Goal: Transaction & Acquisition: Purchase product/service

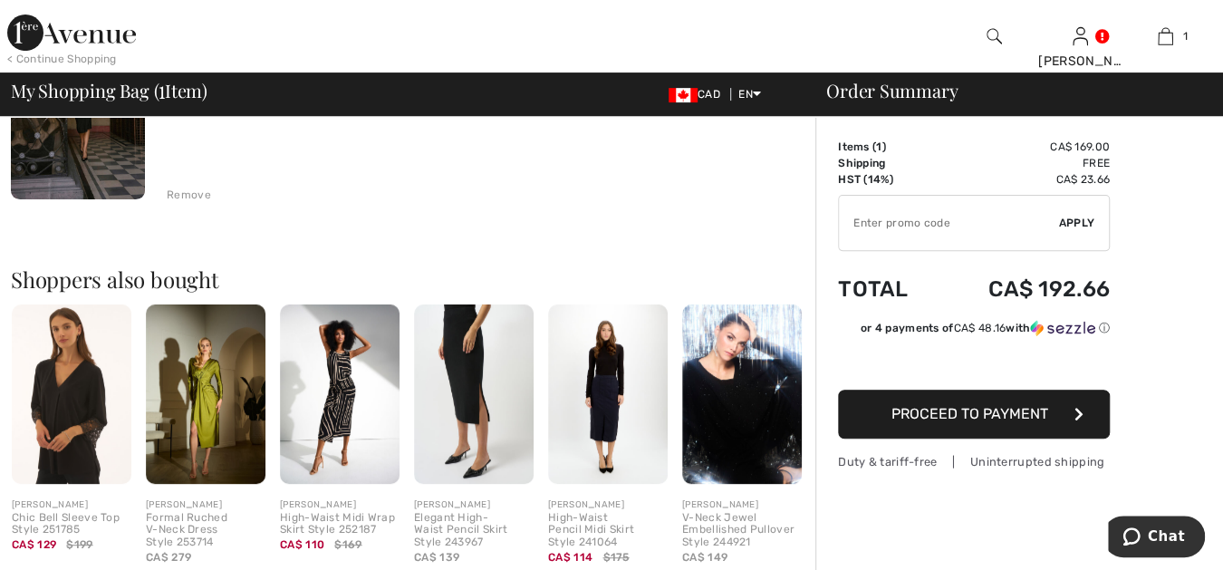
scroll to position [268, 0]
click at [361, 388] on img at bounding box center [340, 392] width 120 height 179
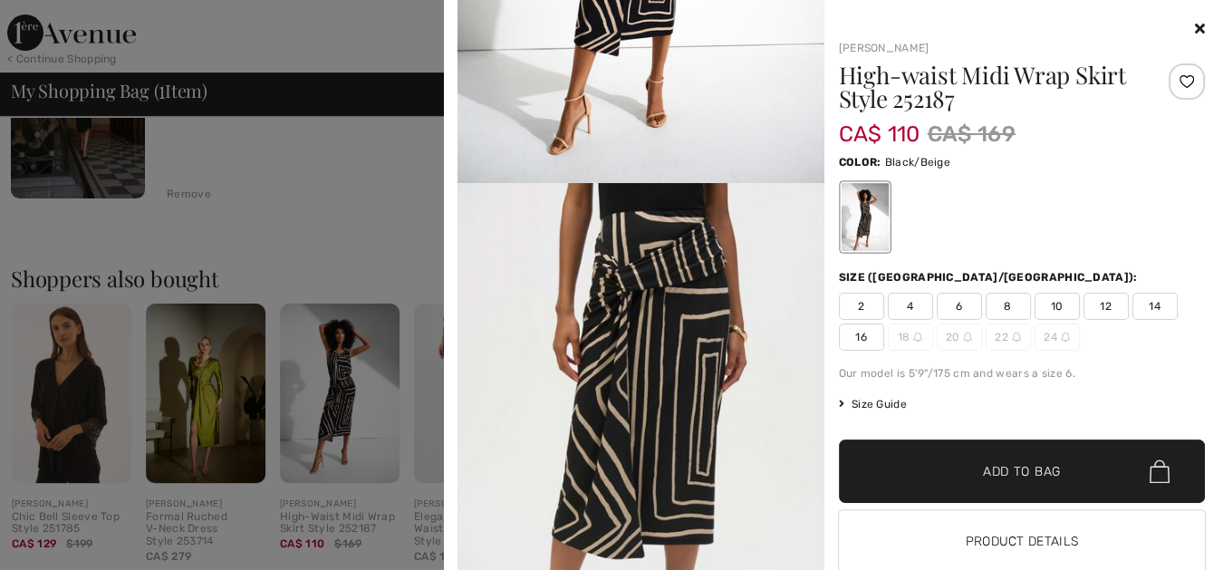
scroll to position [369, 0]
click at [853, 333] on span "16" at bounding box center [861, 336] width 45 height 27
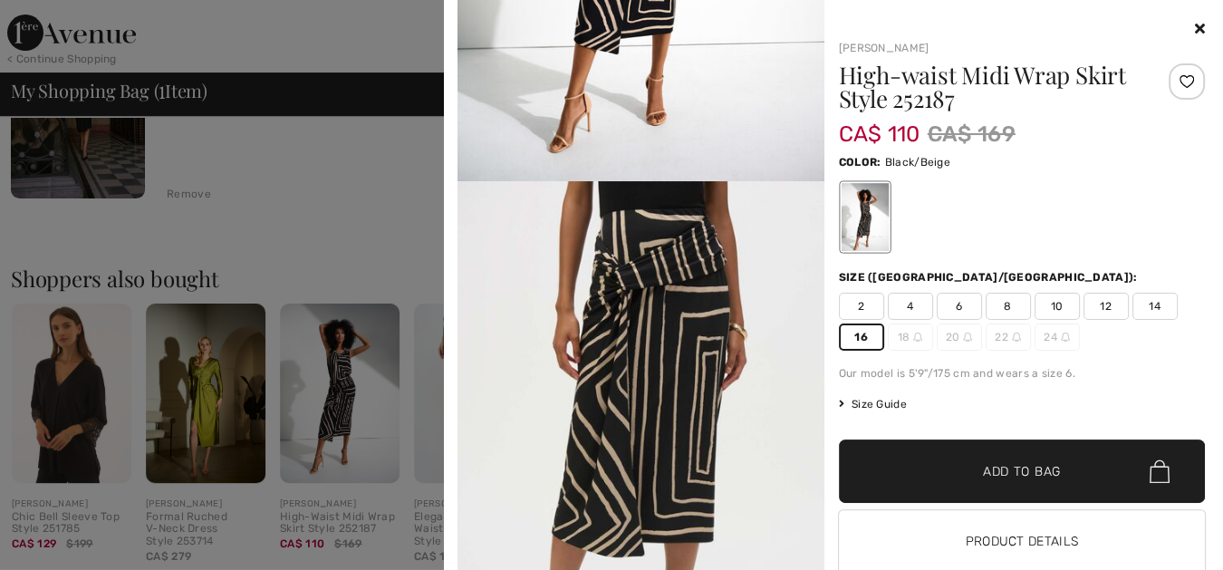
click at [1032, 469] on span "Add to Bag" at bounding box center [1022, 471] width 78 height 19
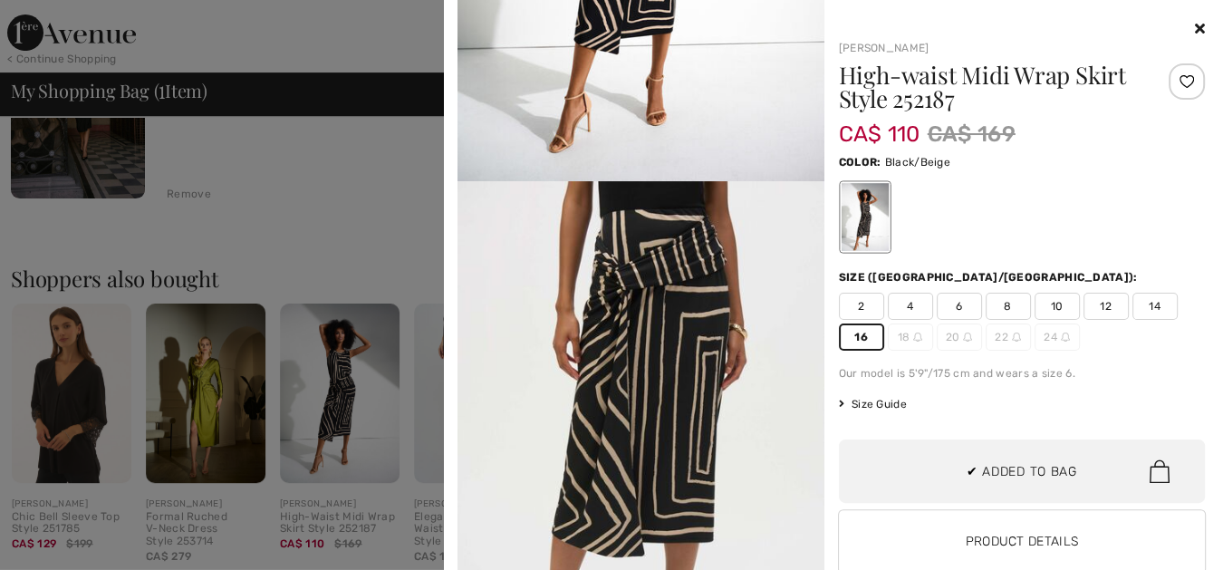
scroll to position [55, 0]
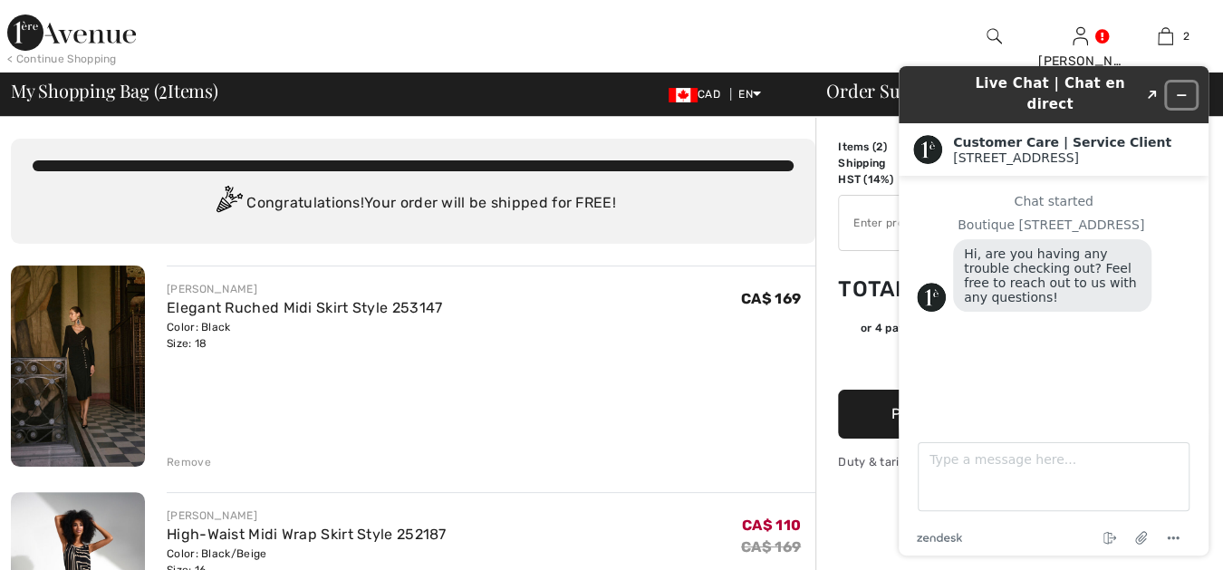
click at [1180, 89] on icon "Minimize widget" at bounding box center [1181, 95] width 13 height 13
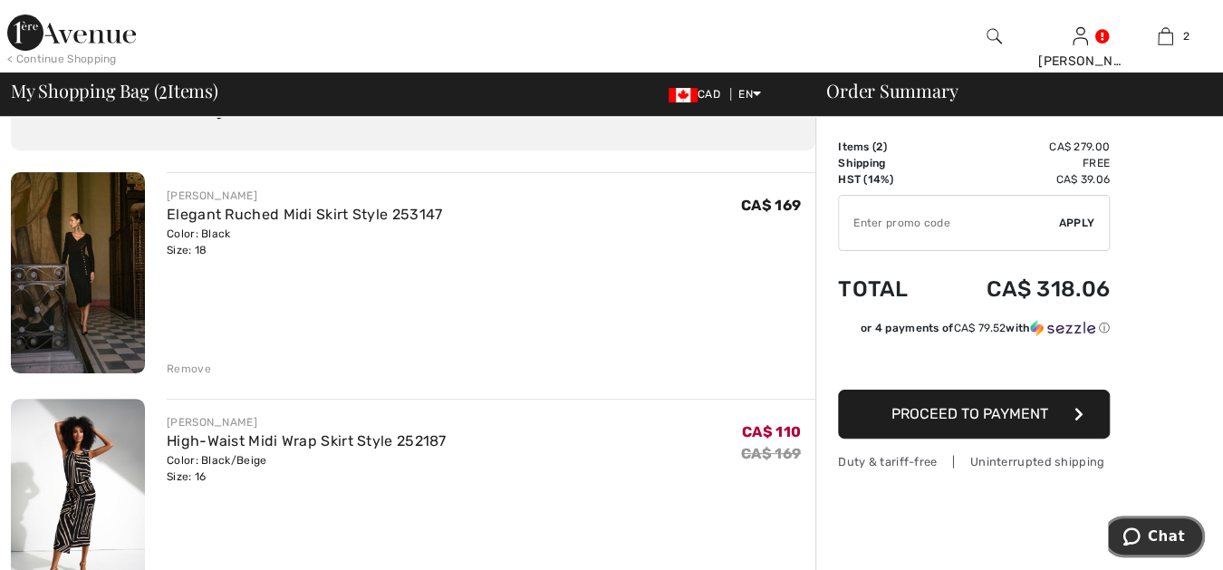
scroll to position [100, 0]
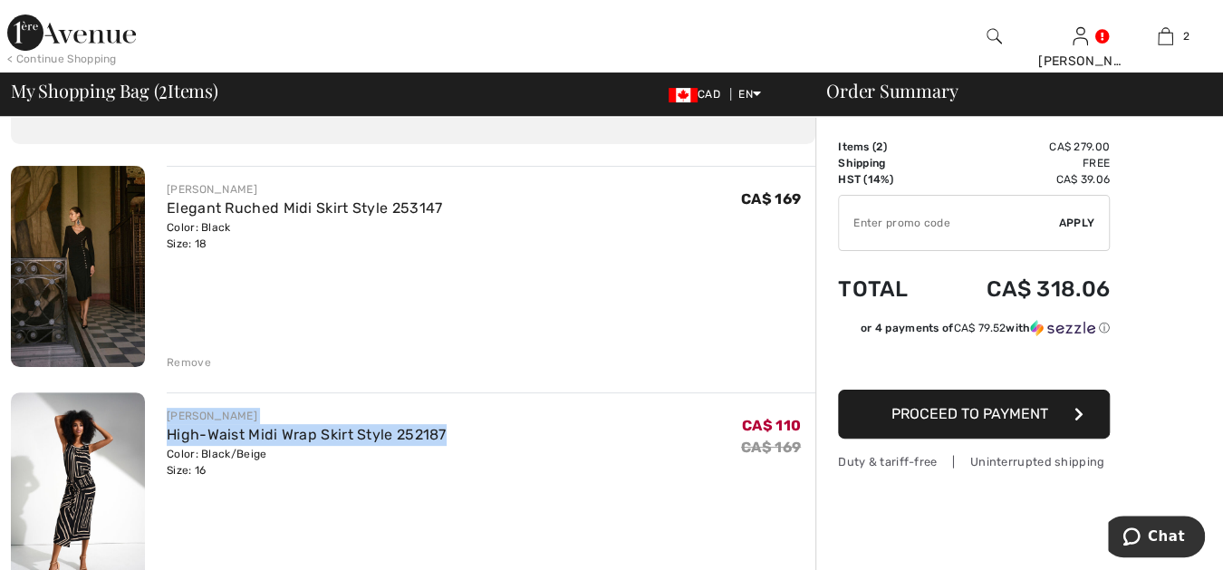
drag, startPoint x: 162, startPoint y: 409, endPoint x: 447, endPoint y: 428, distance: 285.0
click at [447, 428] on div "JOSEPH RIBKOFF High-Waist Midi Wrap Skirt Style 252187 Color: Black/Beige Size:…" at bounding box center [480, 494] width 670 height 205
copy div "JOSEPH RIBKOFF High-Waist Midi Wrap Skirt Style 252187"
click at [37, 55] on div "< Continue Shopping" at bounding box center [62, 59] width 110 height 16
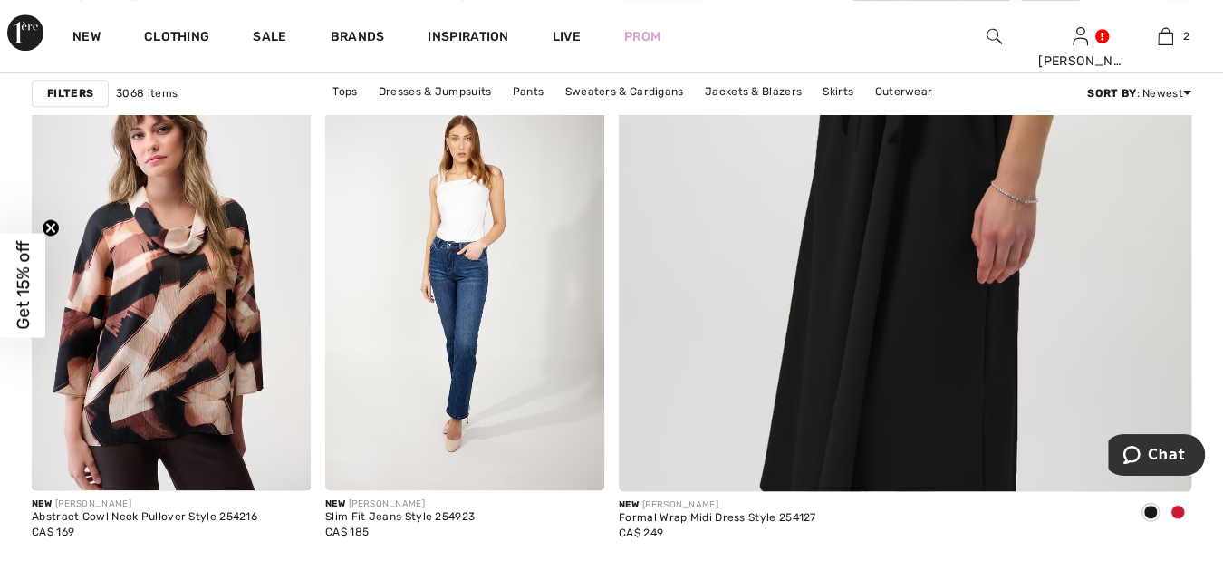
scroll to position [704, 0]
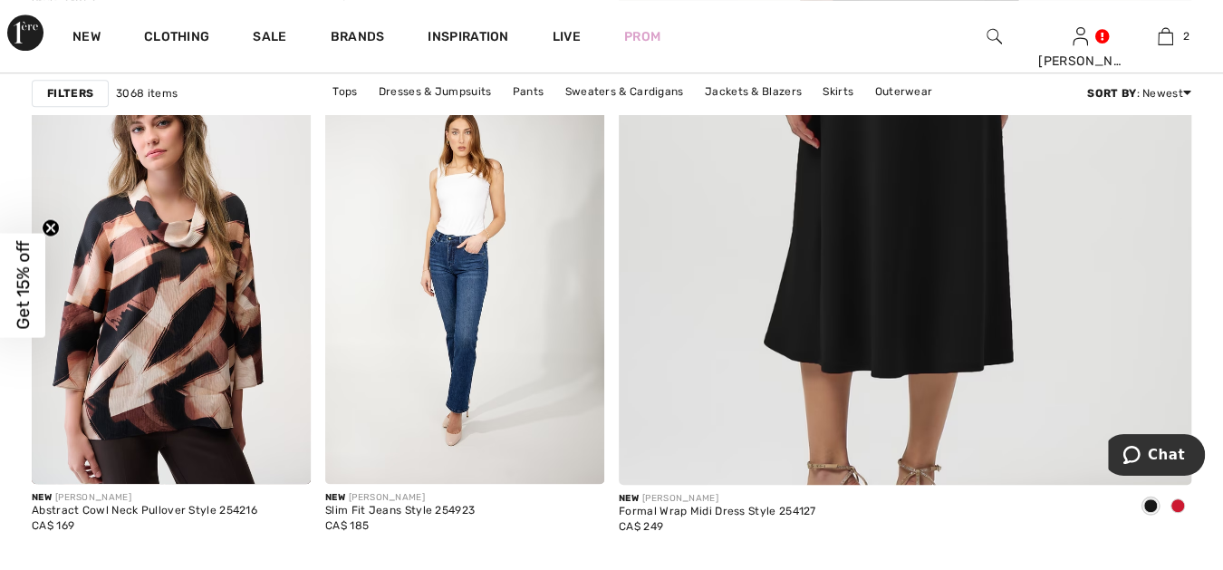
click at [991, 255] on img at bounding box center [905, 60] width 687 height 1031
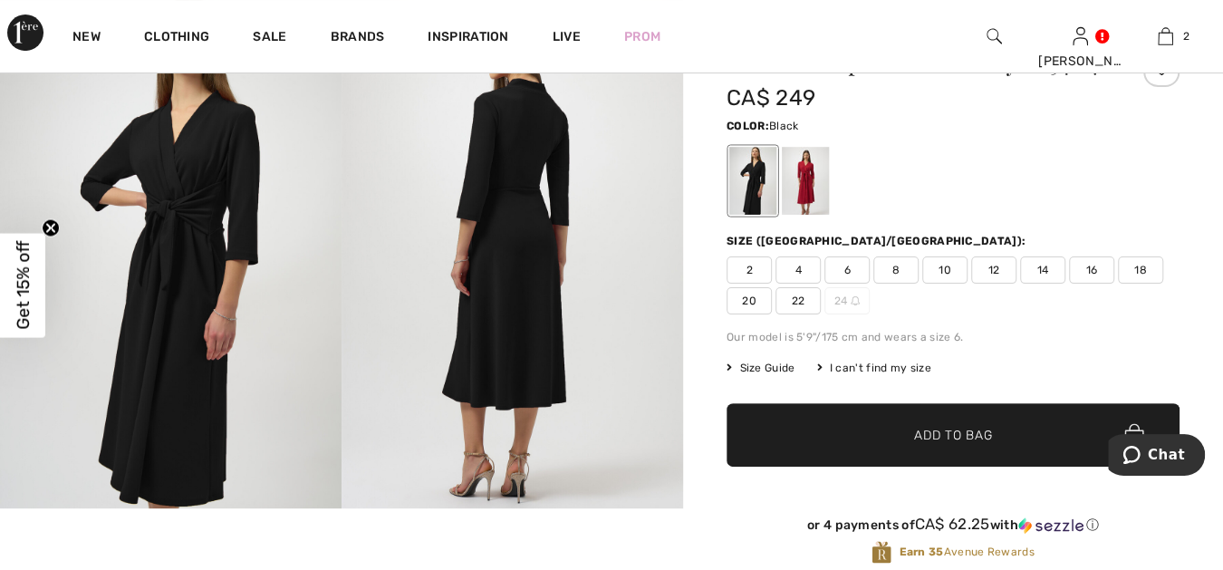
scroll to position [100, 0]
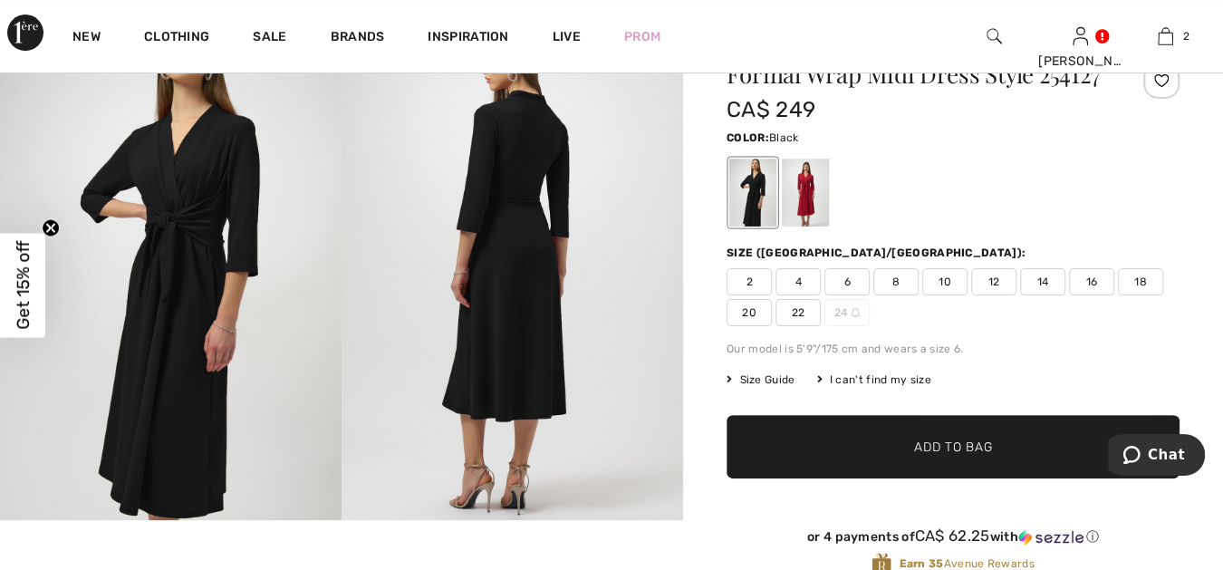
click at [1141, 275] on span "18" at bounding box center [1140, 281] width 45 height 27
click at [965, 441] on span "Add to Bag" at bounding box center [953, 447] width 78 height 19
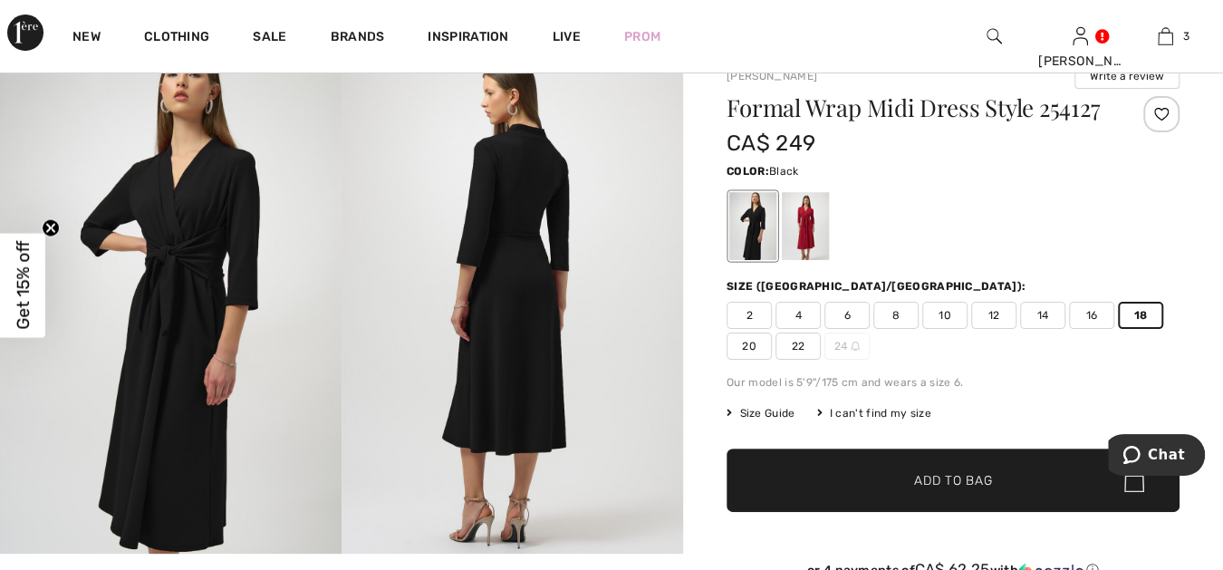
scroll to position [0, 0]
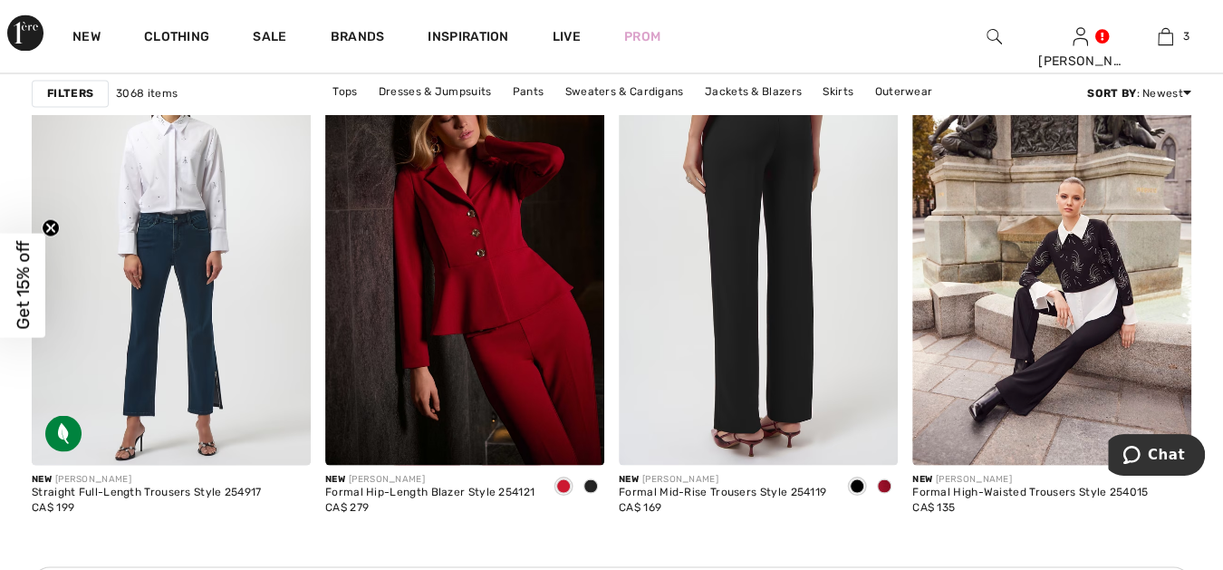
scroll to position [5904, 0]
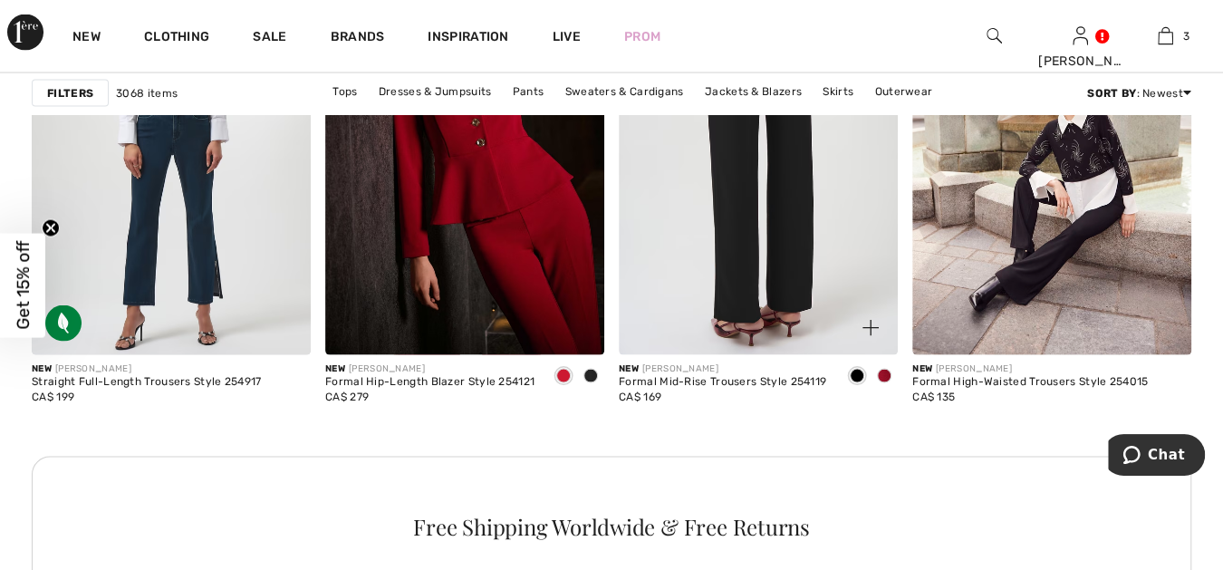
click at [755, 285] on img at bounding box center [758, 146] width 279 height 419
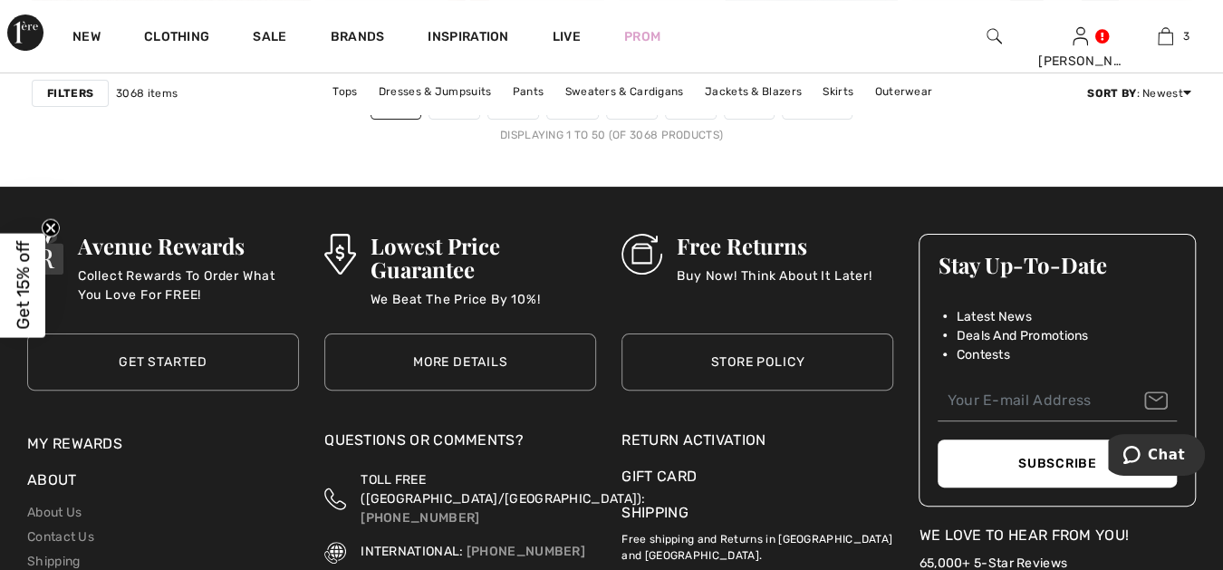
scroll to position [7840, 0]
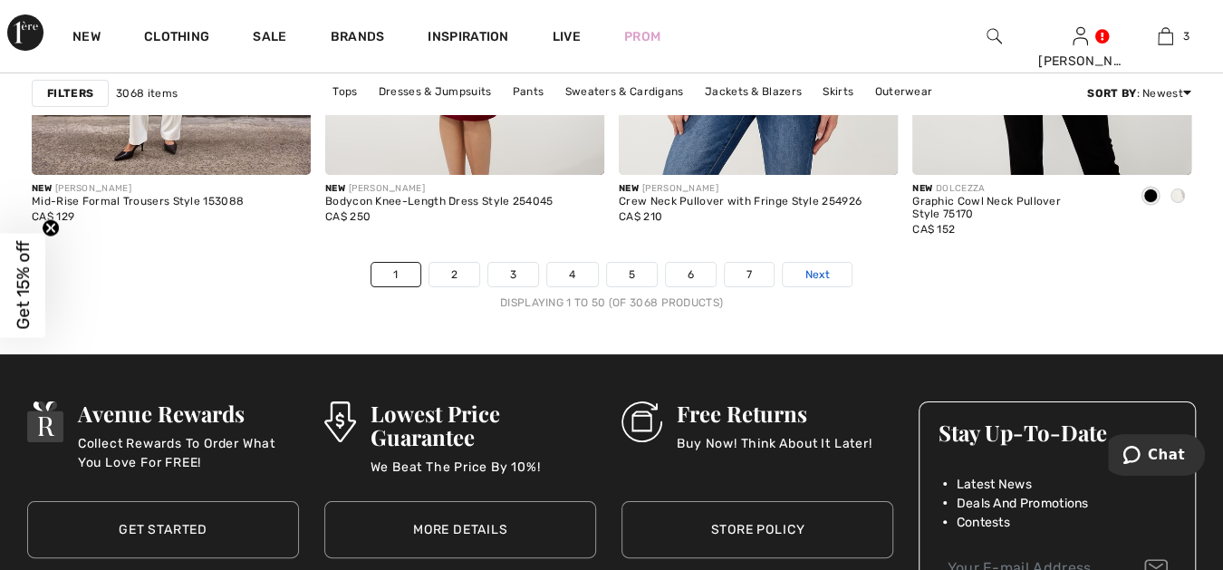
click at [816, 266] on span "Next" at bounding box center [816, 274] width 24 height 16
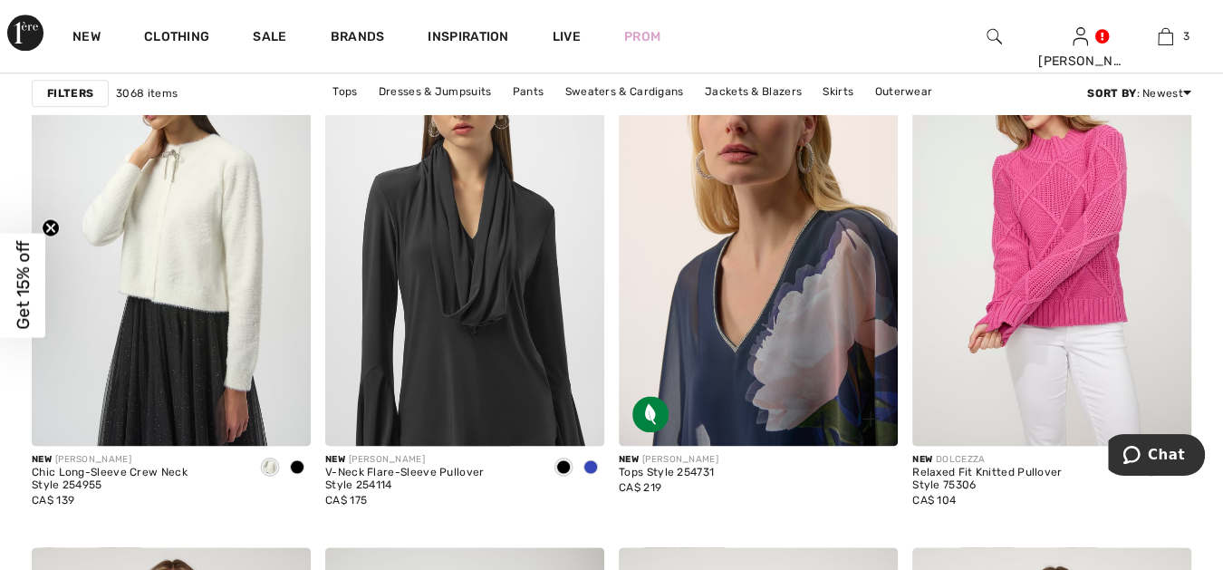
scroll to position [1275, 0]
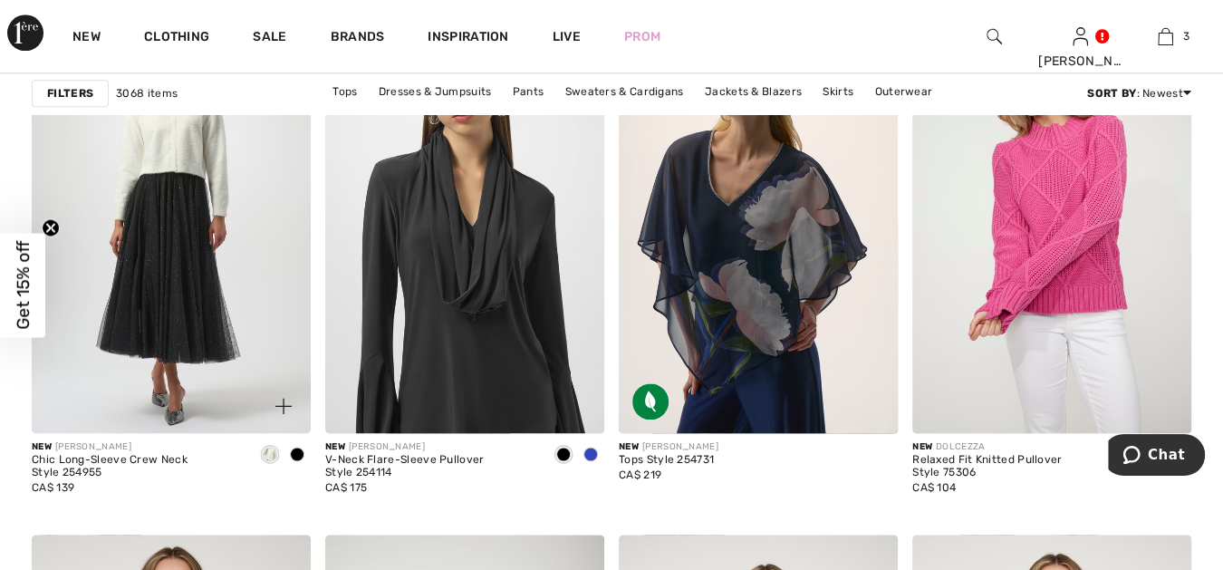
click at [198, 265] on img at bounding box center [171, 223] width 279 height 419
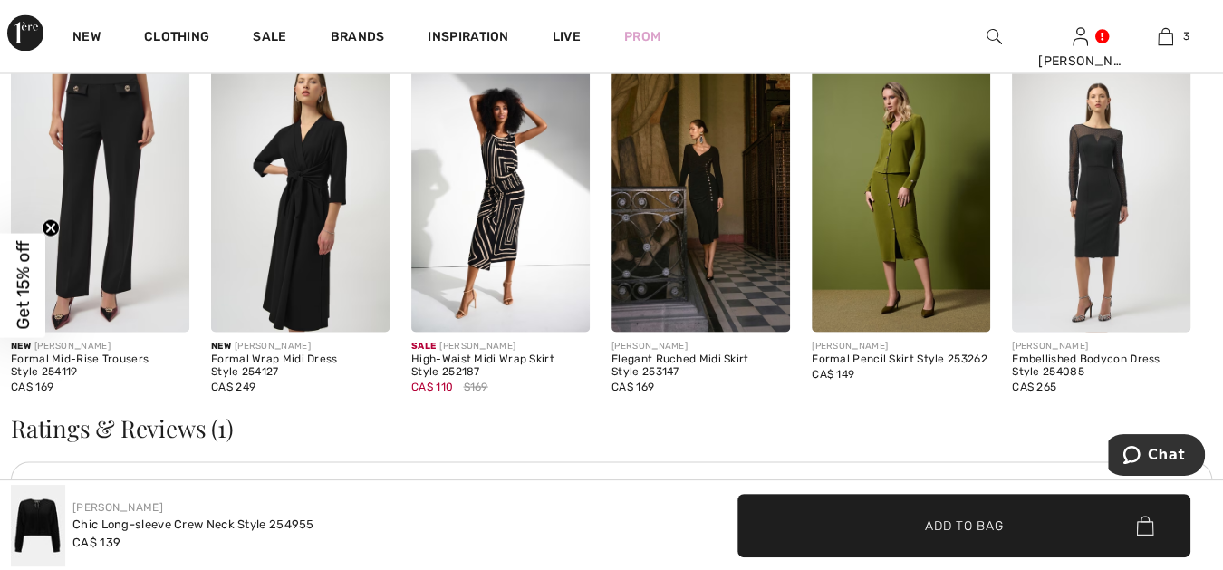
scroll to position [1845, 0]
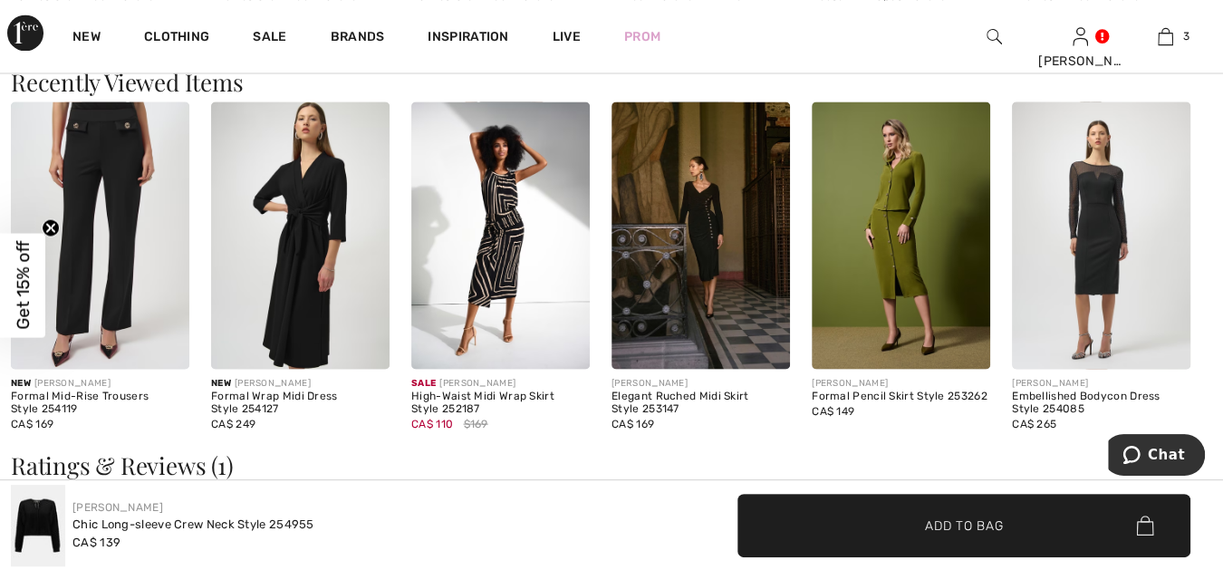
click at [493, 280] on img at bounding box center [500, 235] width 178 height 268
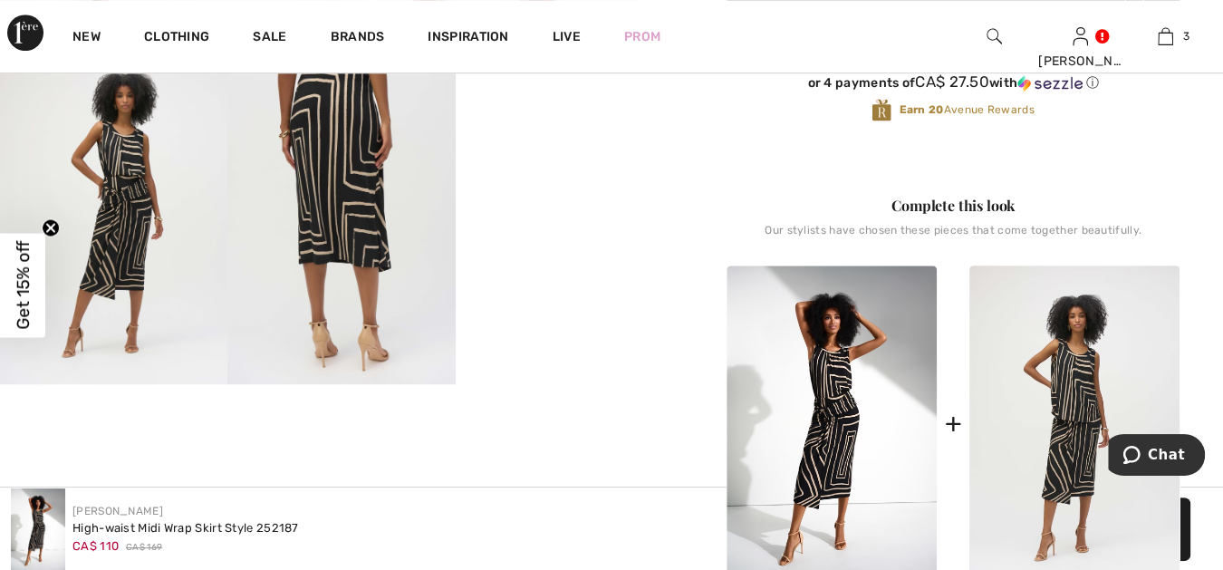
scroll to position [604, 0]
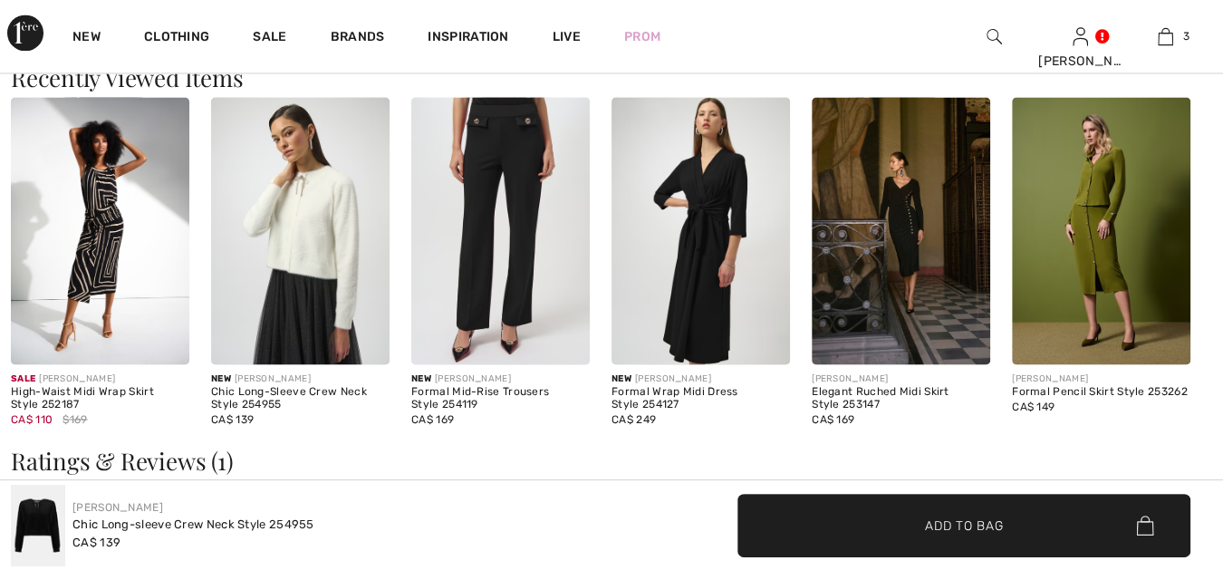
scroll to position [1833, 0]
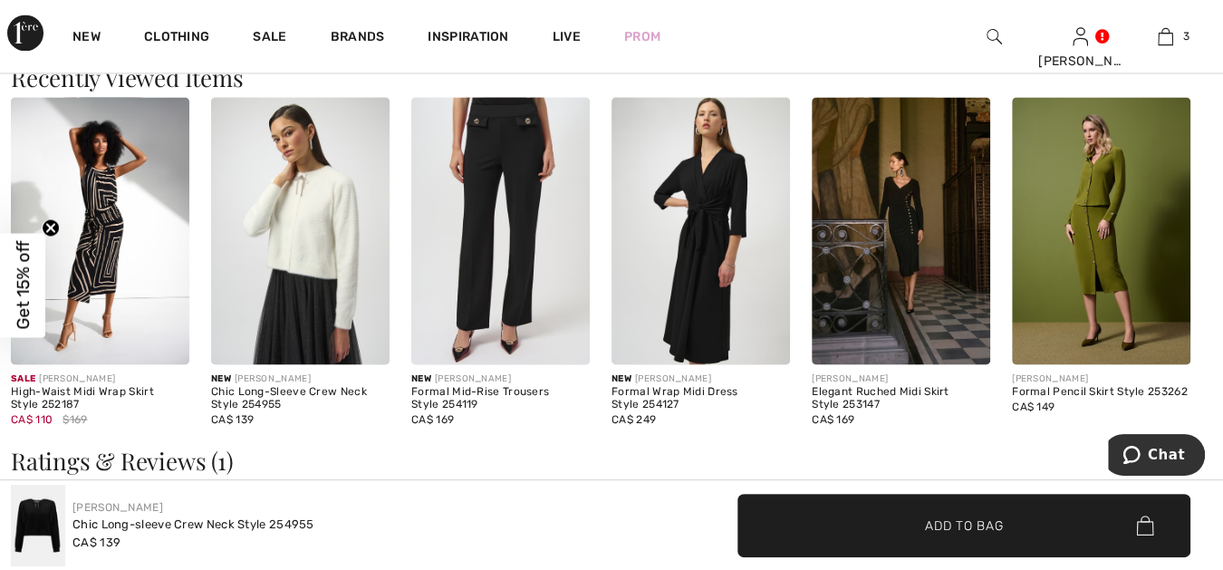
click at [1105, 234] on img at bounding box center [1101, 231] width 178 height 268
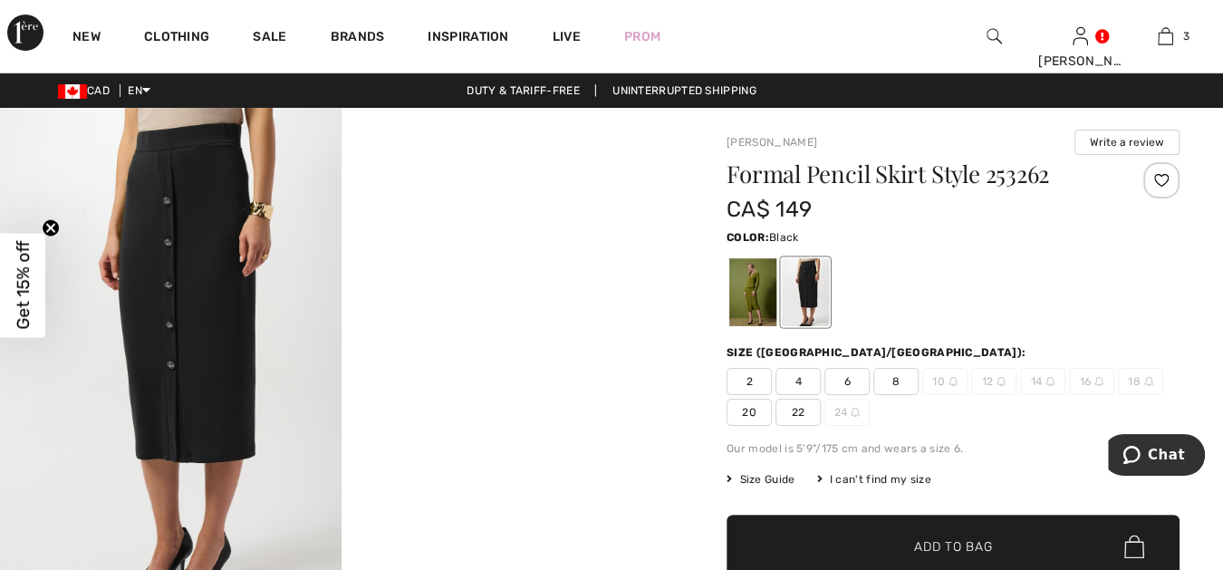
click at [813, 281] on div at bounding box center [805, 292] width 47 height 68
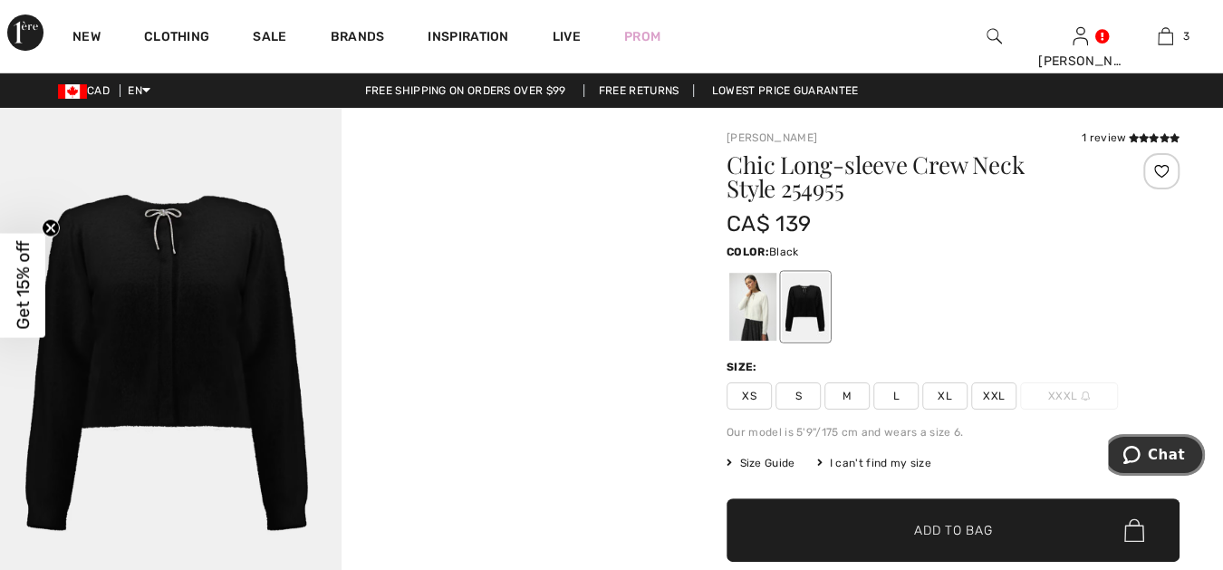
click at [1169, 453] on span "Chat" at bounding box center [1166, 455] width 37 height 16
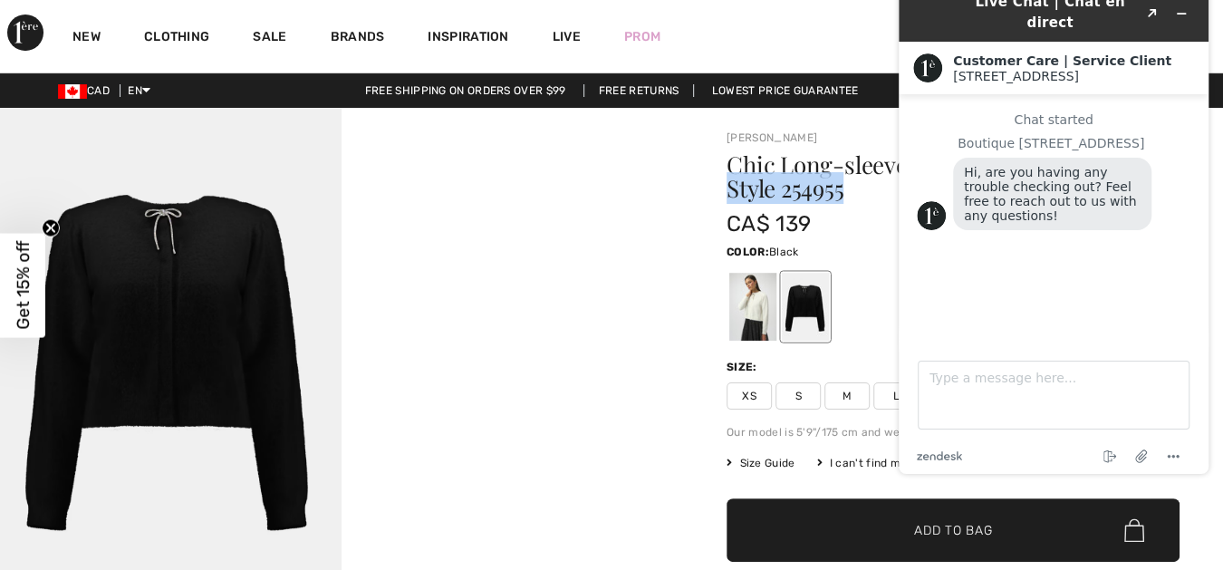
drag, startPoint x: 845, startPoint y: 188, endPoint x: 720, endPoint y: 190, distance: 125.0
copy h1 "Style 254955"
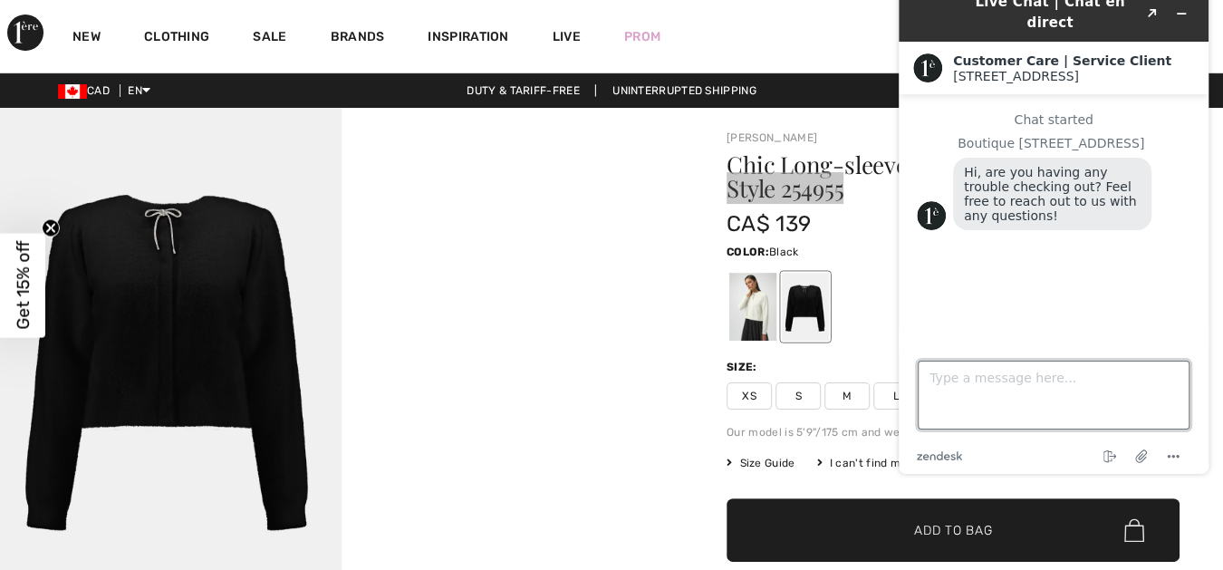
click at [930, 379] on textarea "Type a message here..." at bounding box center [1054, 395] width 272 height 69
paste textarea "Style 254955"
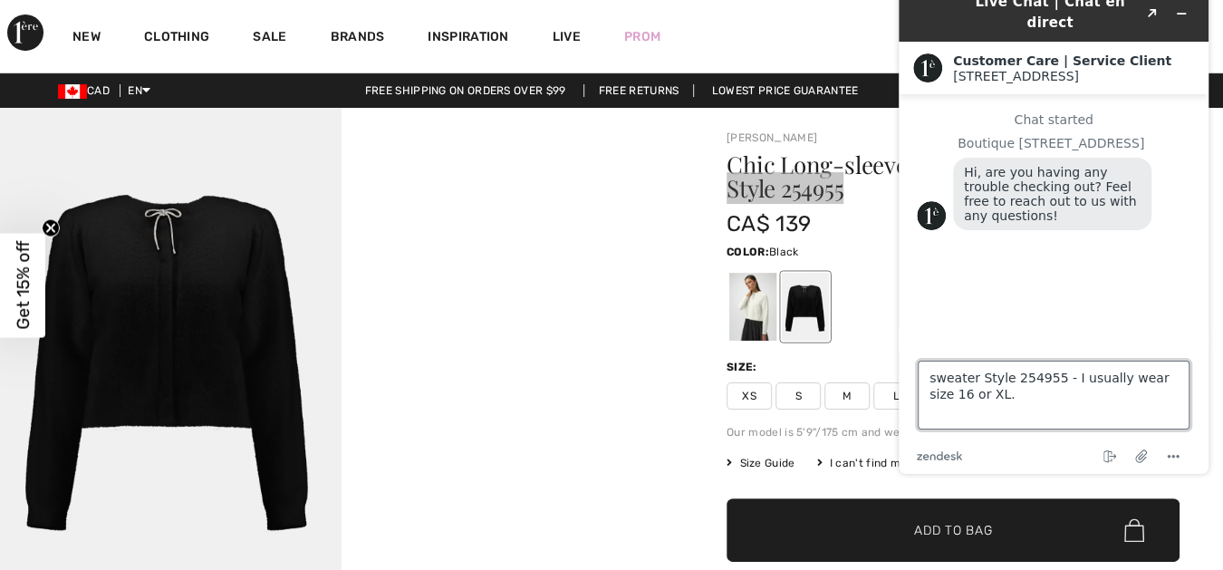
click at [939, 393] on textarea "sweater Style 254955 - I usually wear size 16 or XL." at bounding box center [1054, 395] width 272 height 69
click at [1180, 380] on textarea "sweater Style 254955 - I usually wear size XL." at bounding box center [1054, 395] width 272 height 69
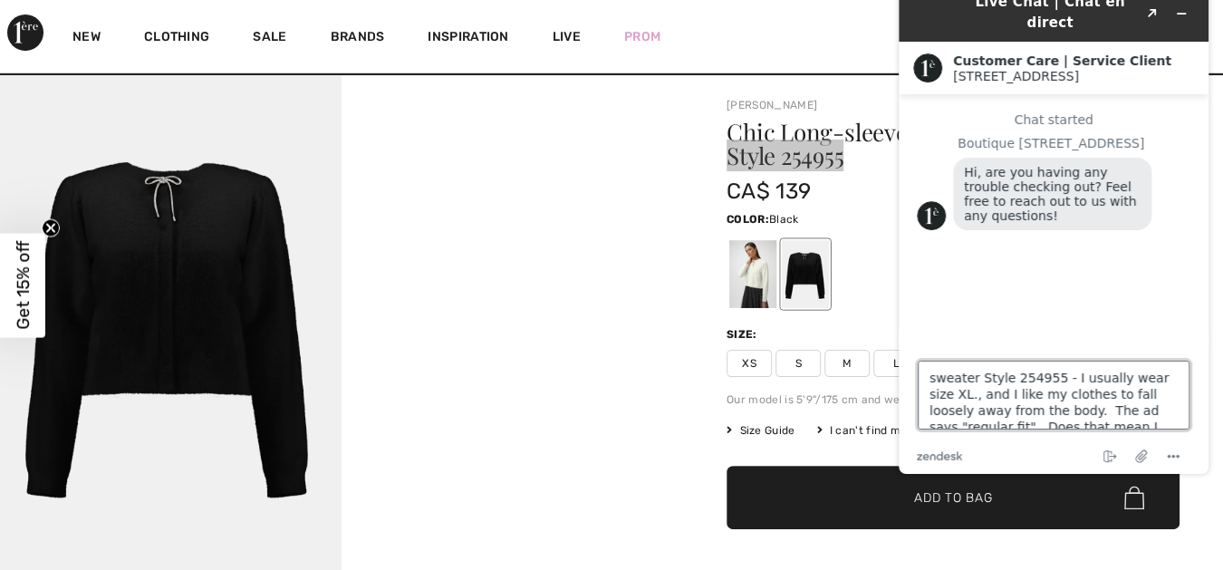
click at [944, 398] on textarea "sweater Style 254955 - I usually wear size XL., and I like my clothes to fall l…" at bounding box center [1054, 395] width 272 height 69
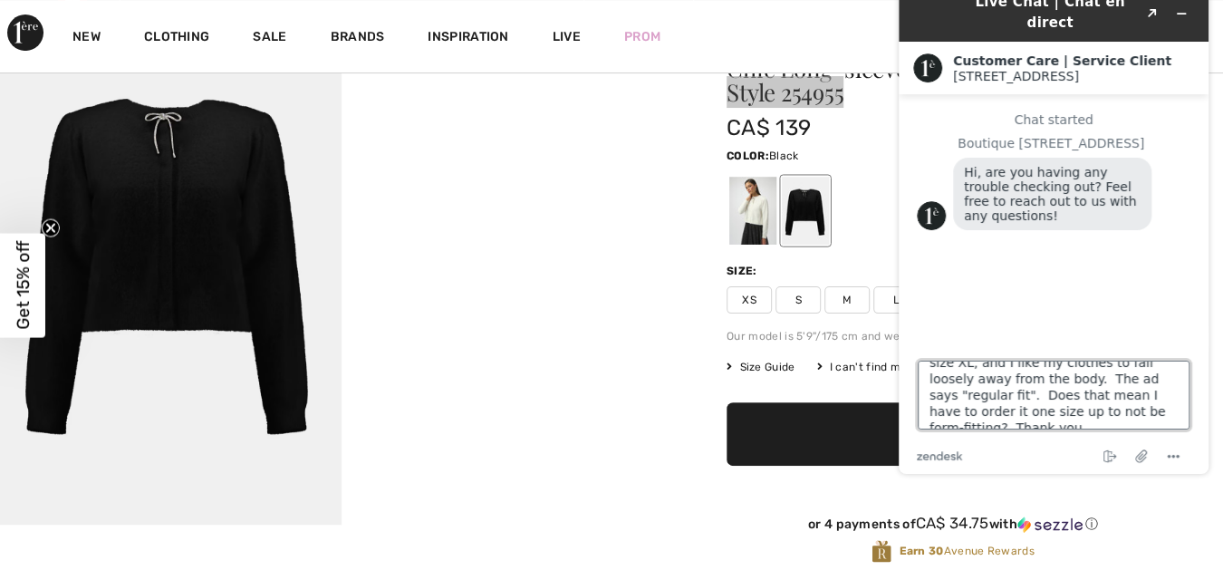
scroll to position [100, 0]
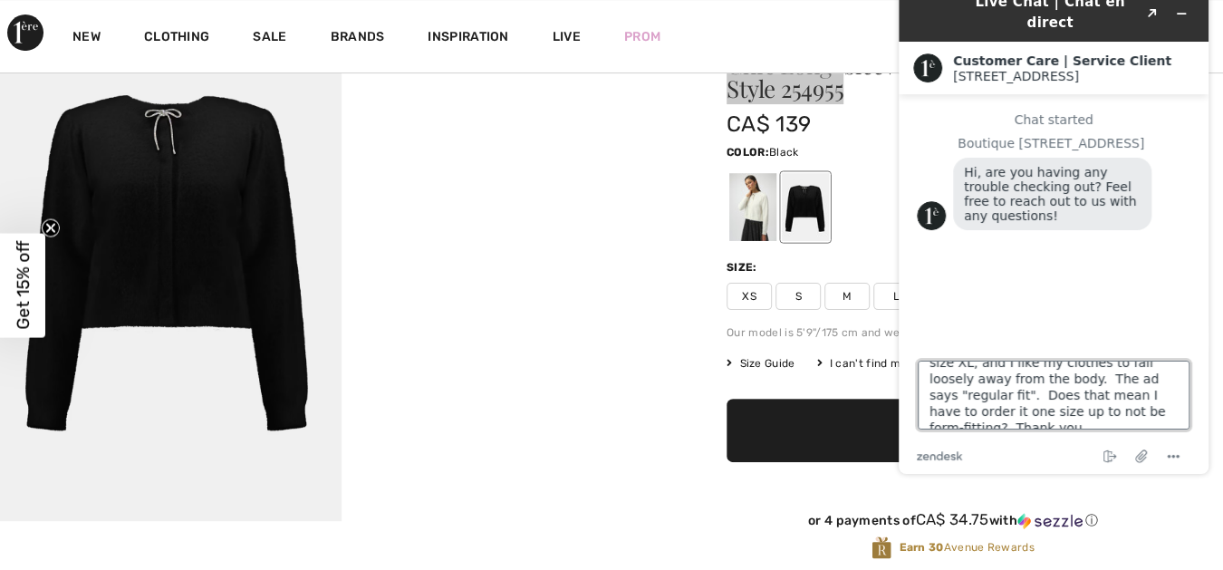
click at [1064, 412] on textarea "sweater Style 254955 - I usually wear size XL, and I like my clothes to fall lo…" at bounding box center [1054, 395] width 272 height 69
type textarea "sweater Style 254955 - I usually wear size XL, and I like my clothes to fall lo…"
click at [1130, 420] on textarea "sweater Style 254955 - I usually wear size XL, and I like my clothes to fall lo…" at bounding box center [1054, 395] width 272 height 69
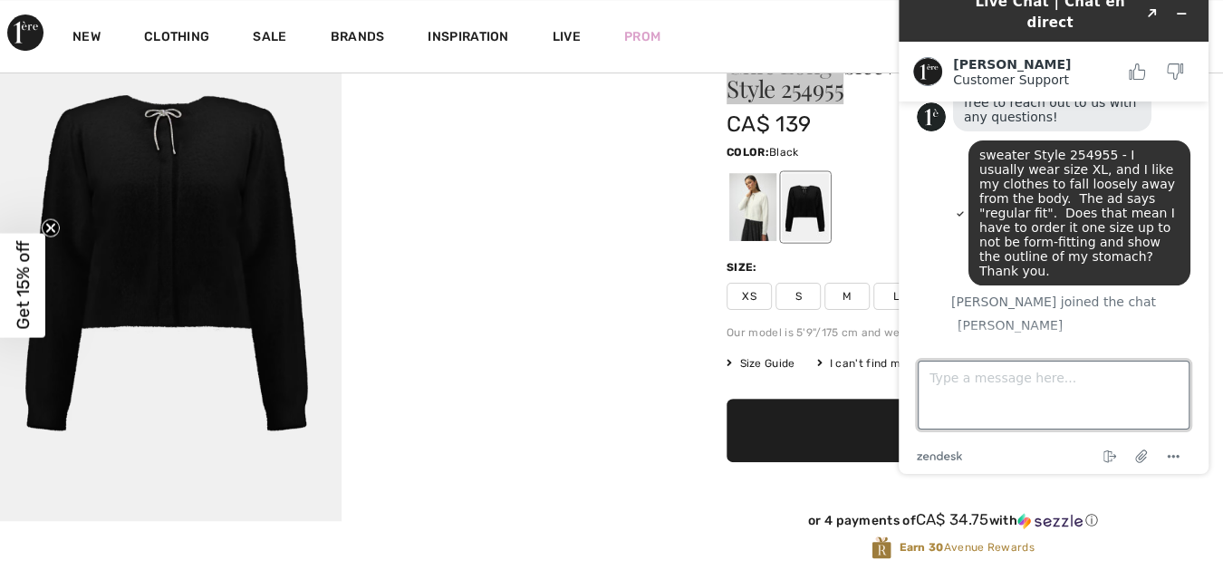
scroll to position [106, 0]
type textarea "I"
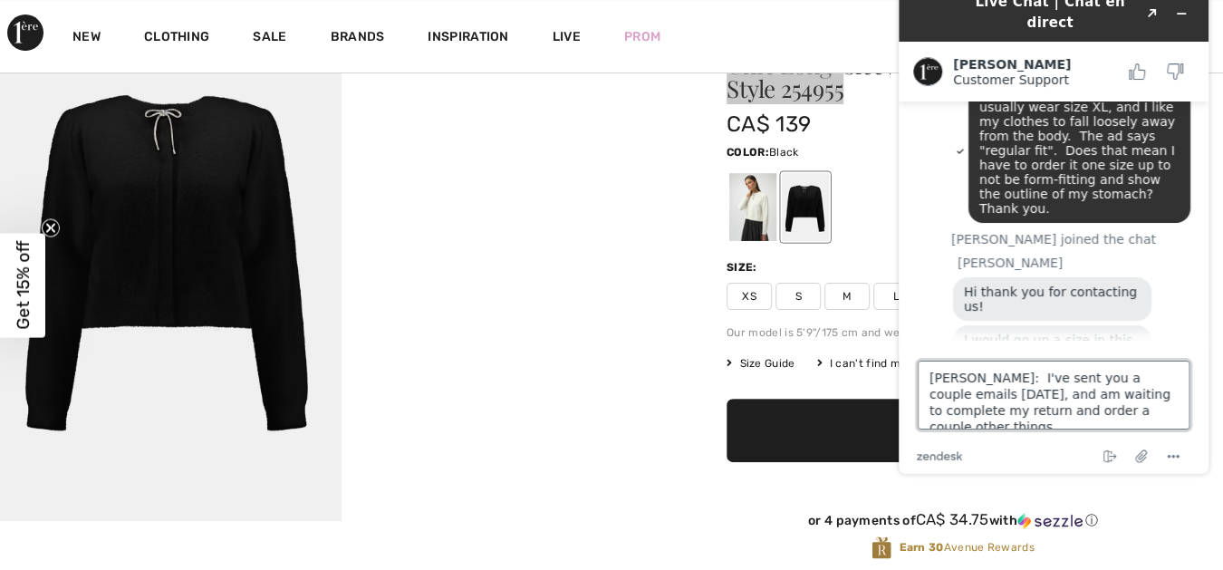
scroll to position [168, 0]
click at [959, 396] on textarea "Giuliano: I've sent you a couple emails today, and am waiting to complete my re…" at bounding box center [1054, 395] width 272 height 69
click at [1053, 413] on textarea "Giuliano: I've sent you a couple emails today asking for your advice, and am wa…" at bounding box center [1054, 395] width 272 height 69
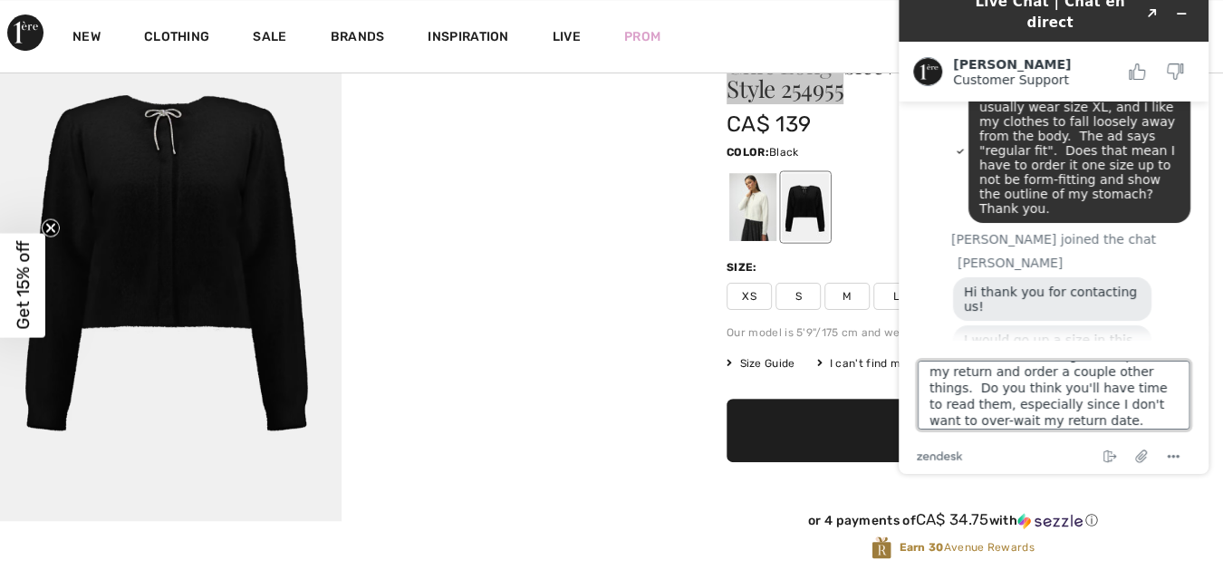
type textarea "[PERSON_NAME]: I've sent you a couple emails [DATE] asking for your advice, and…"
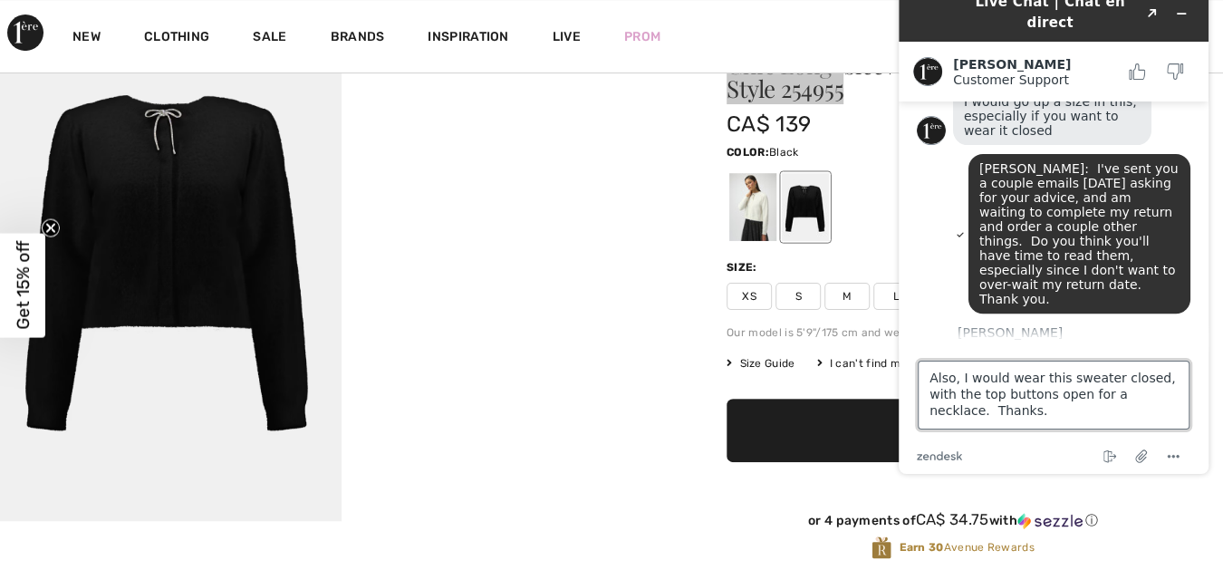
scroll to position [402, 0]
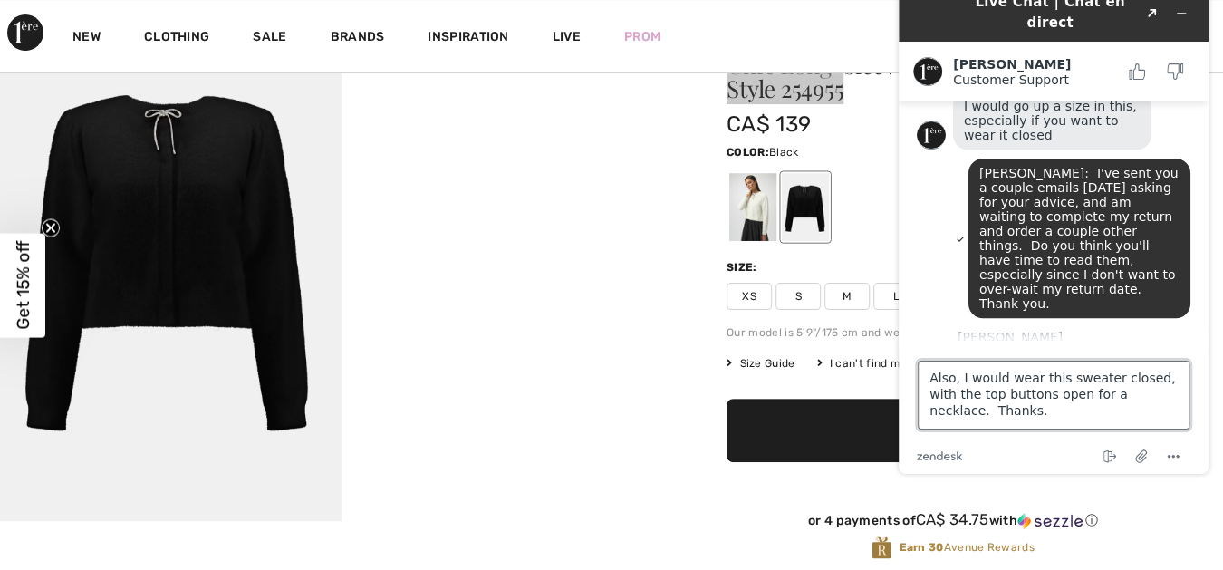
click at [1133, 396] on textarea "Also, I would wear this sweater closed, with the top buttons open for a necklac…" at bounding box center [1054, 395] width 272 height 69
type textarea "Also, I would wear this sweater closed, with the top buttons open for a necklac…"
click at [975, 414] on textarea "Also, I would wear this sweater closed, with the top buttons open for a necklac…" at bounding box center [1054, 395] width 272 height 69
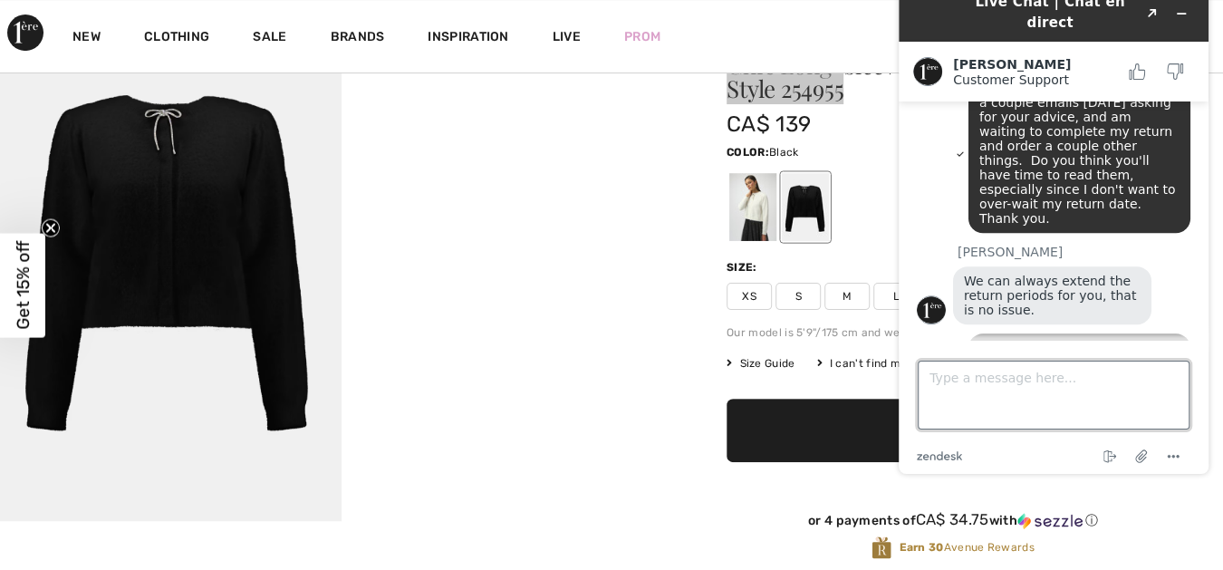
scroll to position [548, 0]
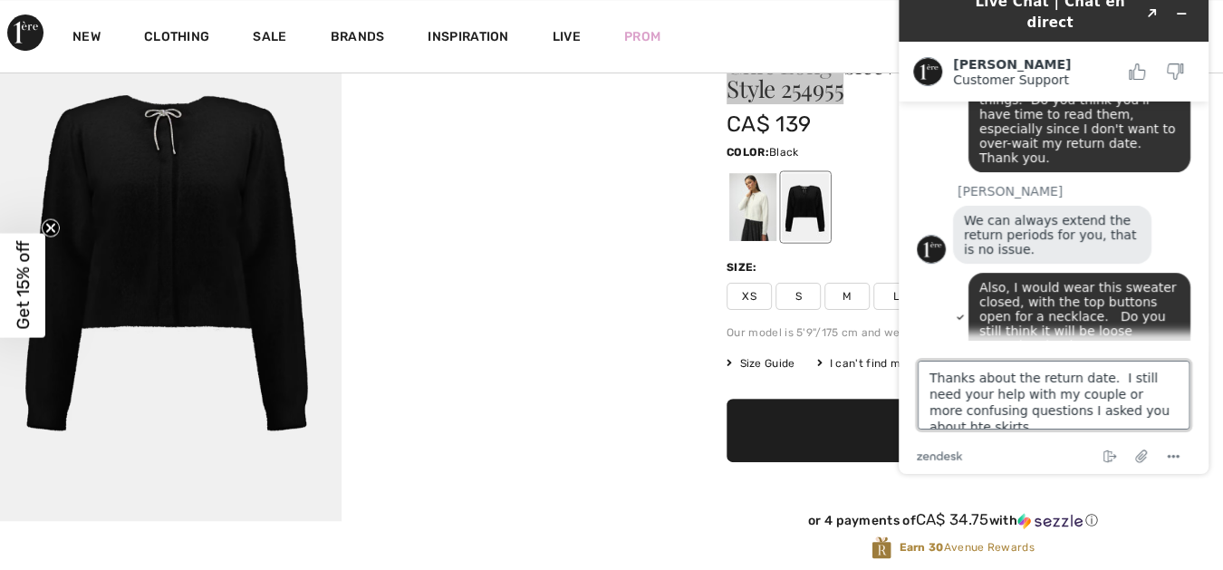
click at [1102, 410] on textarea "Thanks about the return date. I still need your help with my couple or more con…" at bounding box center [1054, 395] width 272 height 69
click at [1144, 411] on textarea "Thanks about the return date. I still need your help with my couple or more con…" at bounding box center [1054, 395] width 272 height 69
click at [1047, 420] on textarea "Thanks about the return date. I still need your help with my couple or more con…" at bounding box center [1054, 395] width 272 height 69
type textarea "Thanks about the return date. I still need your help with my couple or more con…"
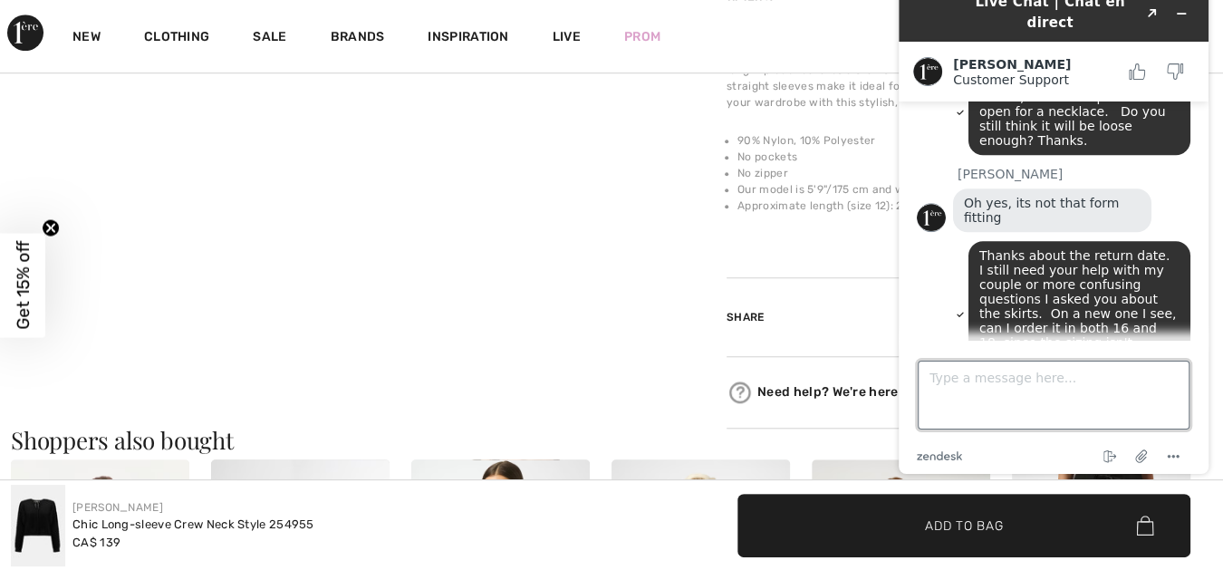
scroll to position [737, 0]
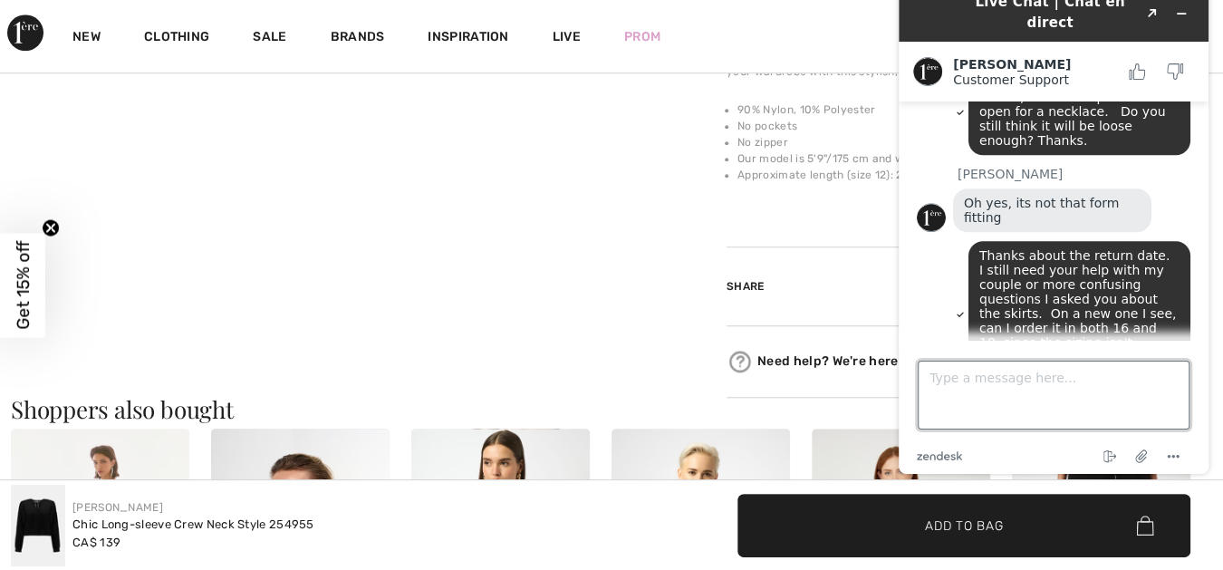
click at [930, 380] on textarea "Type a message here..." at bounding box center [1054, 395] width 272 height 69
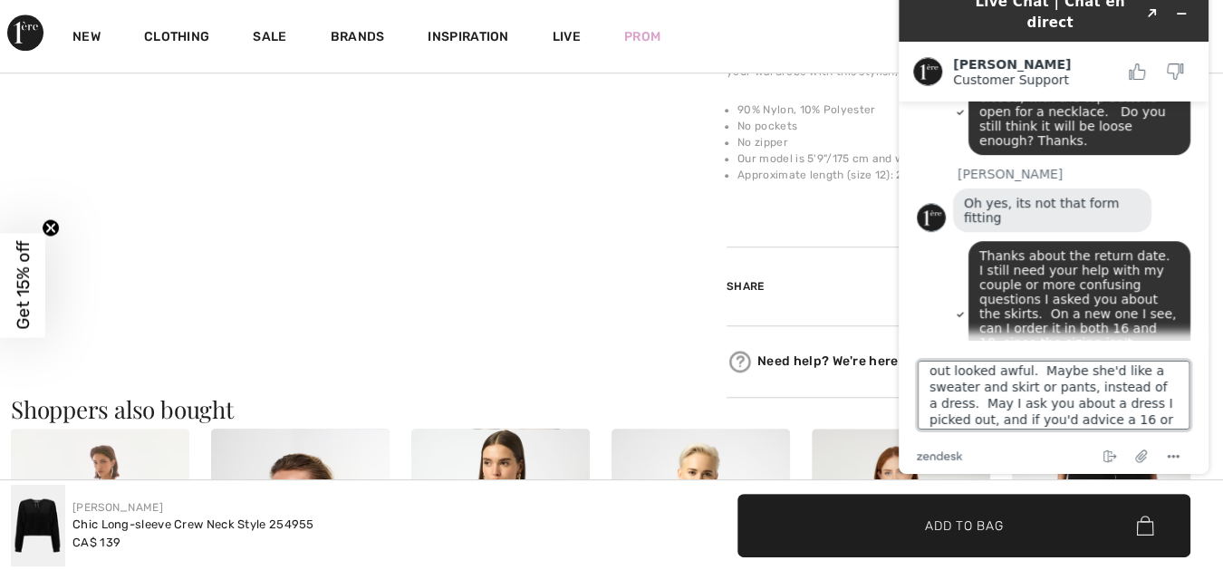
scroll to position [55, 0]
click at [1160, 405] on textarea "I'm going to show this sweater to my neighbor, since the dress she picked out l…" at bounding box center [1054, 395] width 272 height 69
click at [977, 421] on textarea "I'm going to show this sweater to my neighbor, since the dress she picked out l…" at bounding box center [1054, 395] width 272 height 69
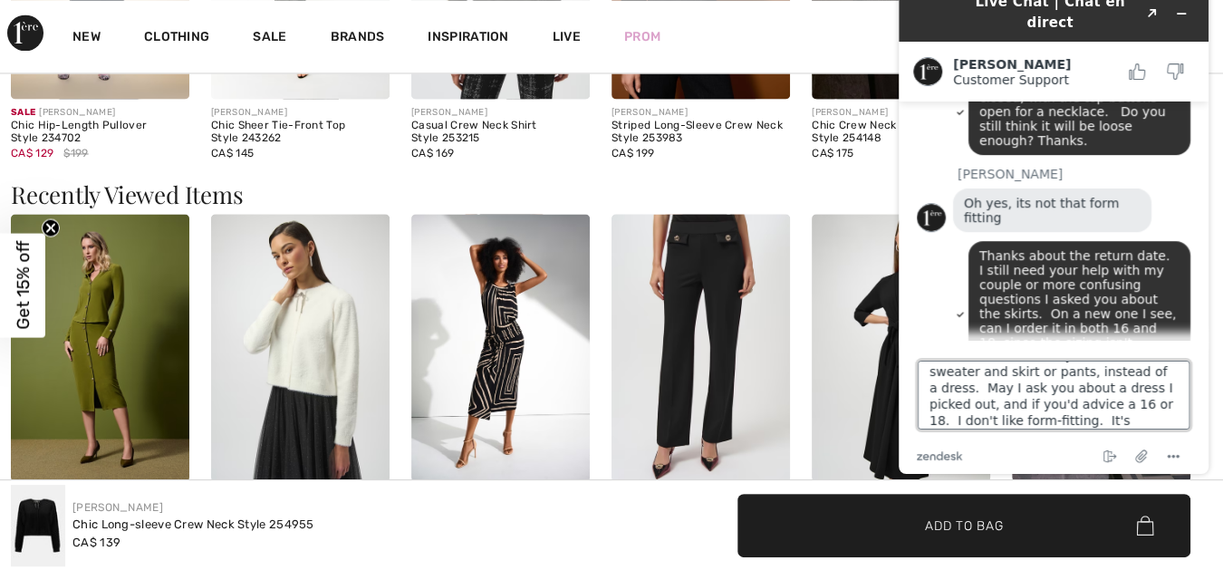
scroll to position [1811, 0]
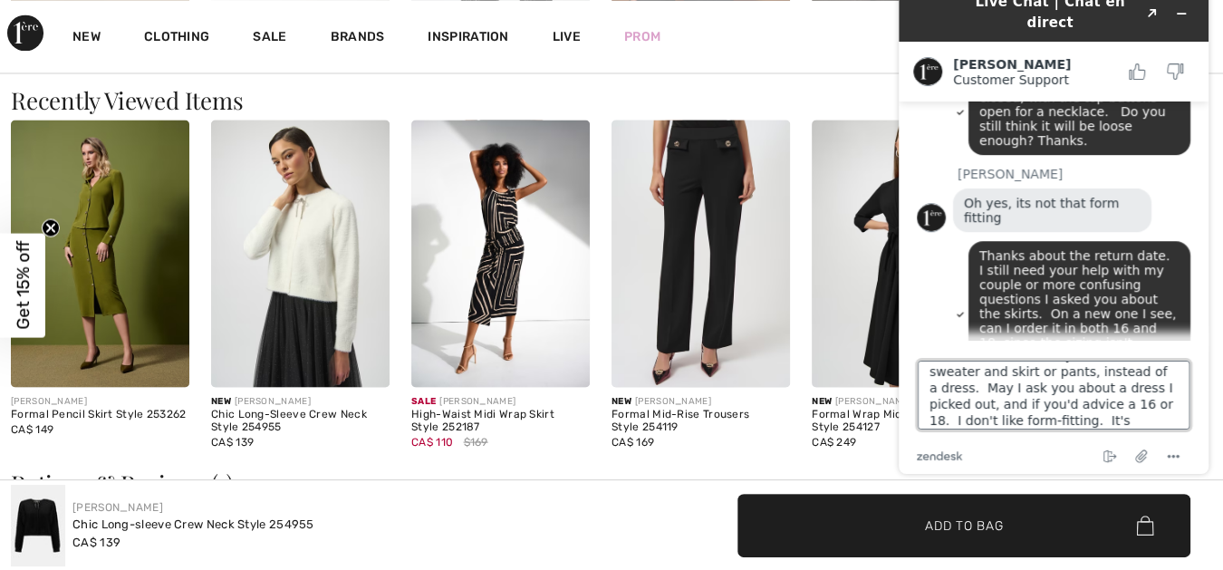
type textarea "I'm going to show this sweater to my neighbor, since the dress she picked out l…"
click at [861, 361] on img at bounding box center [901, 254] width 178 height 268
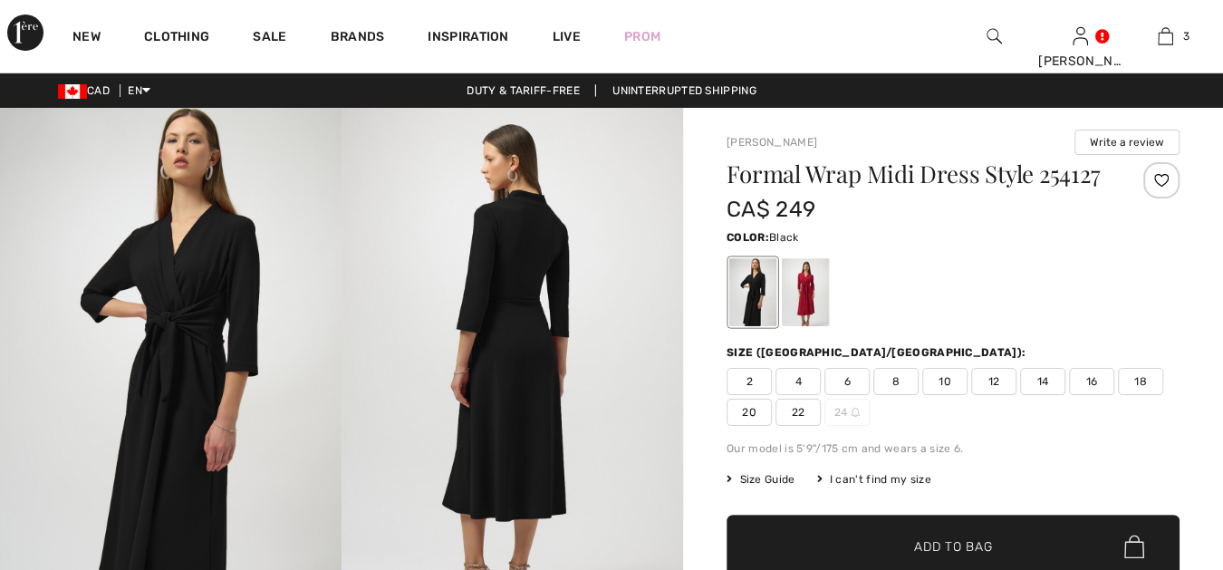
checkbox input "true"
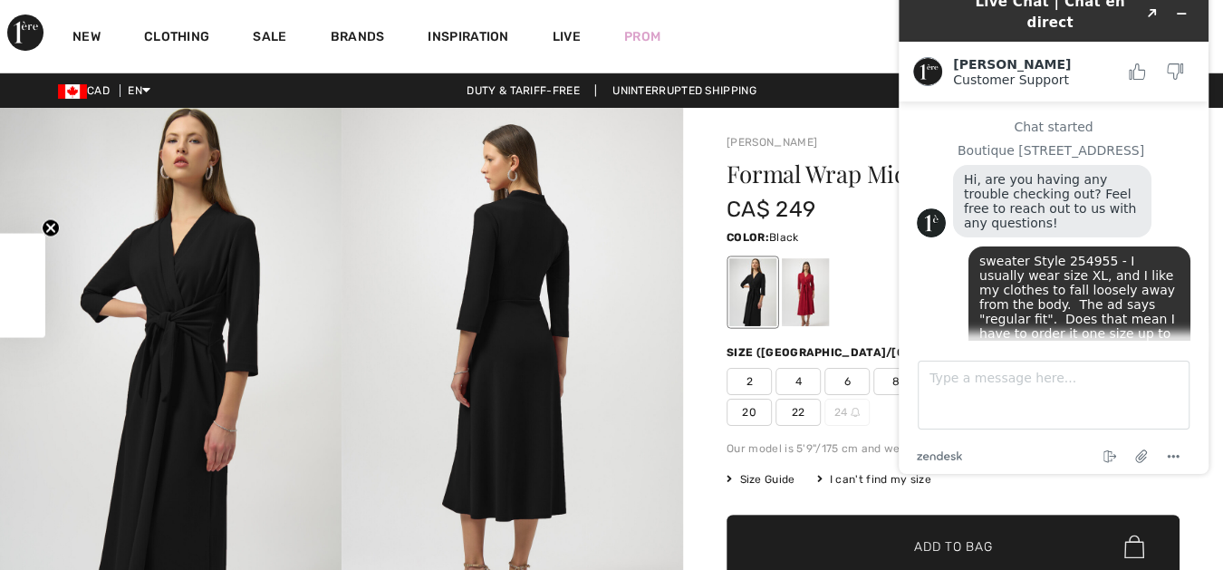
scroll to position [753, 0]
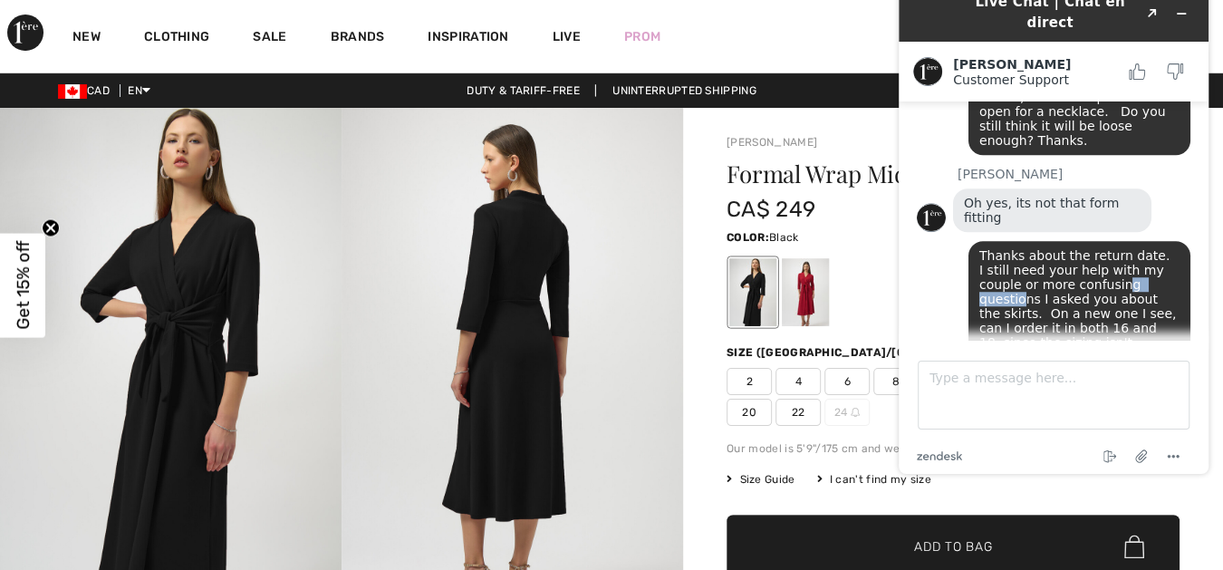
click at [1052, 248] on span "Thanks about the return date. I still need your help with my couple or more con…" at bounding box center [1079, 313] width 201 height 130
click at [875, 291] on div at bounding box center [952, 292] width 453 height 75
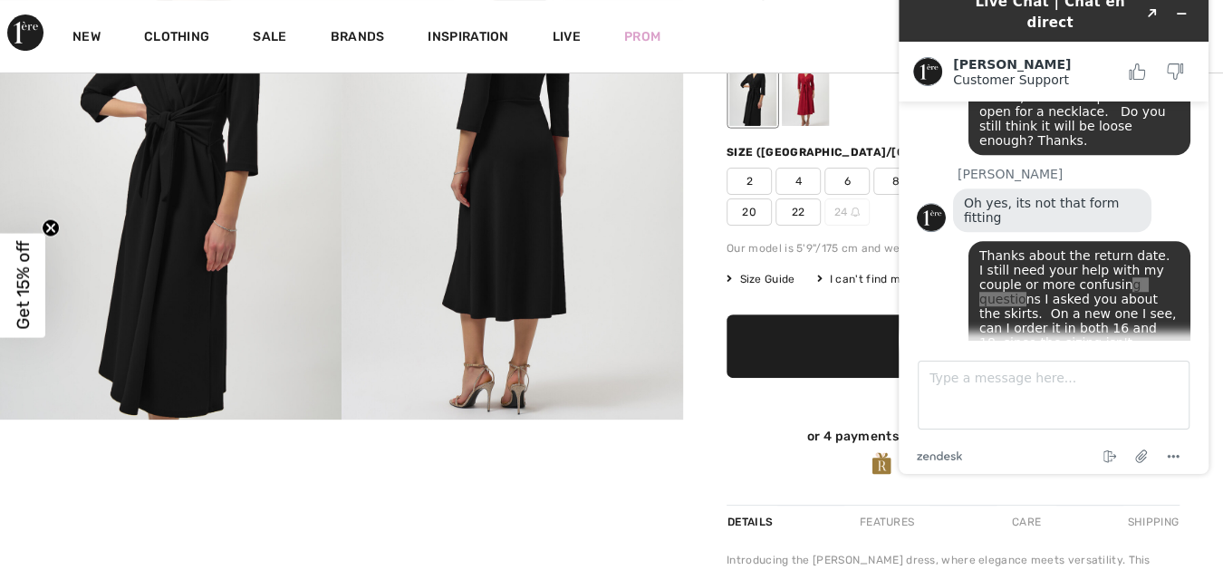
scroll to position [235, 0]
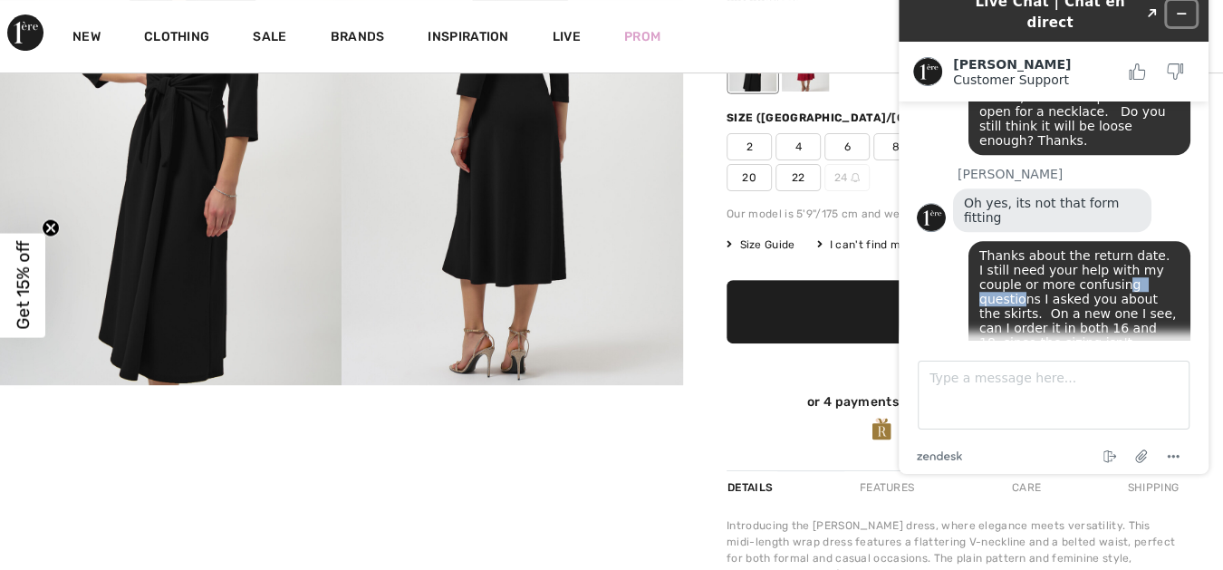
click at [1182, 14] on icon "Minimize widget" at bounding box center [1182, 14] width 8 height 0
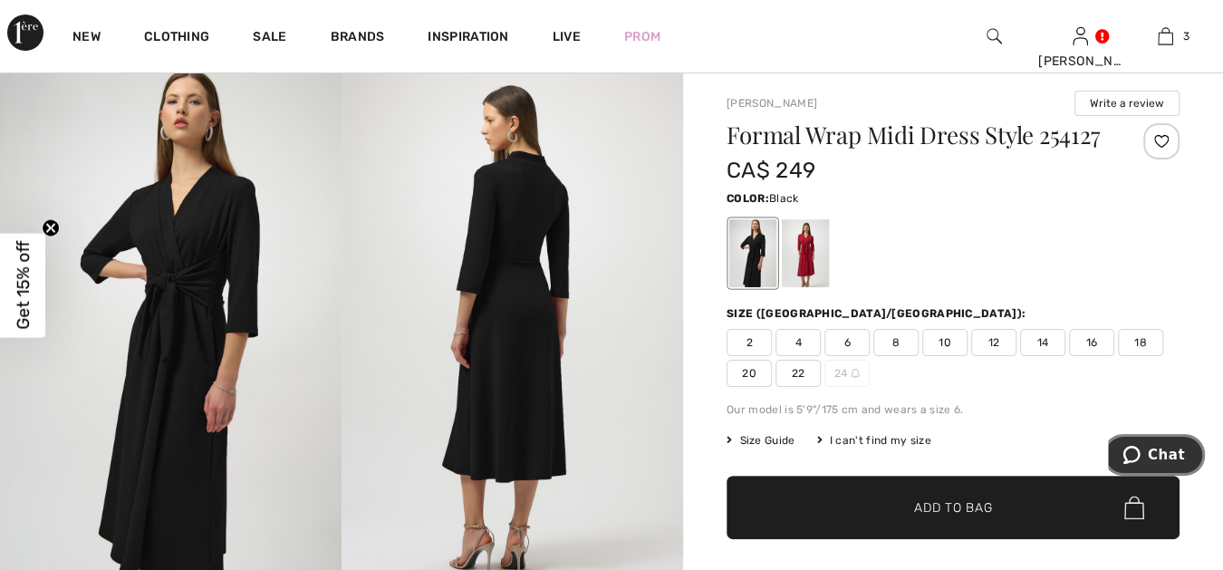
scroll to position [0, 0]
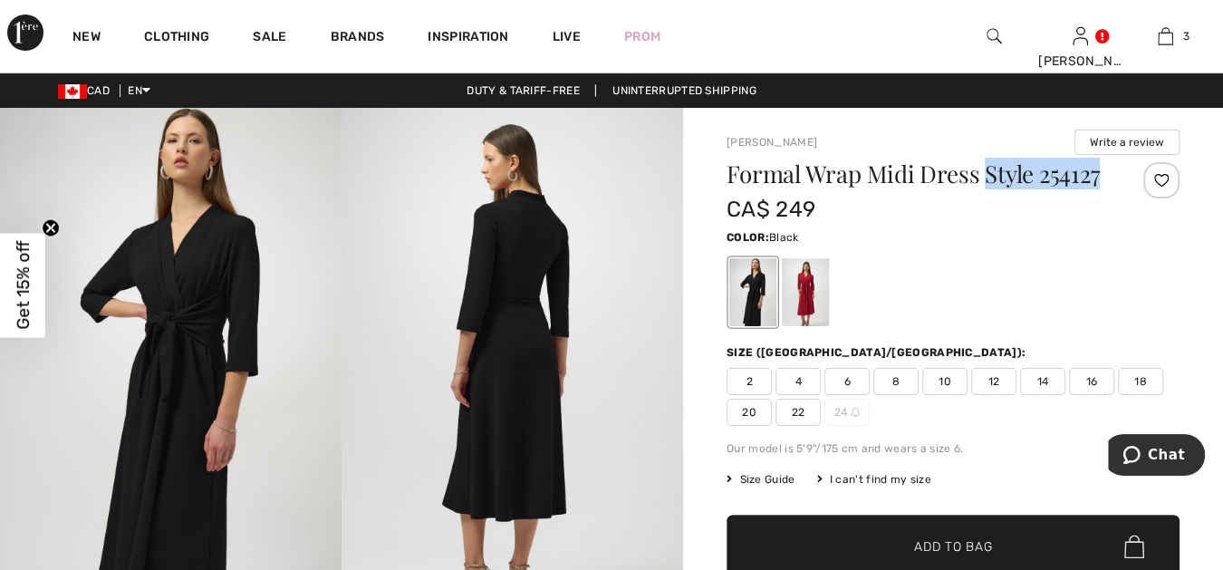
drag, startPoint x: 1101, startPoint y: 176, endPoint x: 986, endPoint y: 175, distance: 115.0
click at [986, 175] on h1 "Formal Wrap Midi Dress Style 254127" at bounding box center [915, 174] width 378 height 24
click at [1169, 448] on span "Chat" at bounding box center [1166, 455] width 37 height 16
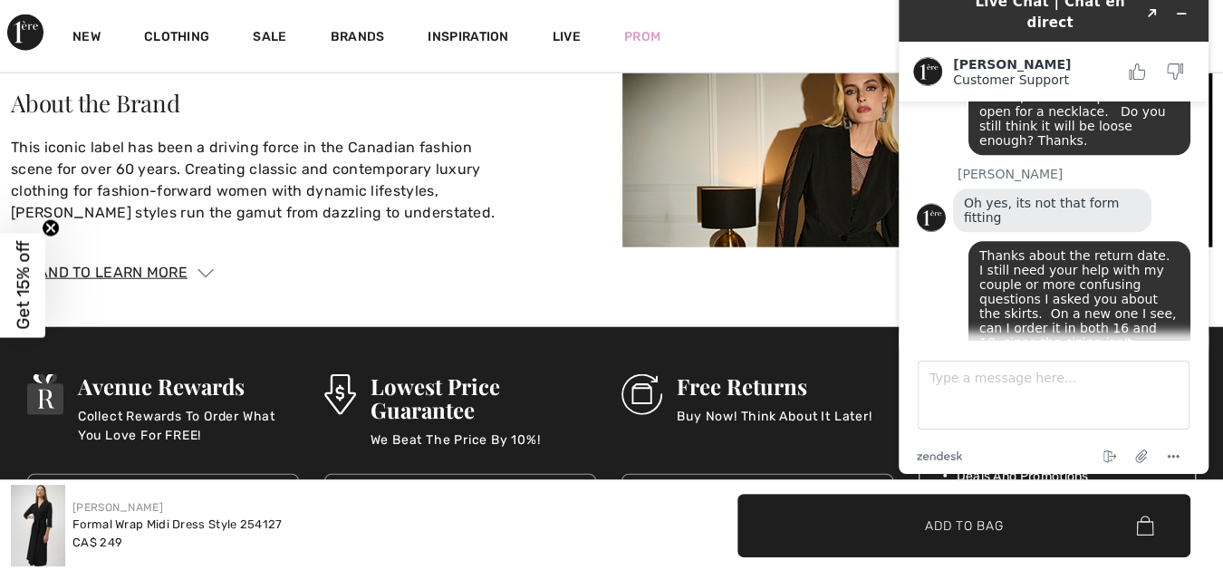
scroll to position [2439, 0]
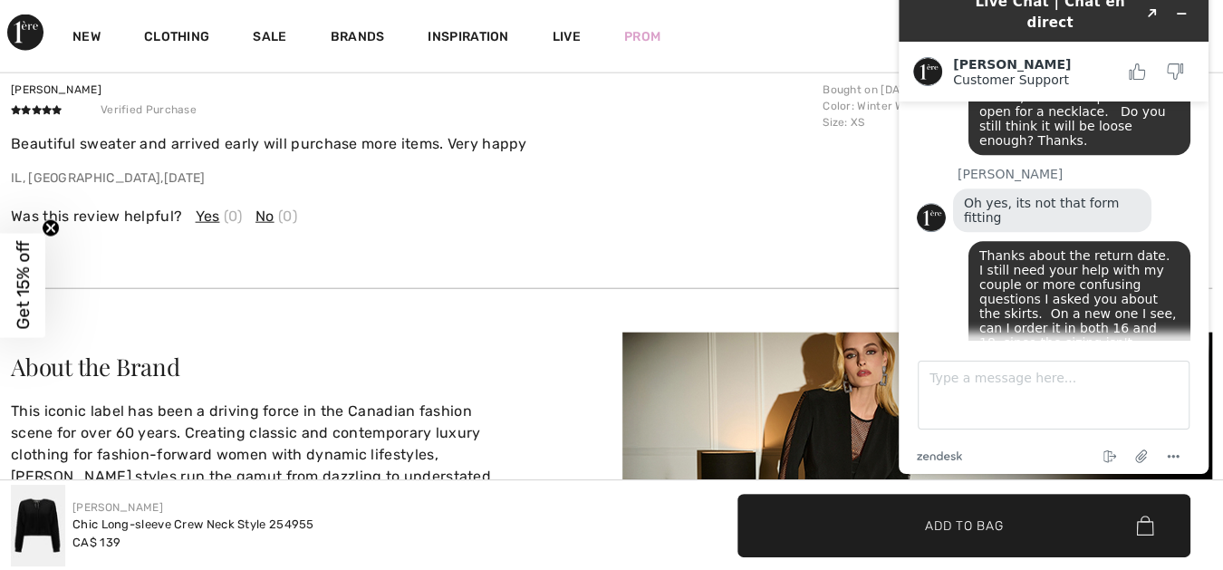
scroll to position [2448, 0]
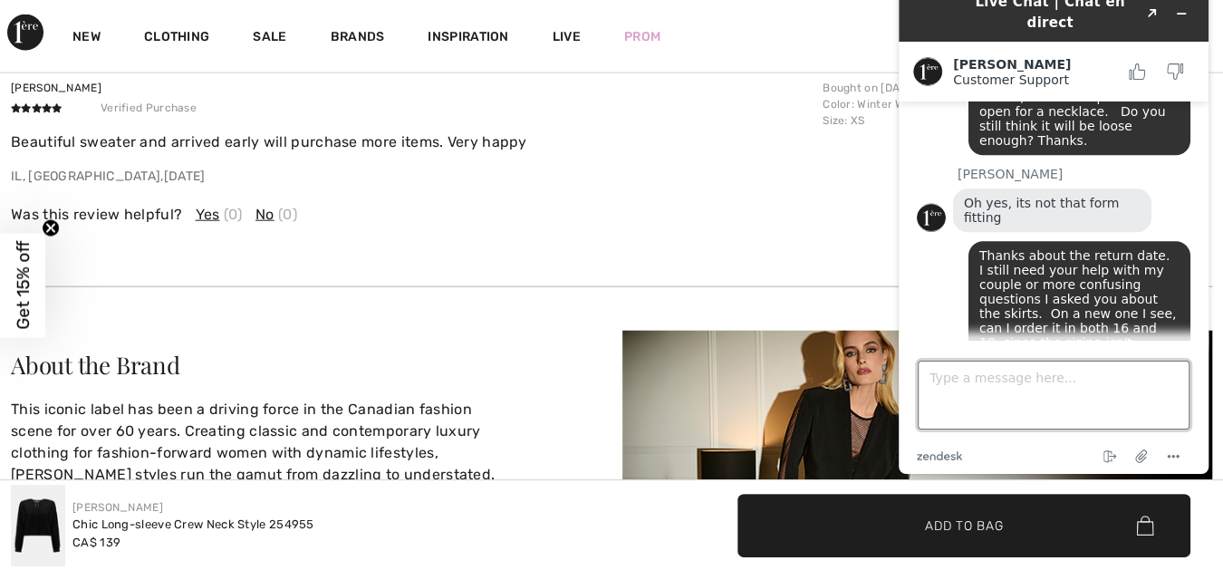
click at [933, 379] on textarea "Type a message here..." at bounding box center [1054, 395] width 272 height 69
click at [1062, 379] on textarea "I just lost the question I as asking about a dress." at bounding box center [1054, 395] width 272 height 69
click at [1127, 379] on textarea "I just lost the question I was asking about a dress." at bounding box center [1054, 395] width 272 height 69
click at [1070, 396] on textarea "I just lost the question I was asking your opinion about a dress." at bounding box center [1054, 395] width 272 height 69
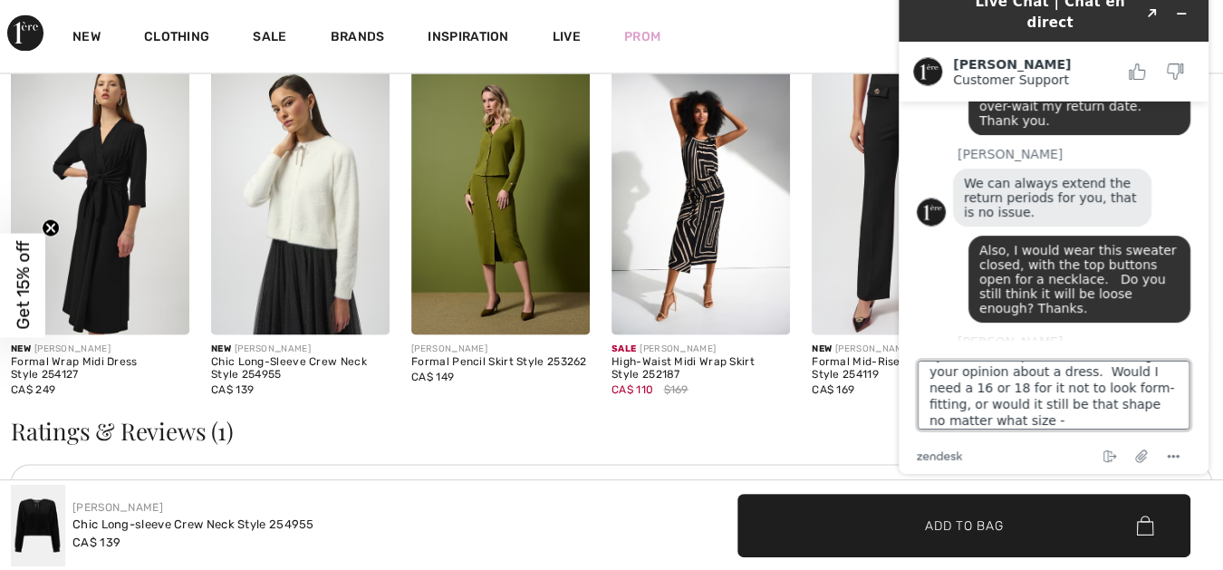
scroll to position [1878, 0]
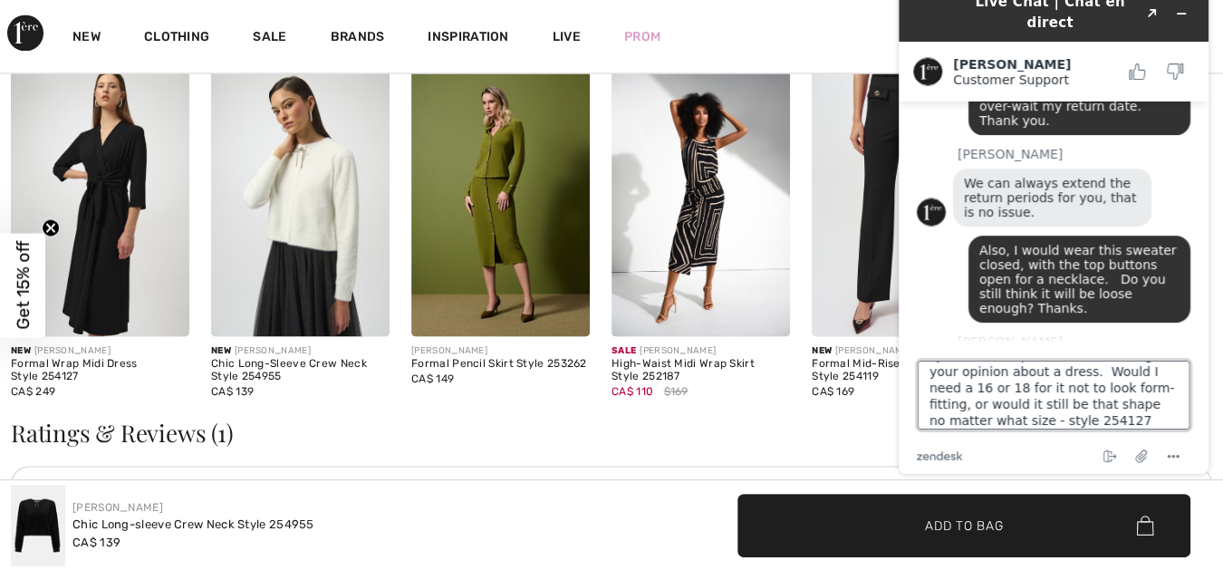
click at [1035, 422] on textarea "I just lost the question I was asking your opinion about a dress. Would I need …" at bounding box center [1054, 395] width 272 height 69
type textarea "I just lost the question I was asking your opinion about a dress. Would I need …"
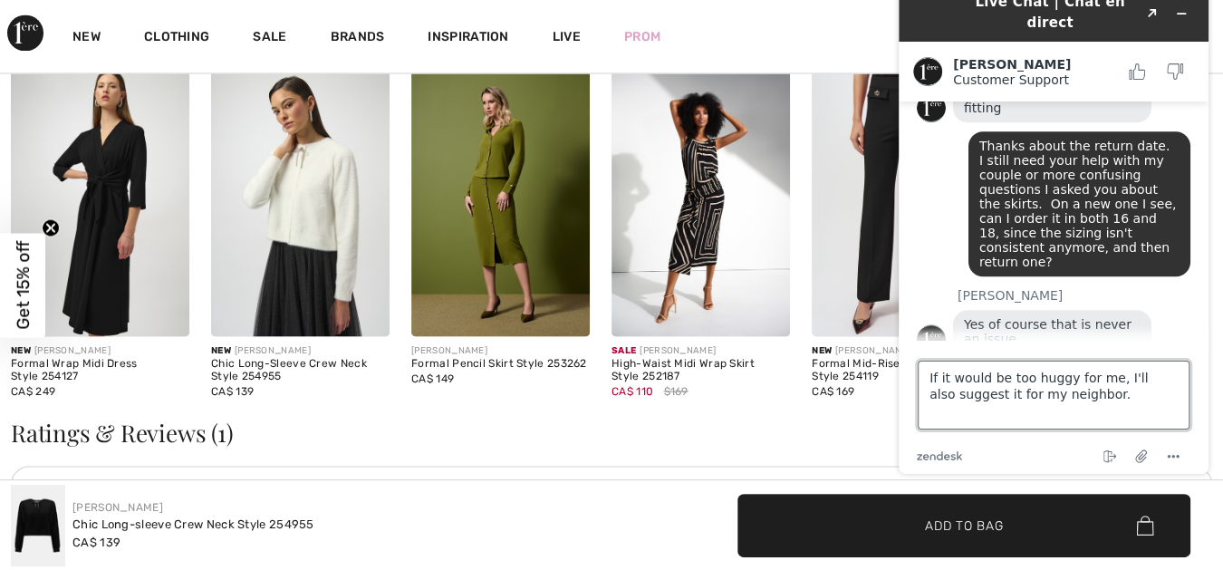
click at [1064, 380] on textarea "If it would be too huggy for me, I'll also suggest it for my neighbor." at bounding box center [1054, 395] width 272 height 69
type textarea "If it would be too huggie for me, I'll also suggest it for my neighbor."
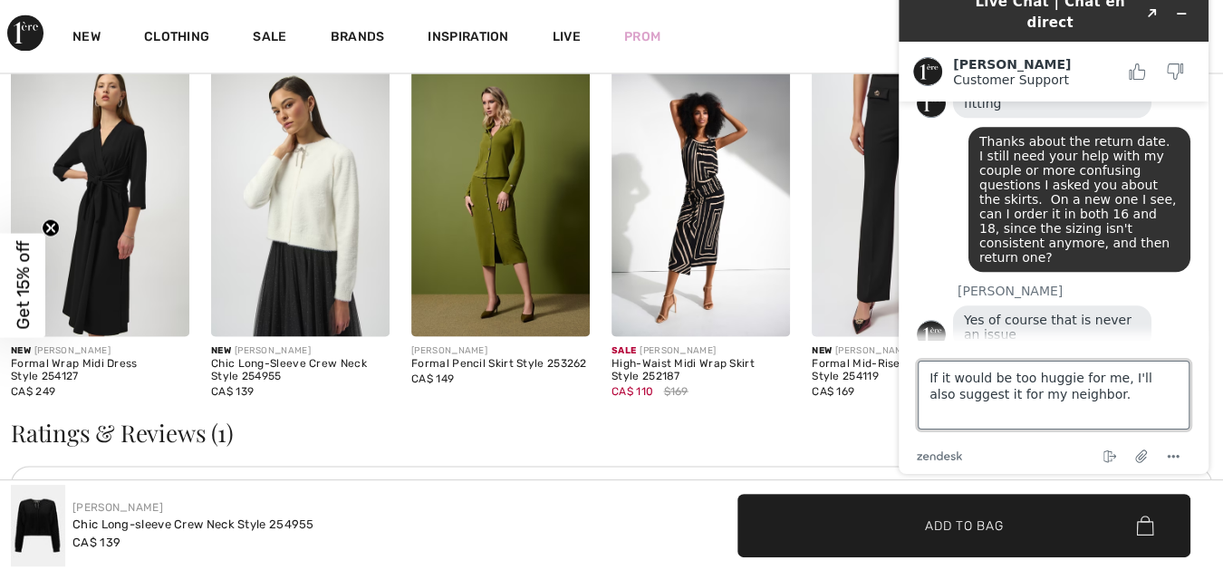
click at [1151, 379] on textarea "If it would be too huggie for me, I'll also suggest it for my neighbor." at bounding box center [1054, 395] width 272 height 69
click at [1084, 397] on textarea "If it would be too huggie for me, I'll also suggest it for my neighbor." at bounding box center [1054, 395] width 272 height 69
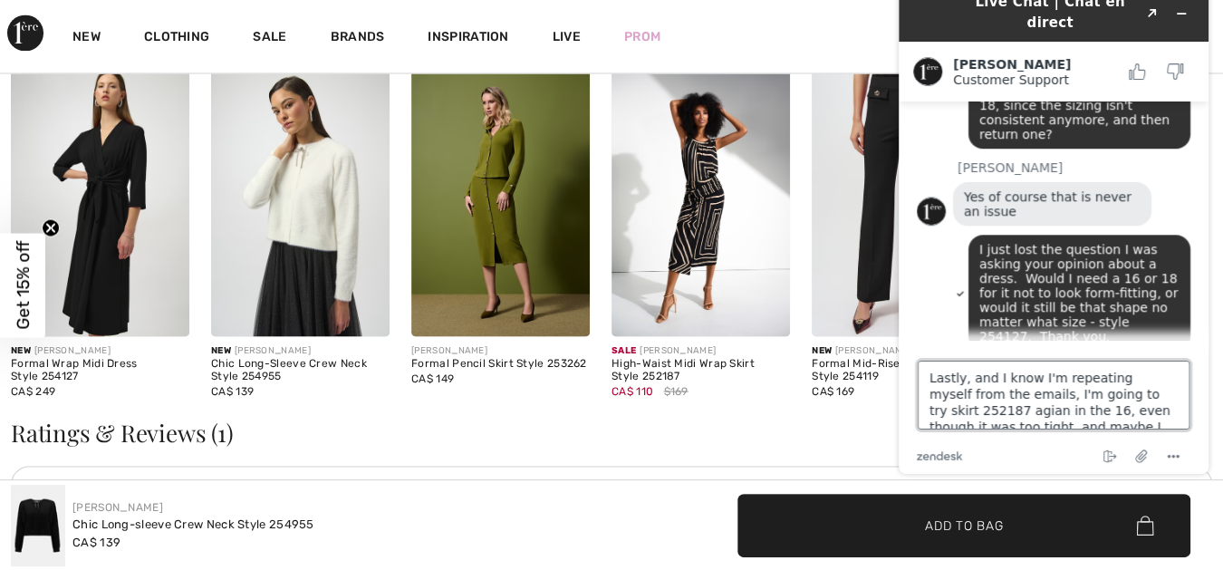
scroll to position [32, 0]
click at [996, 382] on textarea "Lastly, and I know I'm repeating myself from the emails, I'm going to try skirt…" at bounding box center [1054, 395] width 272 height 69
click at [984, 396] on textarea "Lastly, and I know I'm repeating myself from the emails, I'm going to try skirt…" at bounding box center [1054, 395] width 272 height 69
drag, startPoint x: 984, startPoint y: 396, endPoint x: 1078, endPoint y: 413, distance: 95.8
click at [1078, 413] on textarea "Lastly, and I know I'm repeating myself from the emails, I'm going to try skirt…" at bounding box center [1054, 395] width 272 height 69
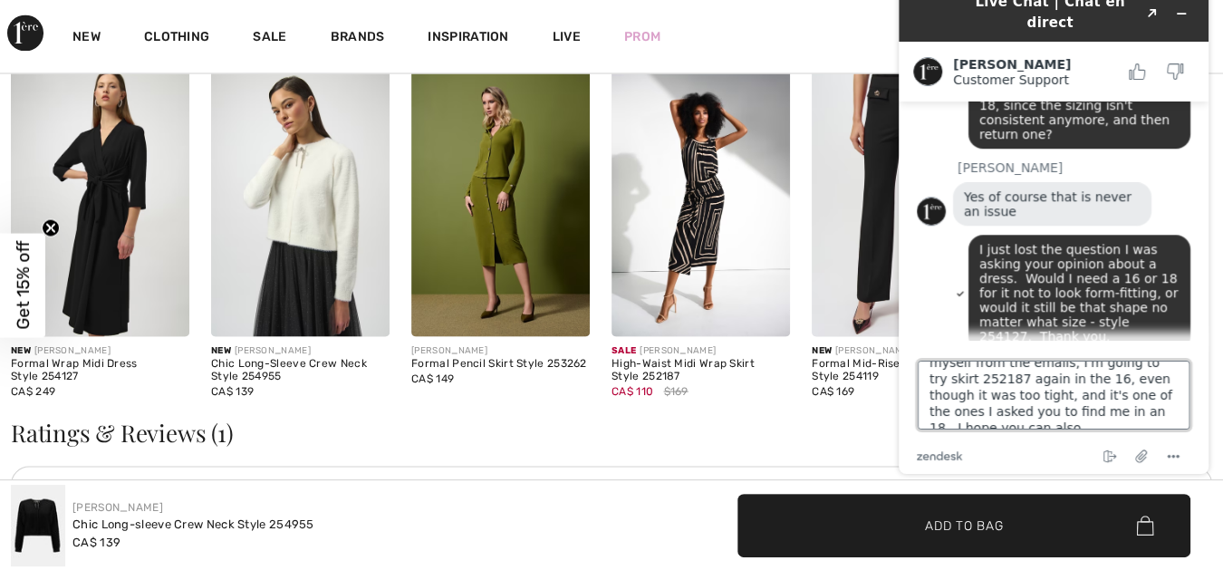
scroll to position [40, 0]
click at [1042, 419] on textarea "Lastly, and I know I'm repeating myself from the emails, I'm going to try skirt…" at bounding box center [1054, 395] width 272 height 69
click at [1048, 419] on textarea "Lastly, and I know I'm repeating myself from the emails, I'm going to try skirt…" at bounding box center [1054, 395] width 272 height 69
click at [1061, 419] on textarea "Lastly, and I know I'm repeating myself from the emails, I'm going to try skirt…" at bounding box center [1054, 395] width 272 height 69
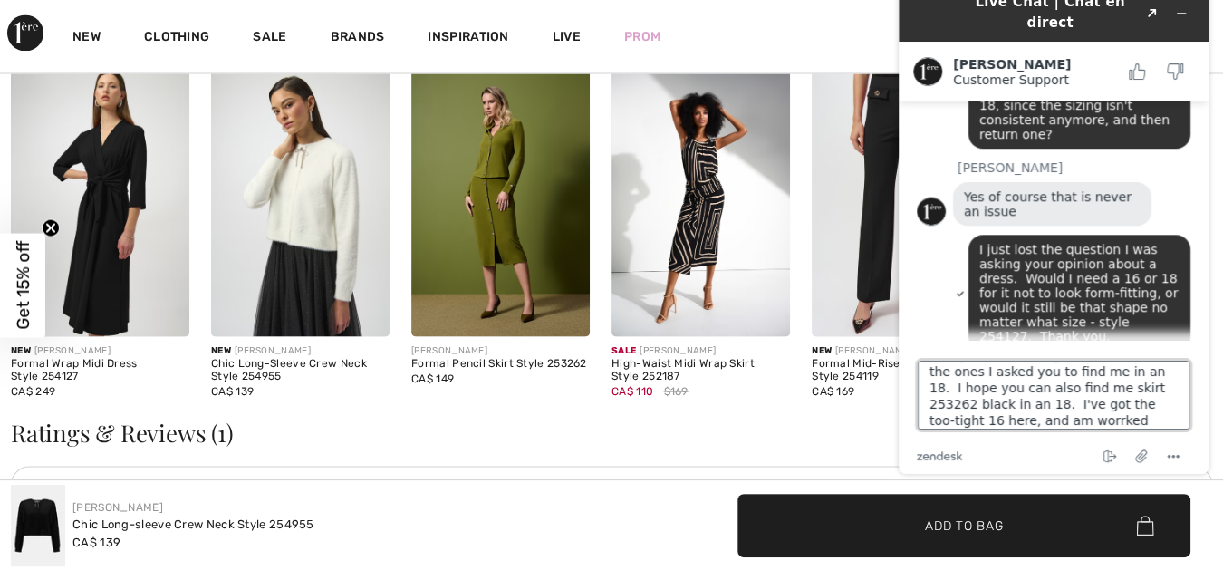
click at [959, 420] on textarea "Lastly, and I know I'm repeating myself from the emails, I'm going to try skirt…" at bounding box center [1054, 395] width 272 height 69
click at [1024, 420] on textarea "Lastly, and I know I'm repeating myself from the emails, I'm going to try skirt…" at bounding box center [1054, 395] width 272 height 69
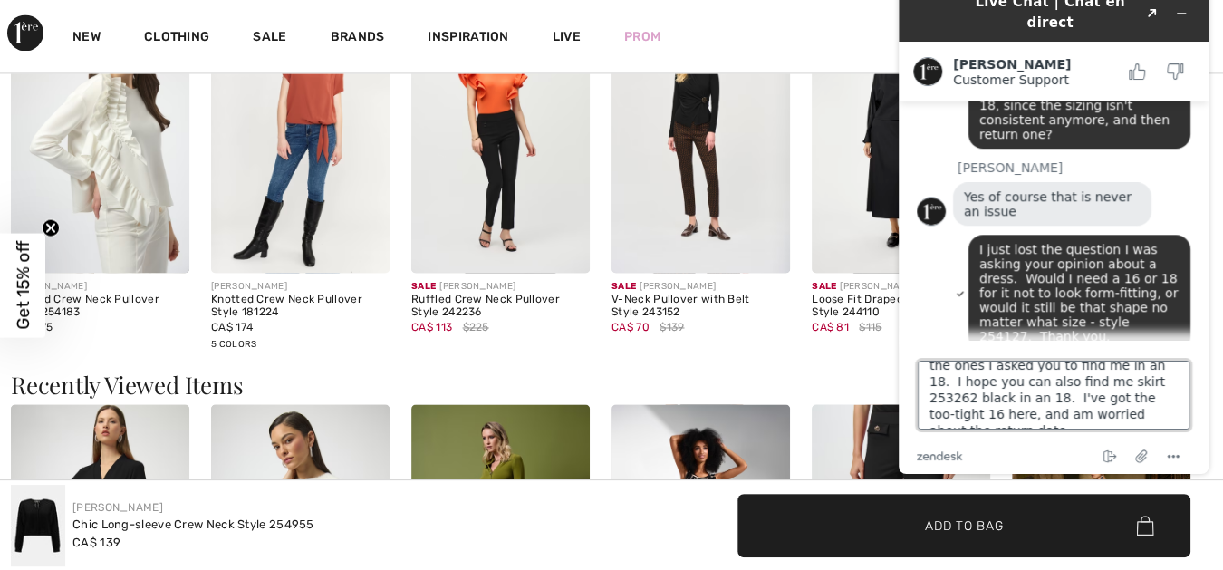
scroll to position [81, 0]
click at [1111, 414] on textarea "Lastly, and I know I'm repeating myself from the emails, I'm going to try skirt…" at bounding box center [1054, 395] width 272 height 69
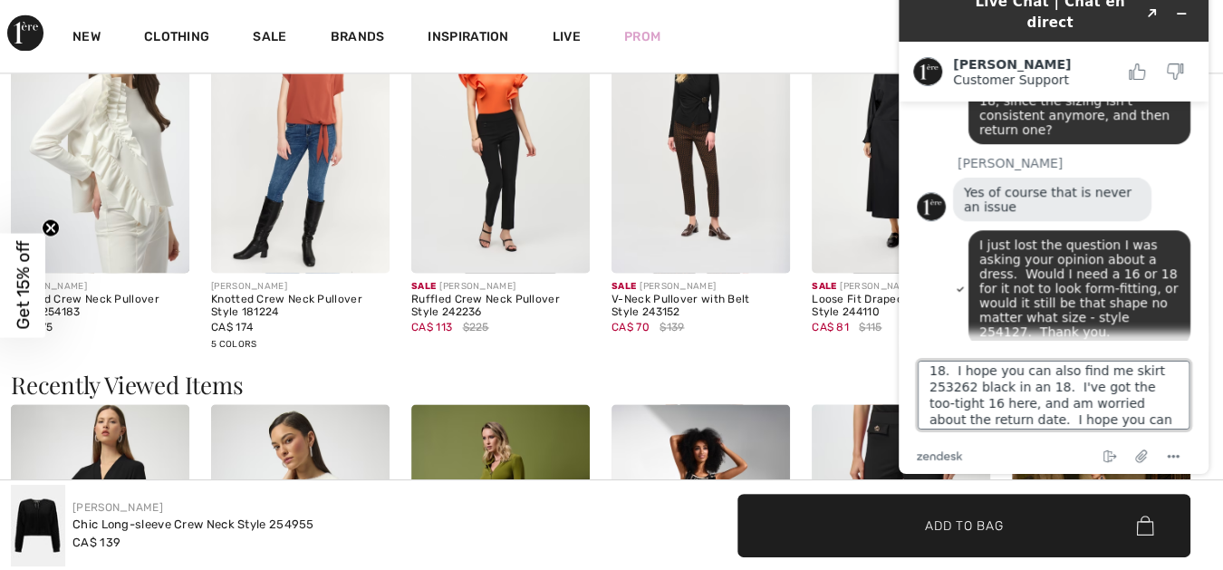
scroll to position [990, 0]
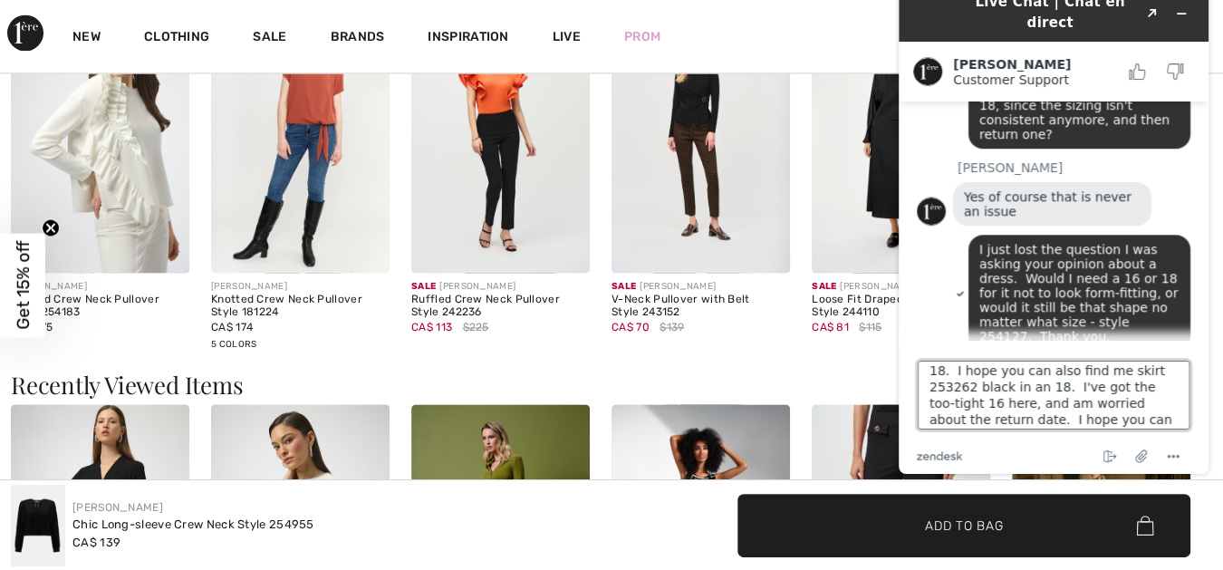
type textarea "Lastly, and I know I'm repeating myself from the emails, I'm going to try skirt…"
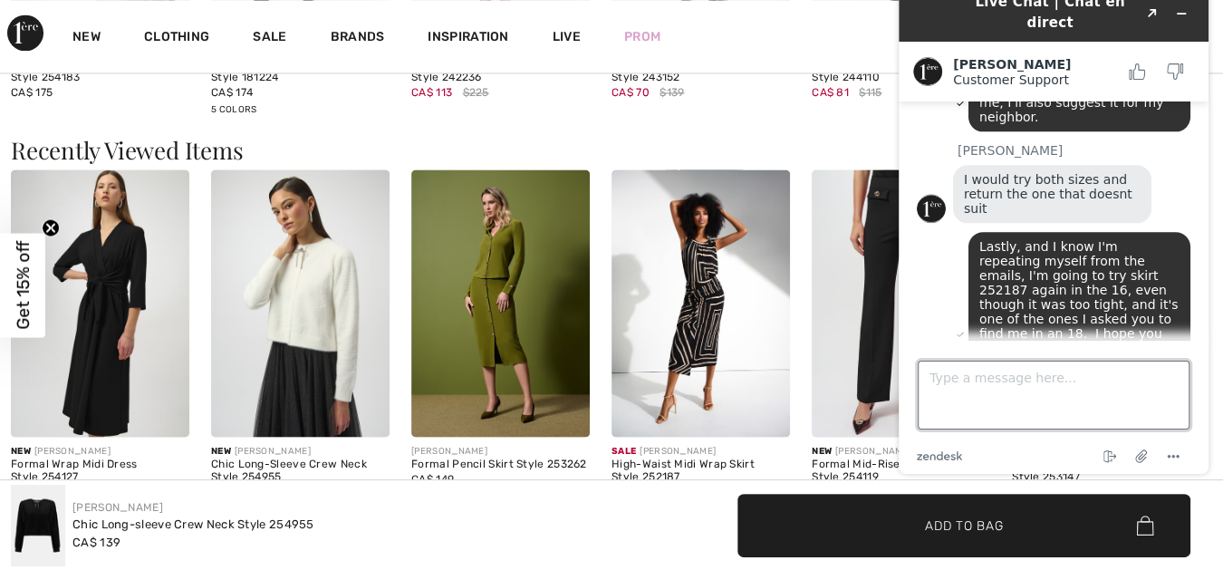
scroll to position [1266, 0]
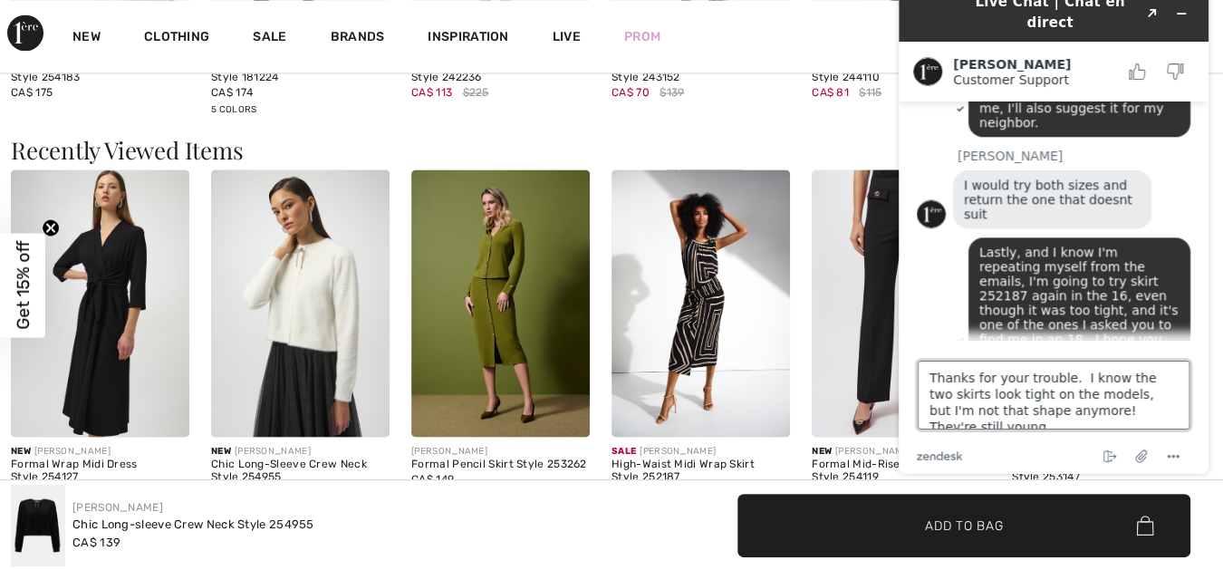
type textarea "Thanks for your trouble. I know the two skirts look tight on the models, but I'…"
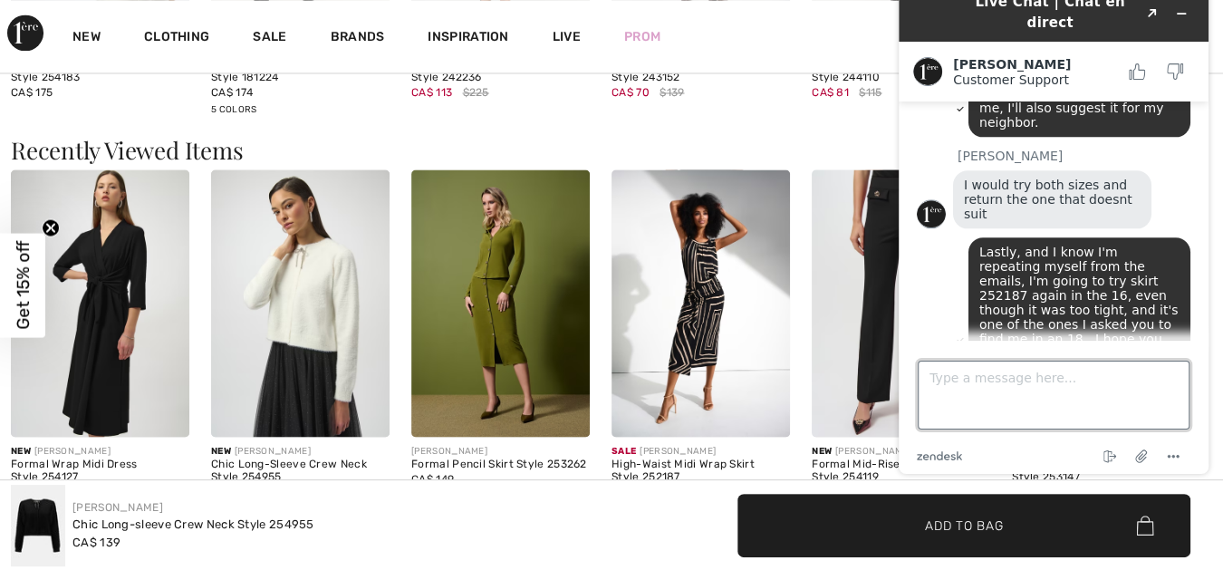
scroll to position [1349, 0]
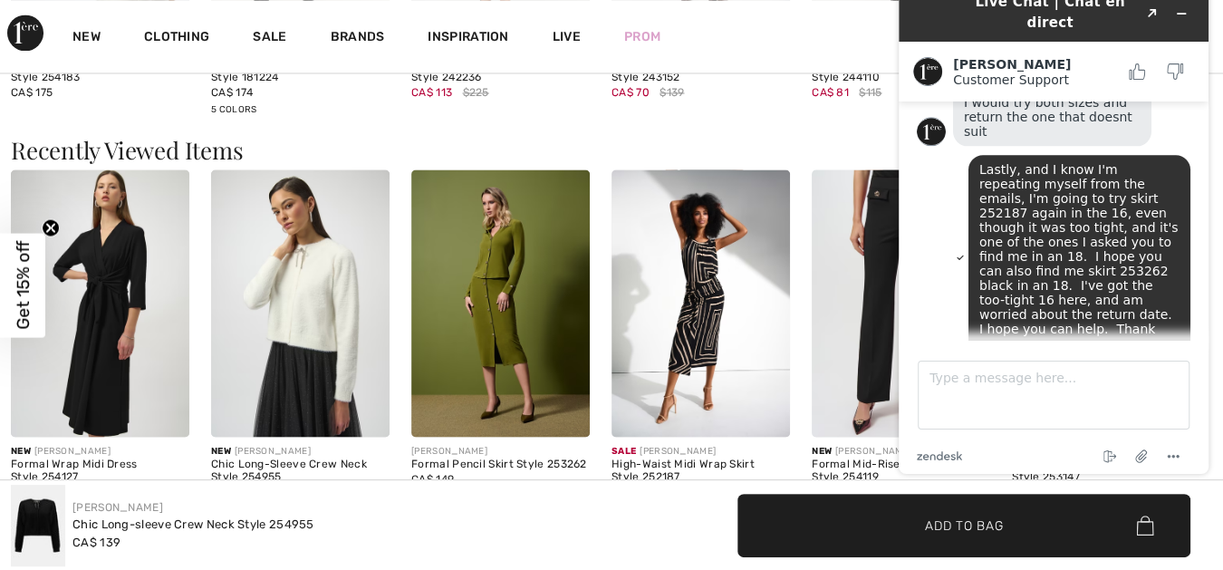
click at [314, 299] on img at bounding box center [300, 303] width 178 height 268
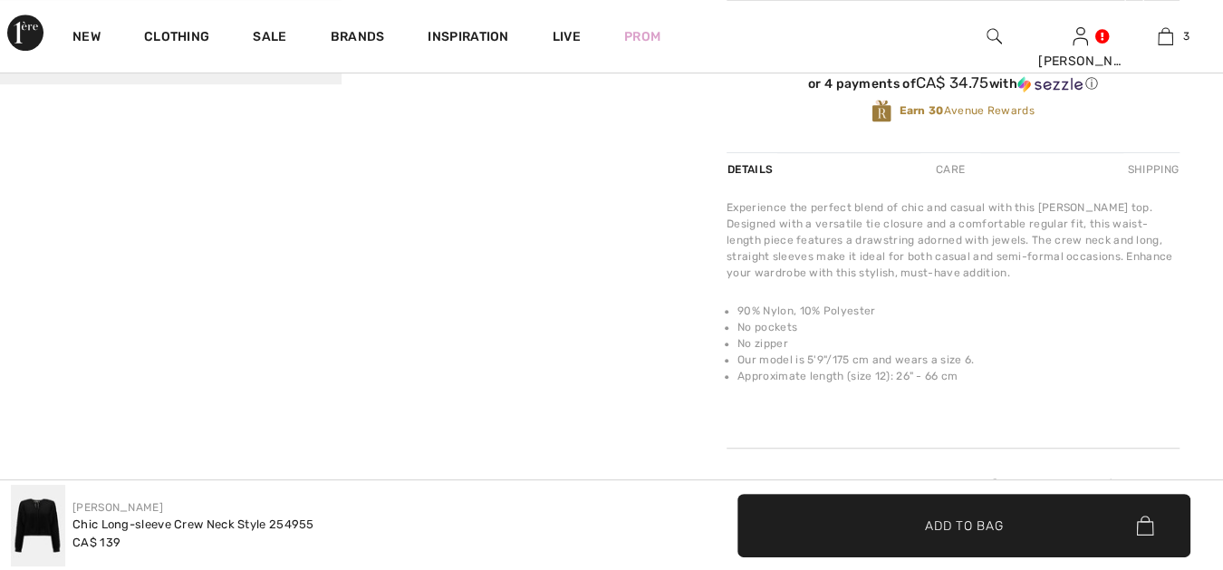
checkbox input "true"
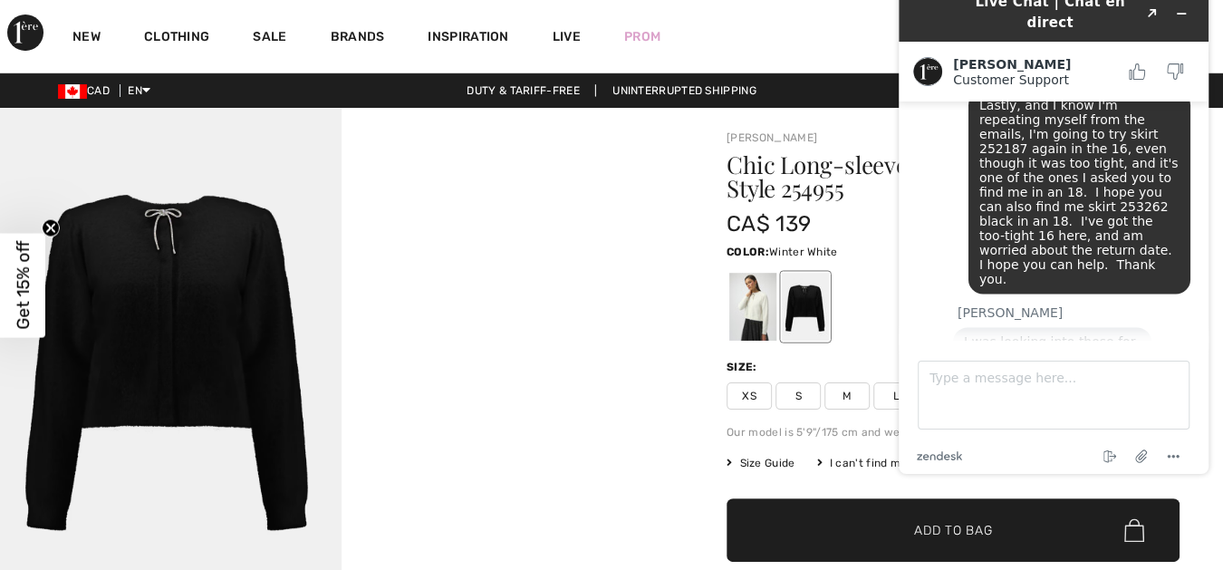
click at [755, 293] on div at bounding box center [752, 307] width 47 height 68
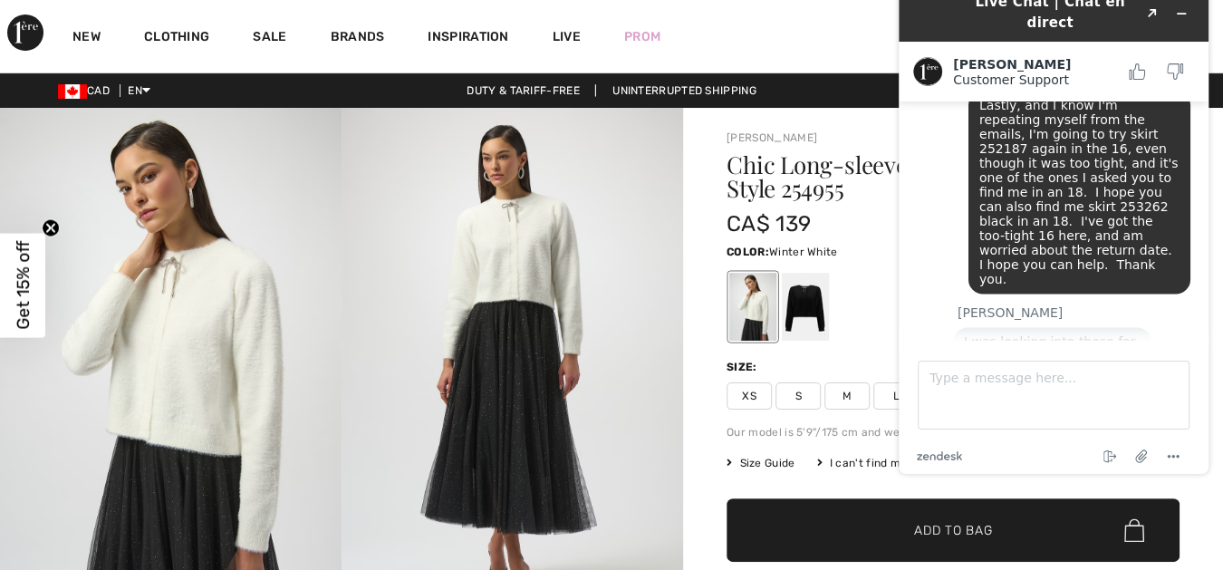
click at [191, 294] on img at bounding box center [171, 364] width 342 height 512
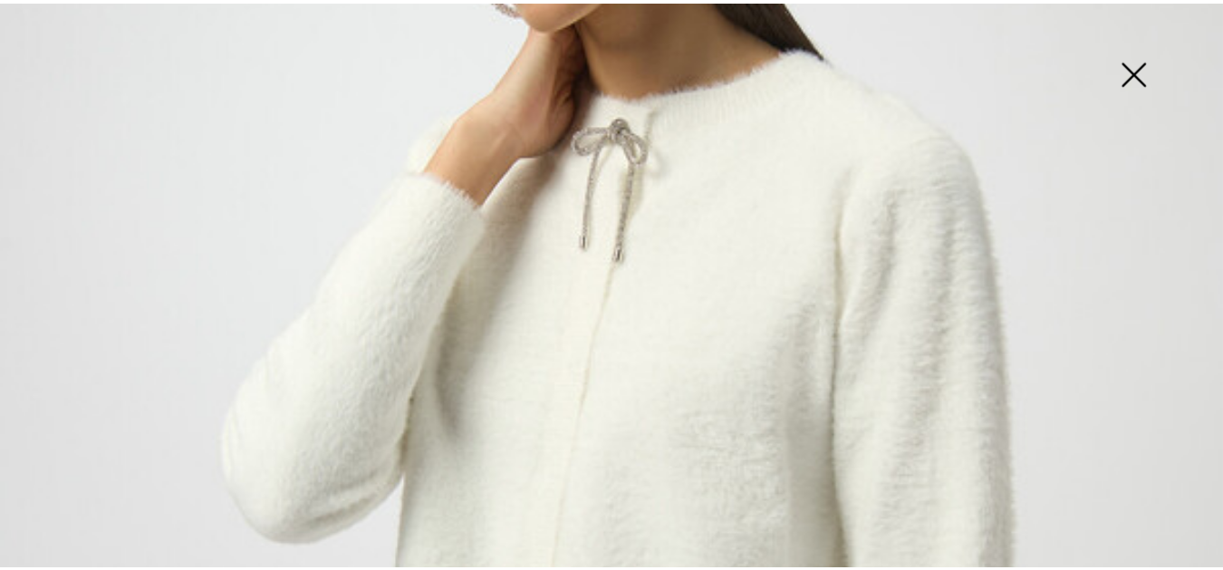
scroll to position [1461, 0]
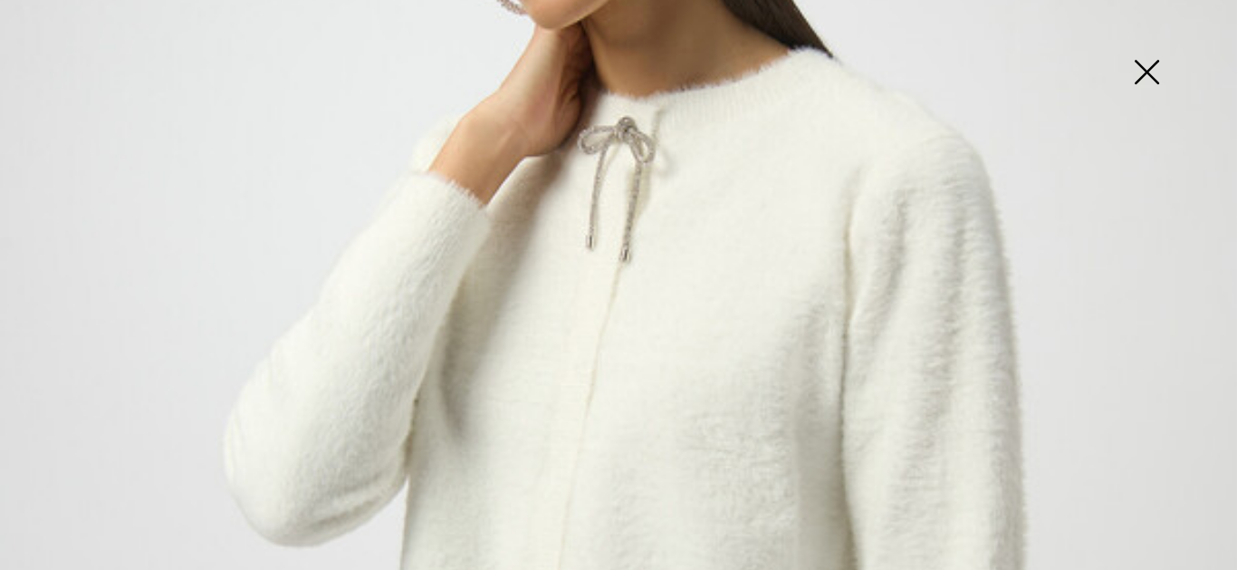
click at [1146, 69] on img at bounding box center [1147, 73] width 91 height 93
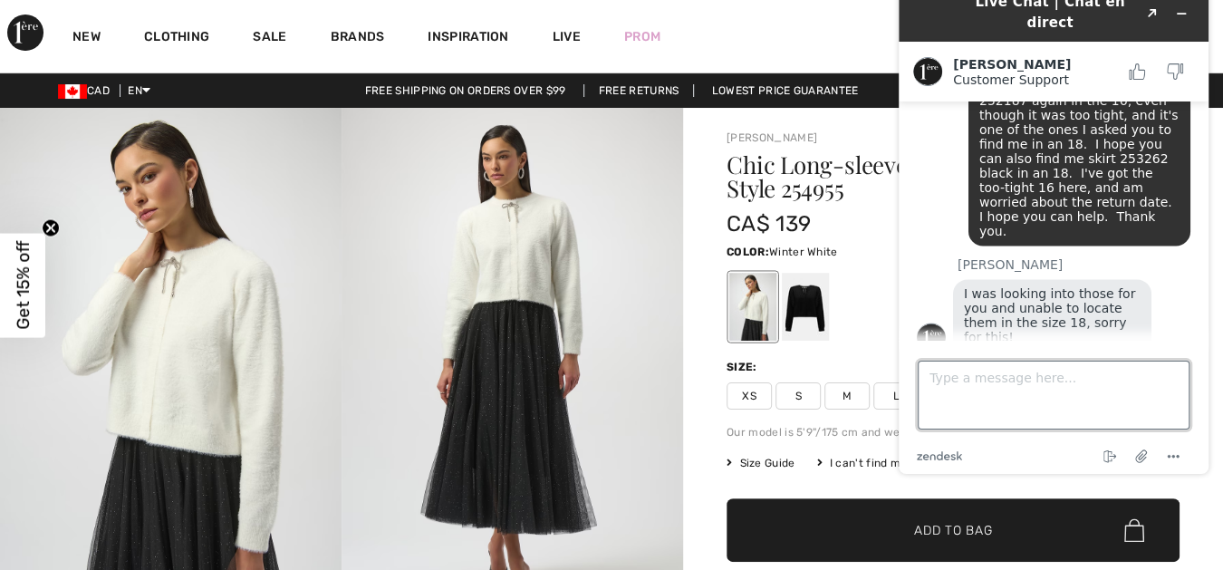
click at [930, 378] on textarea "Type a message here..." at bounding box center [1054, 395] width 272 height 69
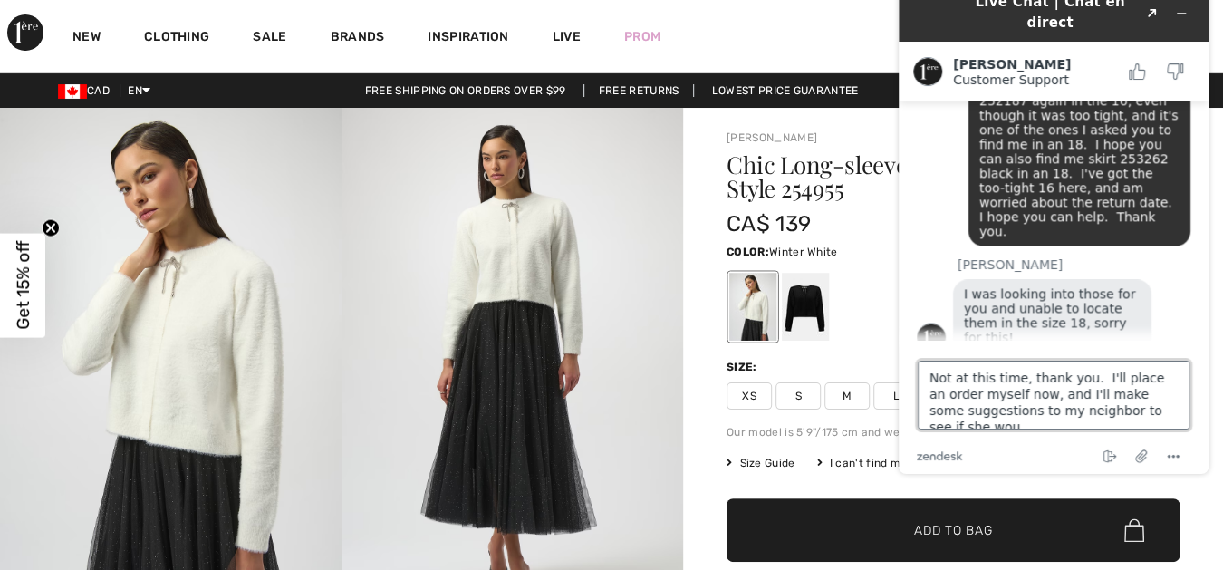
scroll to position [6, 0]
drag, startPoint x: 1087, startPoint y: 404, endPoint x: 1091, endPoint y: 413, distance: 9.8
click at [1091, 413] on textarea "Not at this time, thank you. I'll place an order myself now, and I'll make some…" at bounding box center [1054, 395] width 272 height 69
type textarea "Not at this time, thank you. I'll place an order myself now, and I'll make some…"
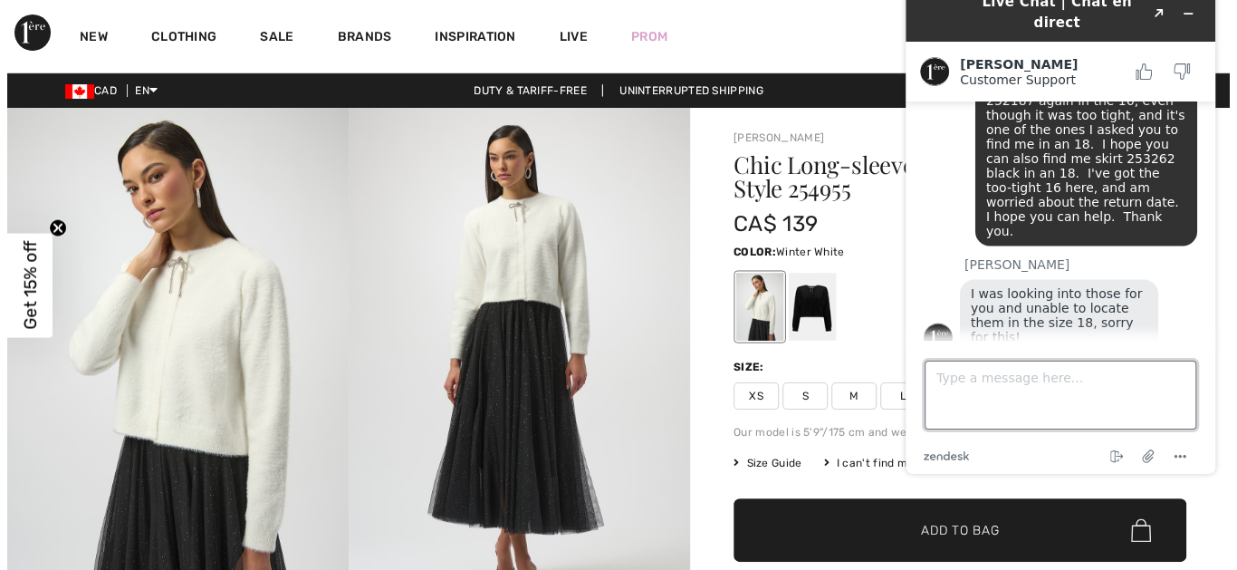
scroll to position [1543, 0]
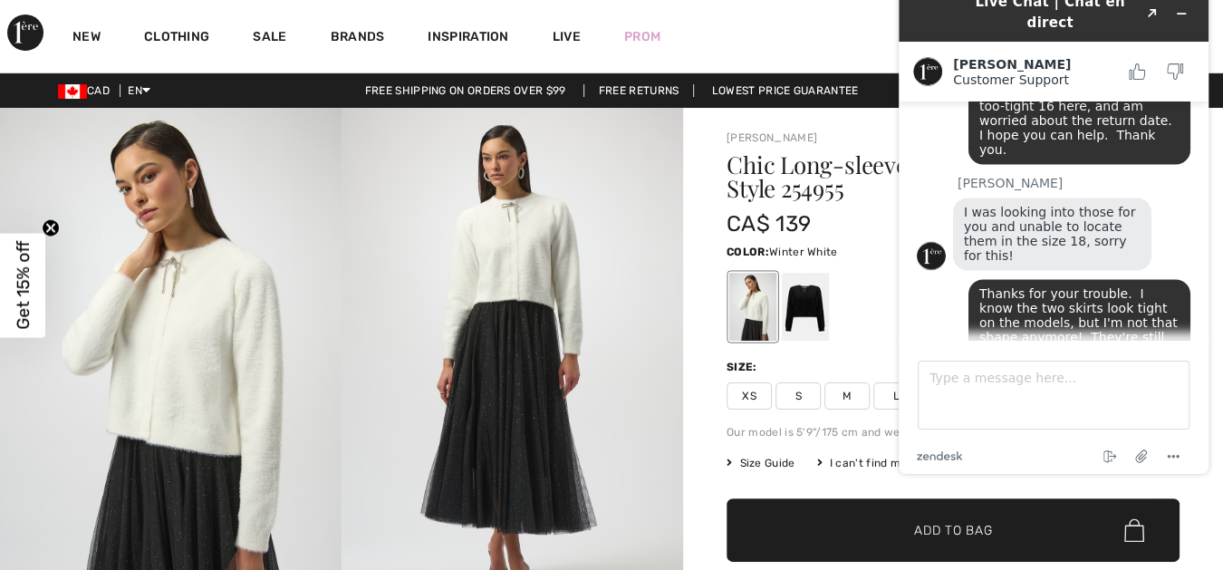
click at [209, 341] on img at bounding box center [171, 364] width 342 height 512
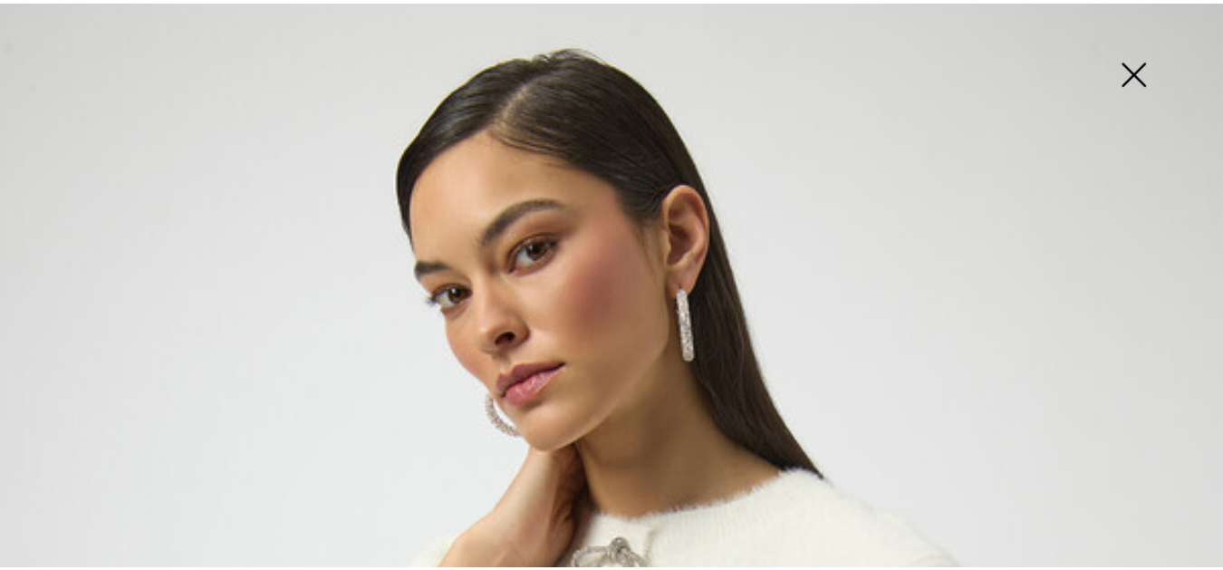
scroll to position [1547, 0]
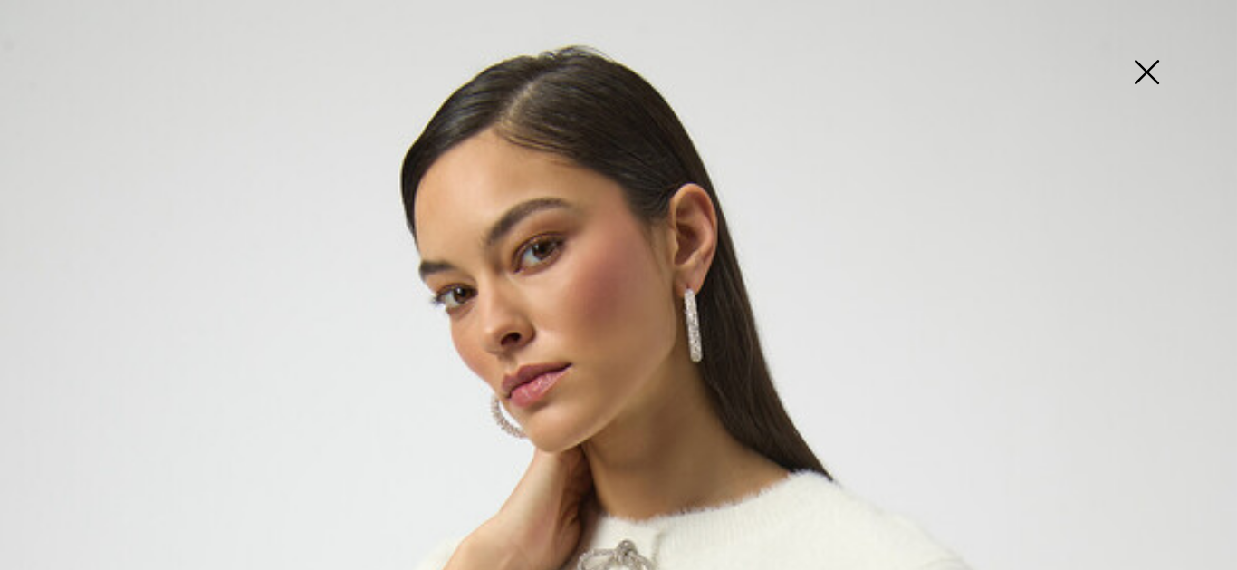
click at [1141, 64] on img at bounding box center [1147, 73] width 91 height 93
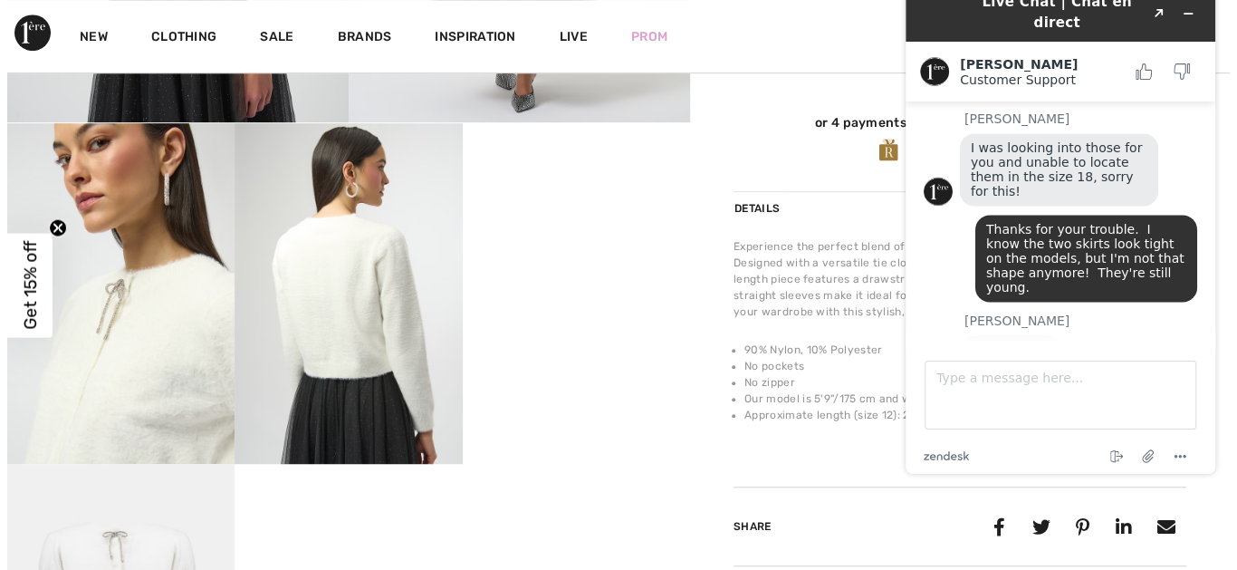
scroll to position [503, 0]
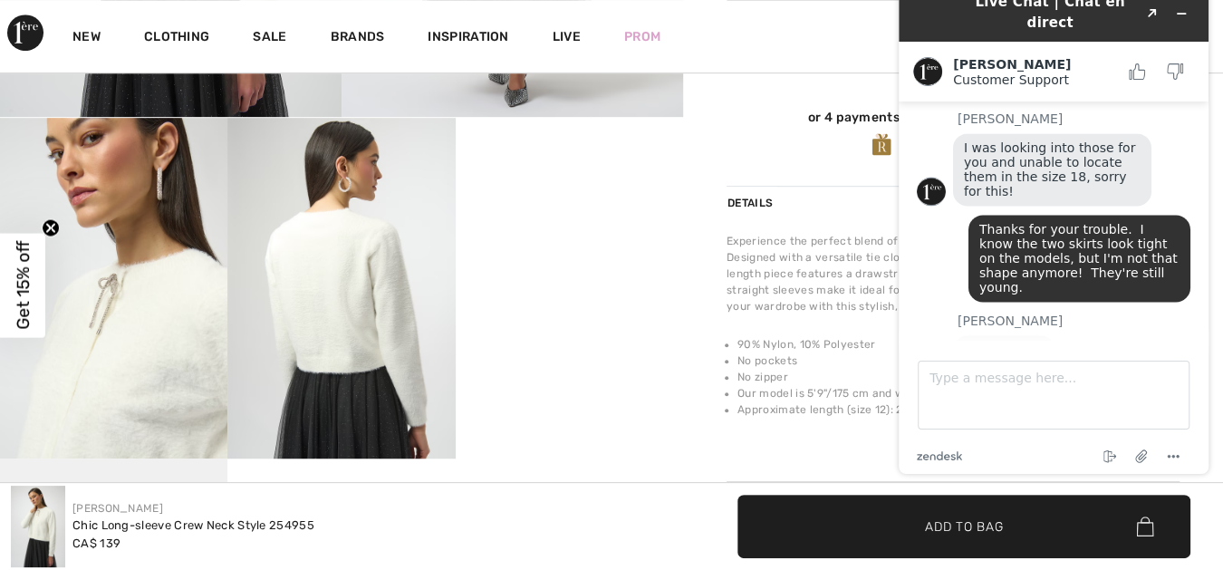
click at [360, 361] on img at bounding box center [340, 289] width 227 height 342
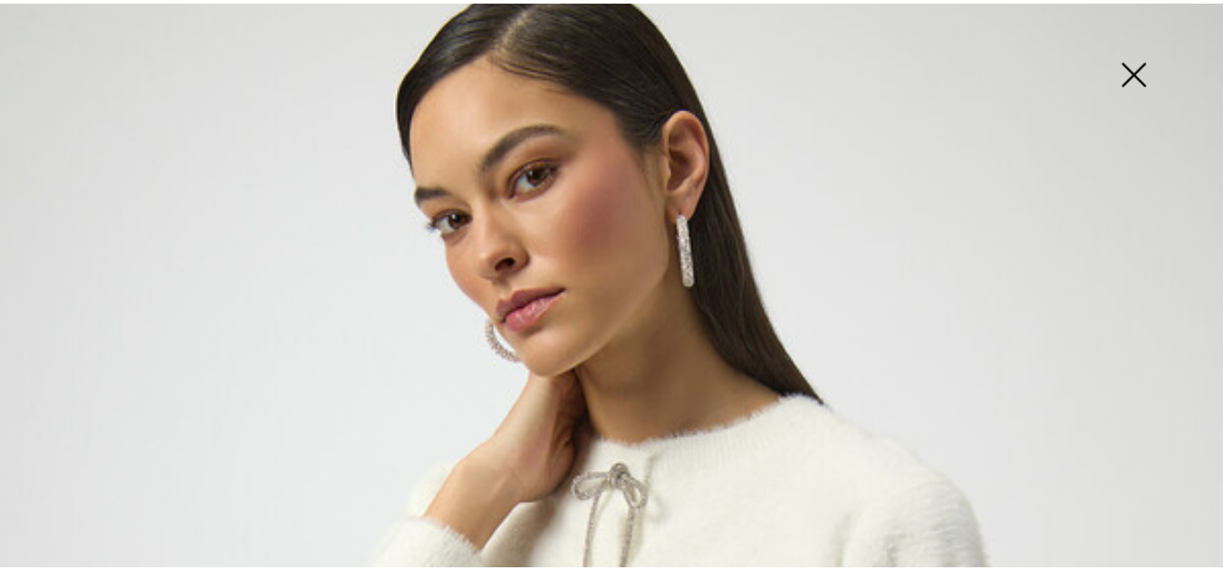
scroll to position [100, 0]
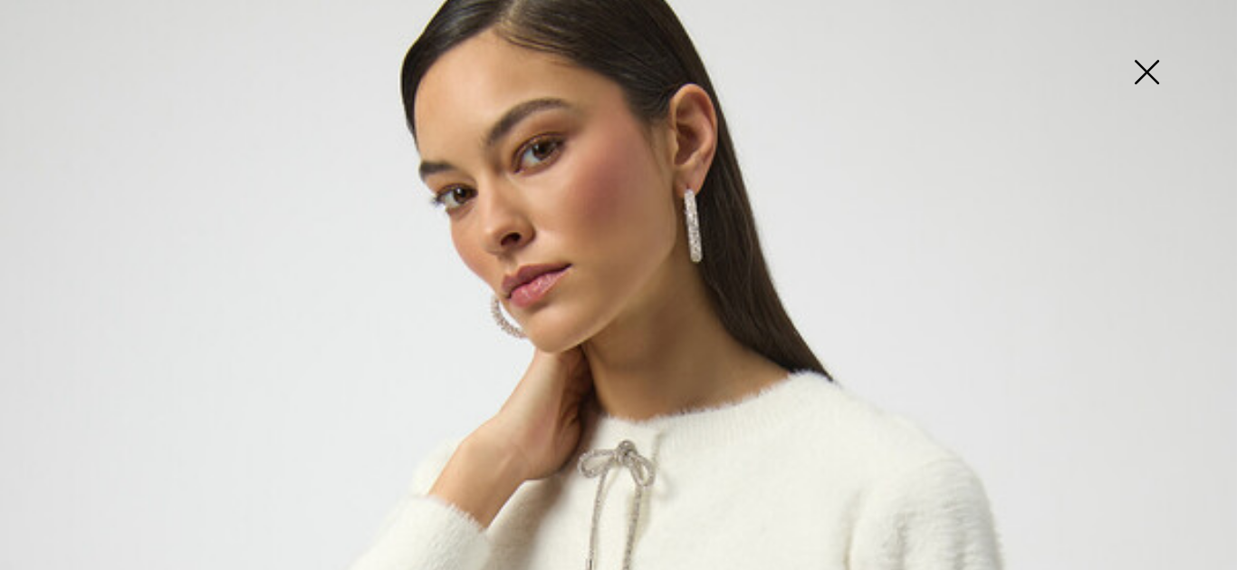
click at [1150, 65] on img at bounding box center [1147, 73] width 91 height 93
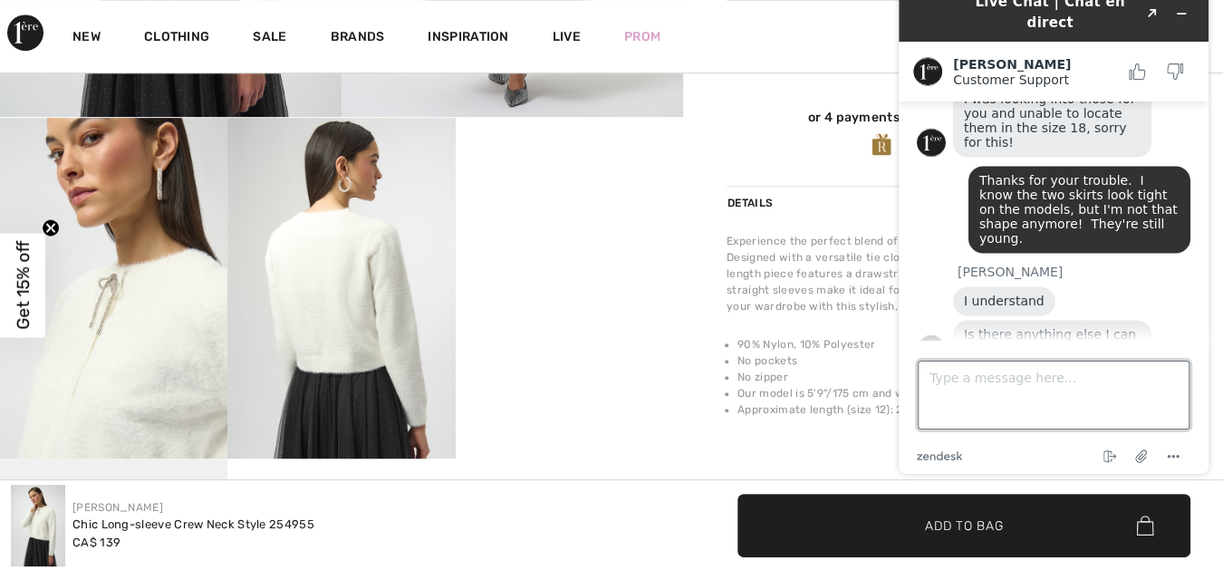
click at [929, 380] on textarea "Type a message here..." at bounding box center [1054, 395] width 272 height 69
type textarea "You're stuck with me!"
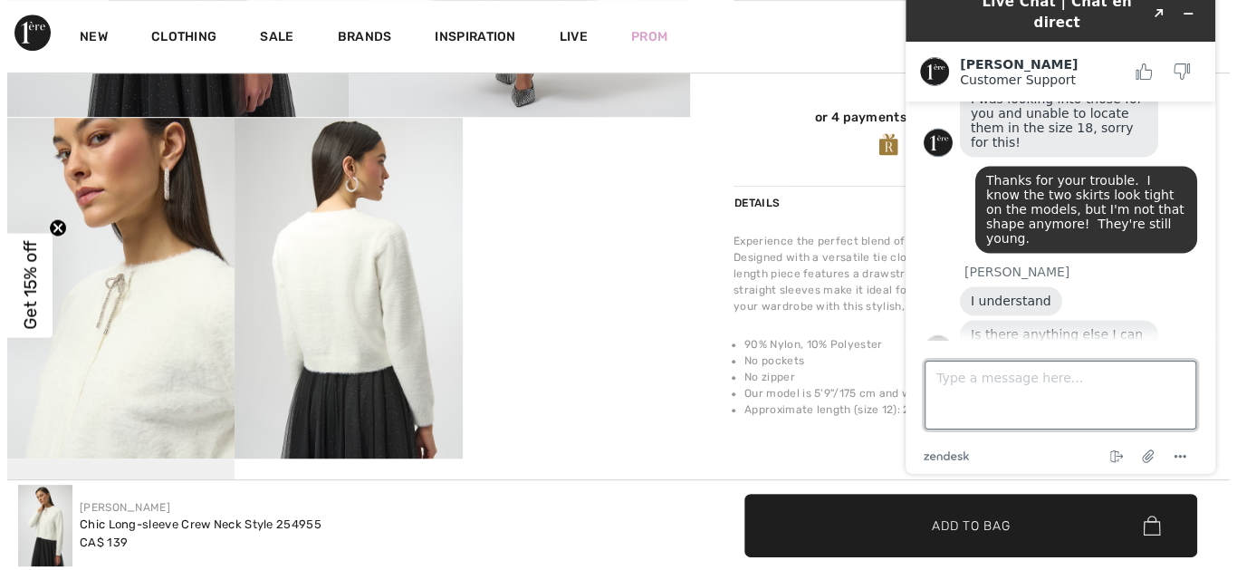
scroll to position [1694, 0]
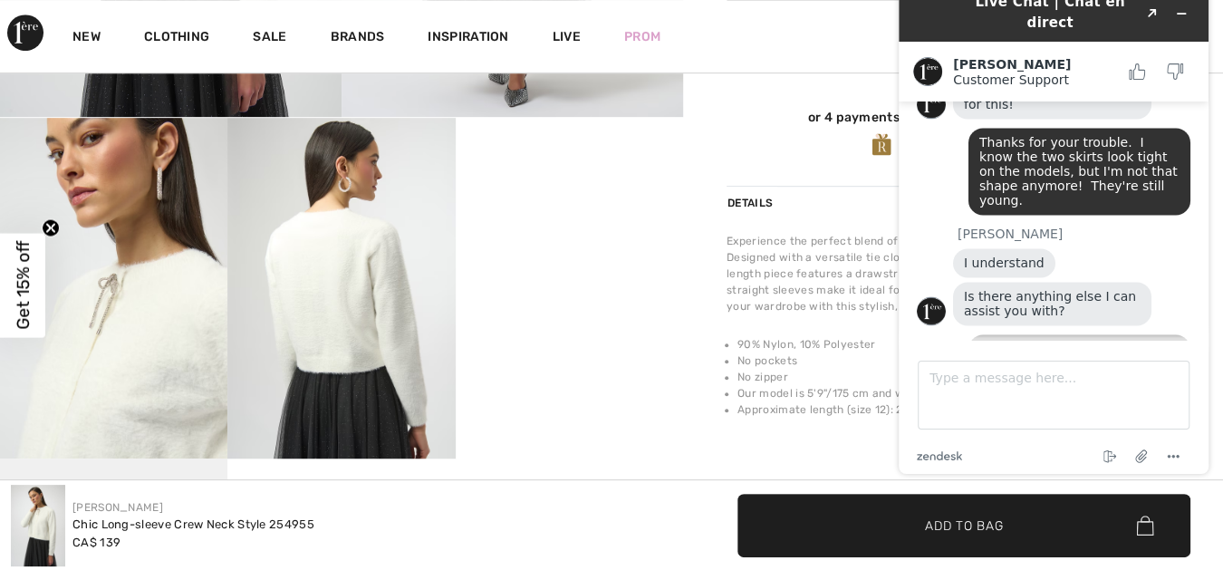
click at [293, 245] on img at bounding box center [340, 289] width 227 height 342
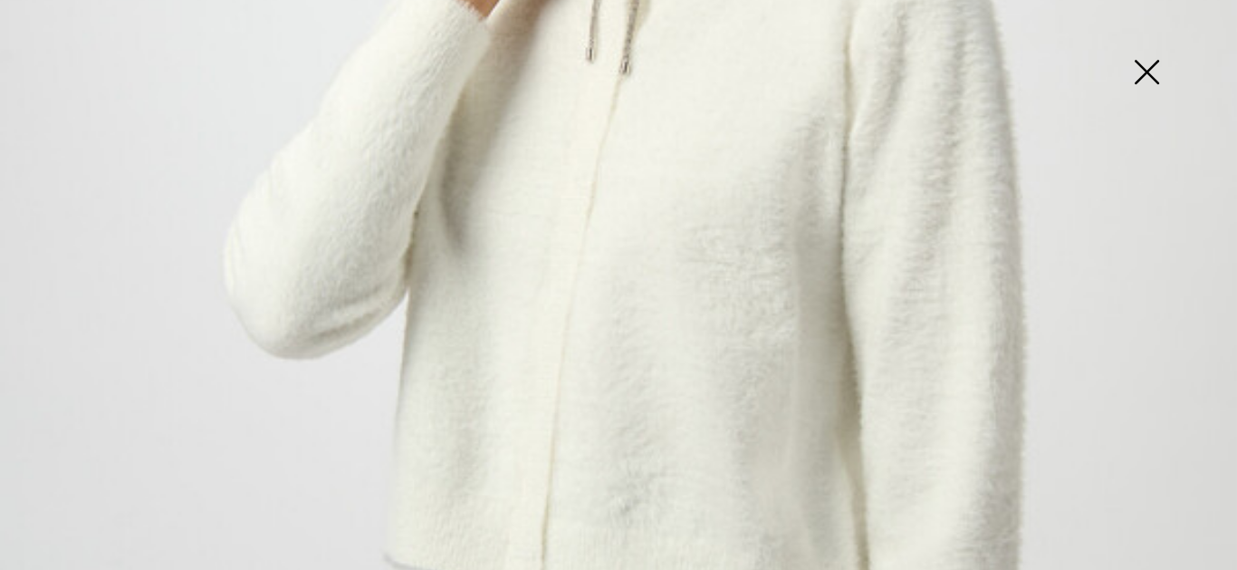
scroll to position [670, 0]
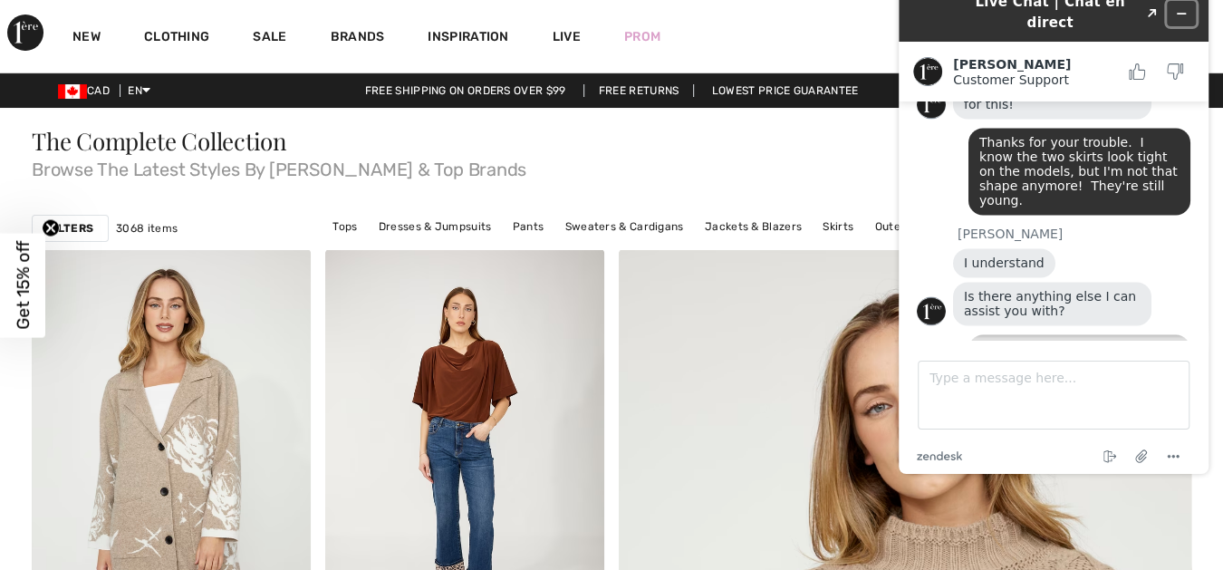
click at [1180, 7] on icon "Minimize widget" at bounding box center [1181, 13] width 13 height 13
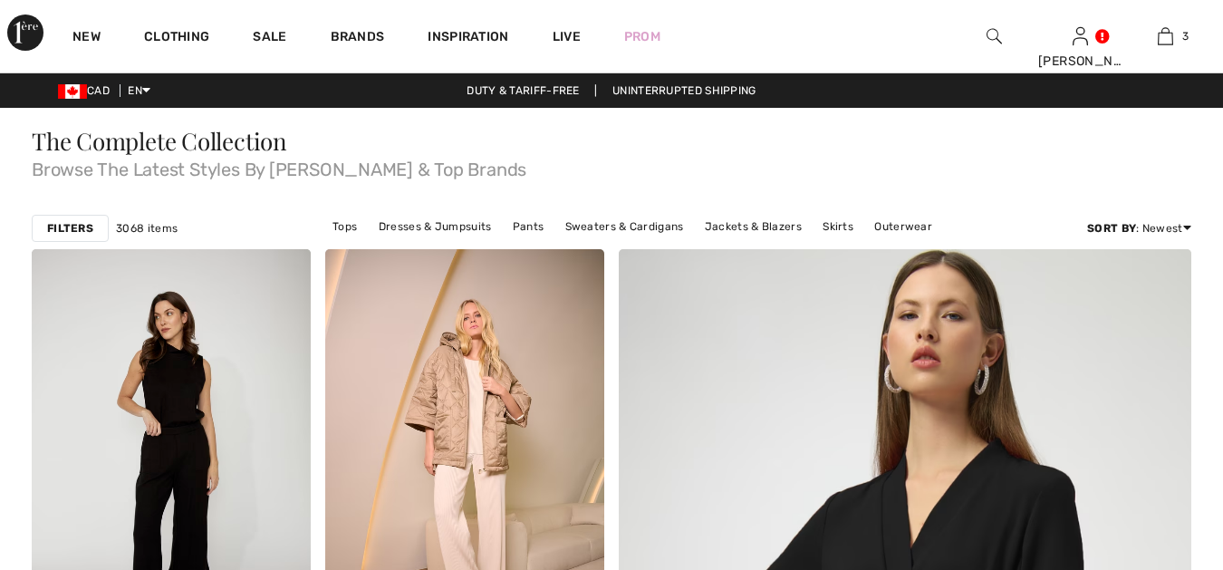
checkbox input "true"
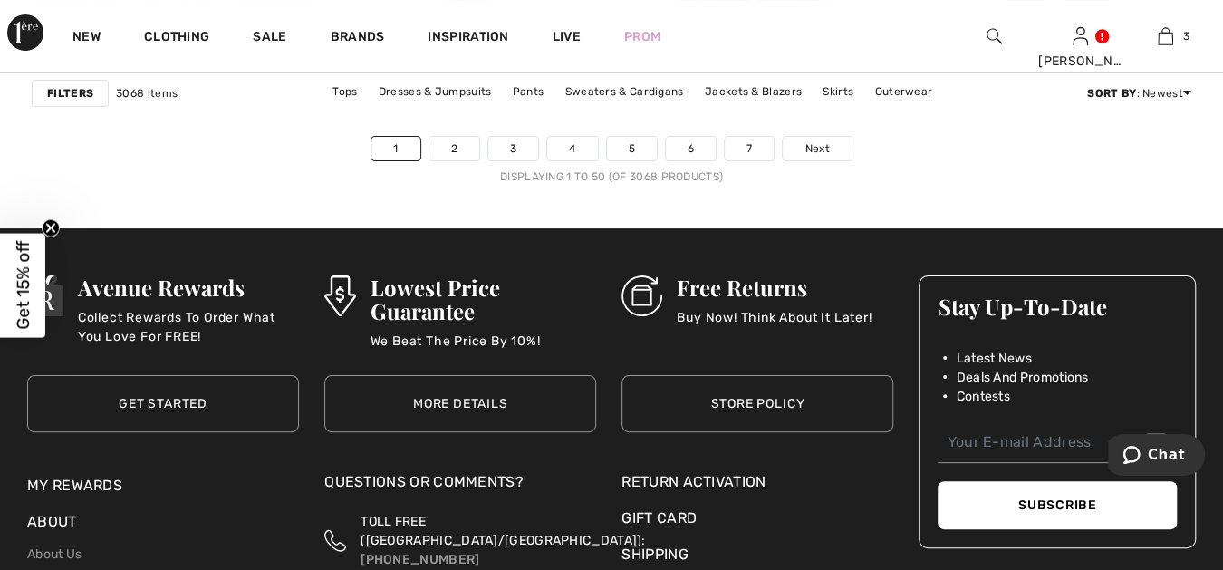
scroll to position [7850, 0]
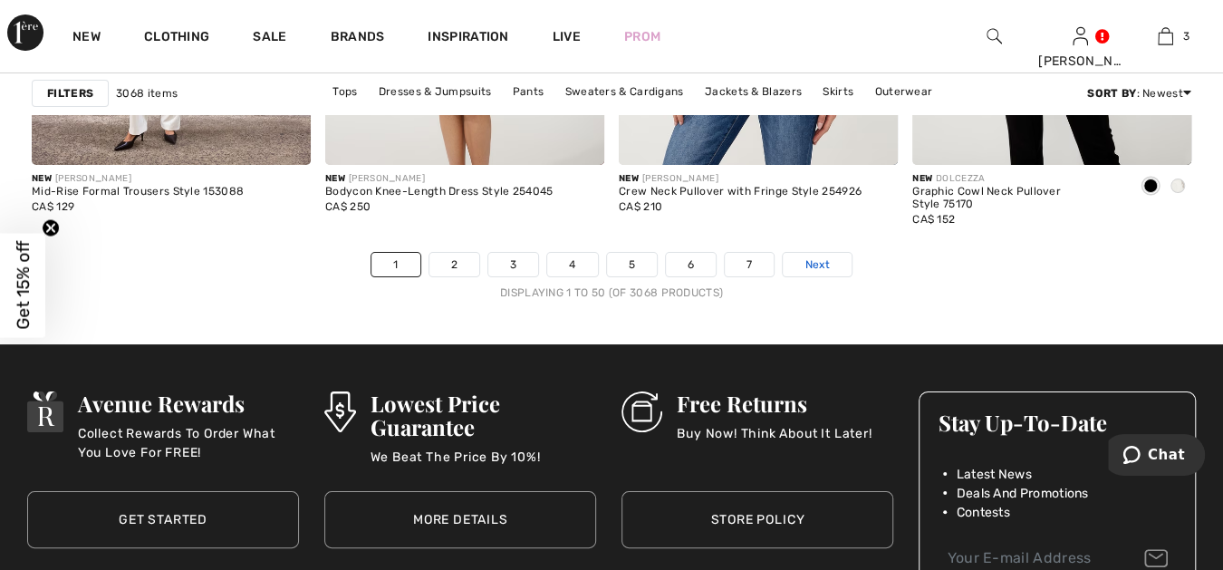
click at [812, 273] on span "Next" at bounding box center [816, 264] width 24 height 16
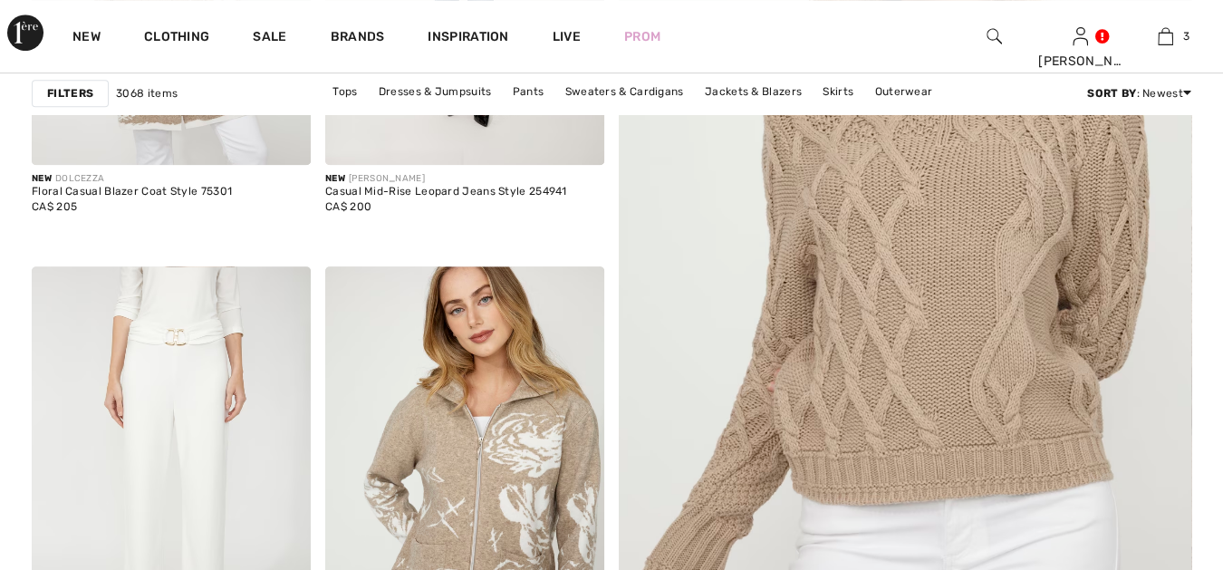
scroll to position [615, 0]
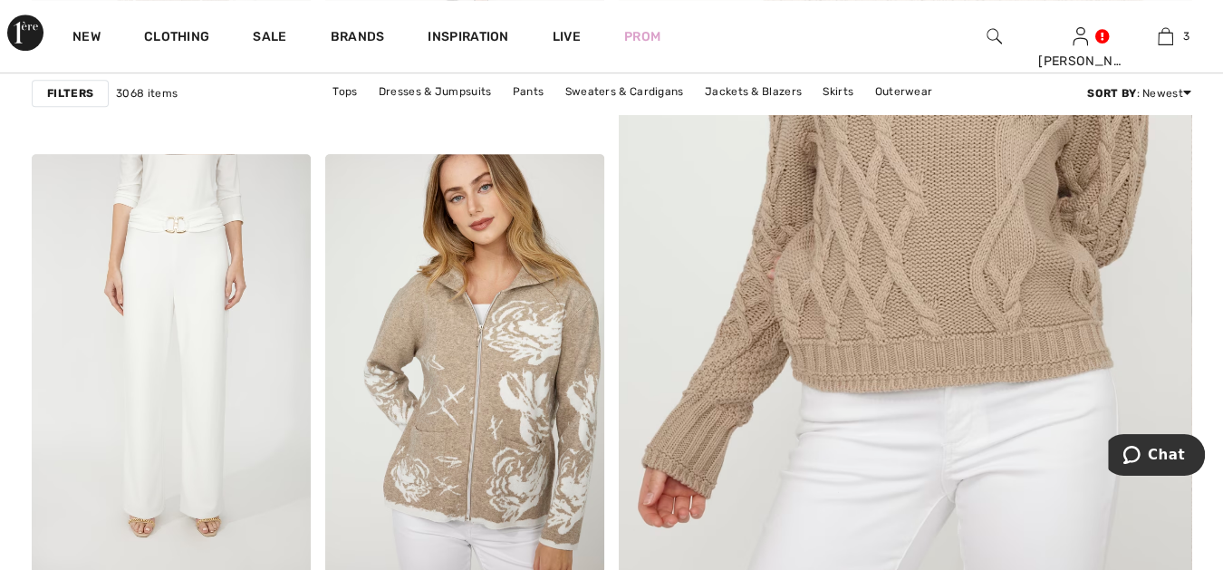
checkbox input "true"
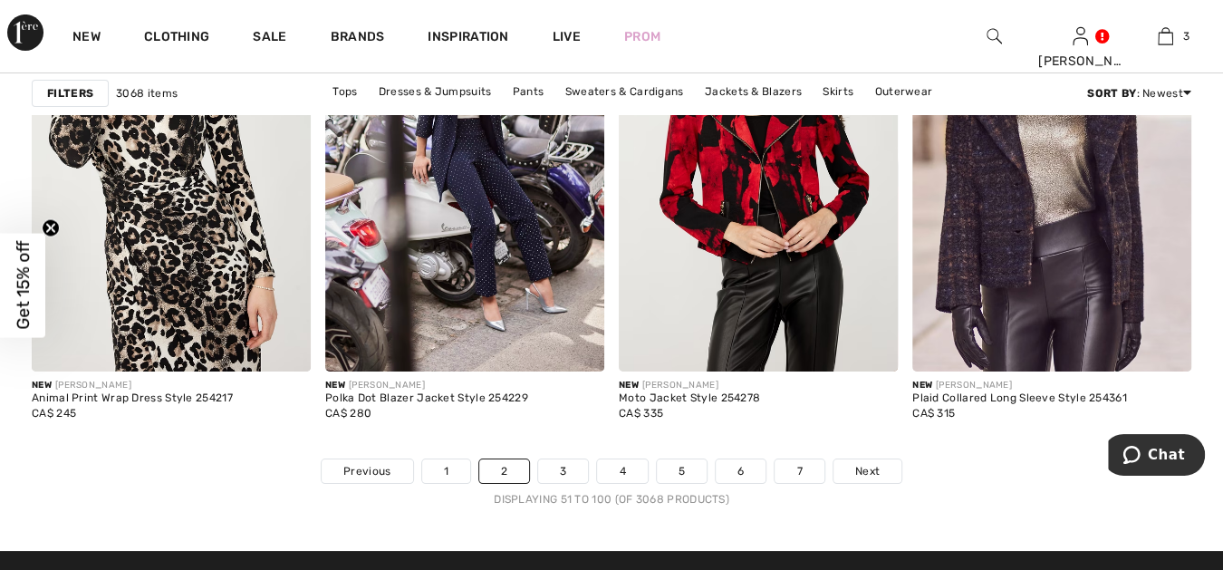
scroll to position [7783, 0]
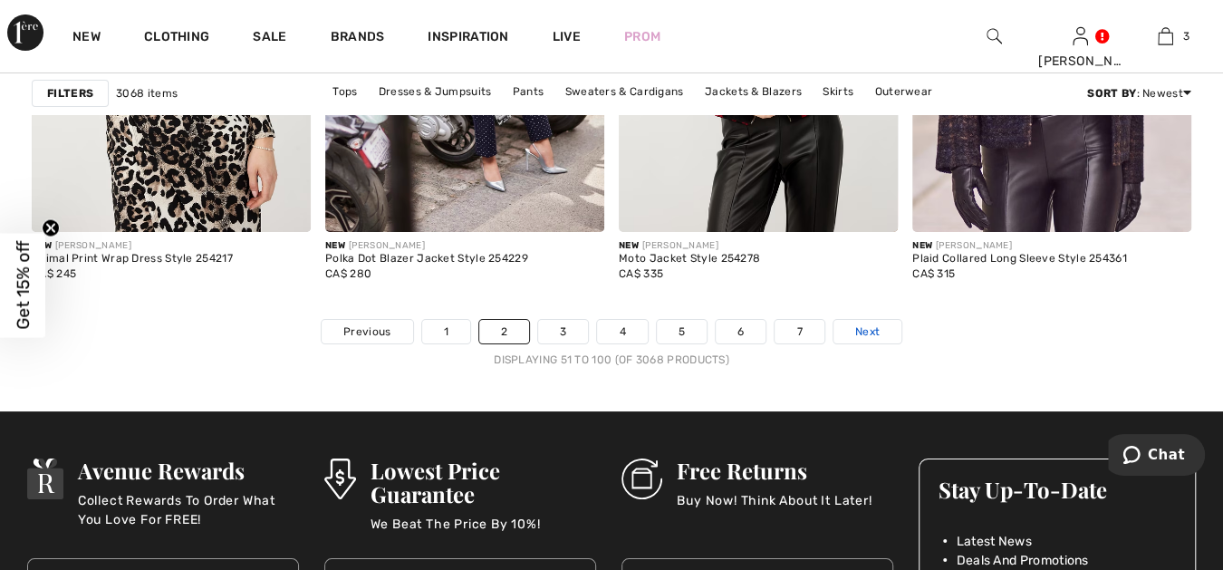
click at [869, 323] on span "Next" at bounding box center [867, 331] width 24 height 16
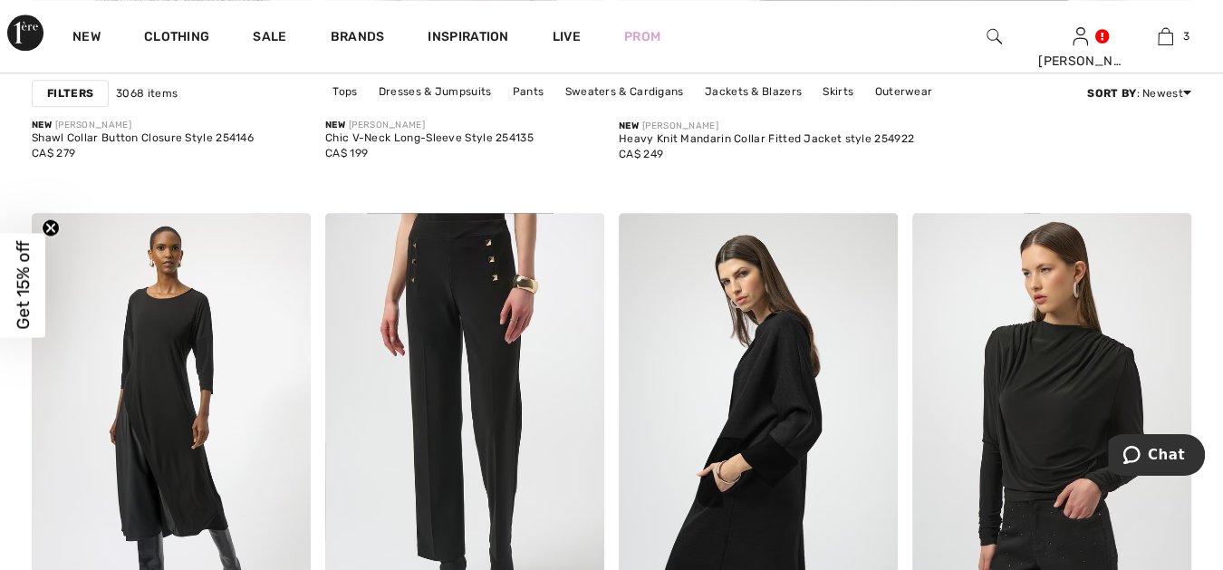
scroll to position [1073, 0]
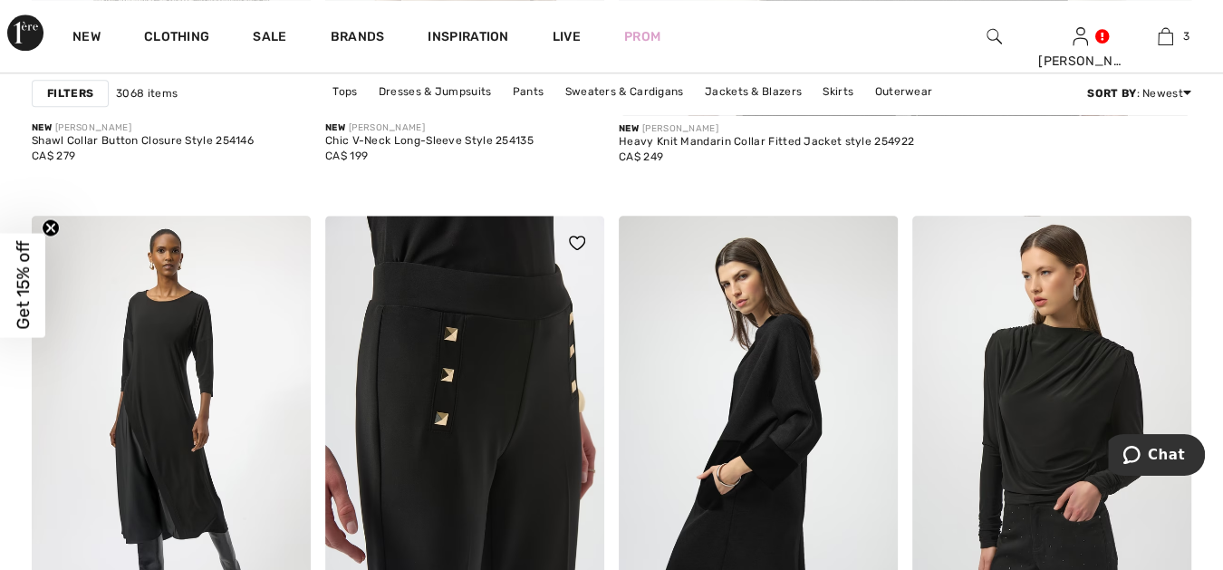
click at [499, 264] on img at bounding box center [464, 425] width 279 height 419
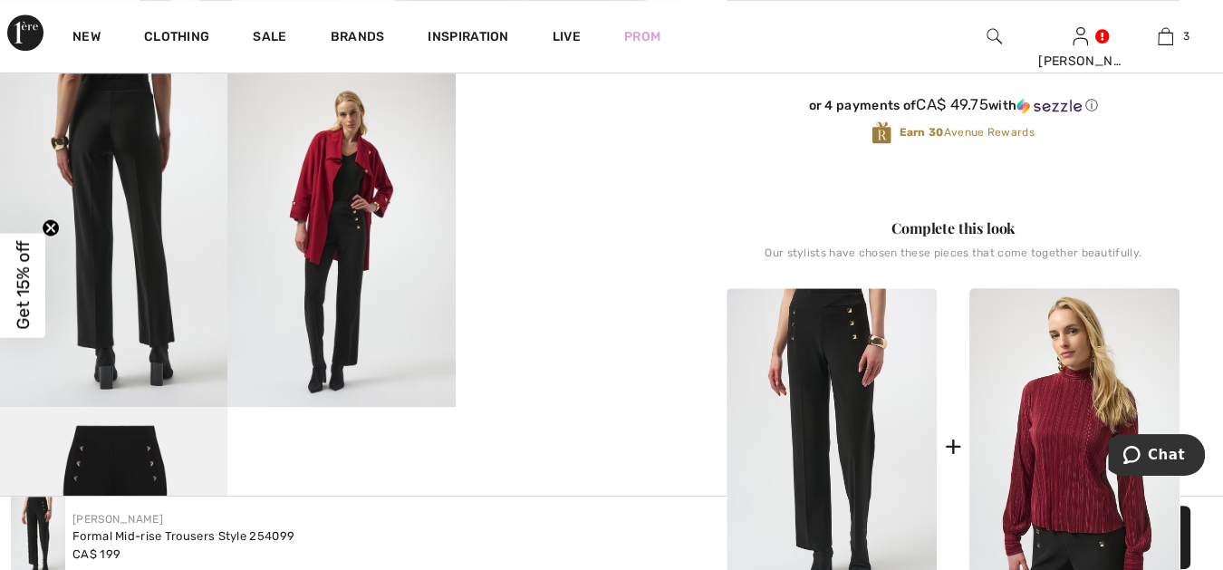
scroll to position [570, 0]
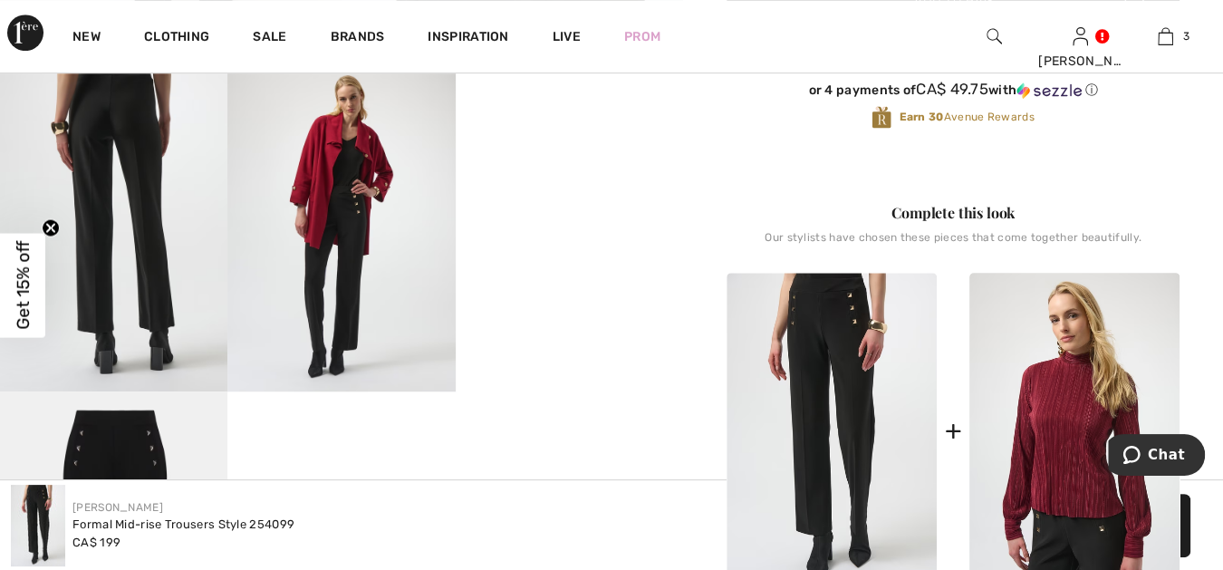
click at [550, 165] on video "Your browser does not support the video tag." at bounding box center [569, 108] width 227 height 114
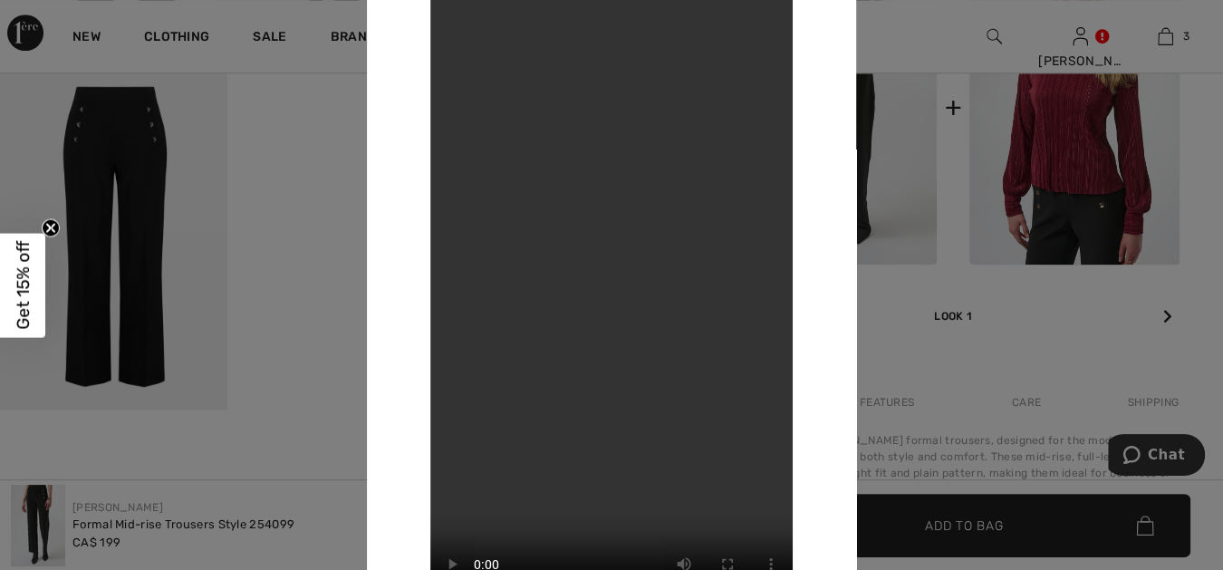
scroll to position [905, 0]
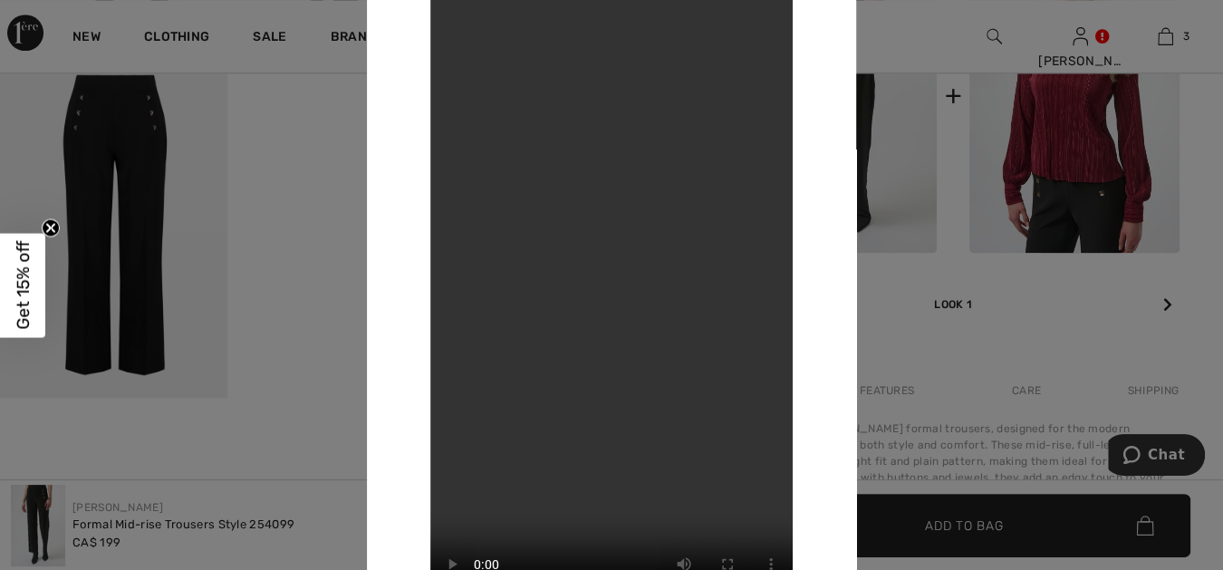
click at [332, 324] on div at bounding box center [611, 285] width 1223 height 570
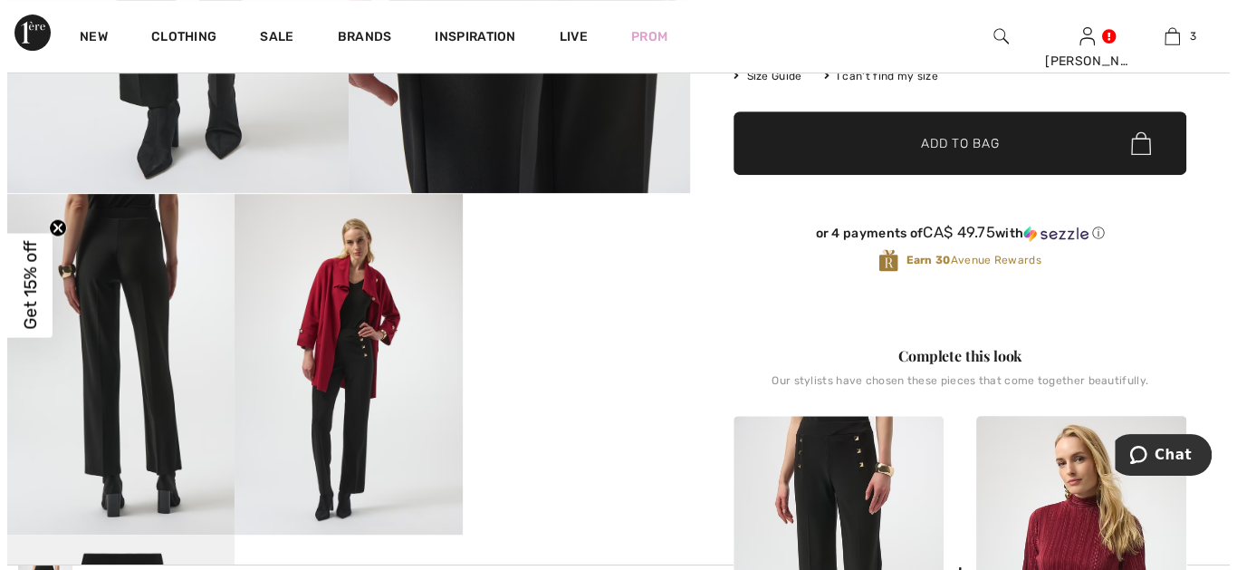
scroll to position [402, 0]
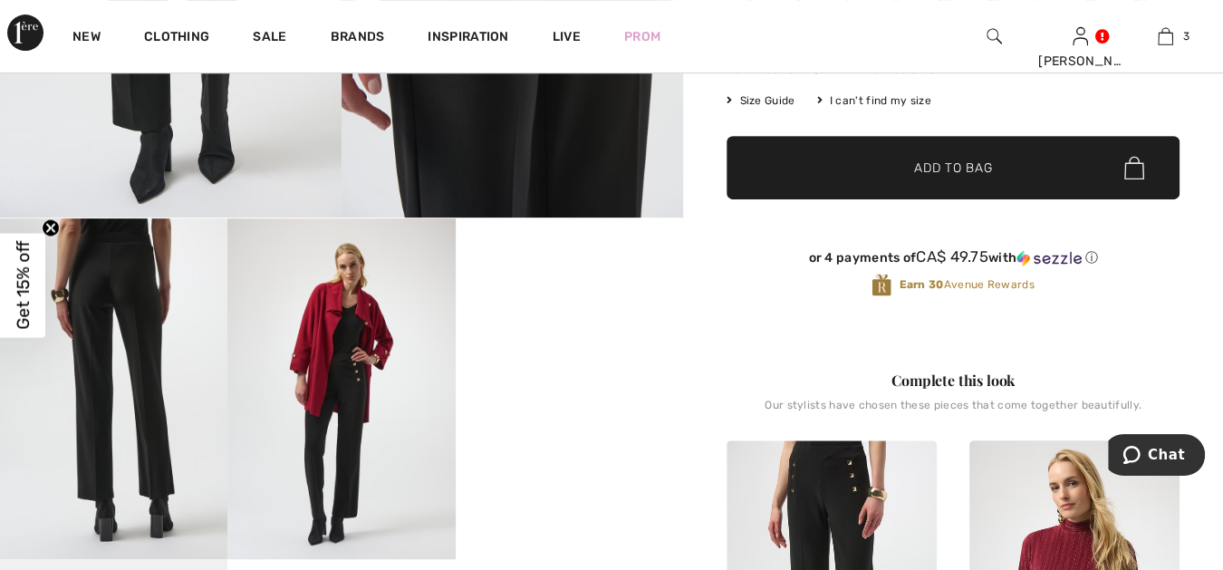
click at [156, 347] on img at bounding box center [113, 389] width 227 height 342
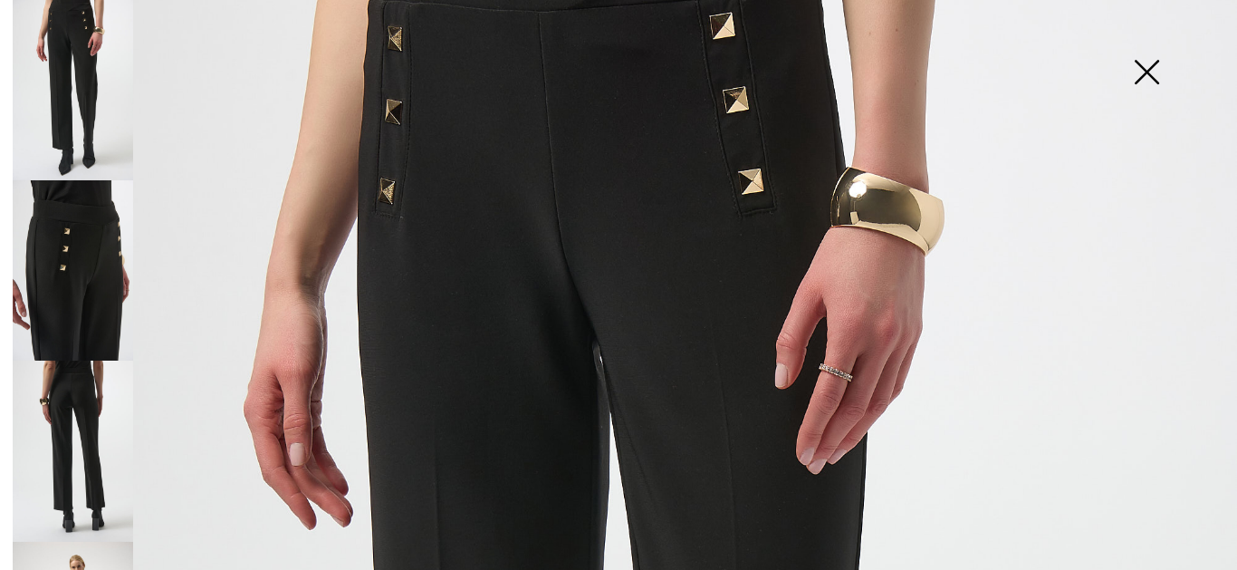
scroll to position [167, 0]
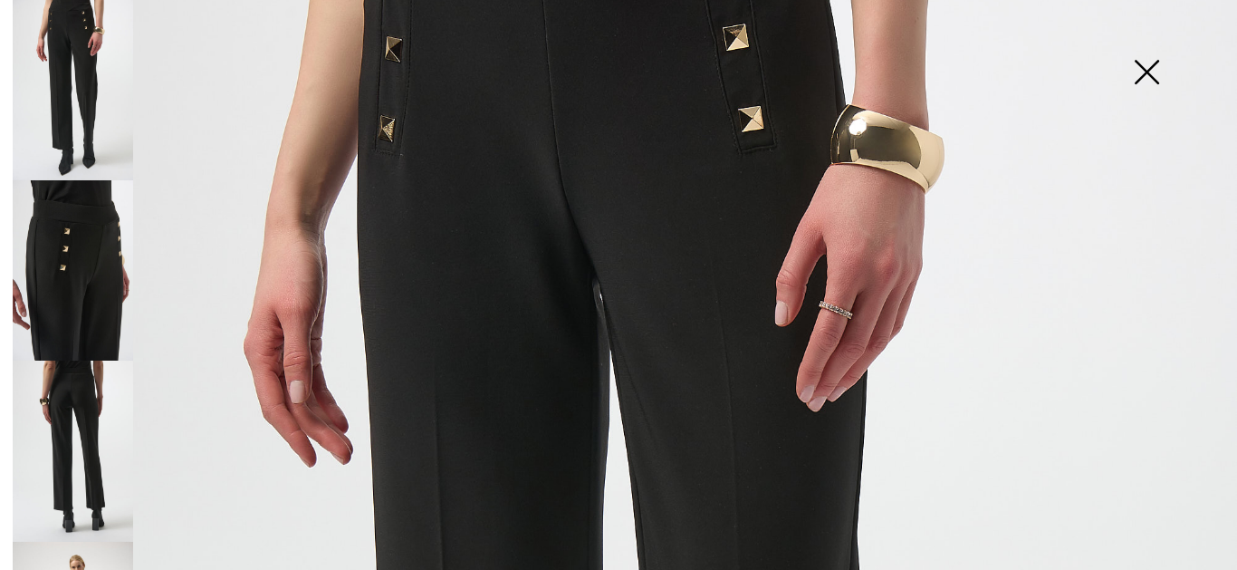
click at [91, 423] on img at bounding box center [73, 451] width 120 height 180
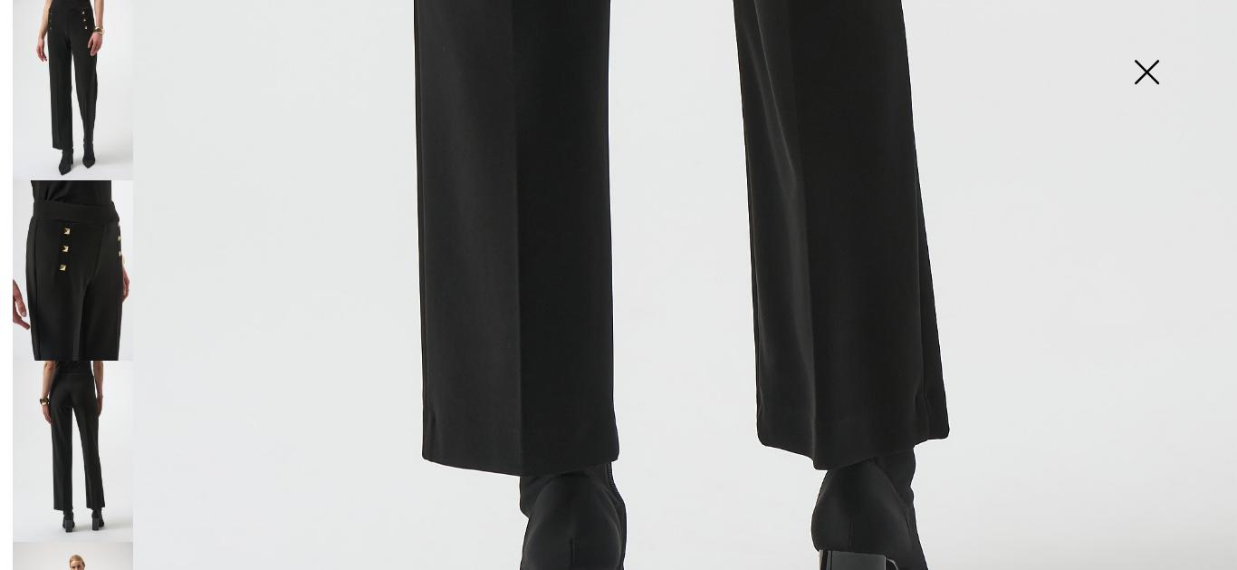
scroll to position [1060, 0]
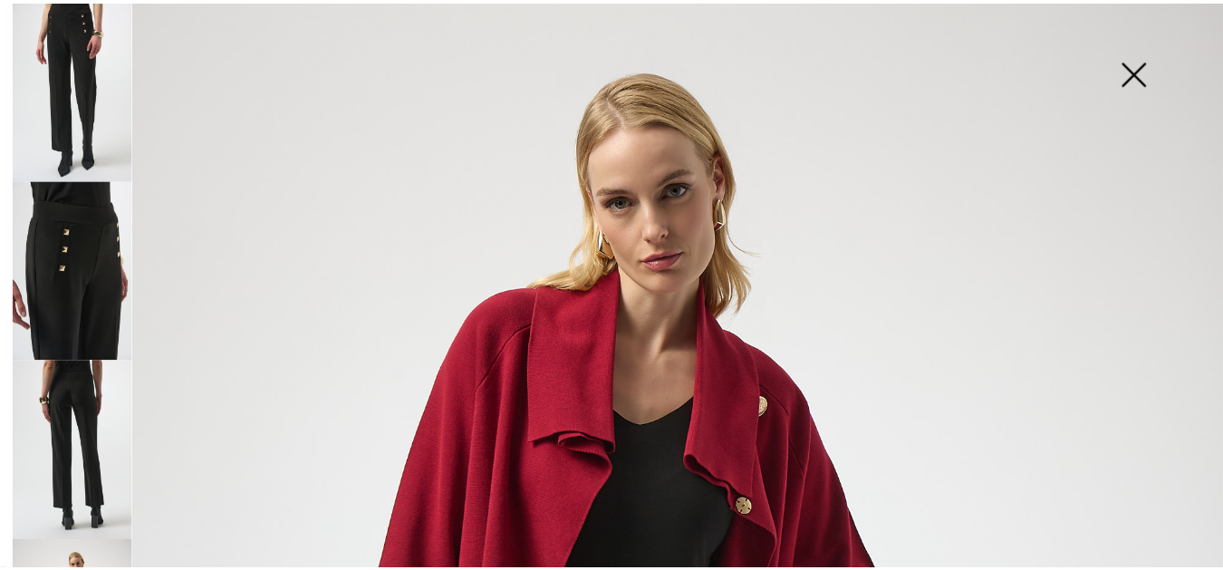
scroll to position [20, 0]
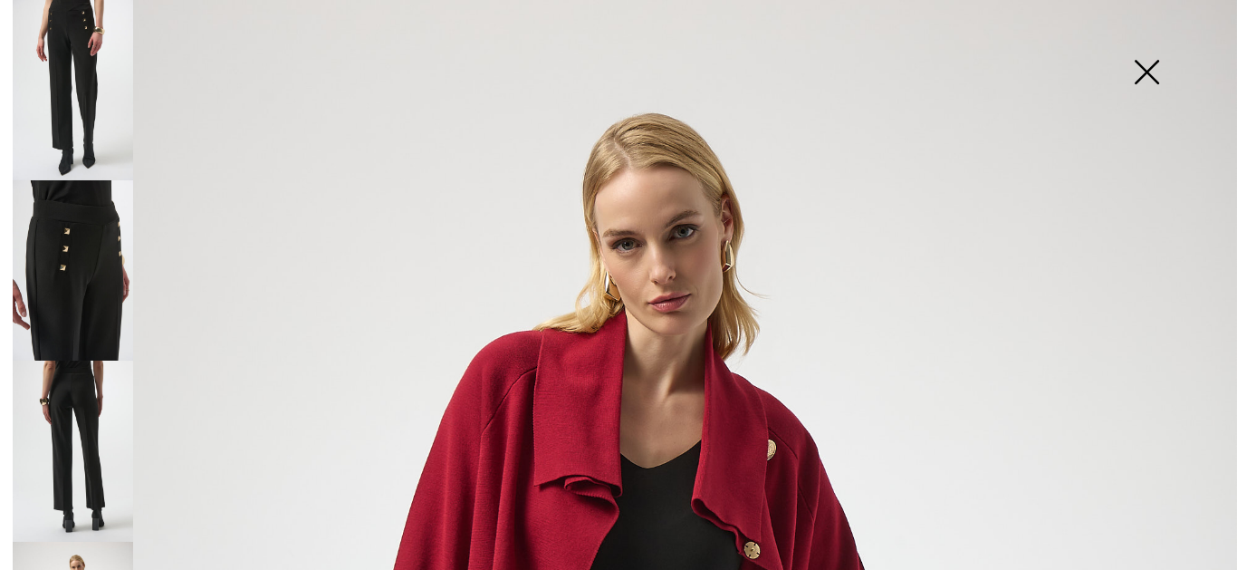
click at [1147, 65] on img at bounding box center [1147, 73] width 91 height 93
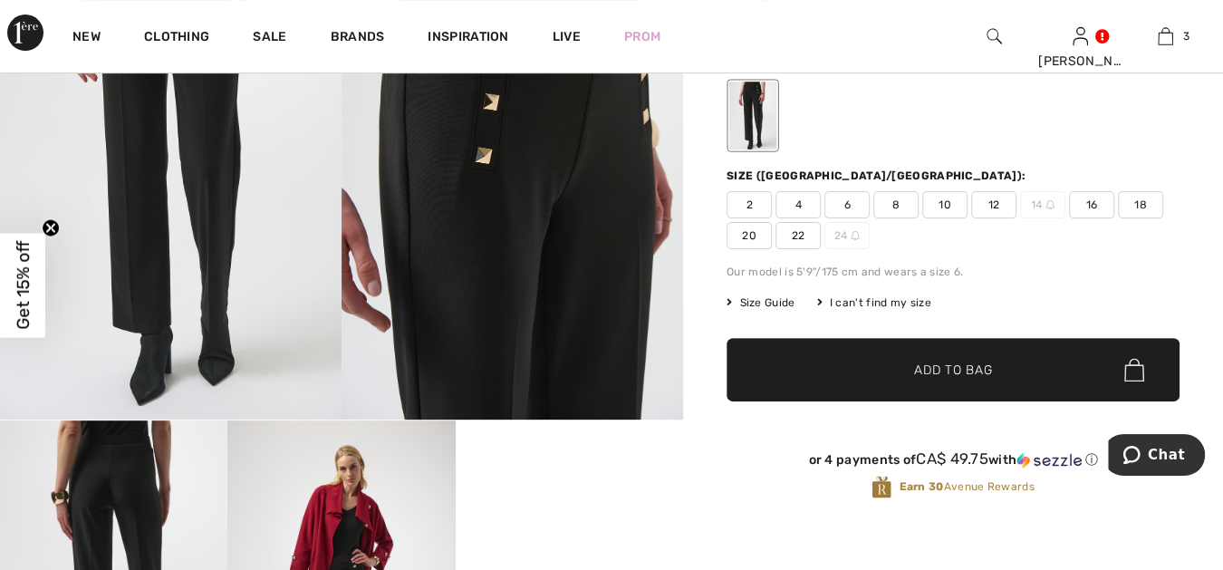
scroll to position [201, 0]
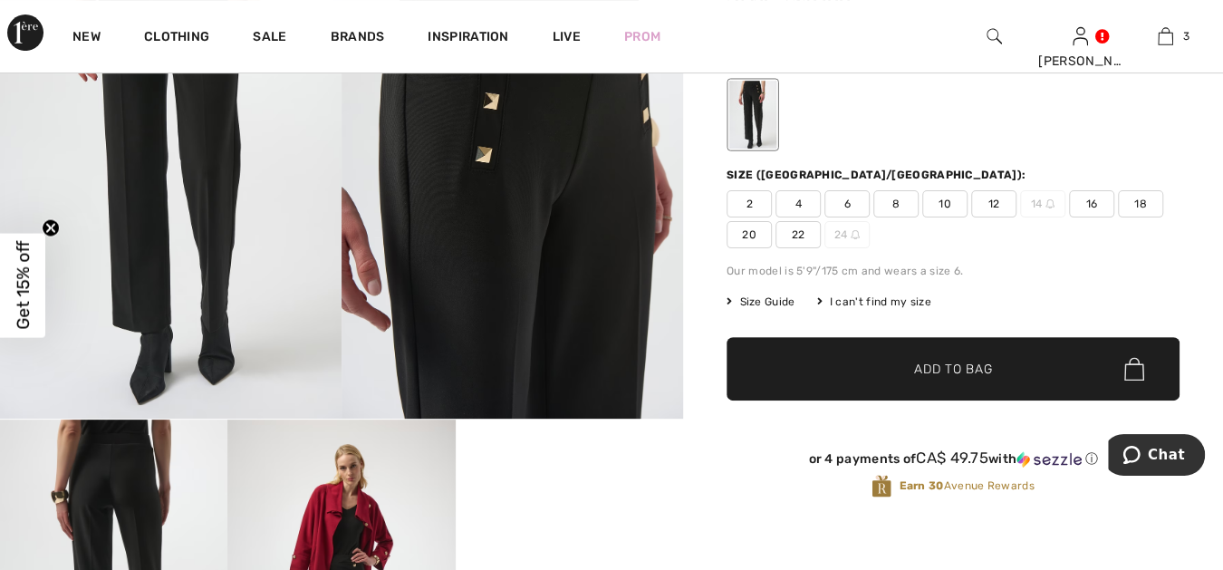
click at [1090, 198] on span "16" at bounding box center [1091, 203] width 45 height 27
click at [927, 364] on span "Add to Bag" at bounding box center [953, 369] width 78 height 19
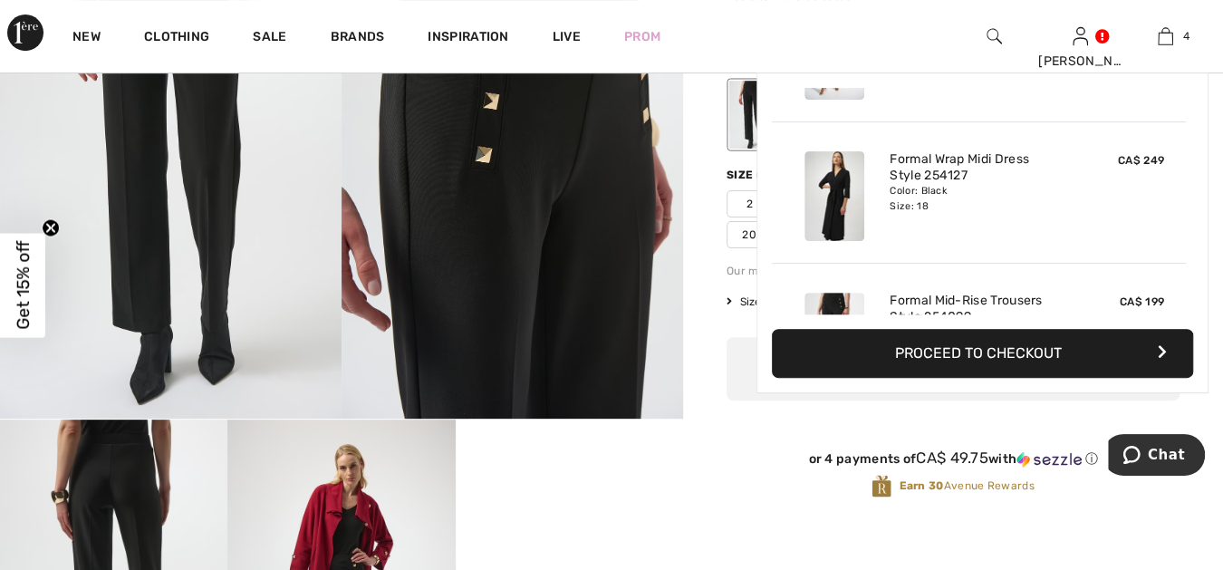
scroll to position [337, 0]
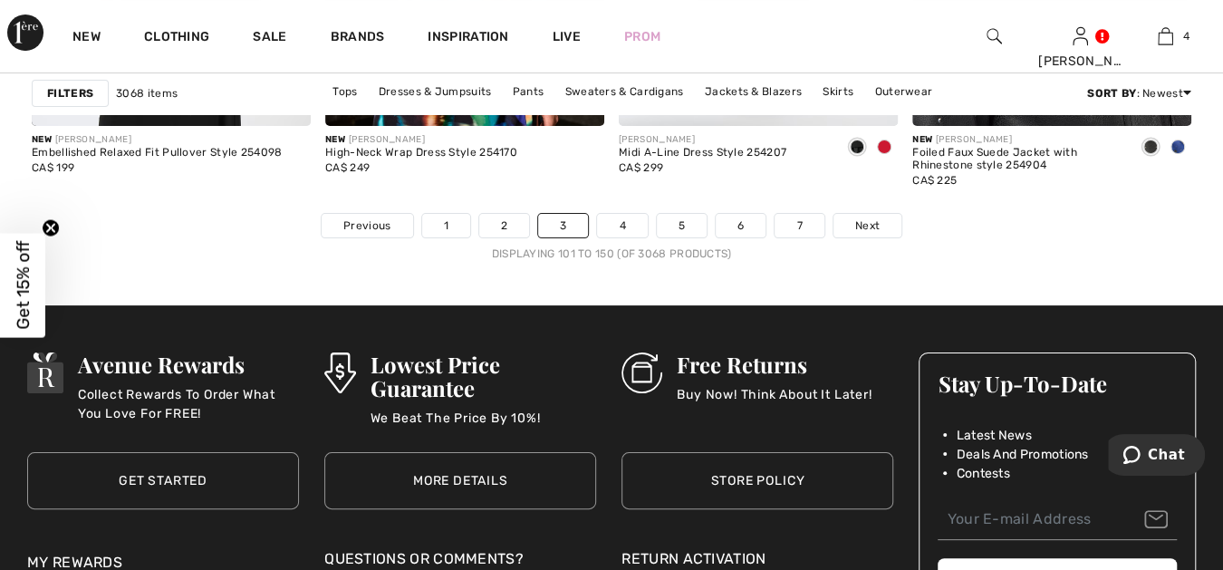
scroll to position [7951, 0]
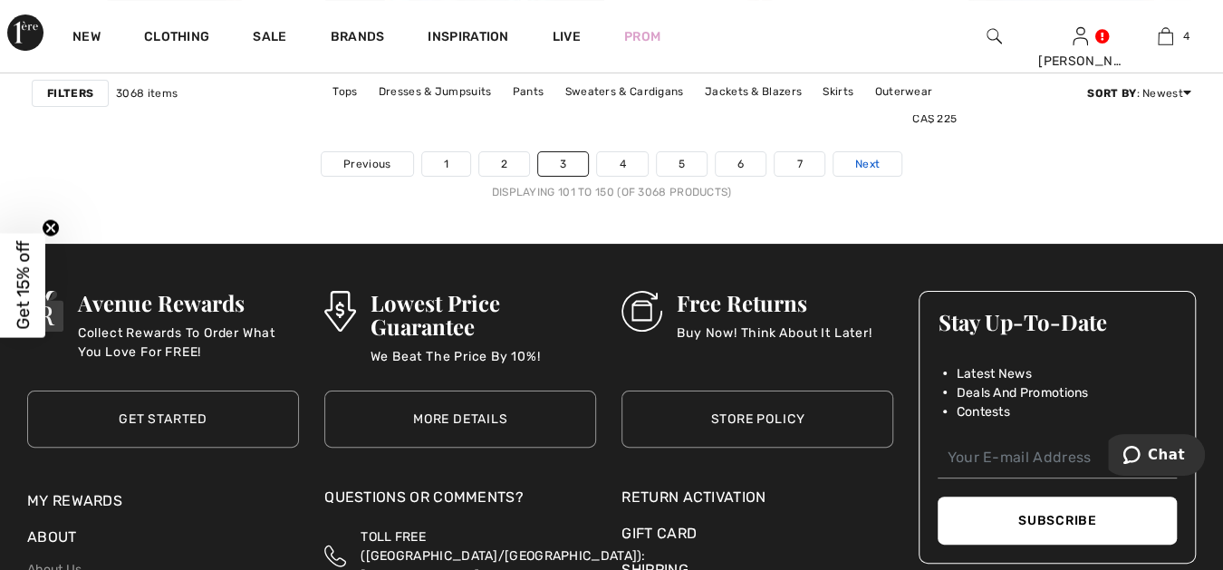
click at [867, 156] on span "Next" at bounding box center [867, 164] width 24 height 16
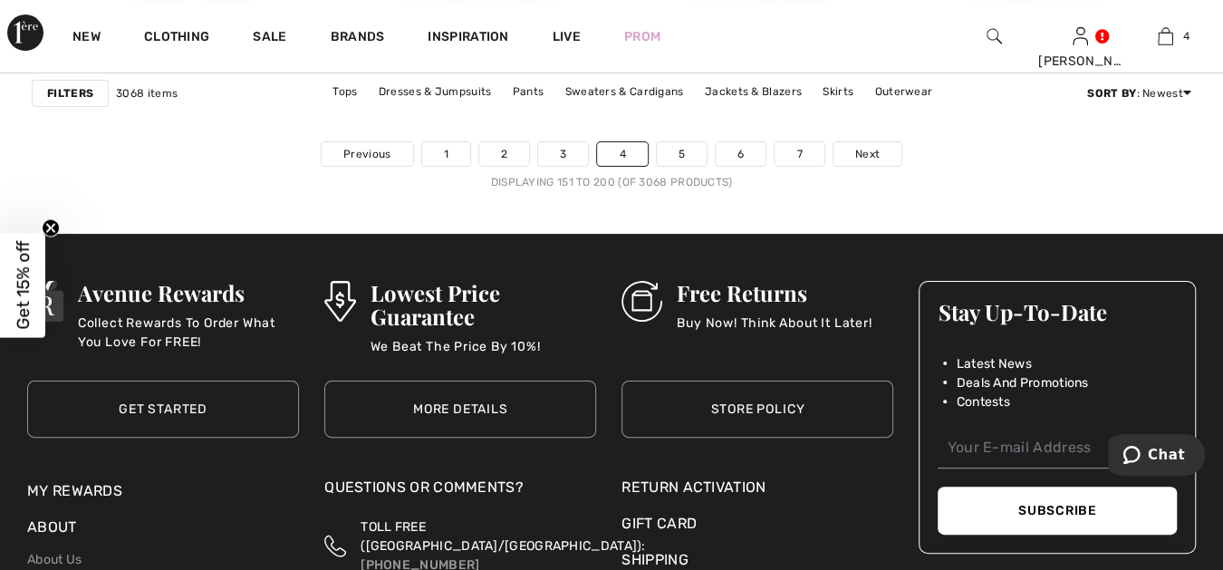
scroll to position [7817, 0]
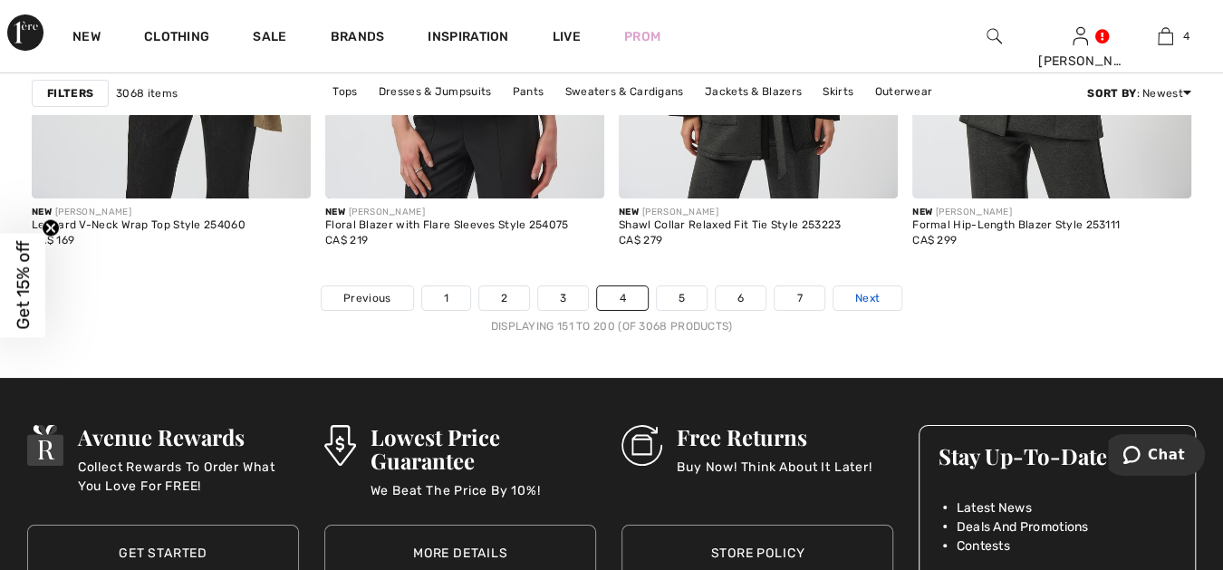
click at [869, 292] on span "Next" at bounding box center [867, 298] width 24 height 16
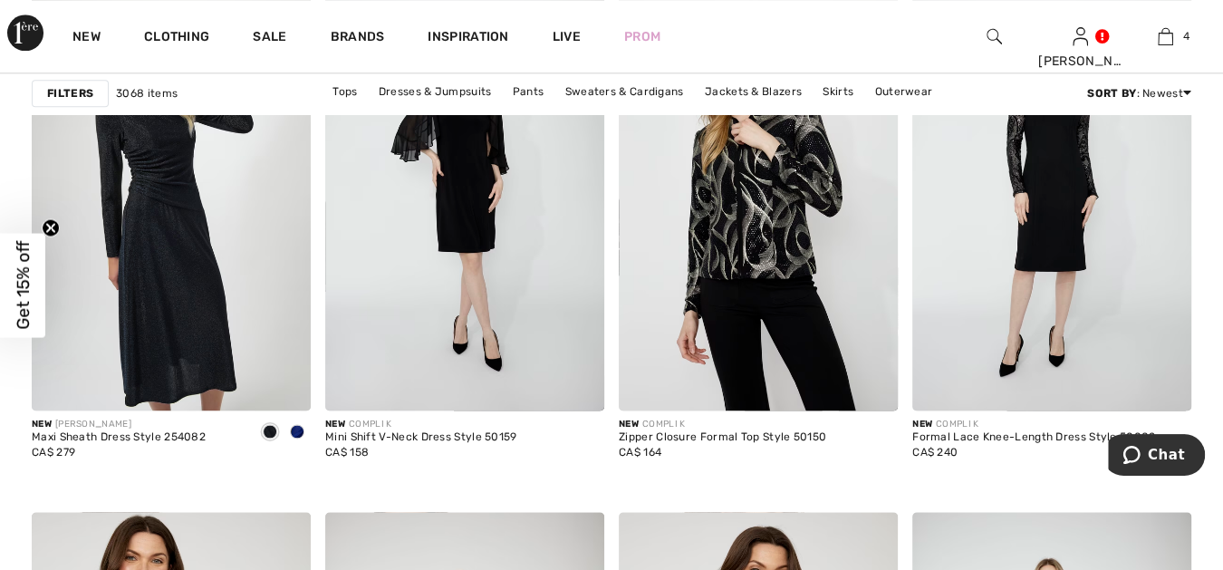
scroll to position [1207, 0]
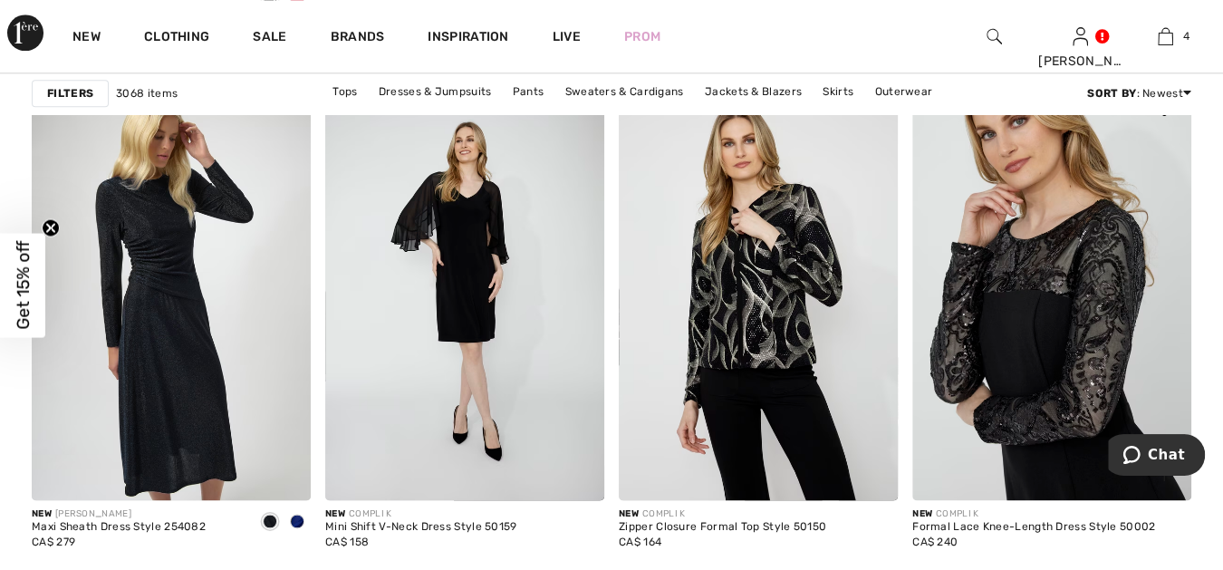
click at [1019, 276] on img at bounding box center [1051, 291] width 279 height 419
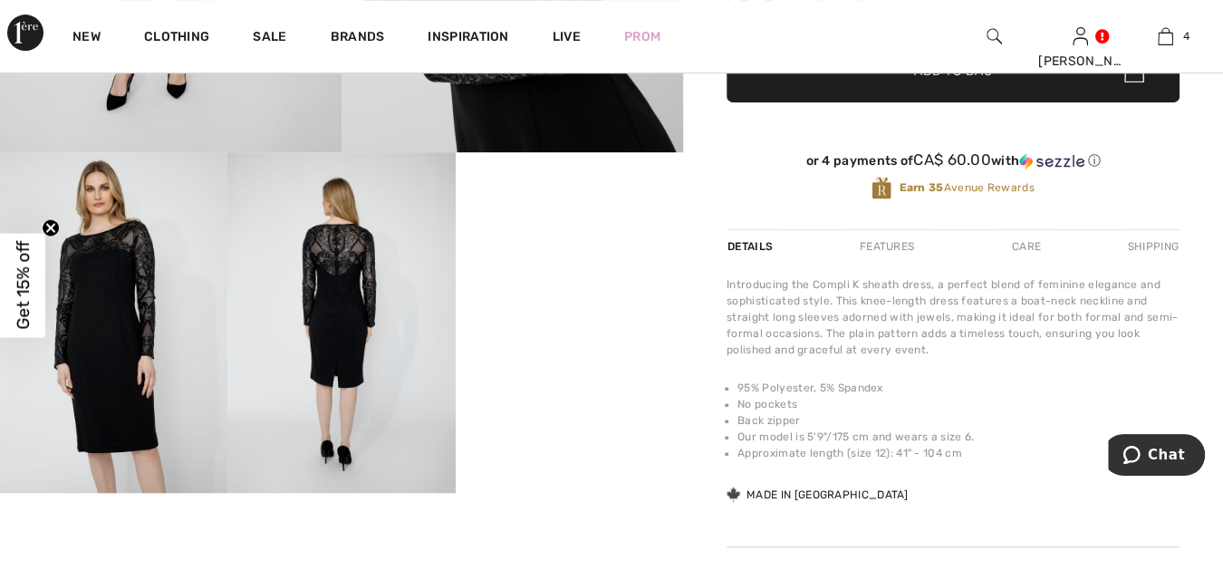
scroll to position [469, 0]
click video "Your browser does not support the video tag."
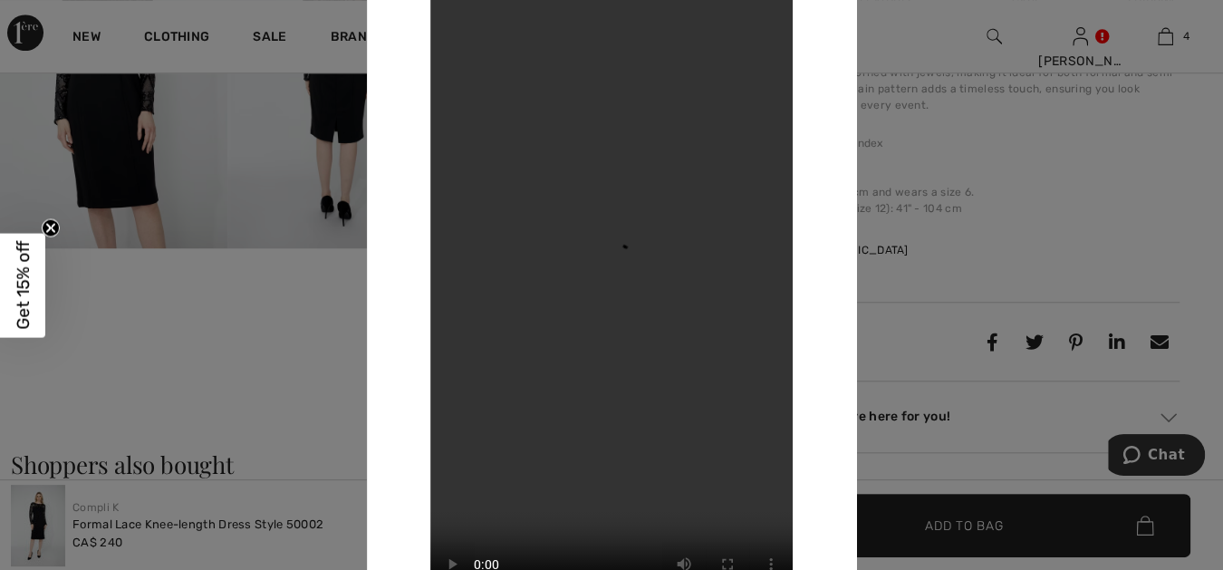
scroll to position [771, 0]
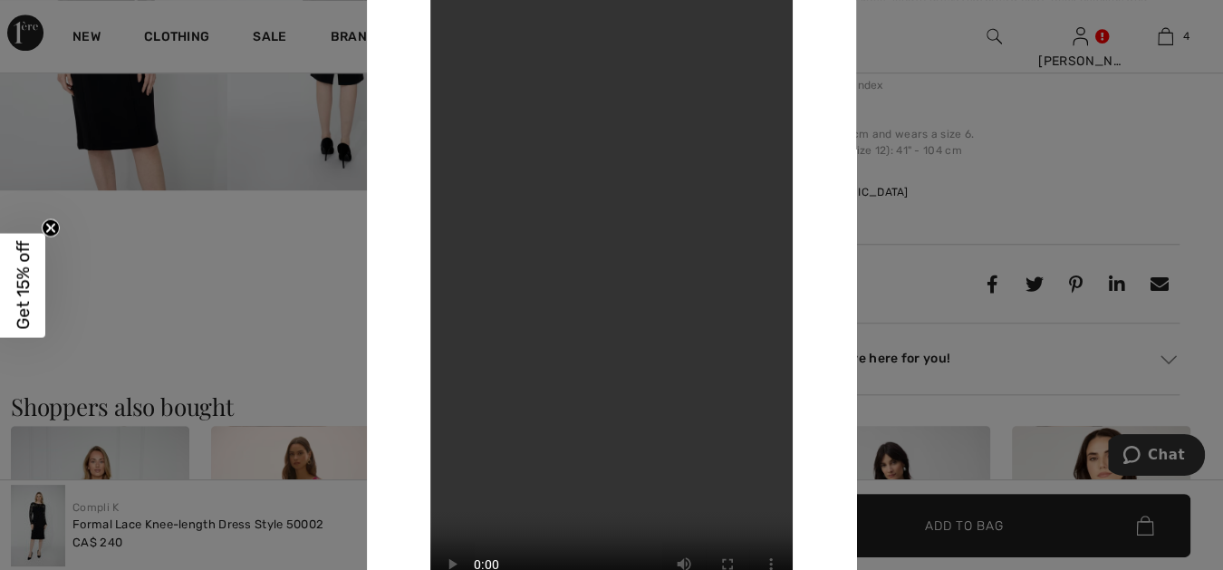
click div
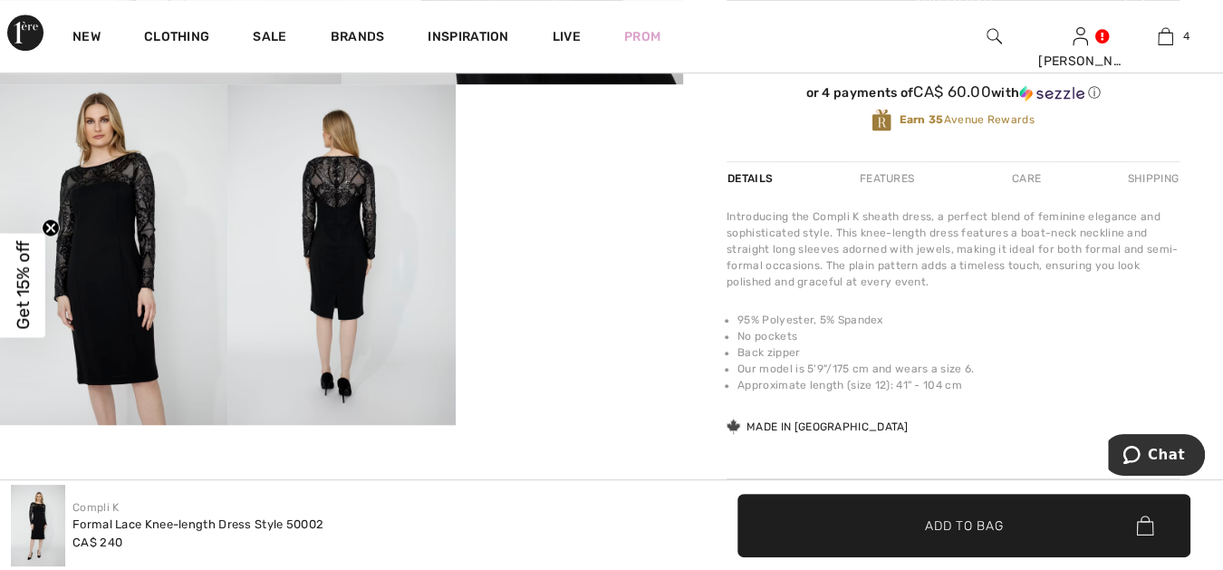
scroll to position [603, 0]
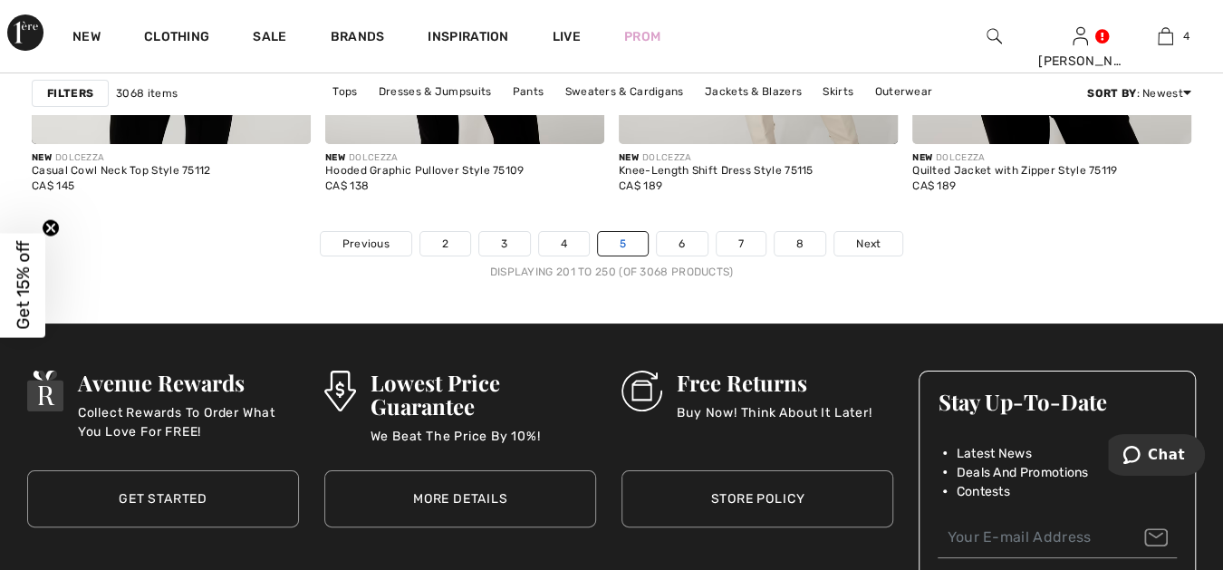
scroll to position [7817, 0]
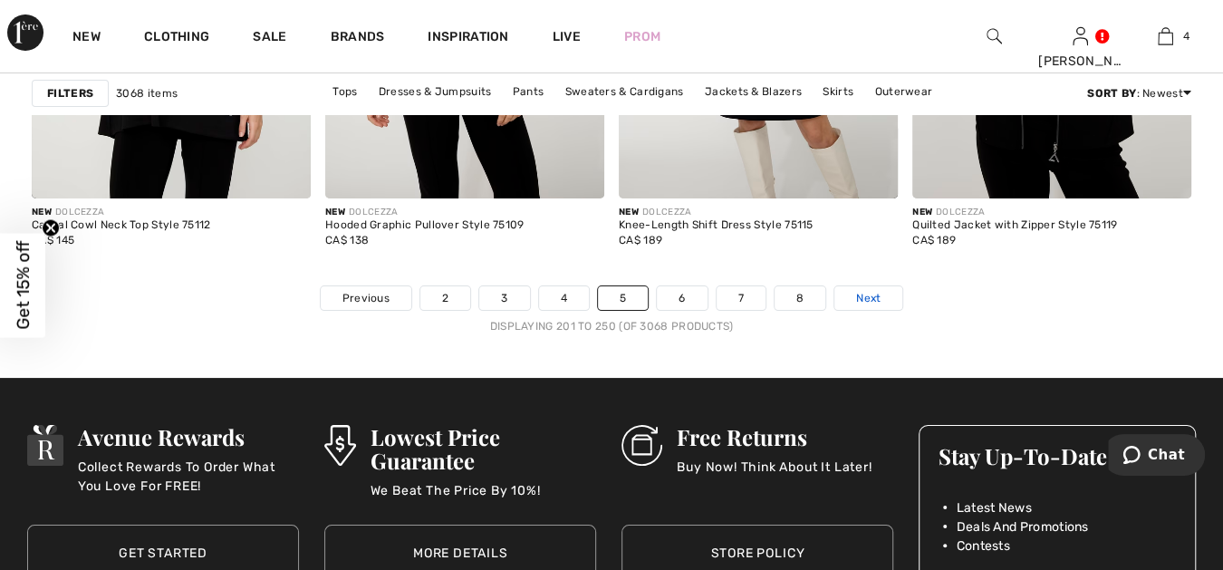
click at [868, 290] on span "Next" at bounding box center [868, 298] width 24 height 16
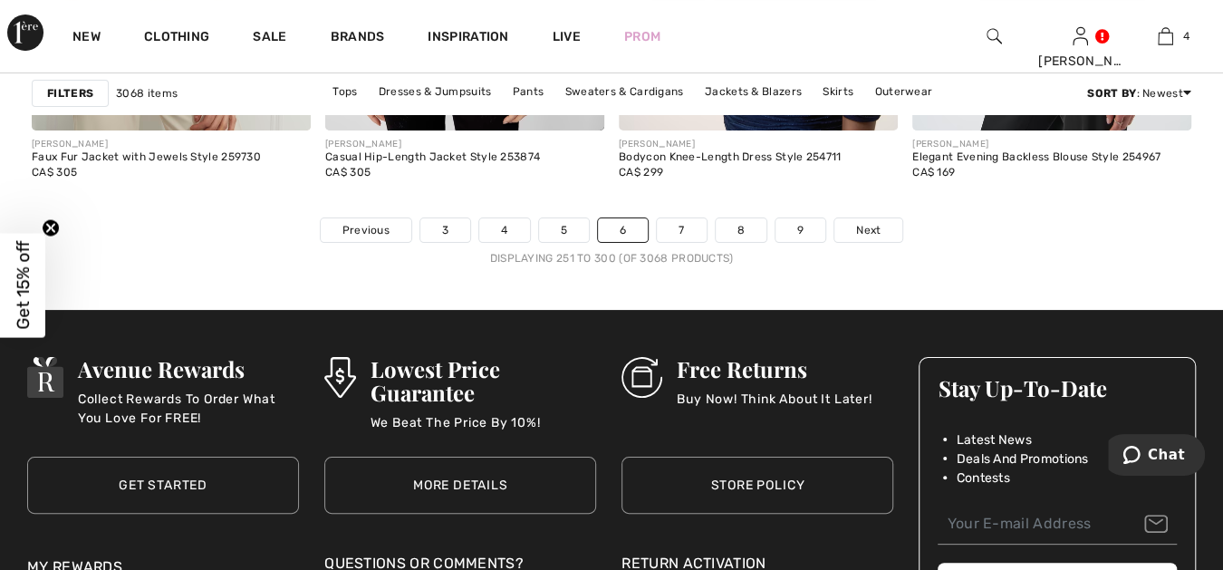
scroll to position [7984, 0]
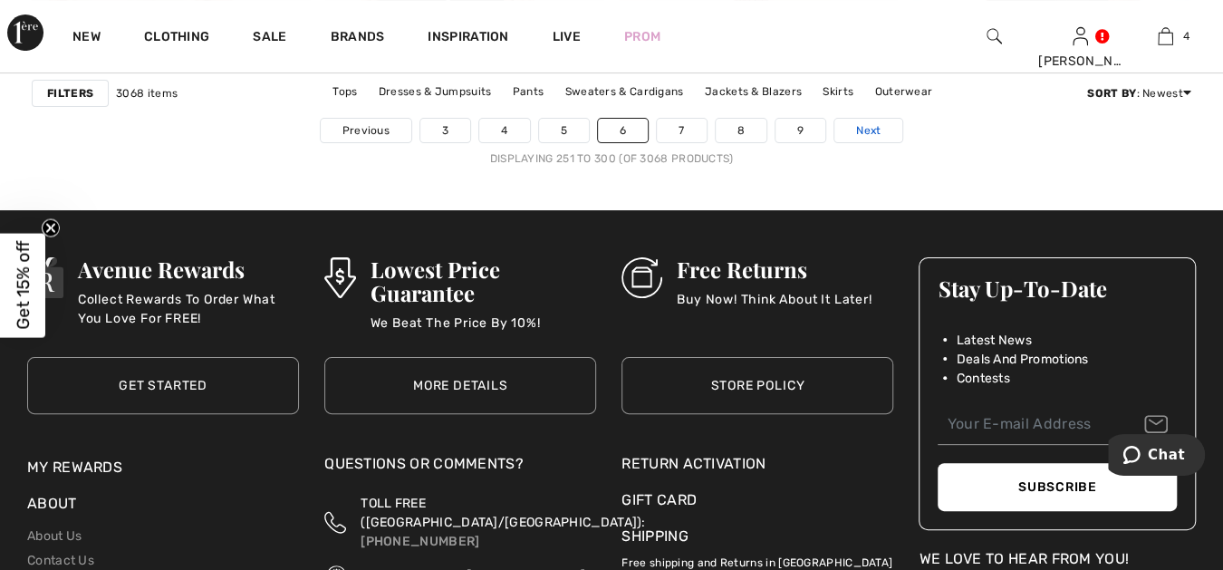
click at [869, 122] on span "Next" at bounding box center [868, 130] width 24 height 16
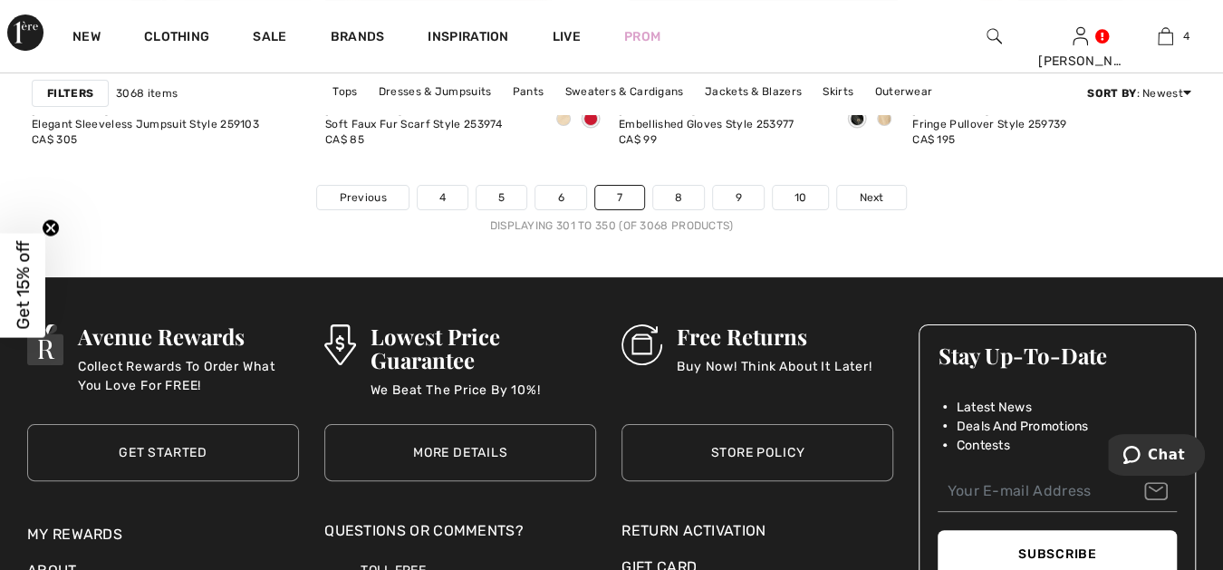
scroll to position [7951, 0]
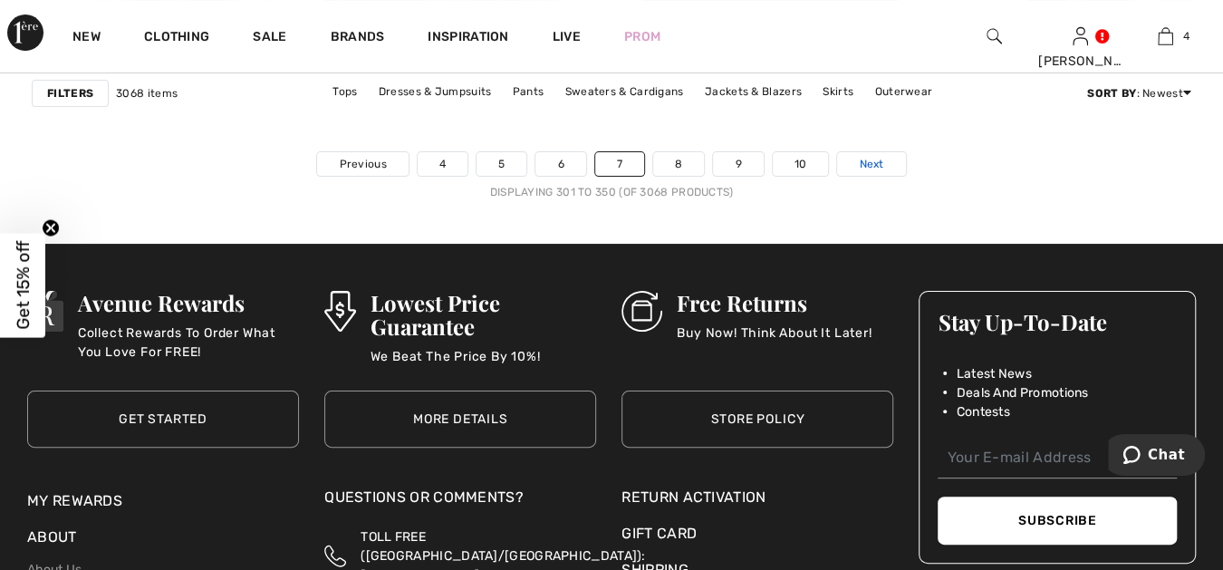
click at [862, 156] on span "Next" at bounding box center [871, 164] width 24 height 16
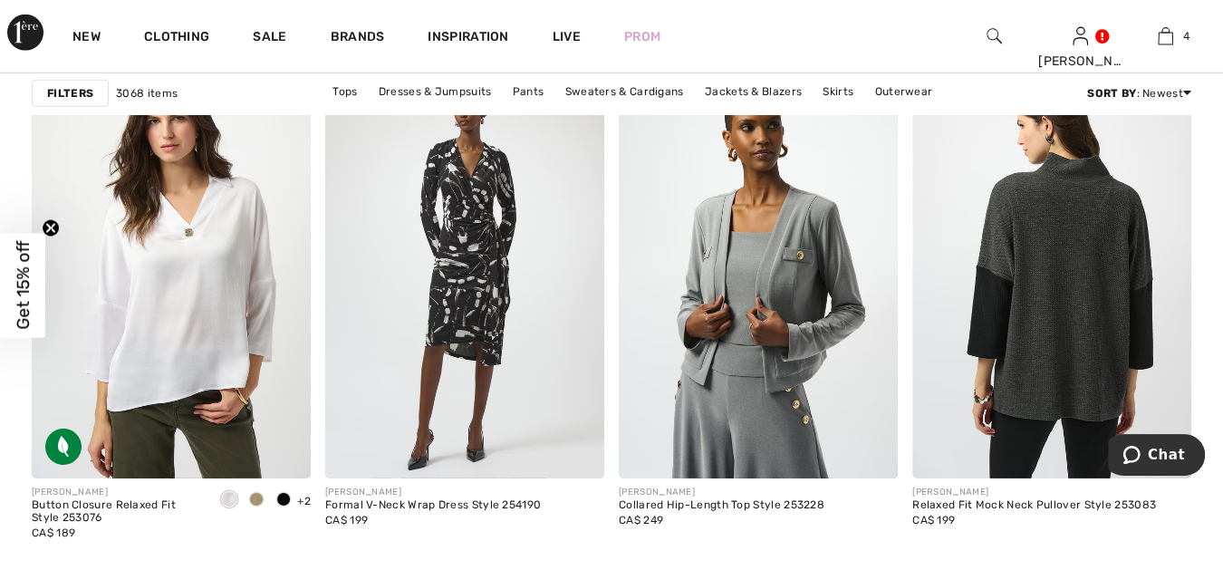
scroll to position [6944, 0]
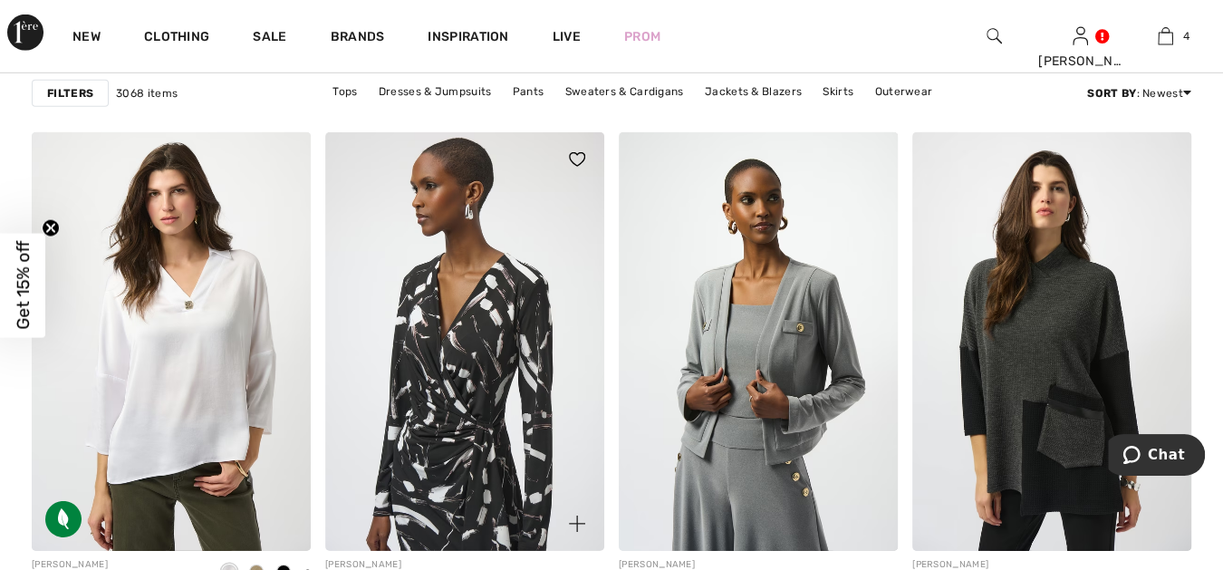
click at [492, 277] on img at bounding box center [464, 341] width 279 height 419
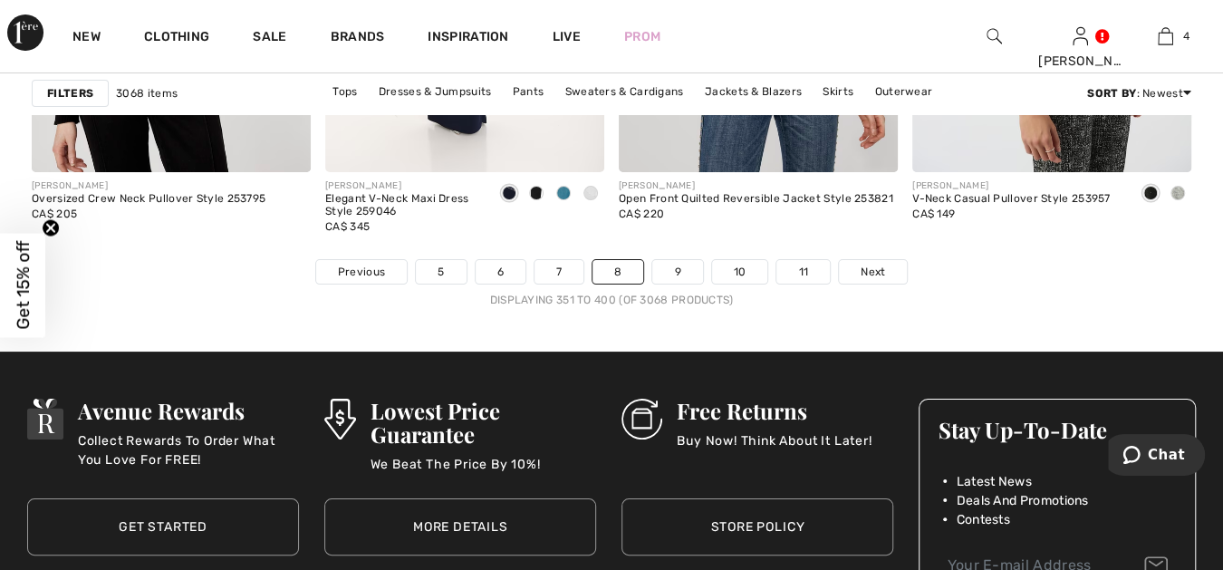
scroll to position [7951, 0]
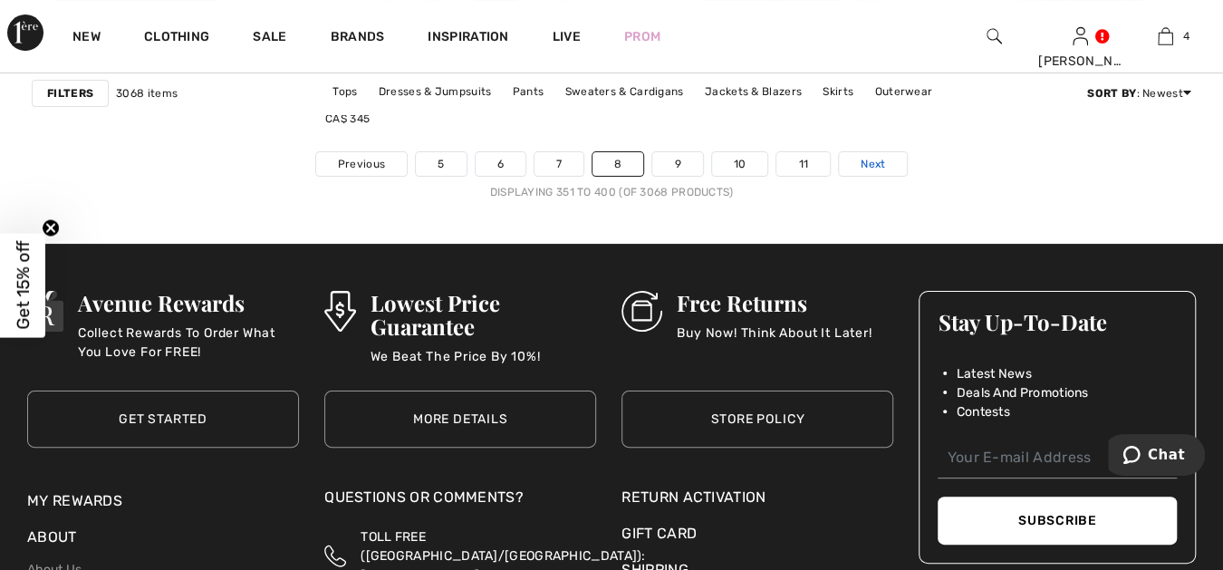
click at [873, 157] on span "Next" at bounding box center [873, 164] width 24 height 16
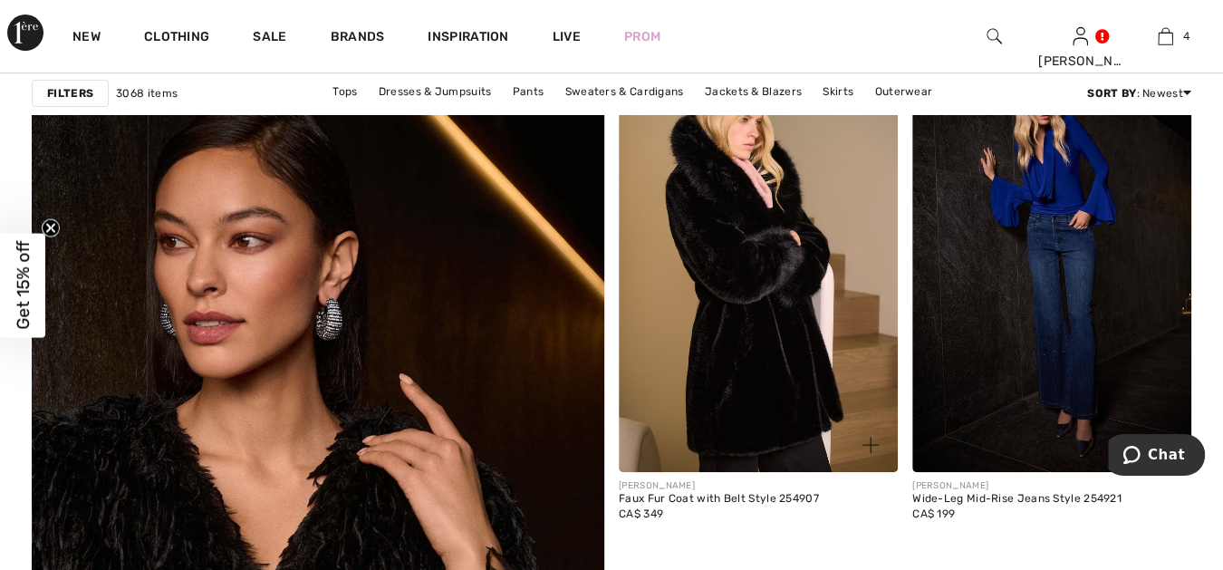
scroll to position [4193, 0]
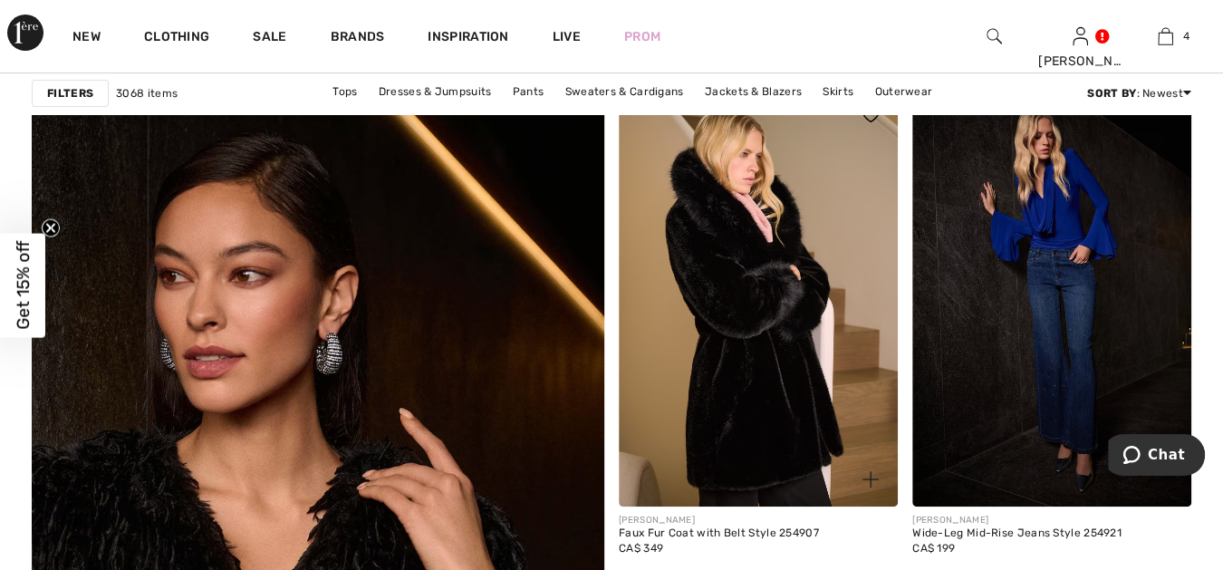
click at [704, 347] on img at bounding box center [758, 297] width 279 height 419
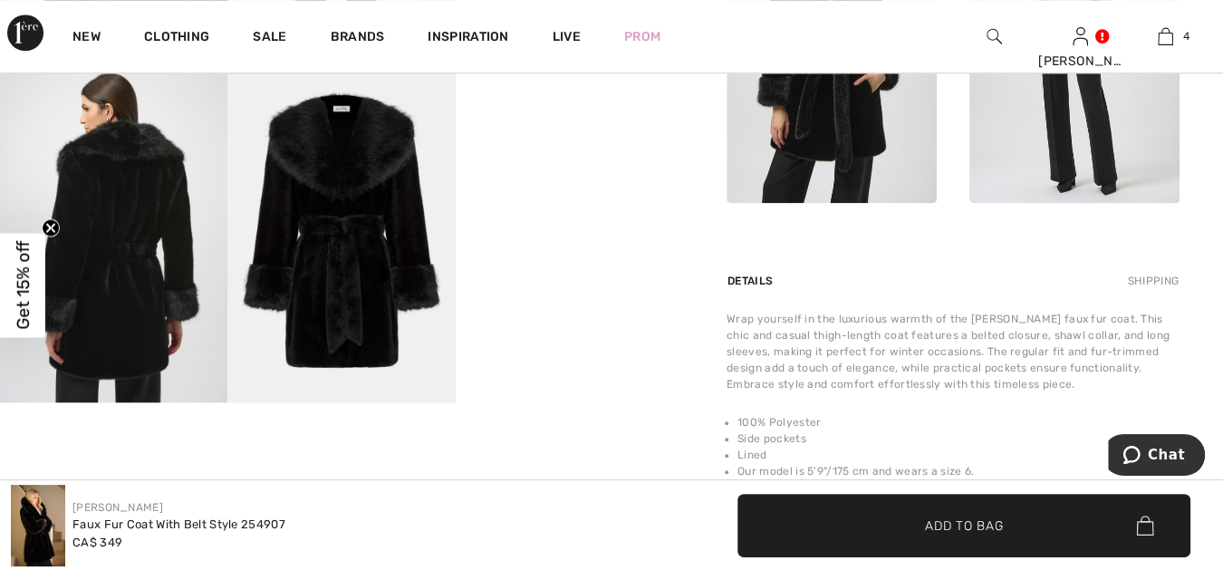
scroll to position [1006, 0]
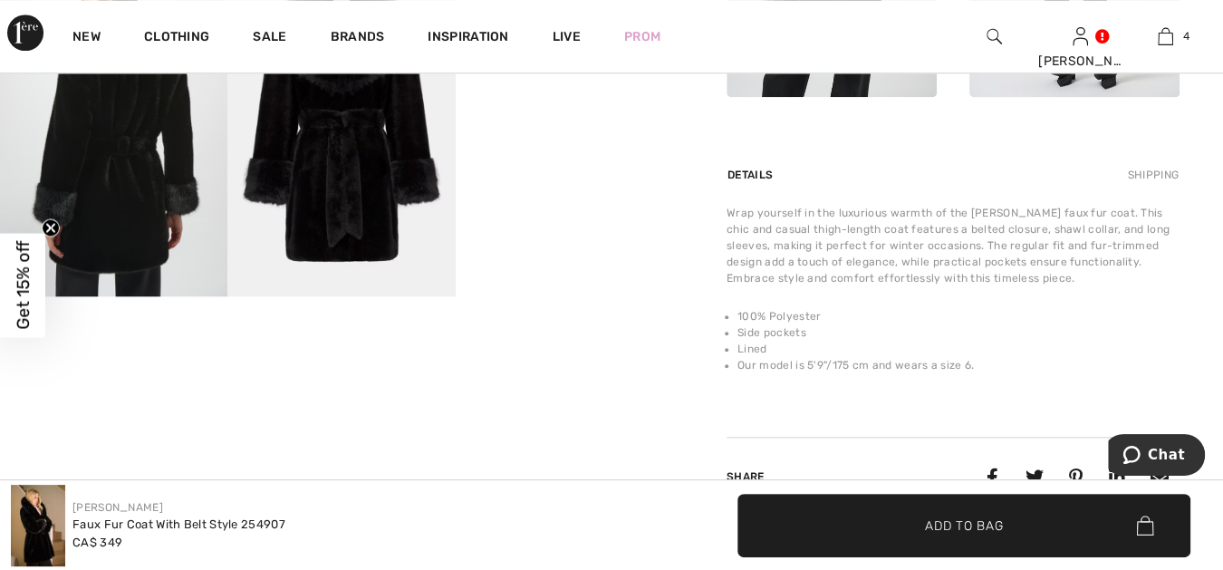
click at [204, 258] on img at bounding box center [113, 126] width 227 height 342
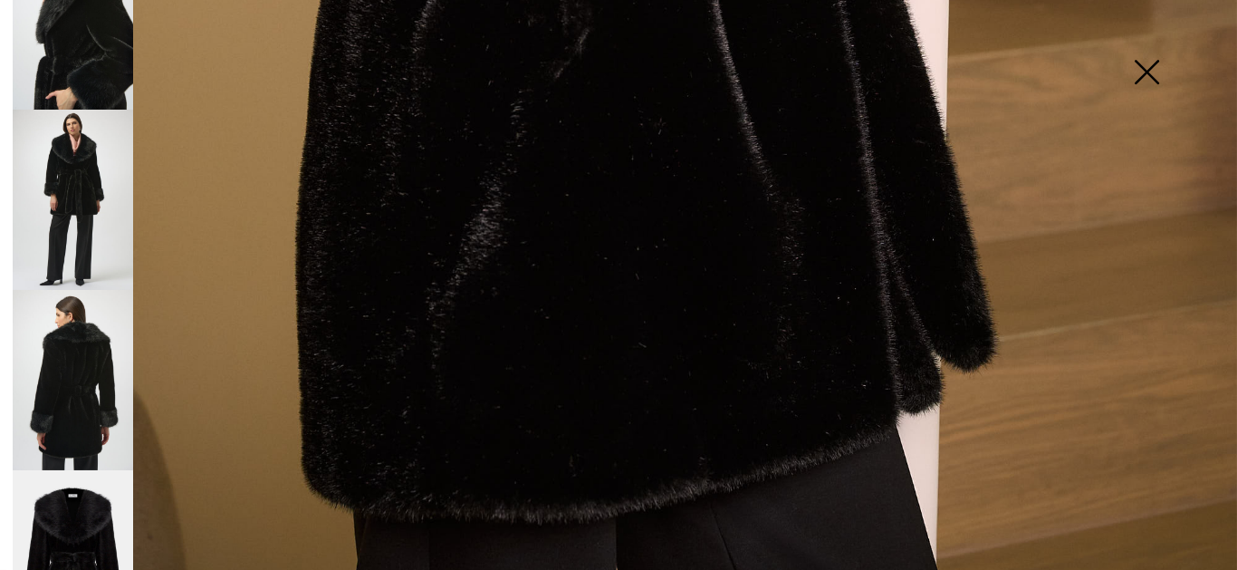
scroll to position [436, 0]
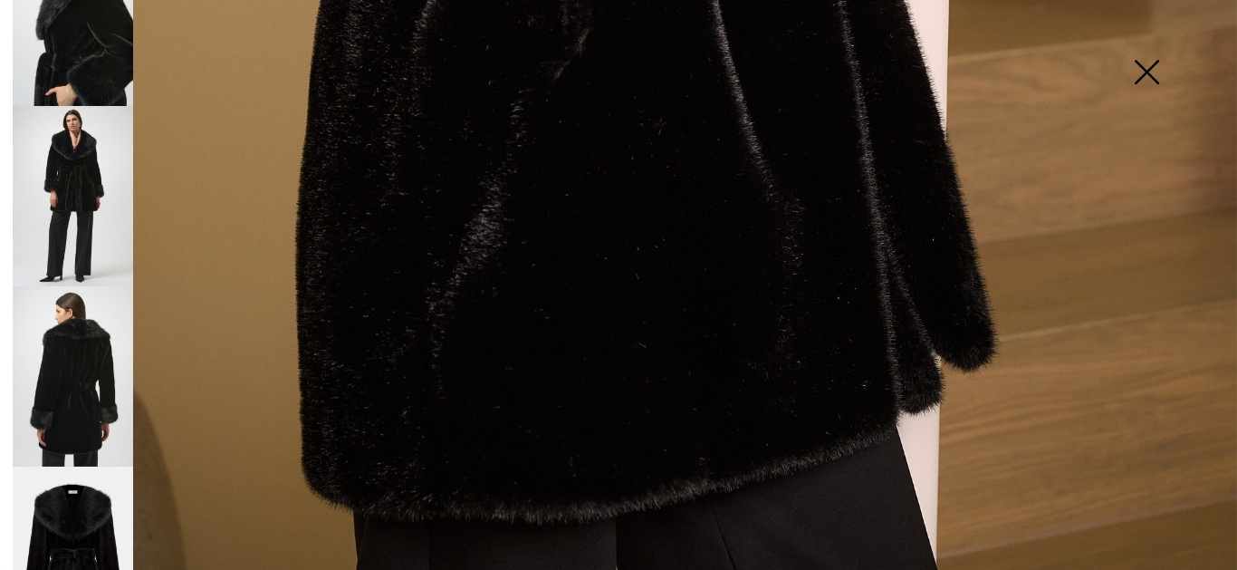
click at [73, 358] on img at bounding box center [73, 376] width 120 height 180
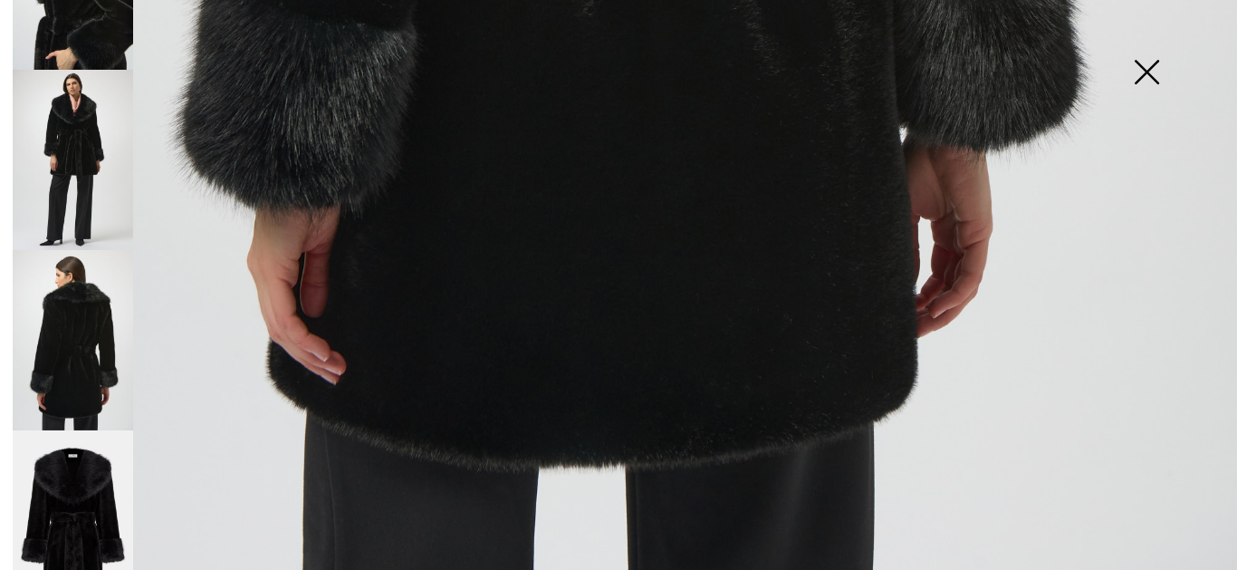
scroll to position [472, 0]
click at [1149, 67] on img at bounding box center [1147, 73] width 91 height 93
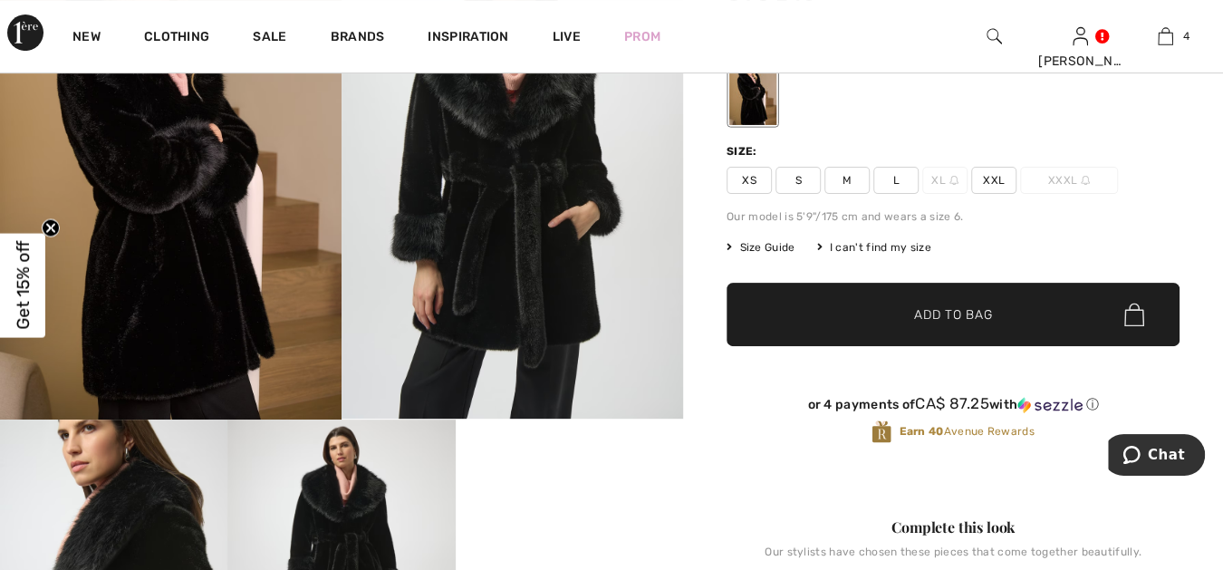
scroll to position [33, 0]
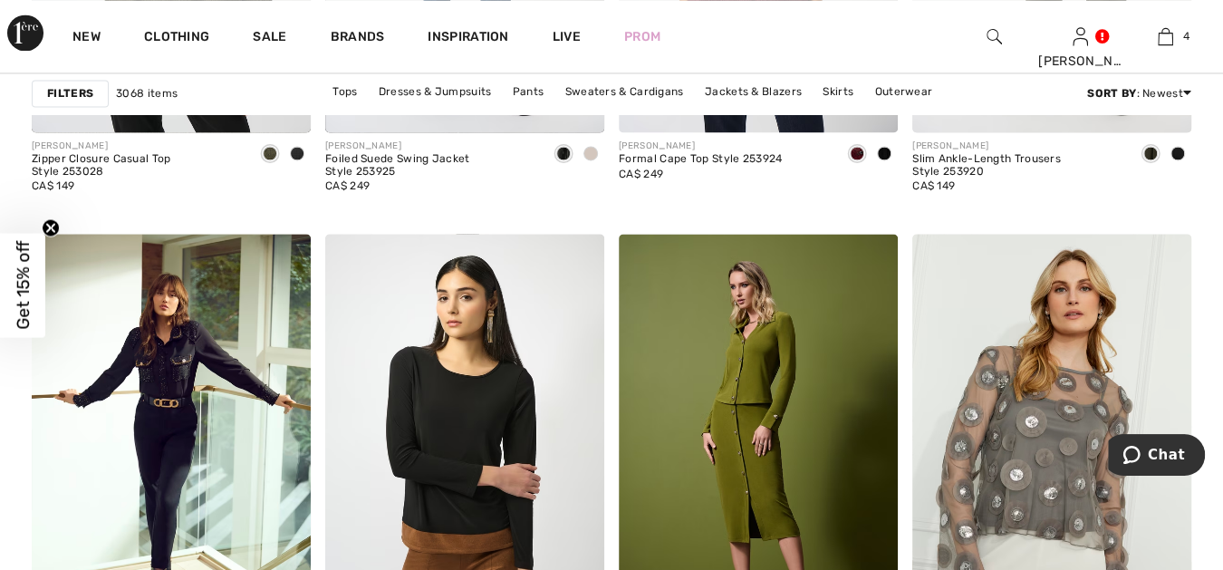
scroll to position [5770, 0]
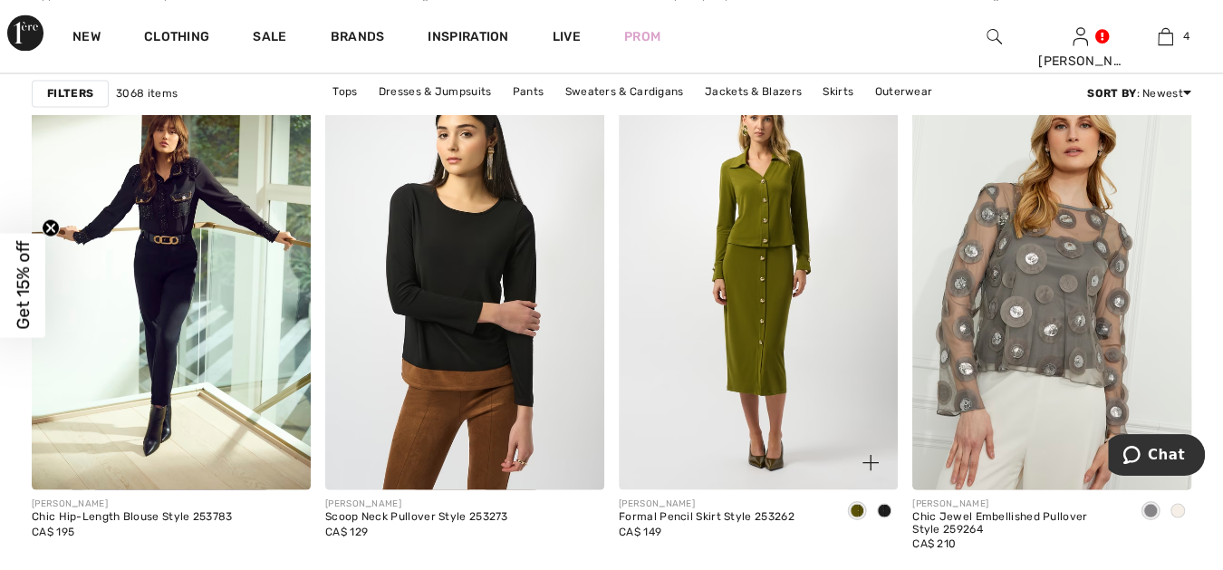
click at [769, 332] on img at bounding box center [758, 280] width 279 height 419
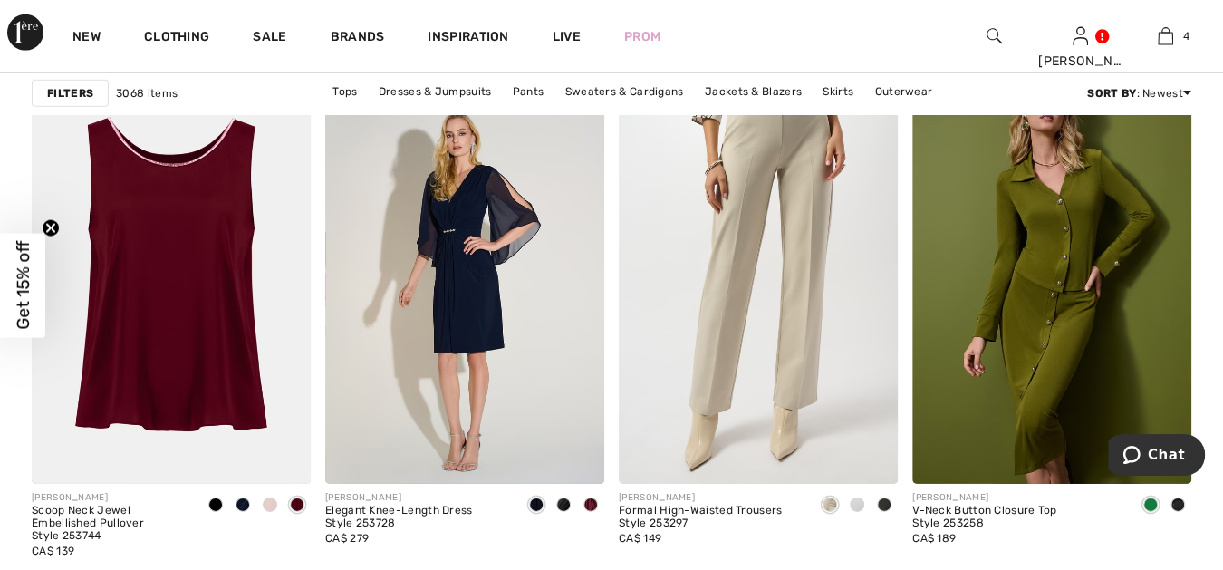
scroll to position [7045, 0]
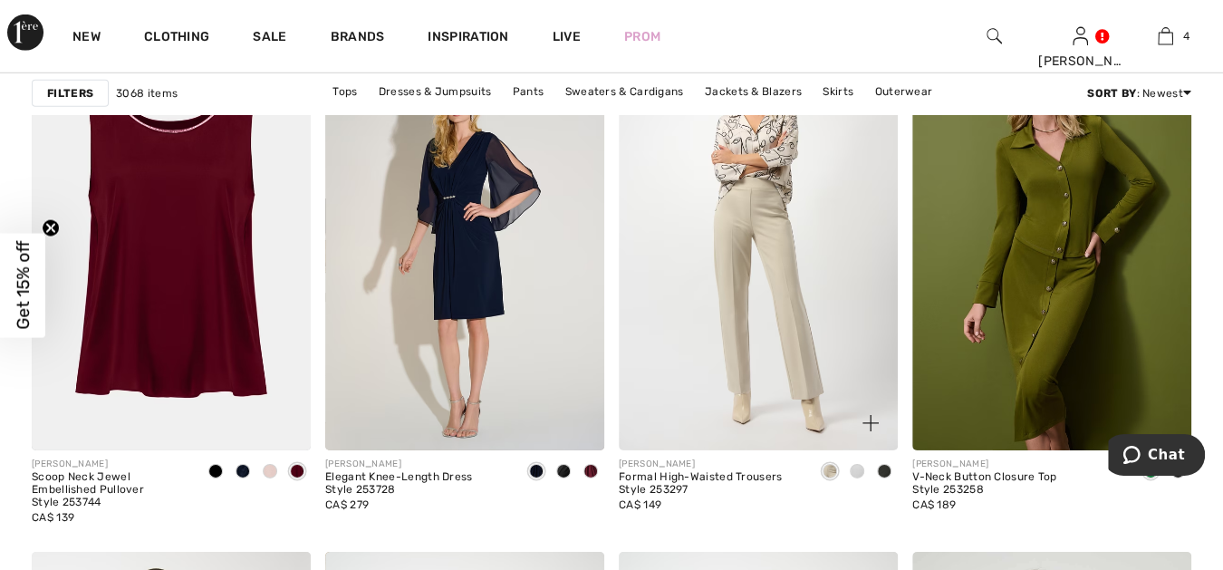
click at [766, 286] on img at bounding box center [758, 241] width 279 height 419
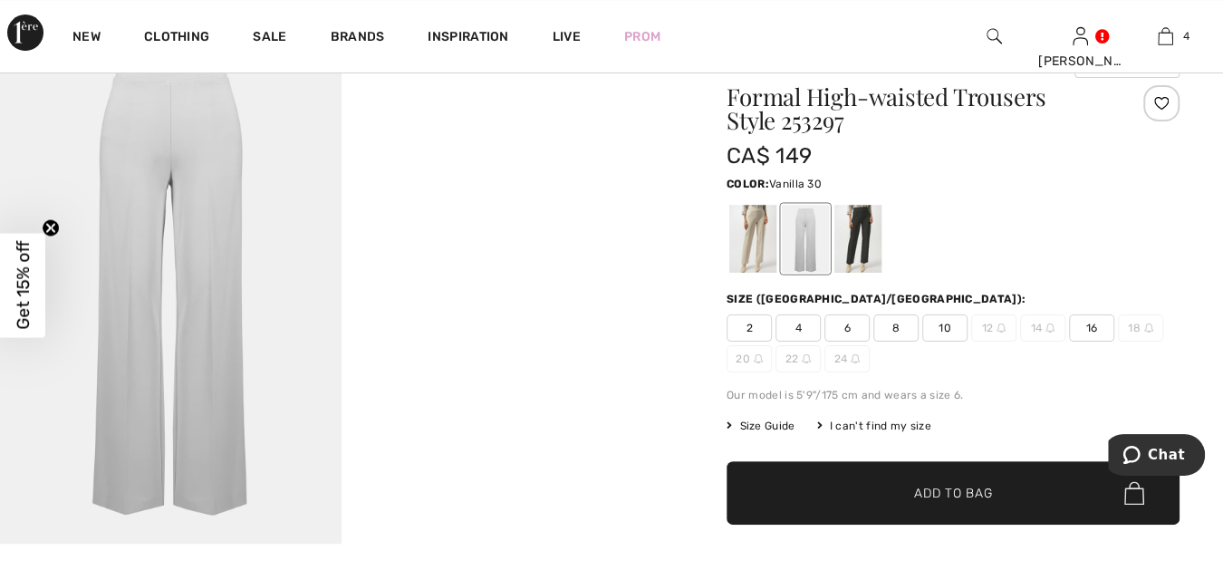
scroll to position [66, 0]
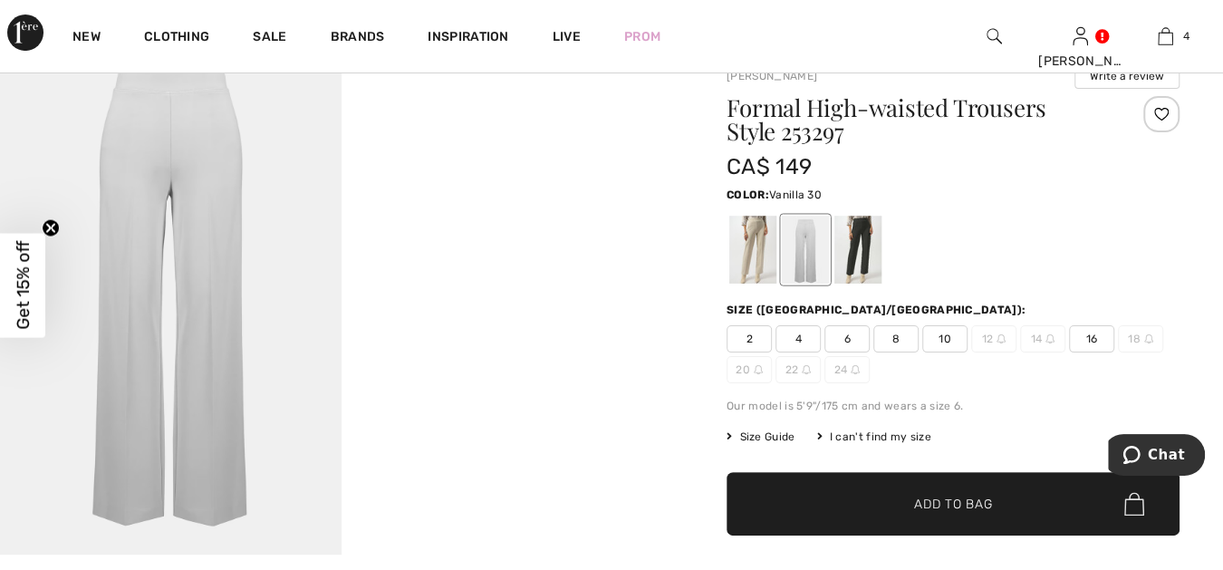
click at [804, 236] on div at bounding box center [805, 250] width 47 height 68
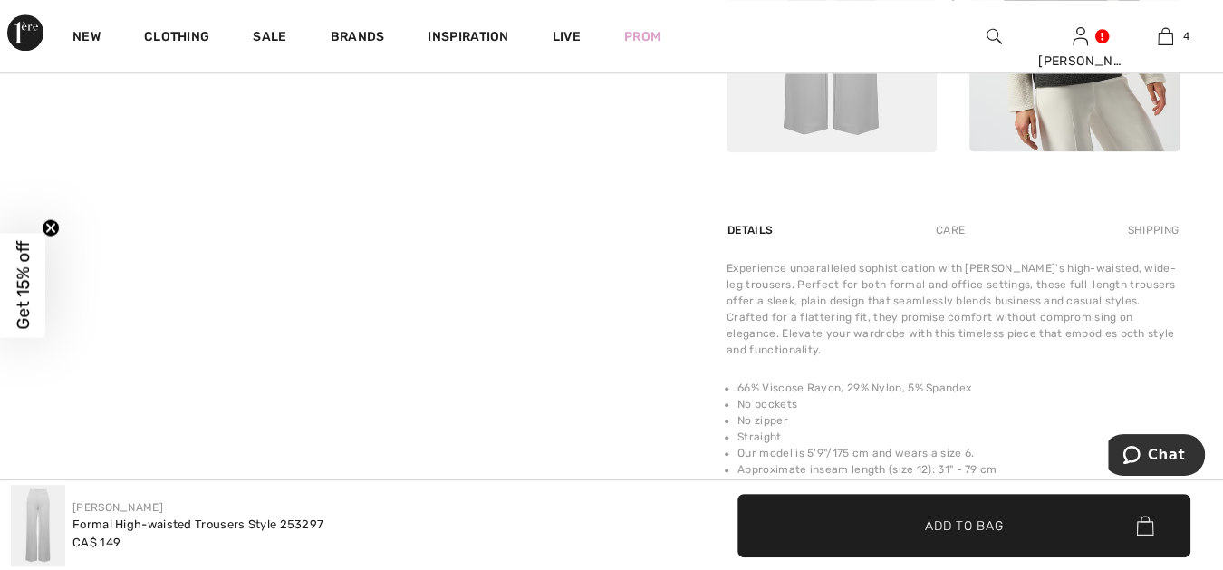
scroll to position [1073, 0]
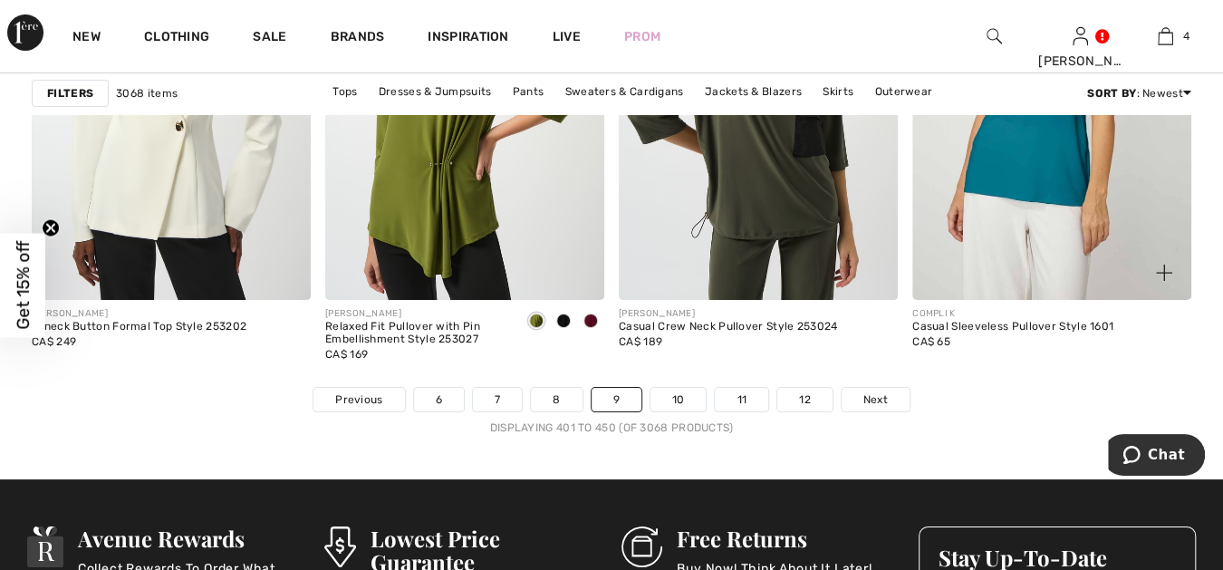
scroll to position [7716, 0]
click at [876, 390] on span "Next" at bounding box center [875, 398] width 24 height 16
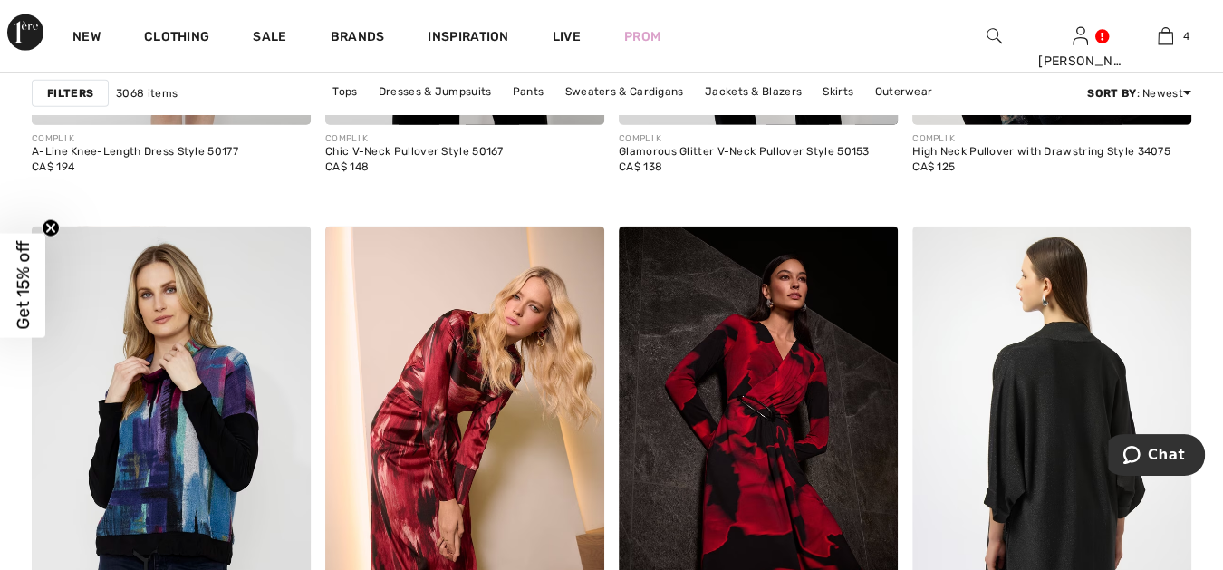
scroll to position [2952, 0]
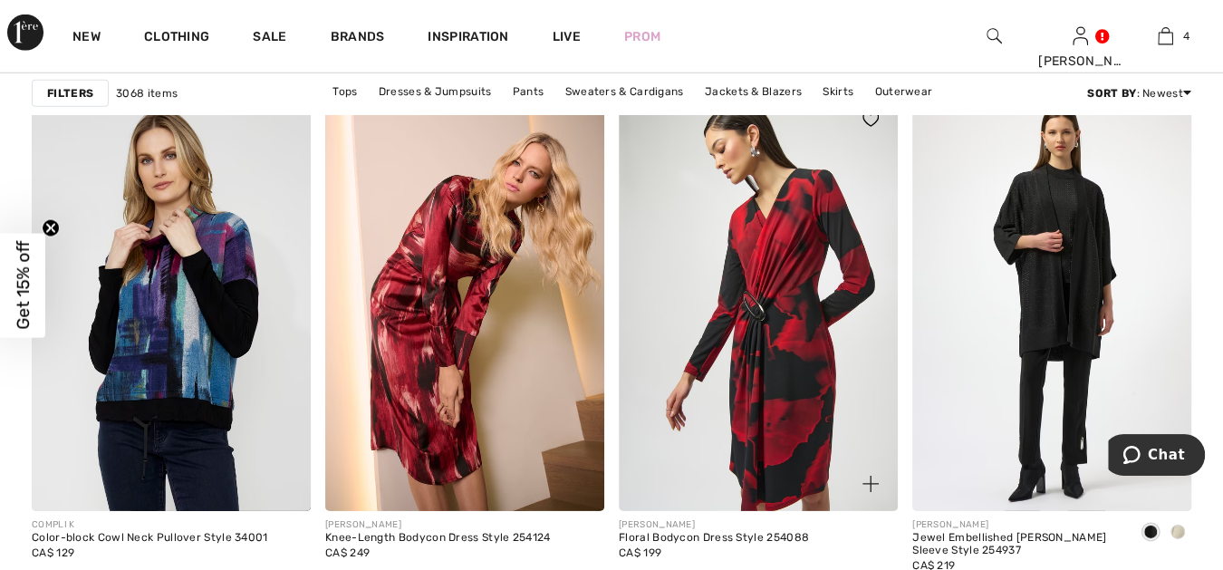
click at [734, 361] on img at bounding box center [758, 301] width 279 height 419
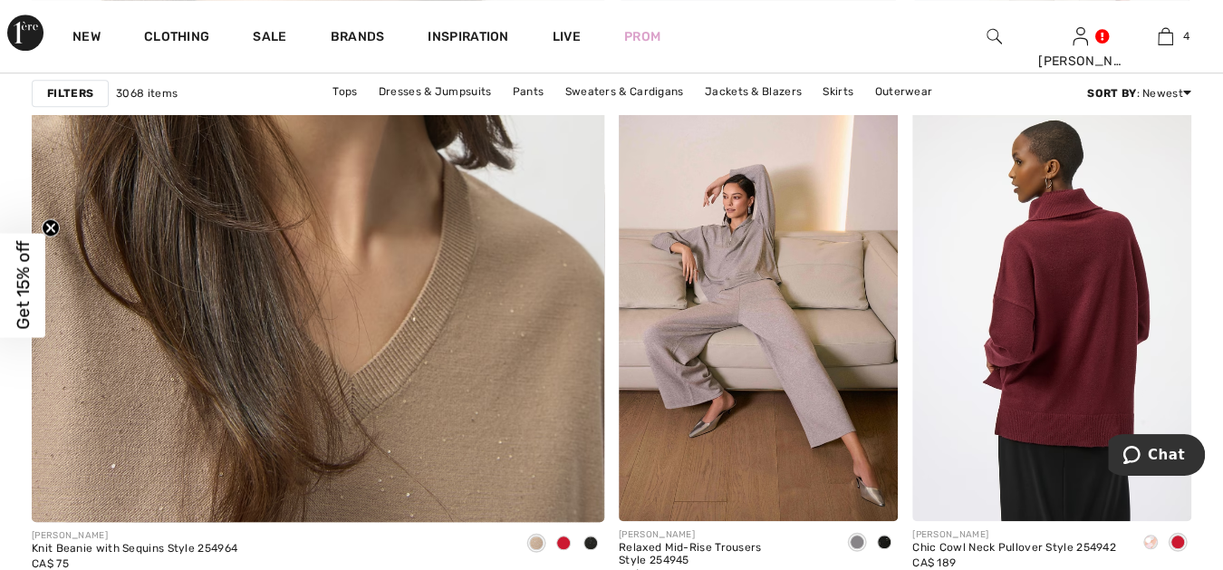
scroll to position [4696, 0]
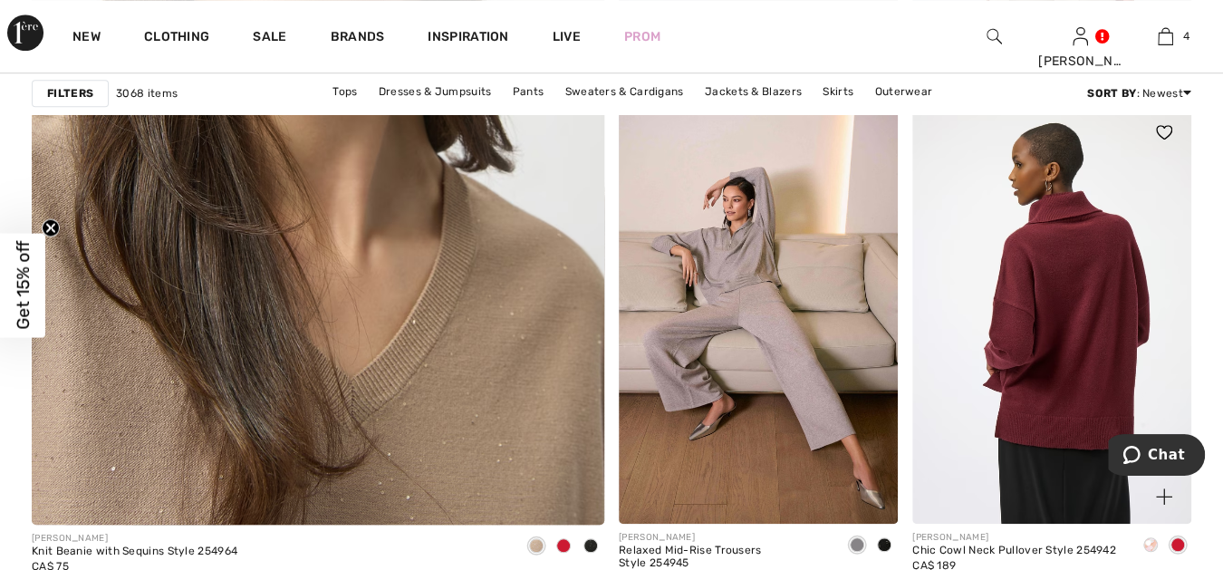
click at [1052, 235] on img at bounding box center [1051, 314] width 279 height 419
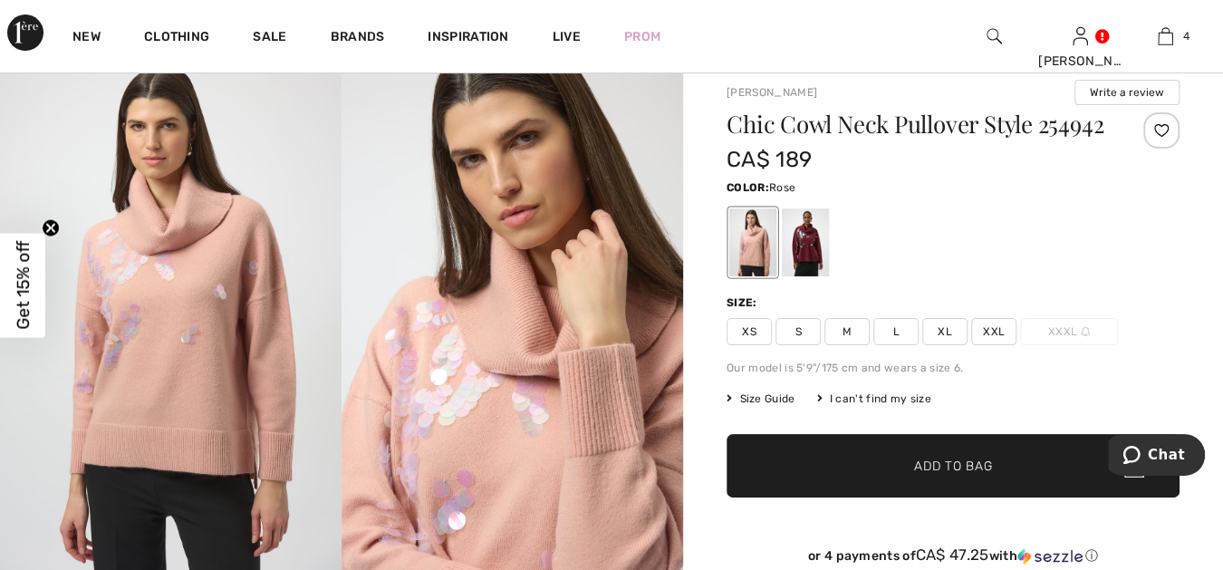
scroll to position [33, 0]
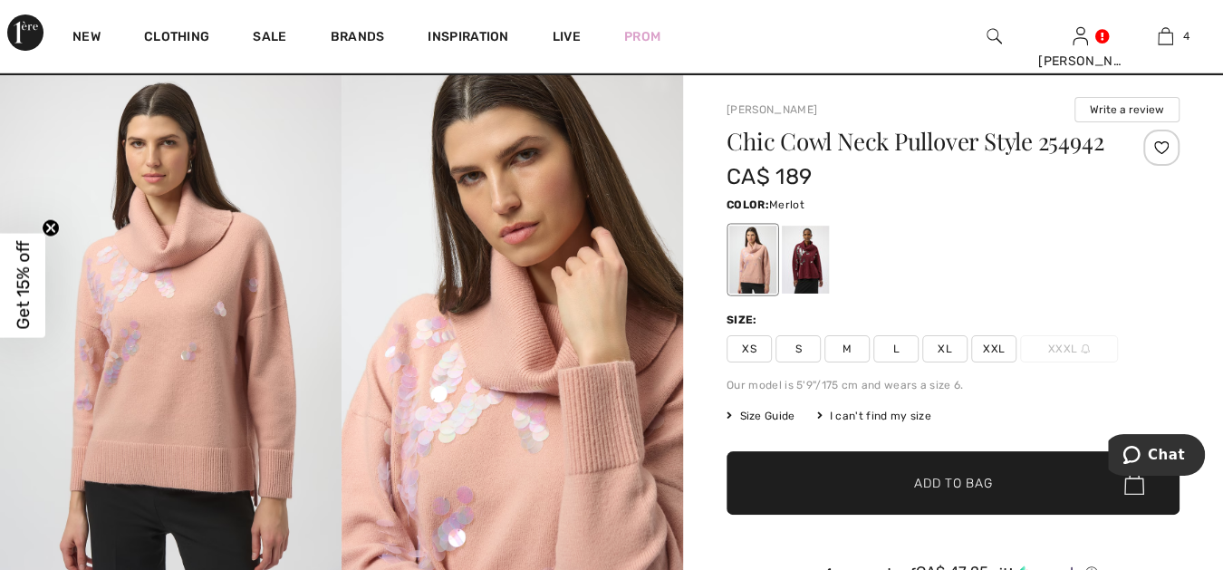
click at [805, 276] on div at bounding box center [805, 260] width 47 height 68
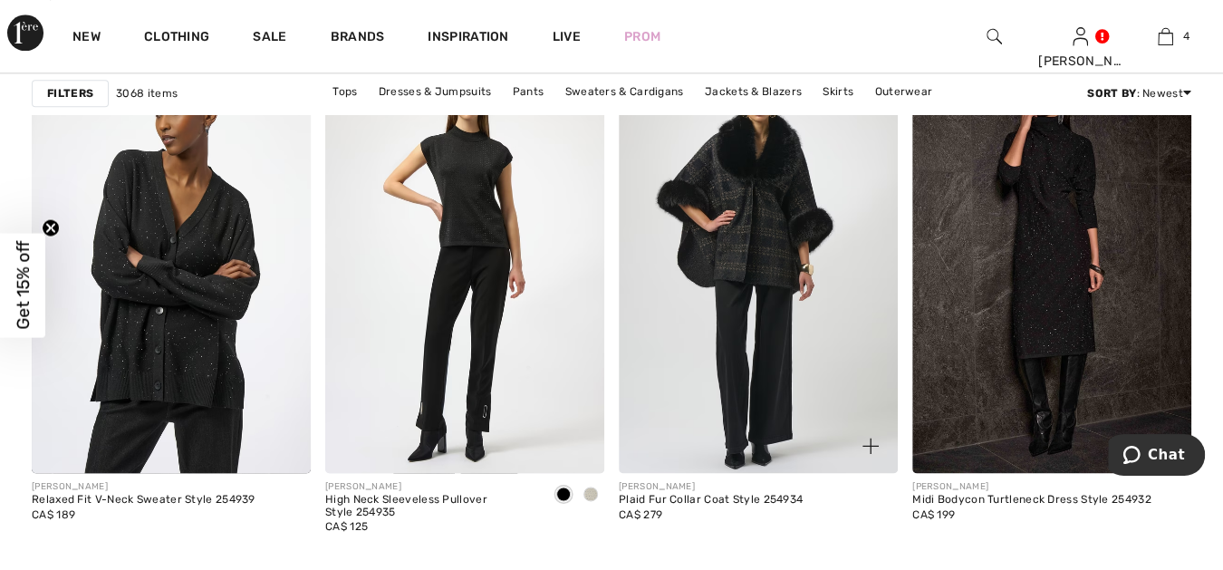
click at [765, 281] on img at bounding box center [758, 263] width 279 height 419
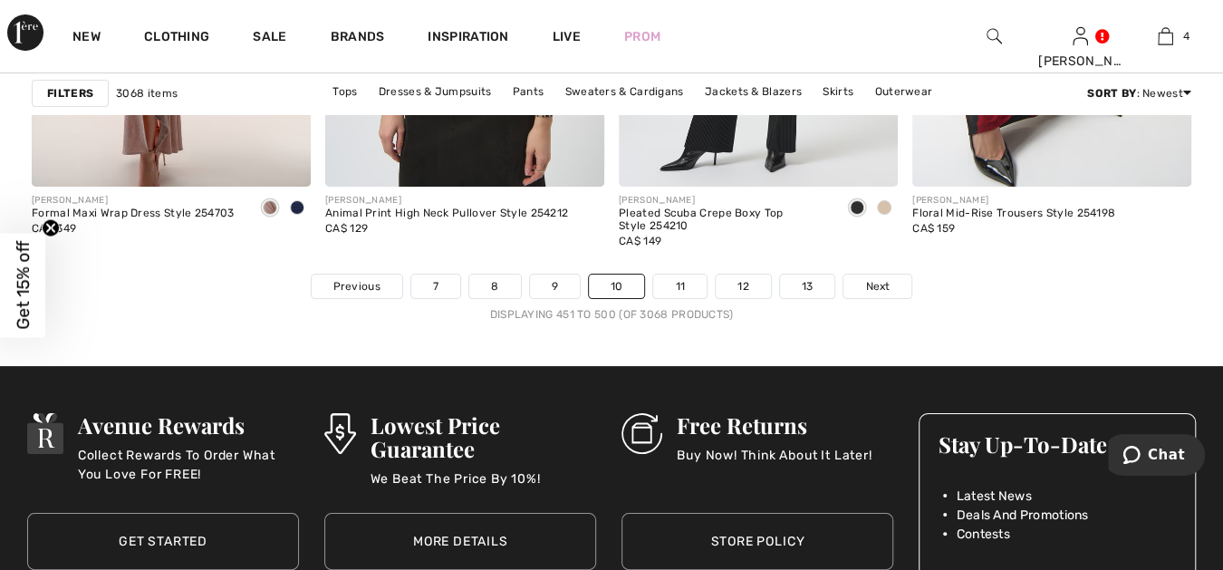
scroll to position [7984, 0]
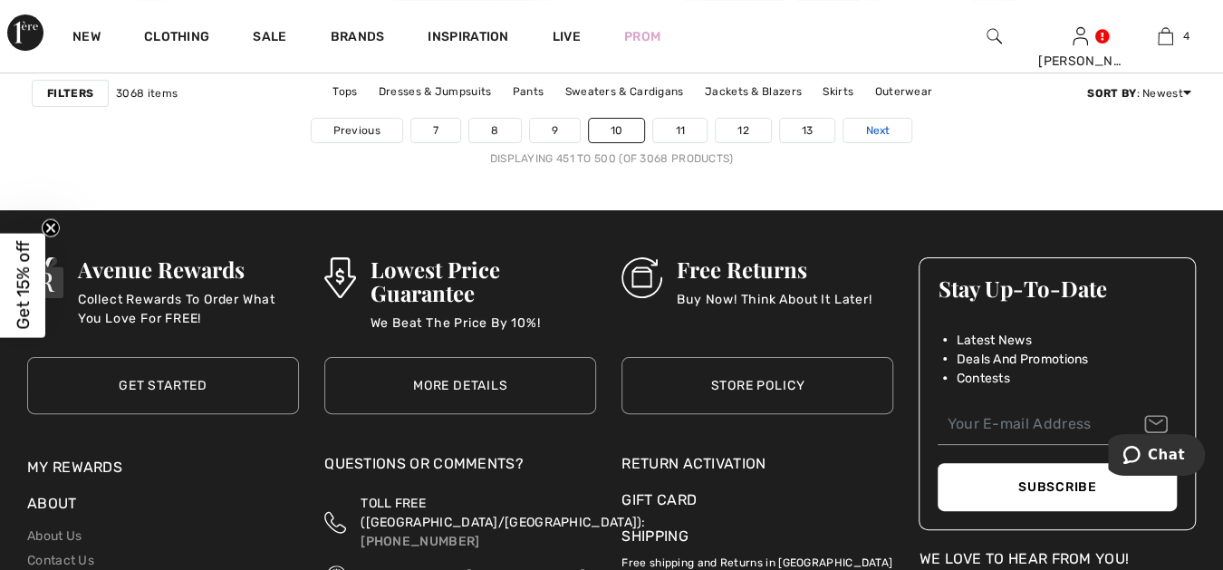
click at [874, 122] on span "Next" at bounding box center [877, 130] width 24 height 16
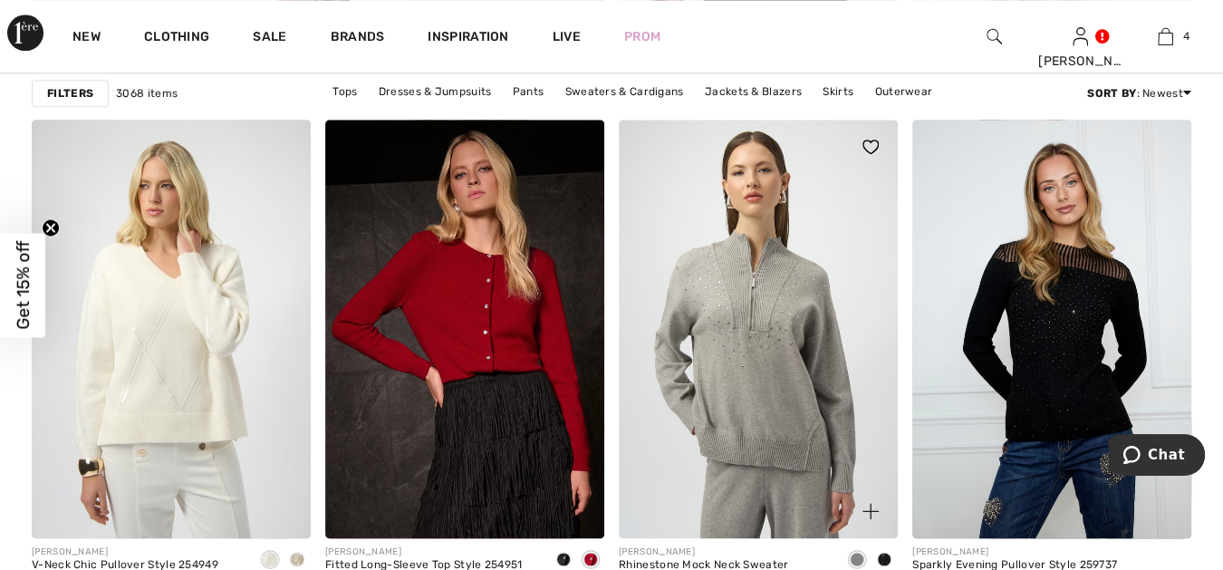
scroll to position [5267, 0]
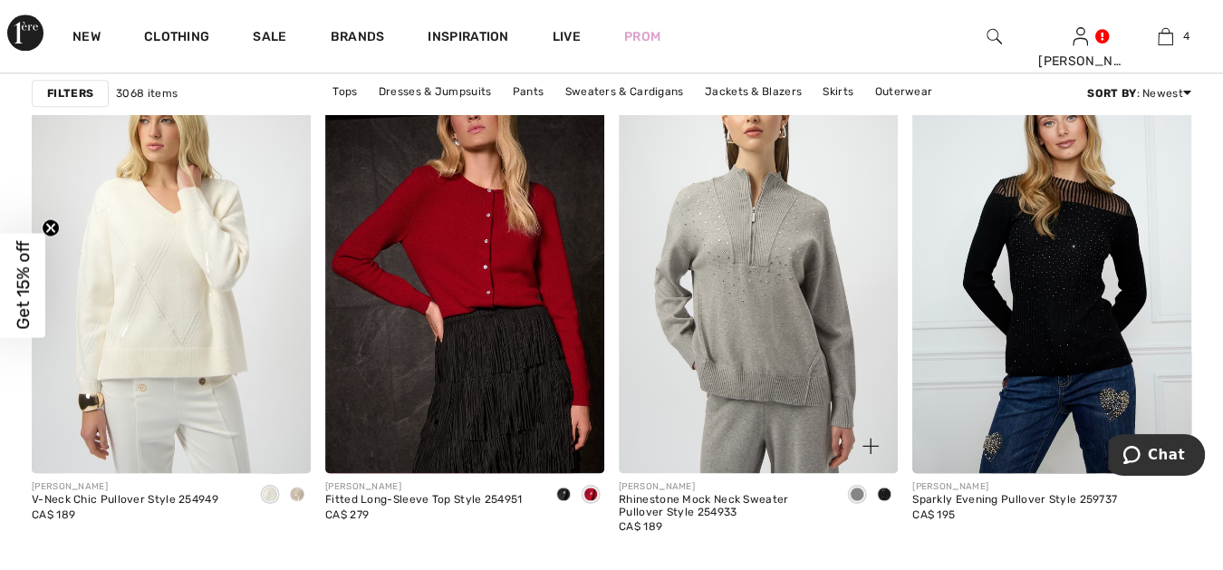
click at [747, 236] on img at bounding box center [758, 263] width 279 height 419
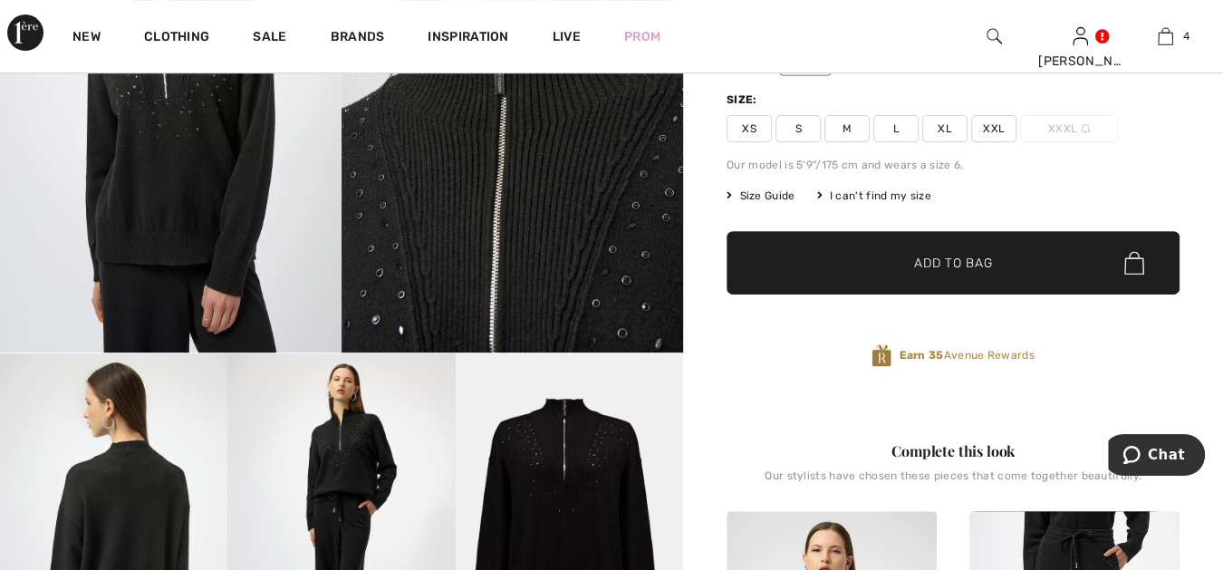
scroll to position [268, 0]
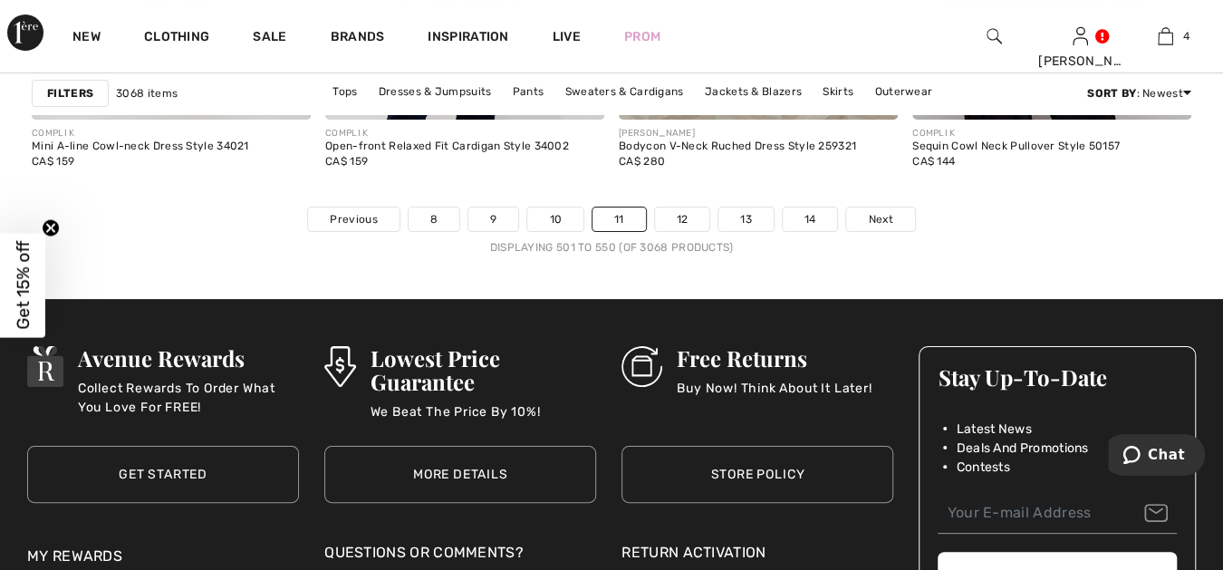
scroll to position [7783, 0]
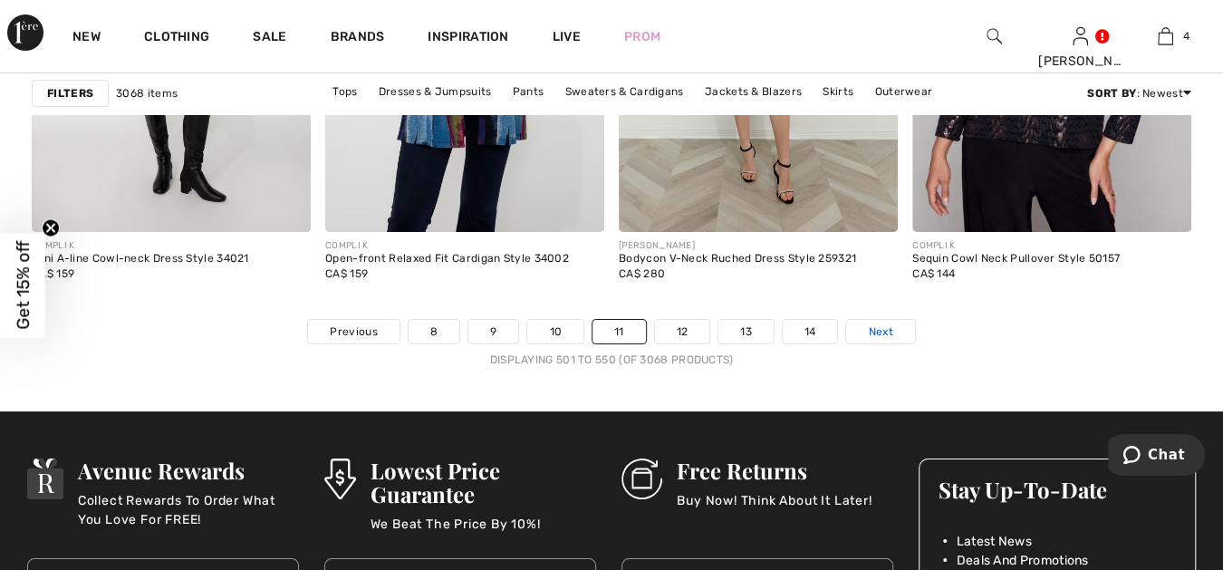
click at [872, 323] on span "Next" at bounding box center [880, 331] width 24 height 16
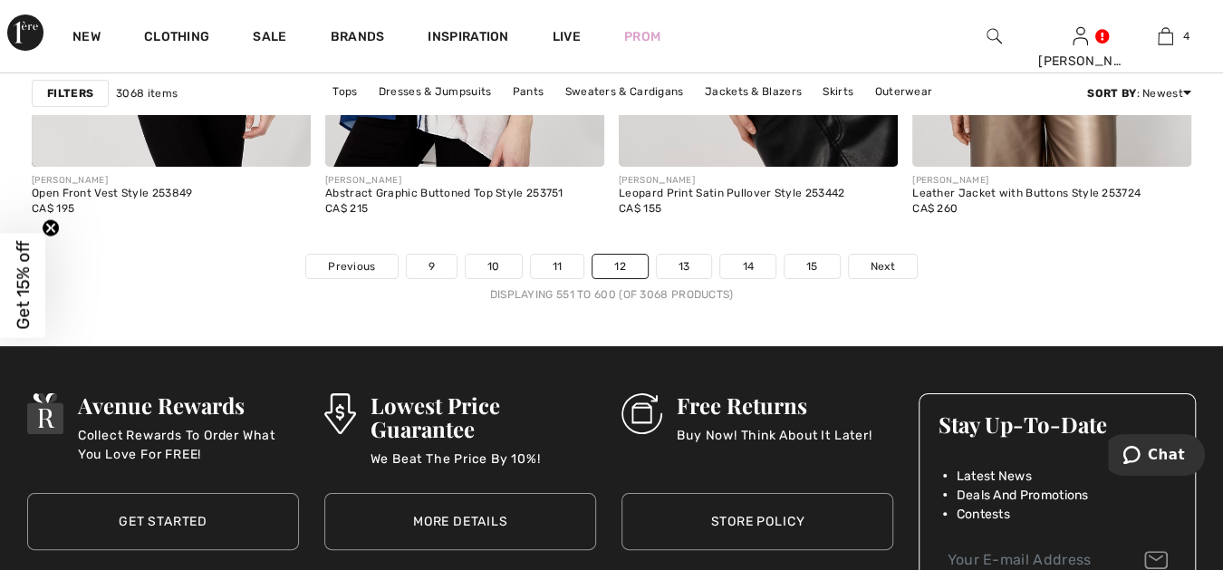
scroll to position [7850, 0]
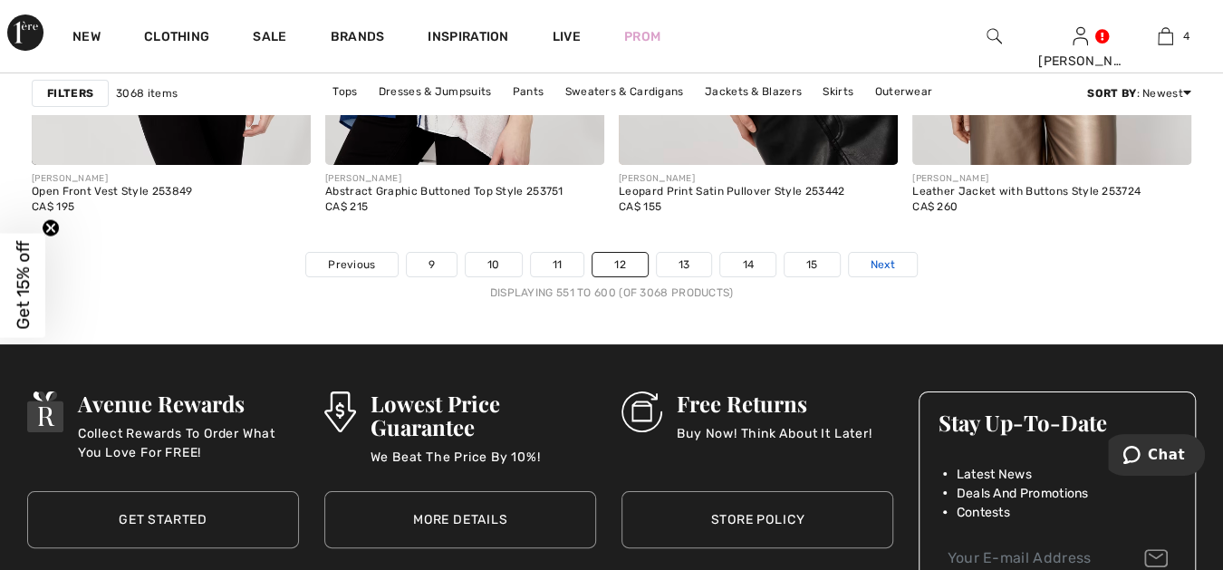
click at [871, 256] on span "Next" at bounding box center [883, 264] width 24 height 16
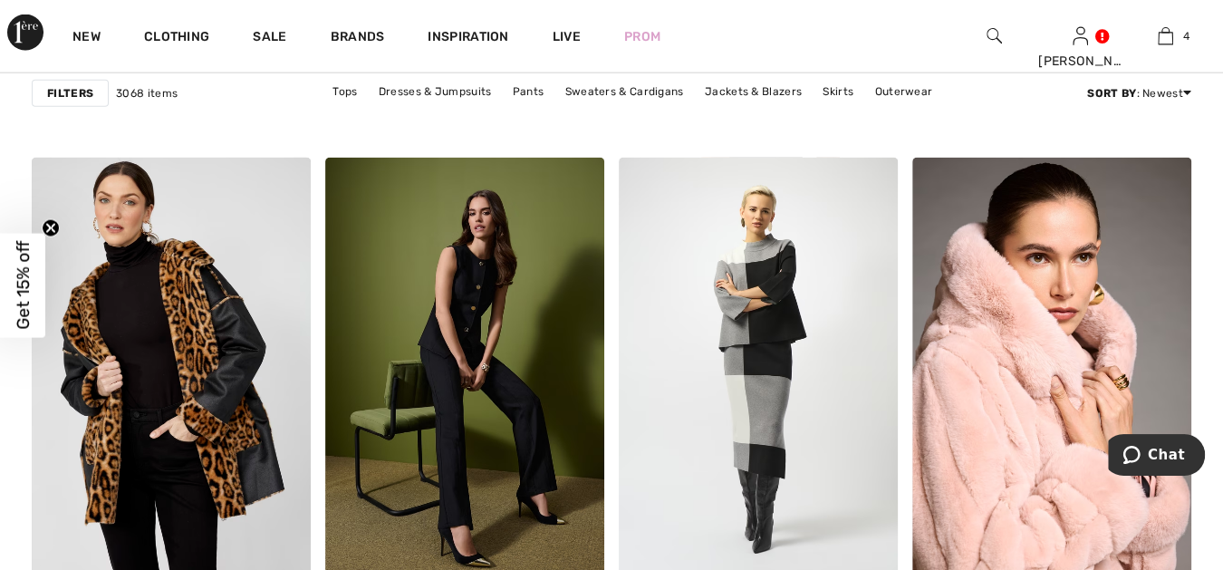
scroll to position [6508, 0]
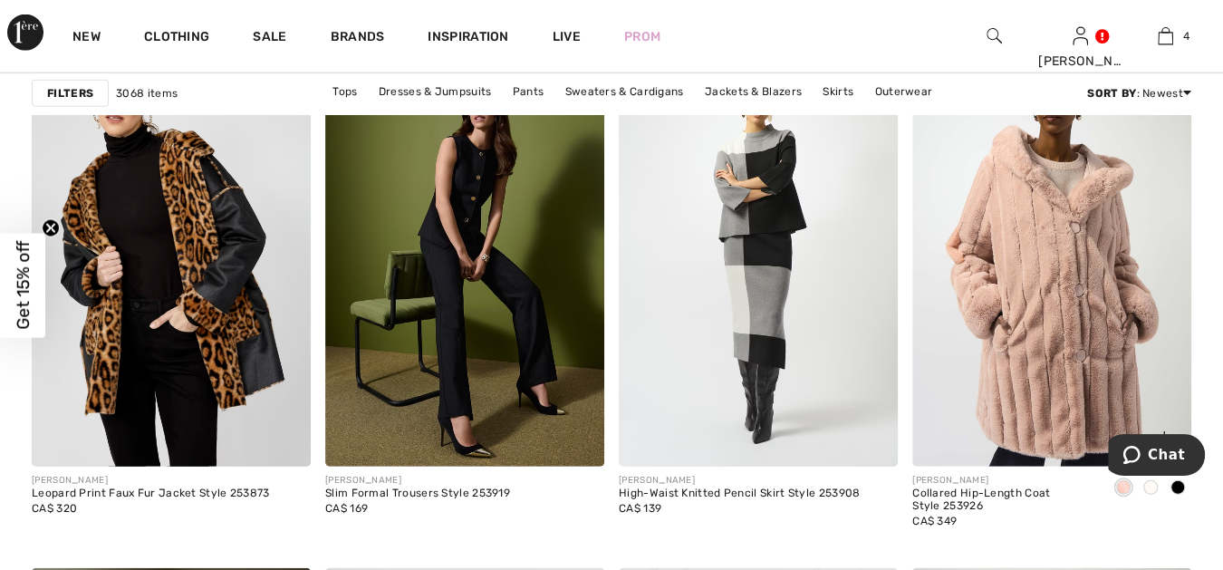
click at [1050, 221] on img at bounding box center [1051, 257] width 279 height 419
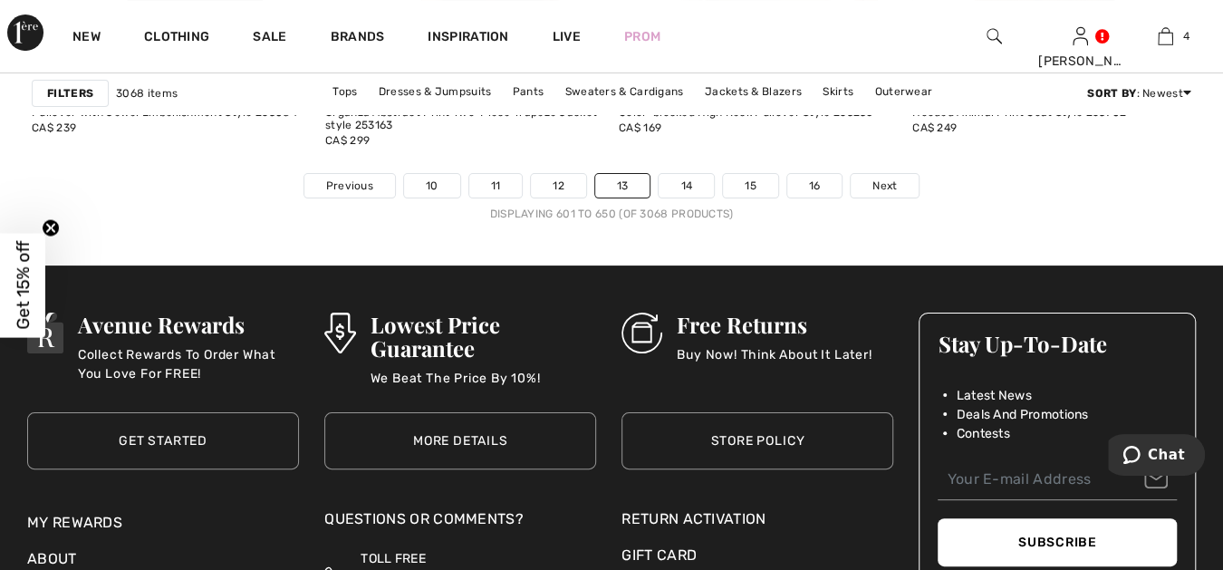
scroll to position [7917, 0]
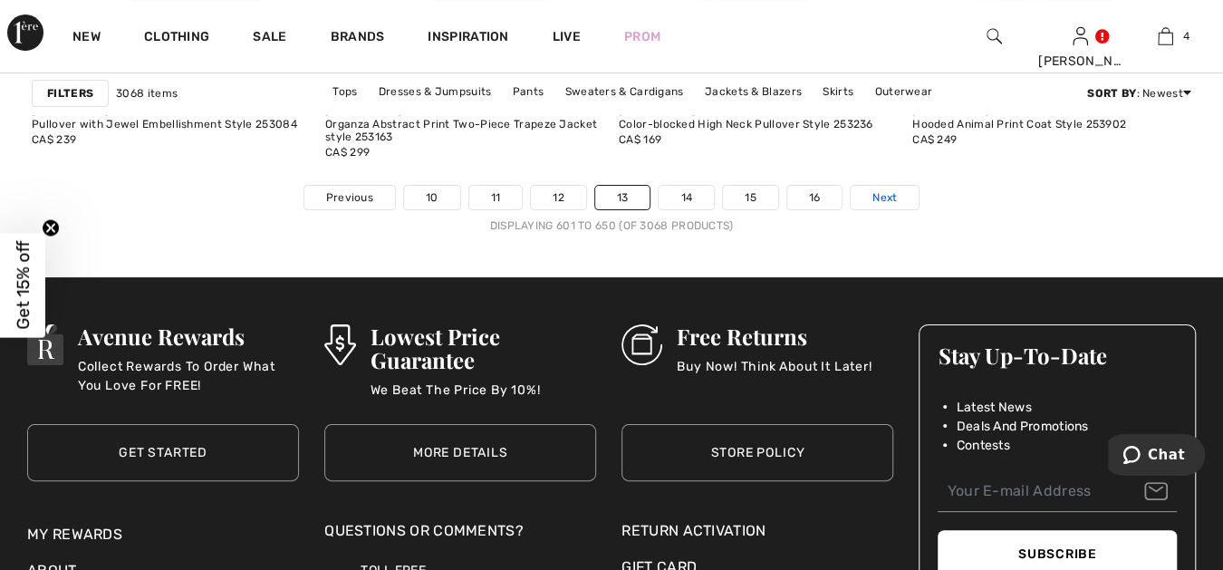
click at [886, 189] on span "Next" at bounding box center [884, 197] width 24 height 16
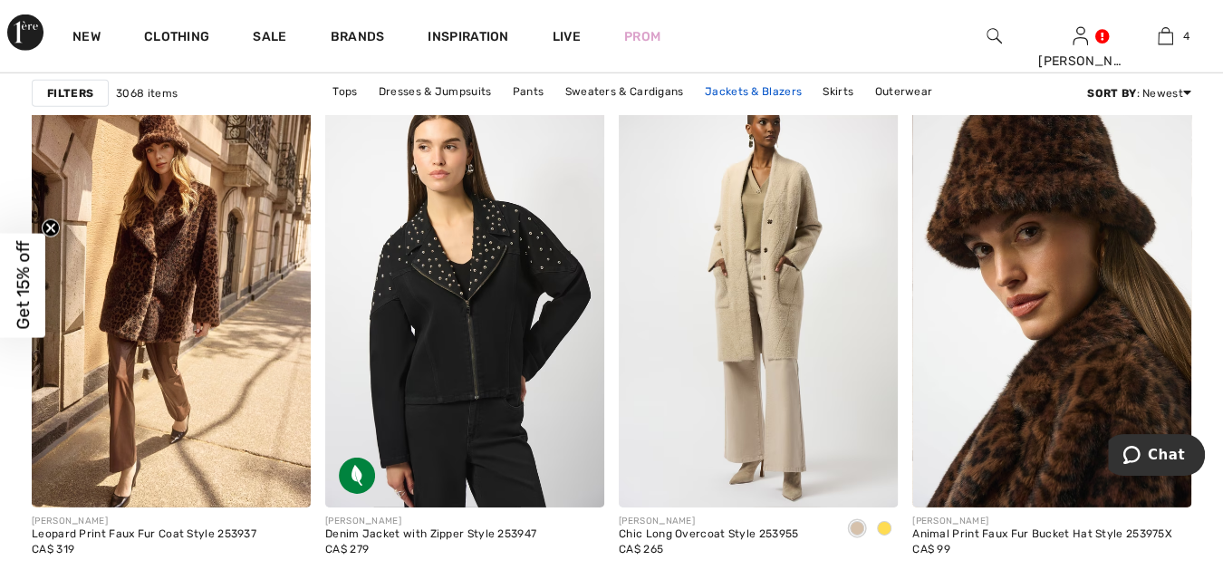
scroll to position [2986, 0]
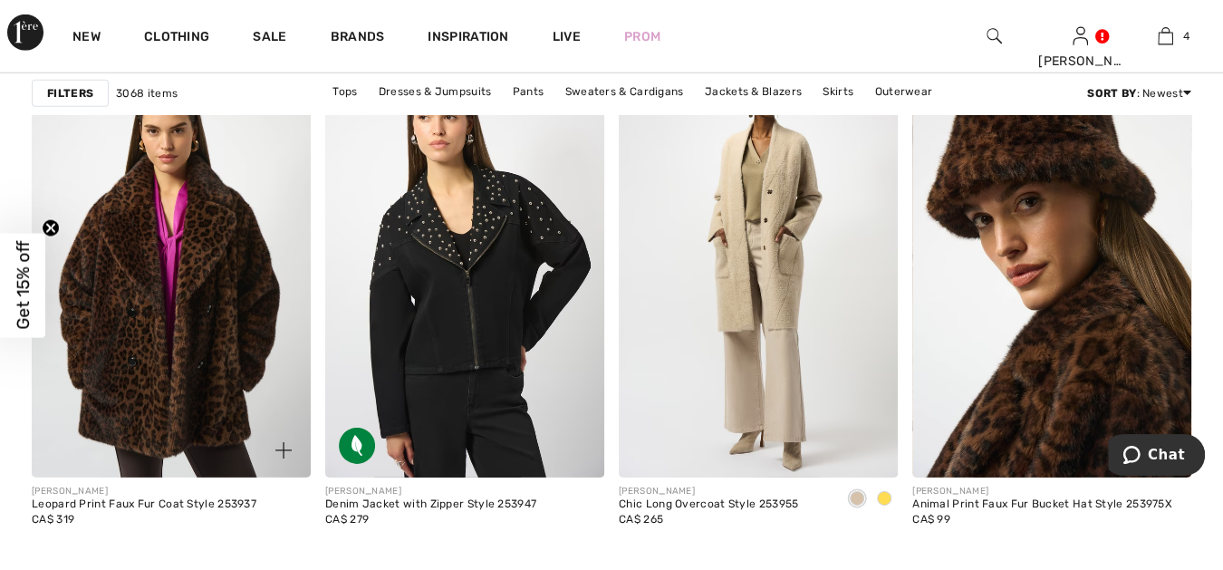
click at [220, 242] on img at bounding box center [171, 268] width 279 height 419
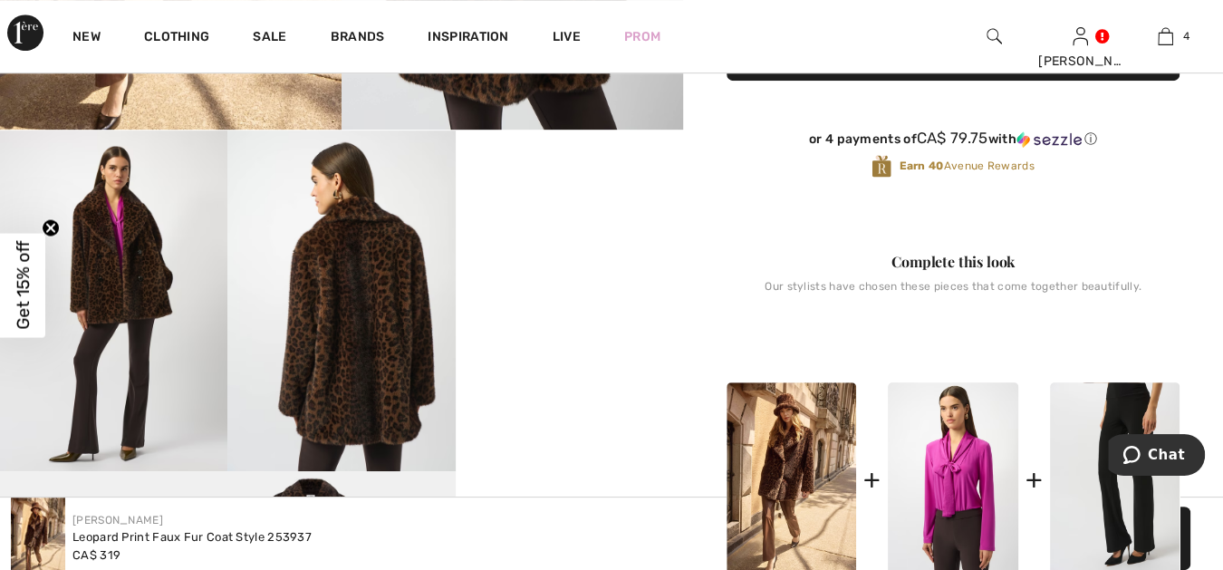
scroll to position [503, 0]
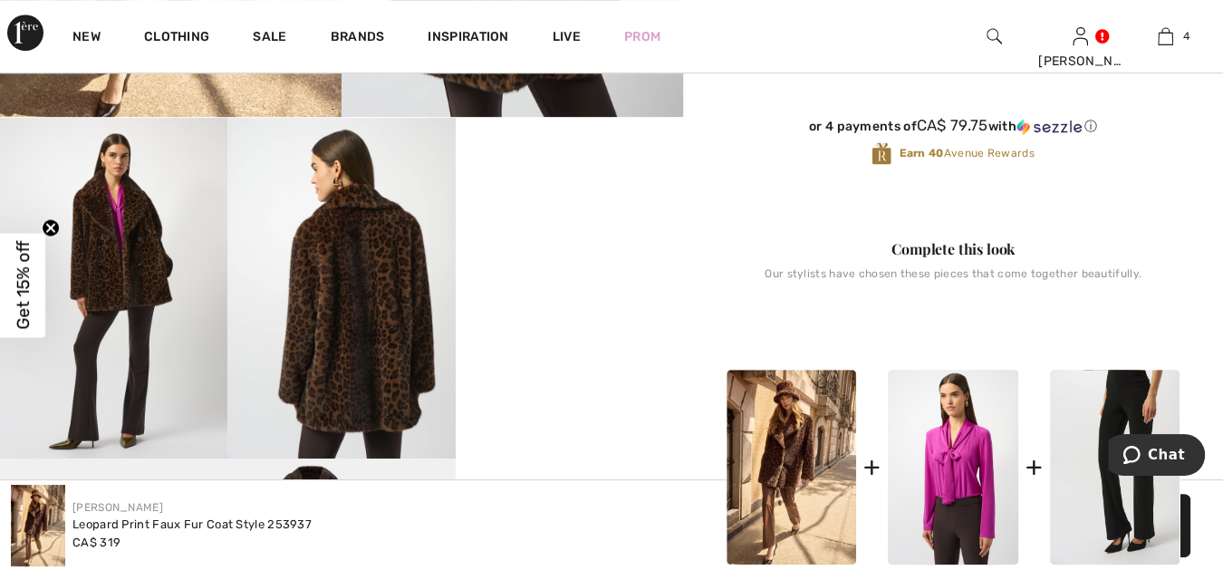
click at [573, 232] on video "Your browser does not support the video tag." at bounding box center [569, 175] width 227 height 114
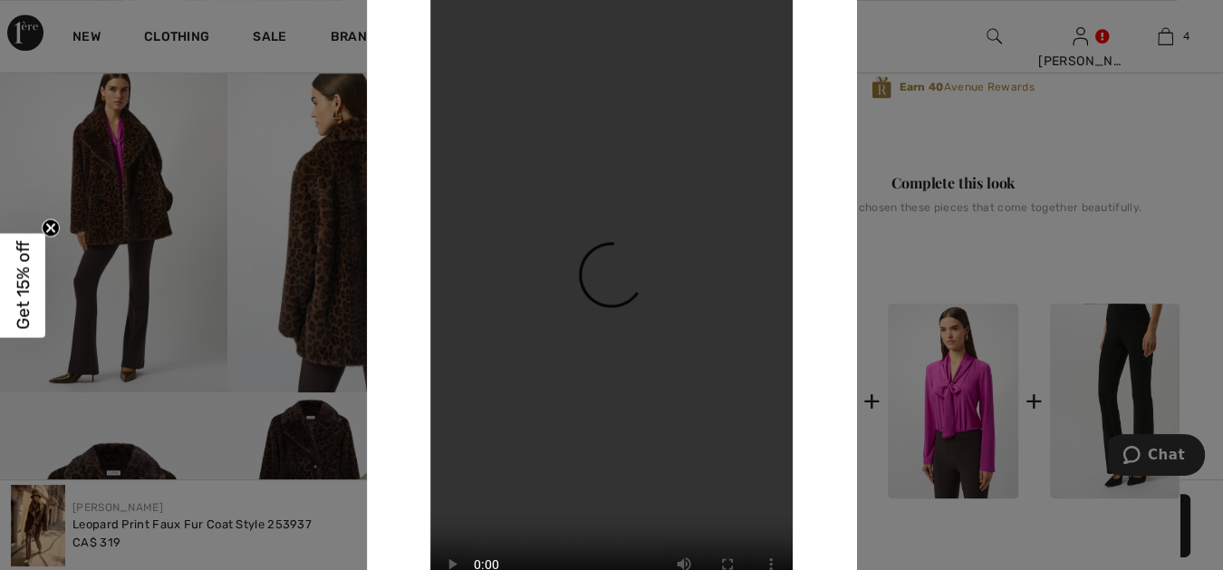
scroll to position [570, 0]
click at [903, 278] on div at bounding box center [611, 285] width 1223 height 570
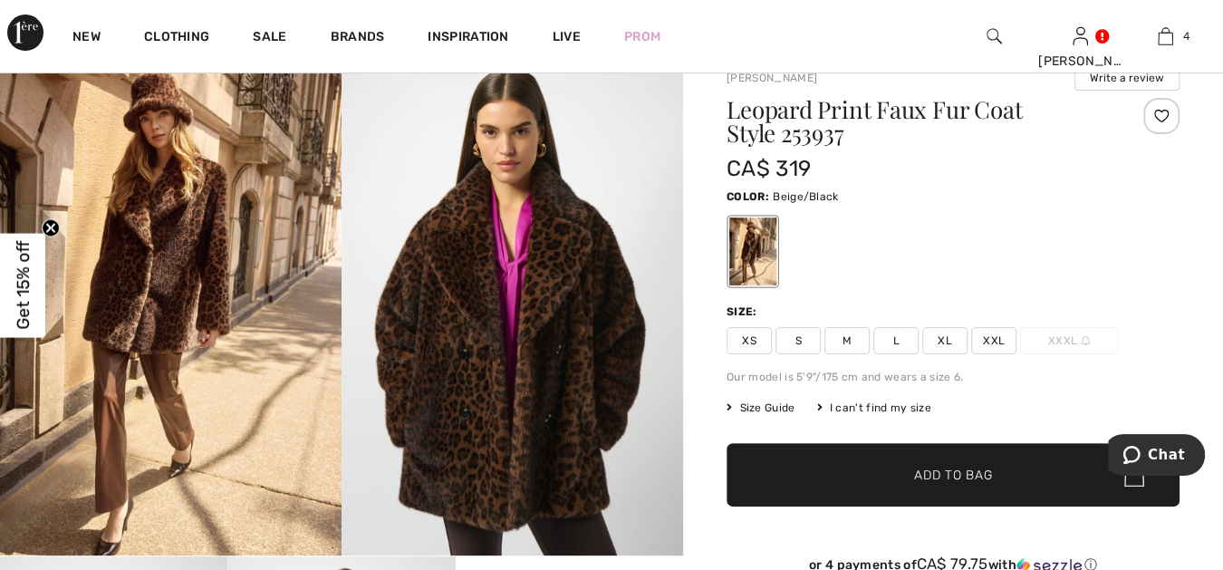
scroll to position [33, 0]
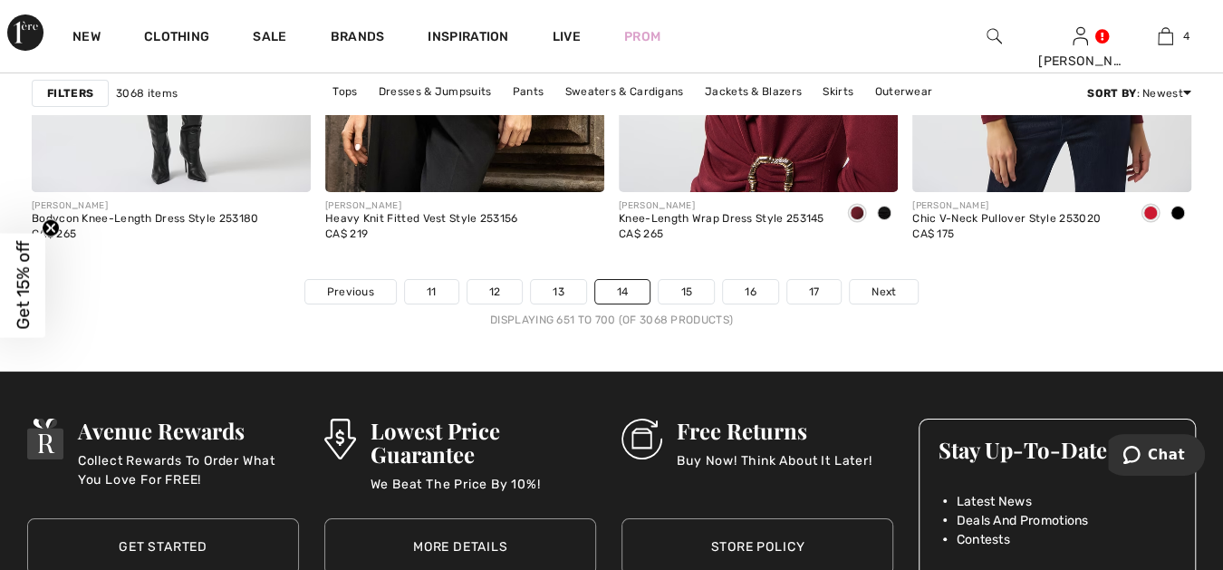
scroll to position [7884, 0]
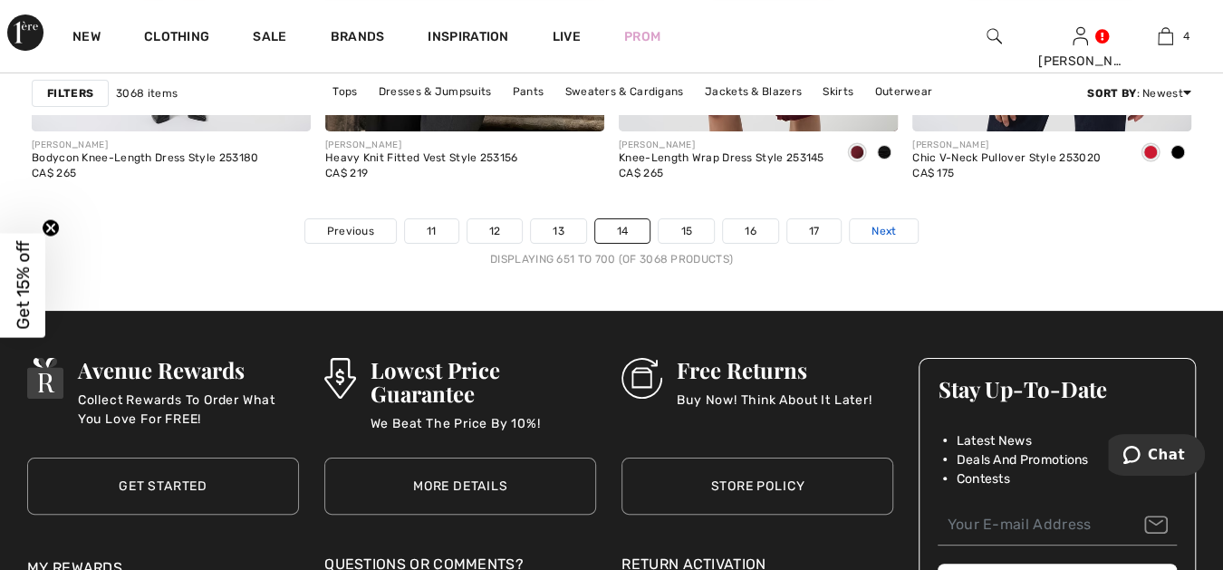
click at [884, 223] on span "Next" at bounding box center [883, 231] width 24 height 16
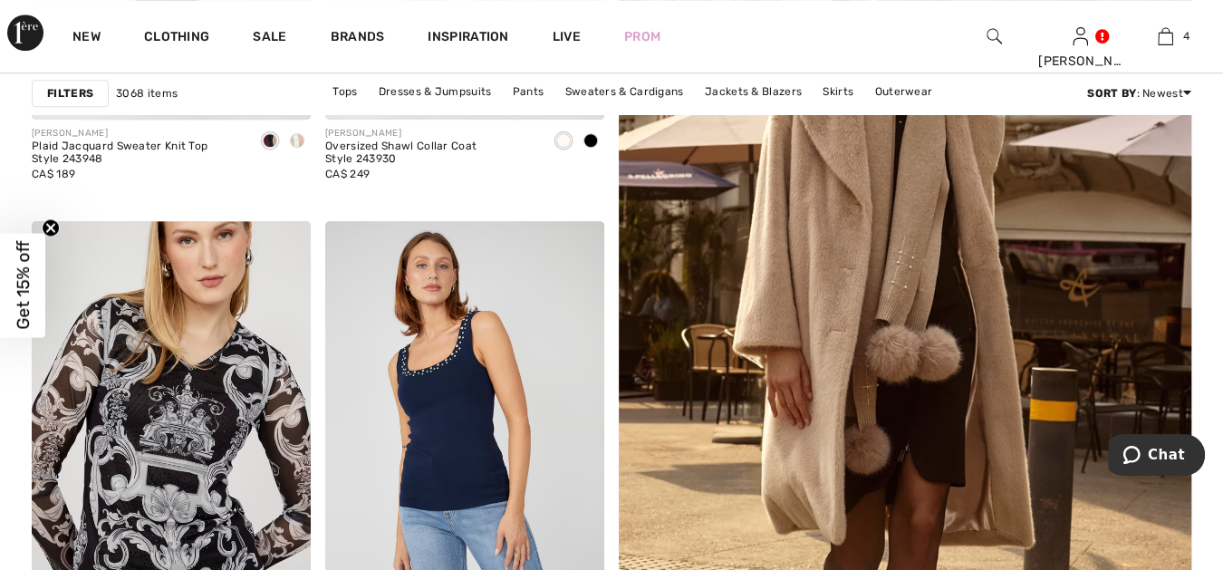
scroll to position [638, 0]
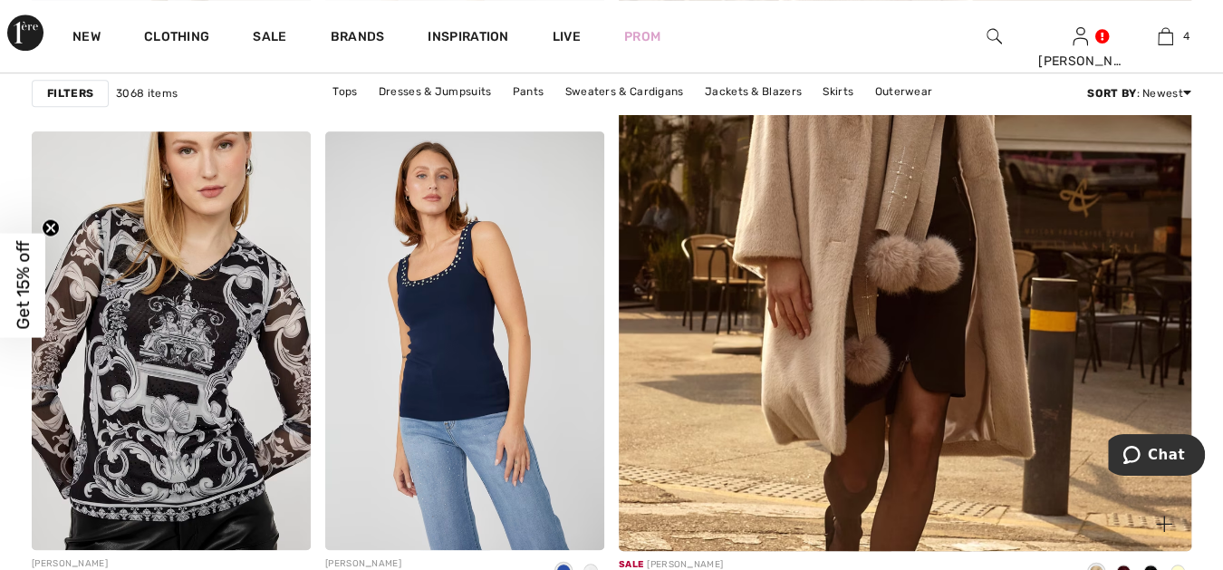
click at [827, 238] on img at bounding box center [905, 126] width 687 height 1031
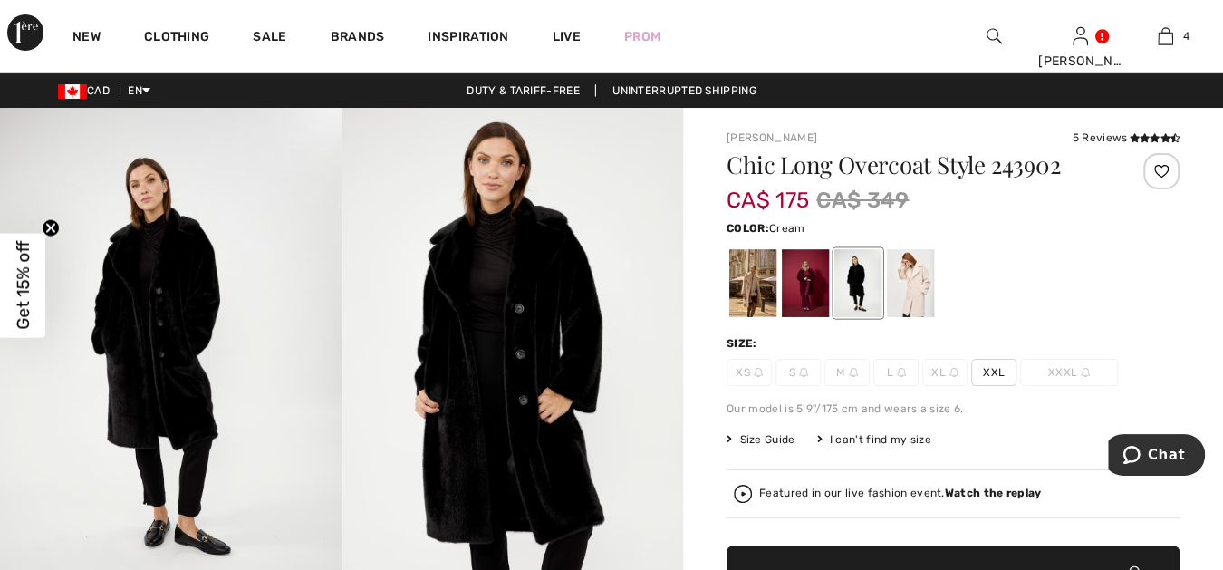
click at [913, 271] on div at bounding box center [910, 283] width 47 height 68
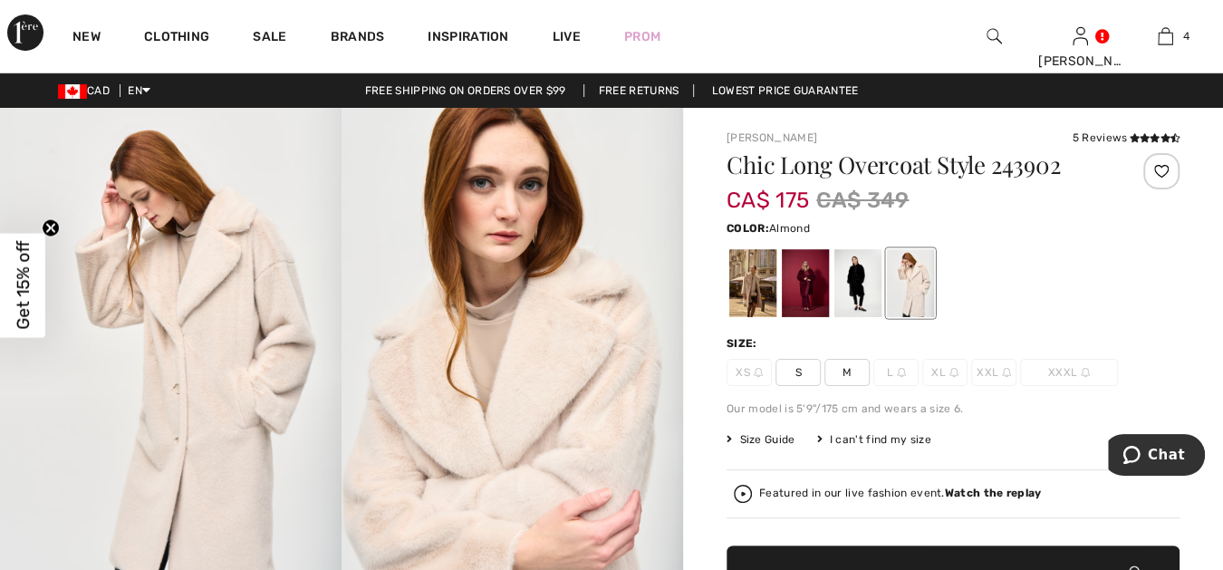
click at [762, 287] on div at bounding box center [752, 283] width 47 height 68
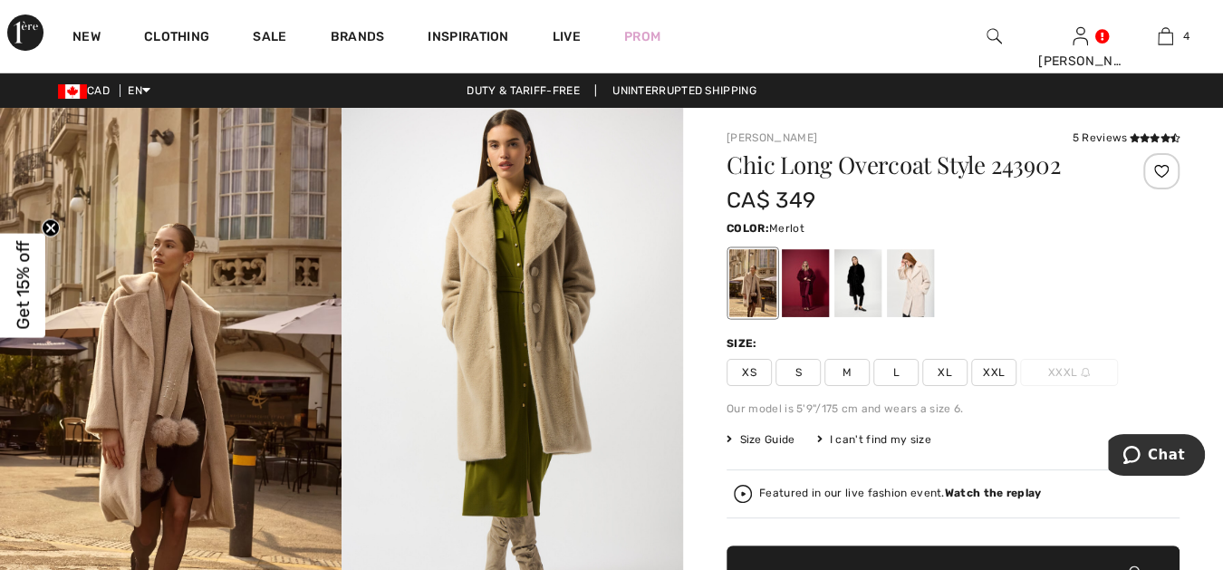
click at [809, 268] on div at bounding box center [805, 283] width 47 height 68
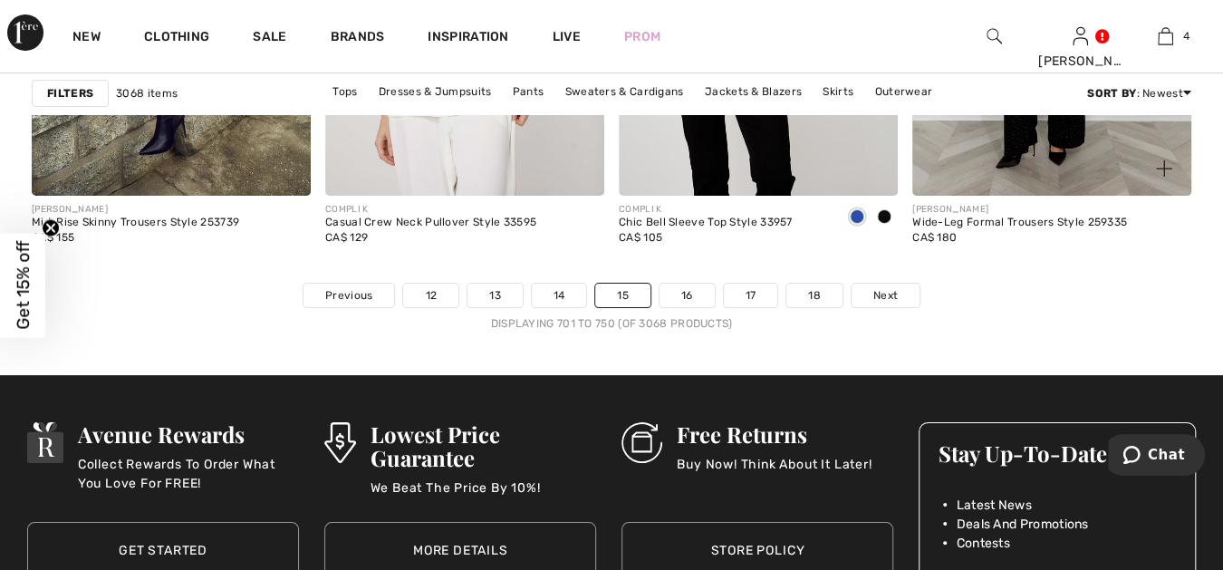
scroll to position [7817, 0]
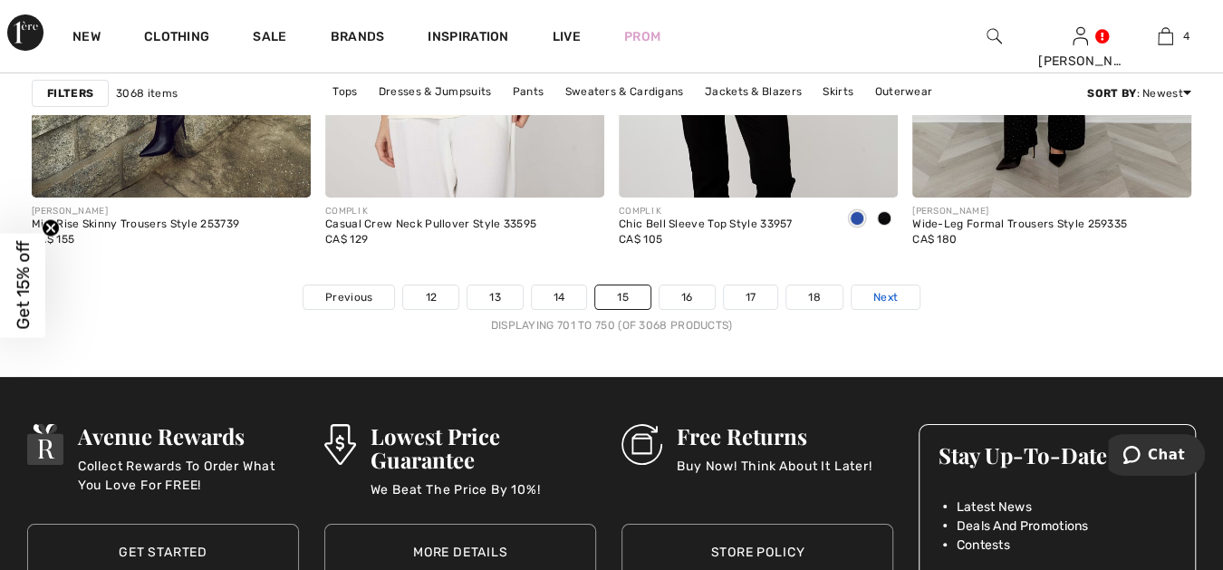
click at [879, 289] on span "Next" at bounding box center [885, 297] width 24 height 16
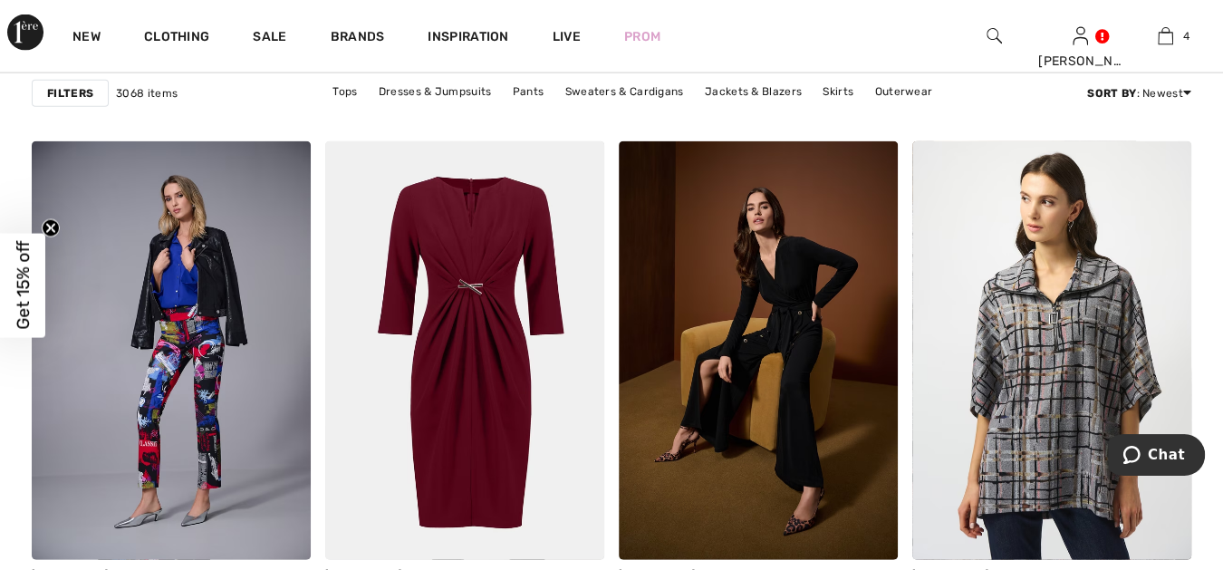
scroll to position [2381, 0]
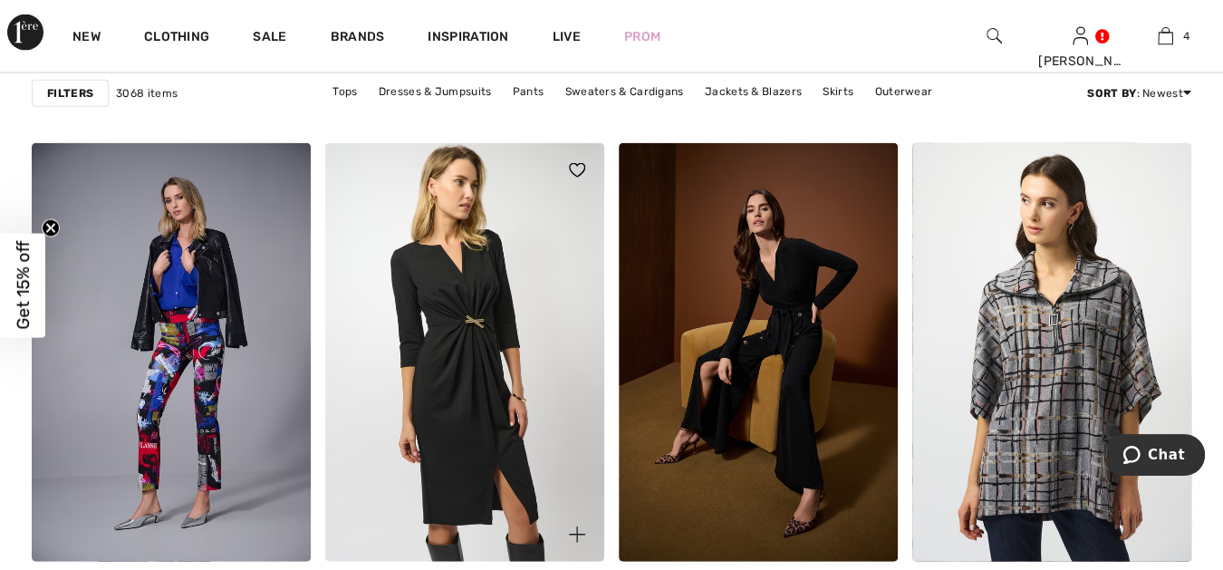
click at [475, 393] on img at bounding box center [464, 352] width 279 height 419
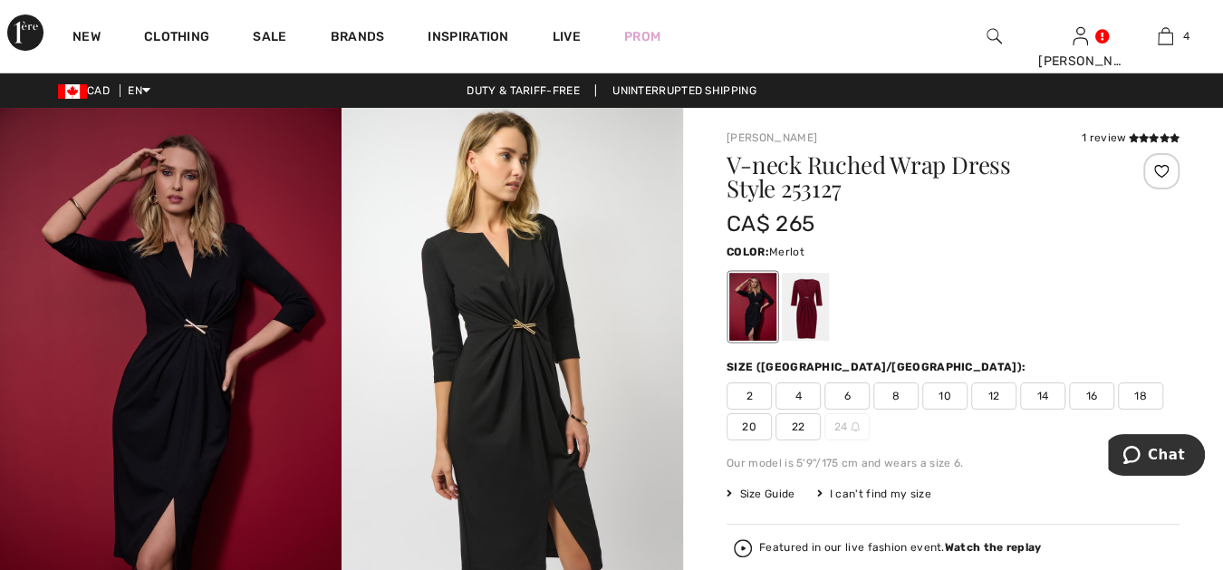
click at [809, 314] on div at bounding box center [805, 307] width 47 height 68
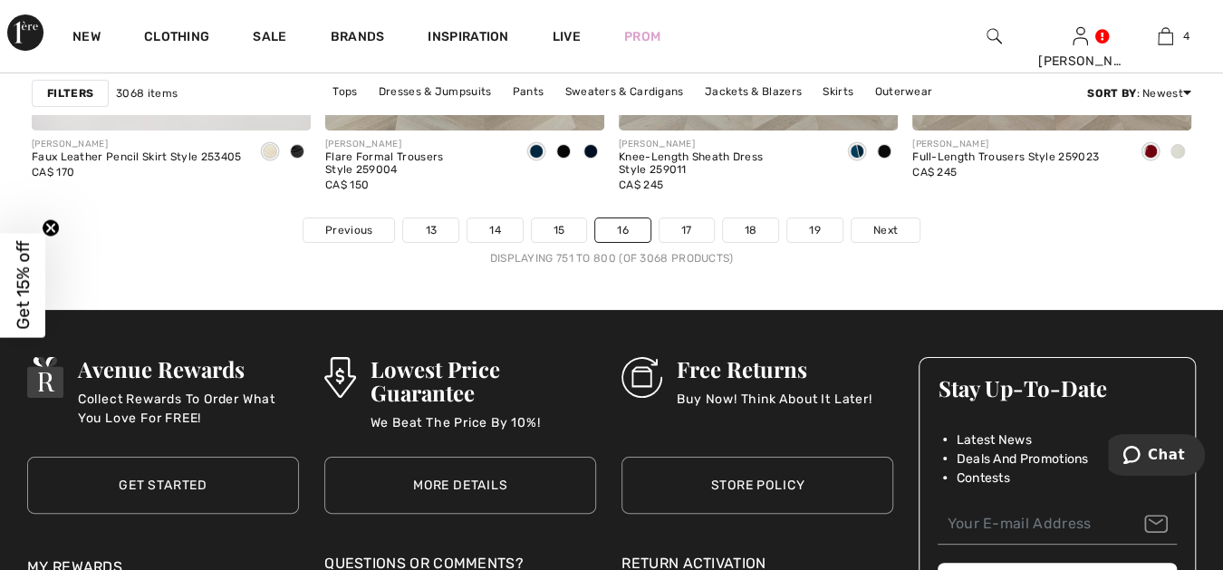
scroll to position [7984, 0]
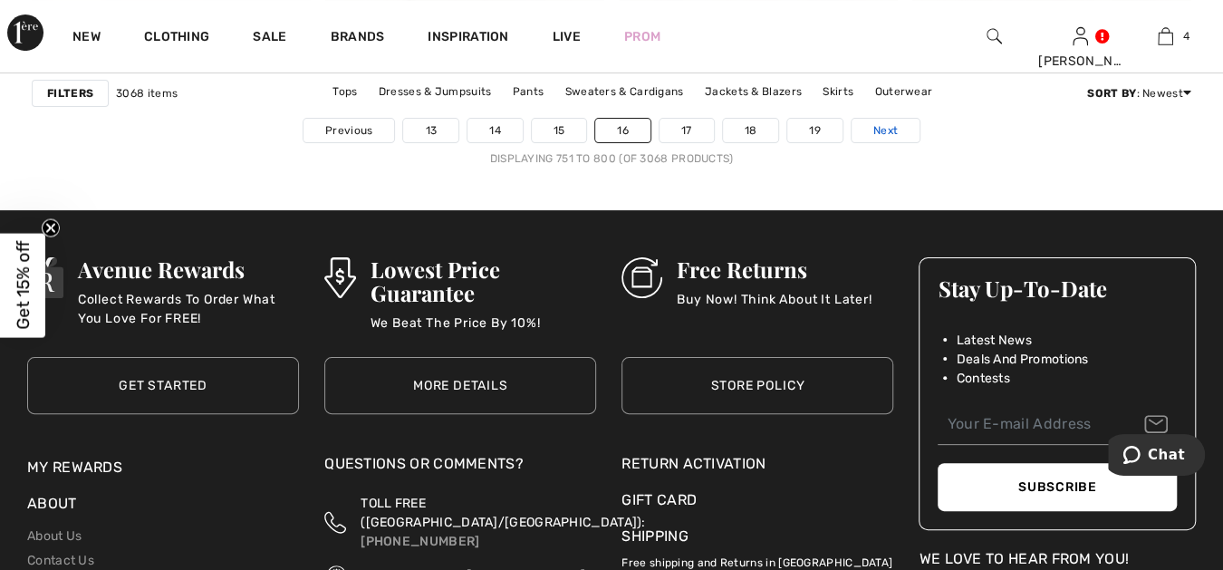
click at [882, 122] on span "Next" at bounding box center [885, 130] width 24 height 16
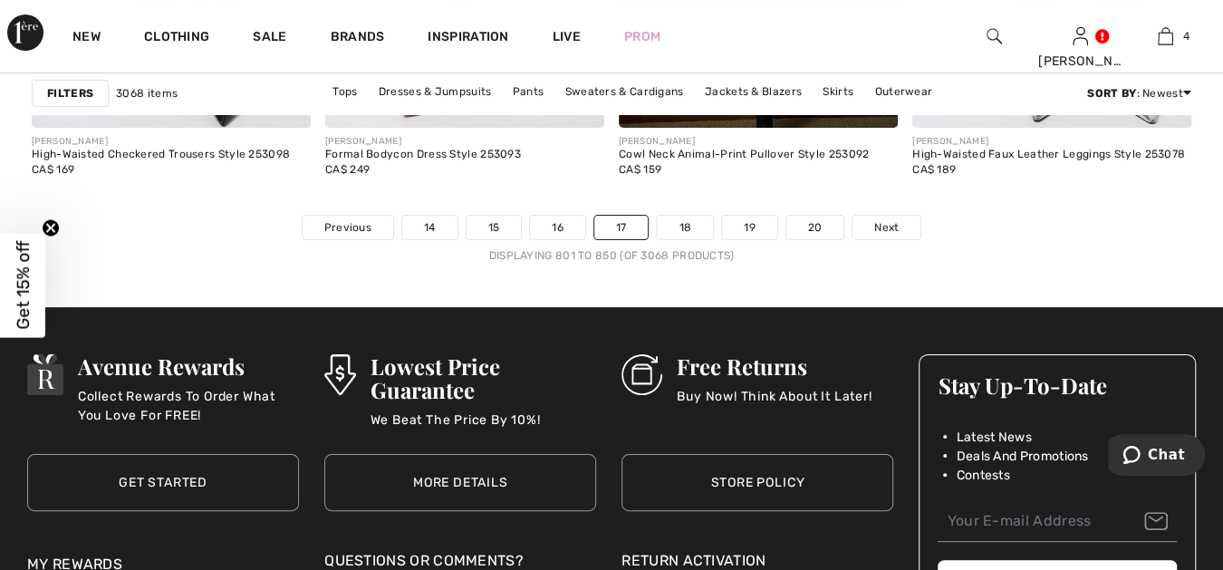
scroll to position [7951, 0]
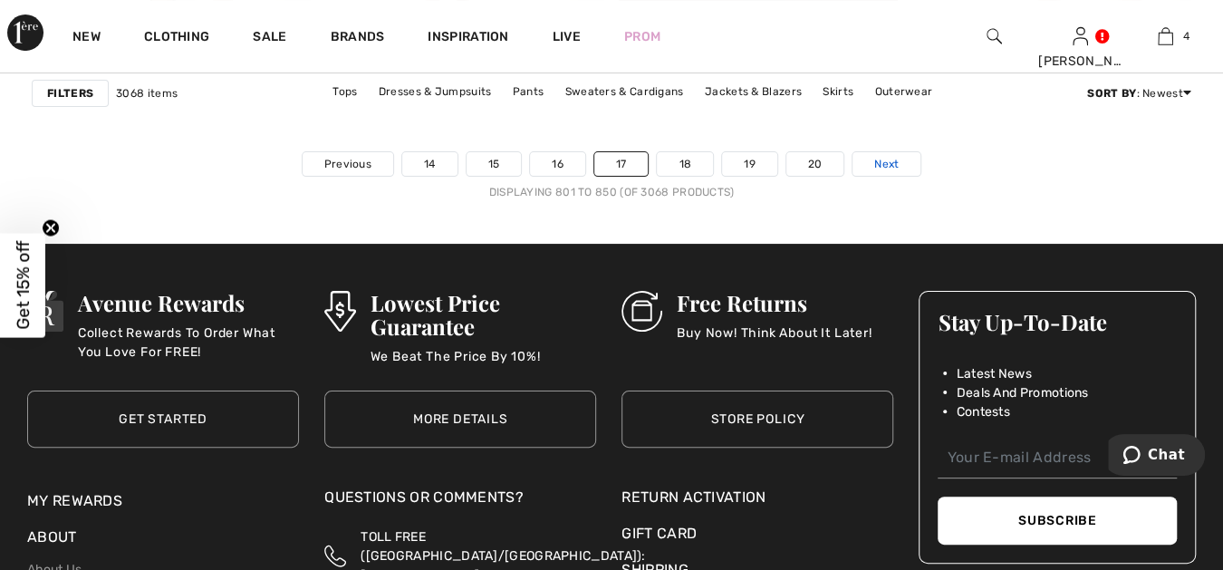
click at [886, 157] on span "Next" at bounding box center [886, 164] width 24 height 16
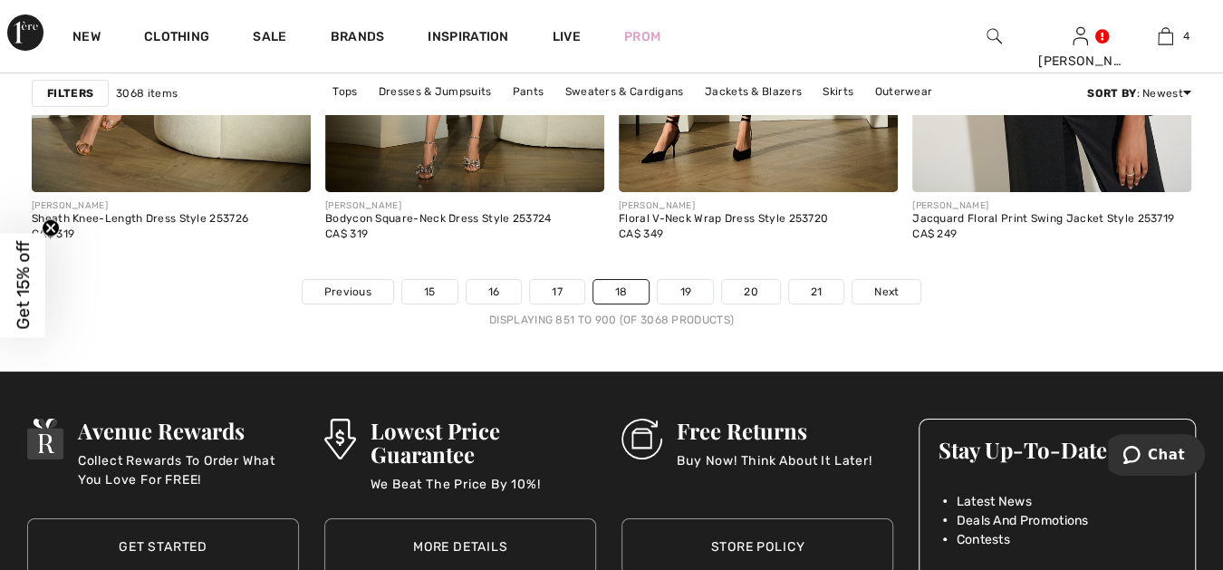
scroll to position [7884, 0]
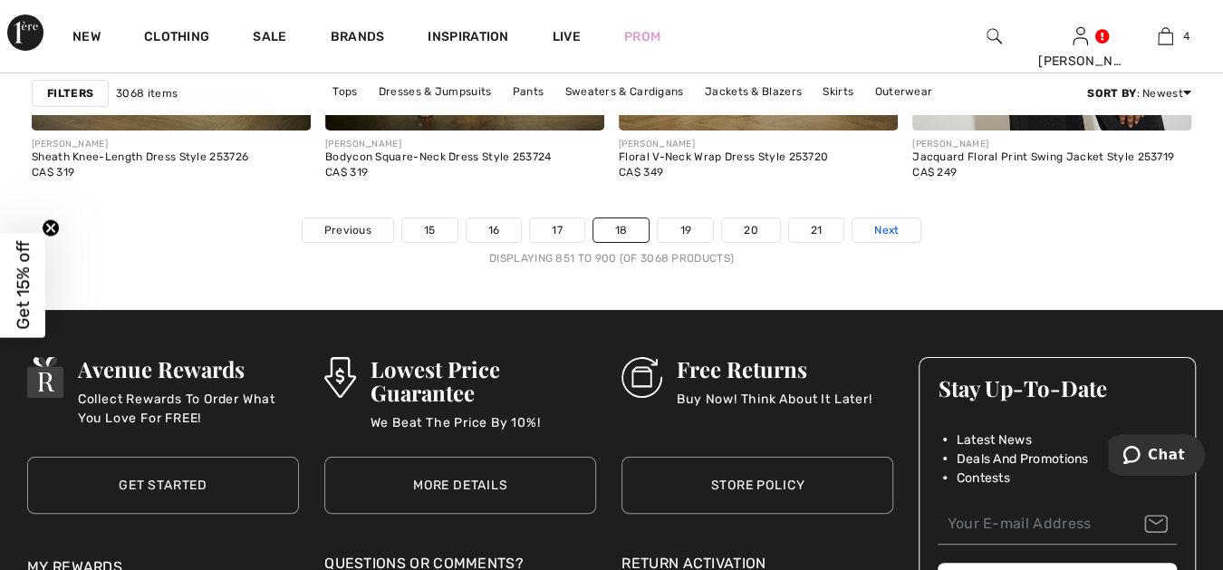
click at [880, 222] on span "Next" at bounding box center [886, 230] width 24 height 16
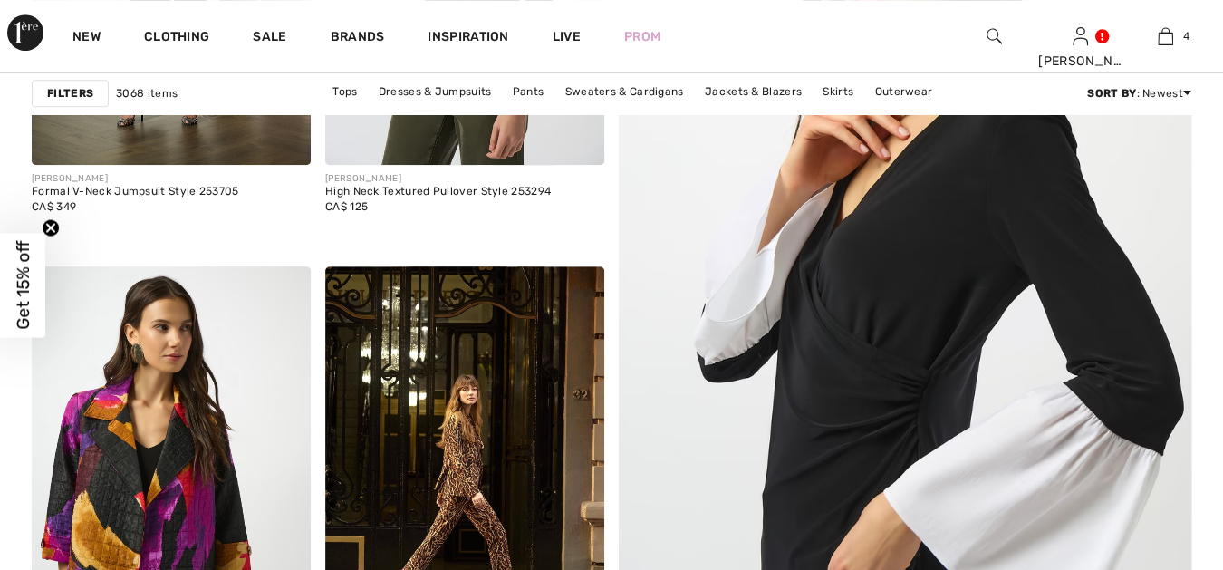
checkbox input "true"
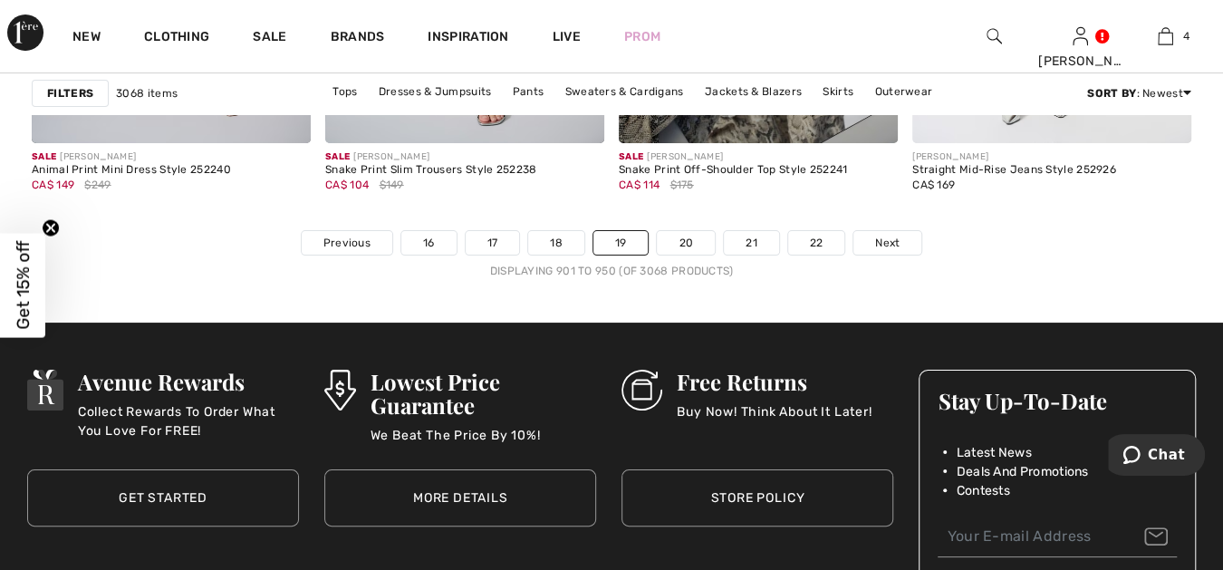
scroll to position [7884, 0]
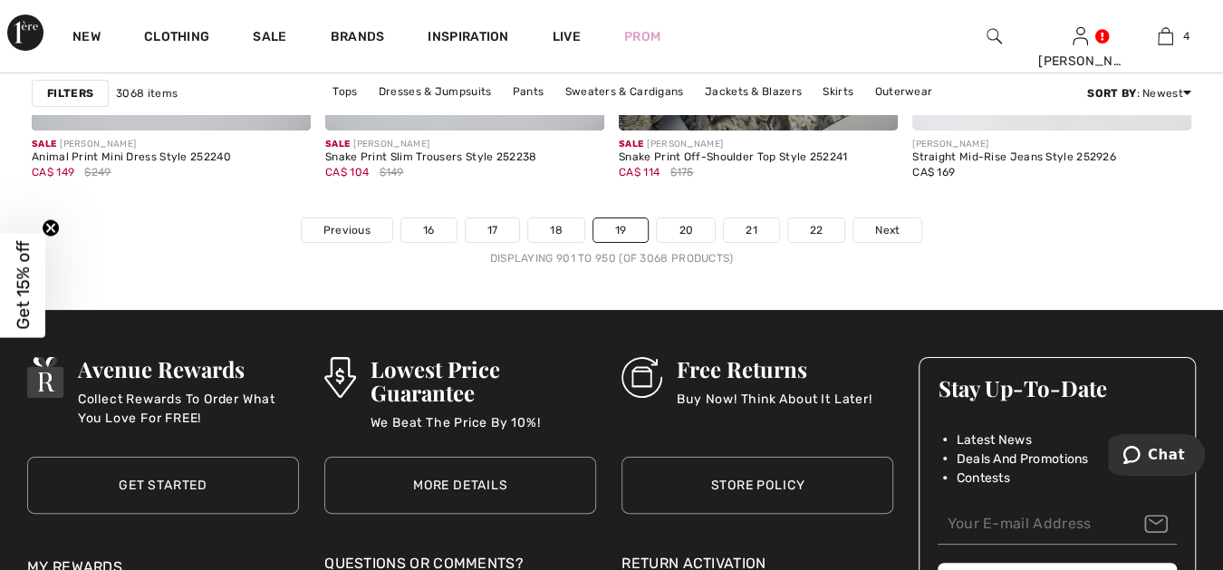
drag, startPoint x: 878, startPoint y: 223, endPoint x: 996, endPoint y: 188, distance: 123.6
click at [879, 223] on span "Next" at bounding box center [887, 230] width 24 height 16
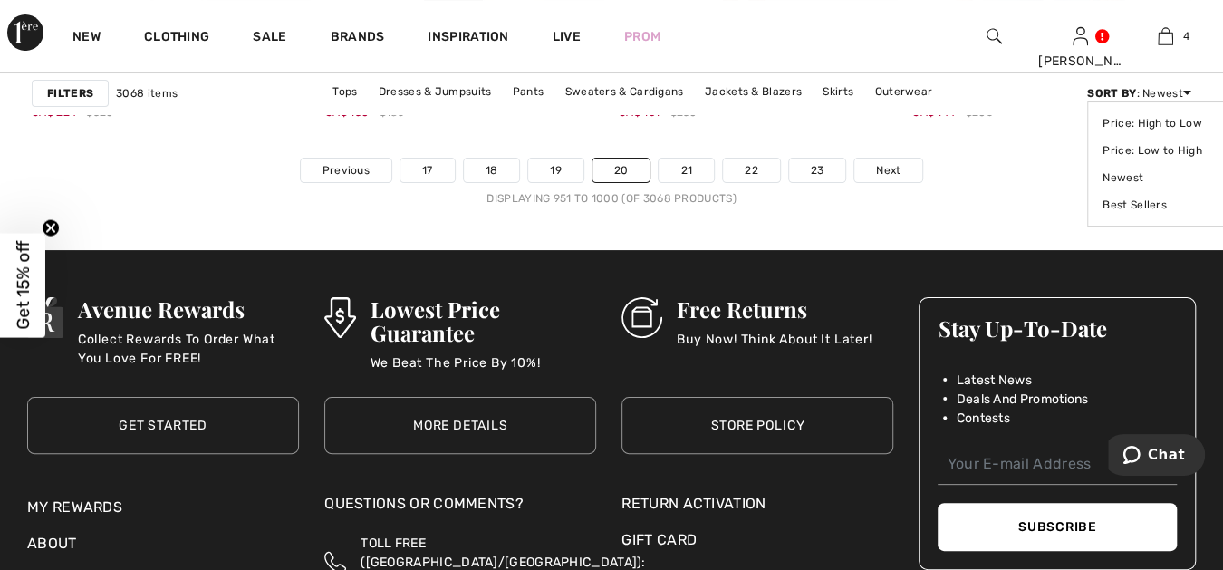
scroll to position [7951, 0]
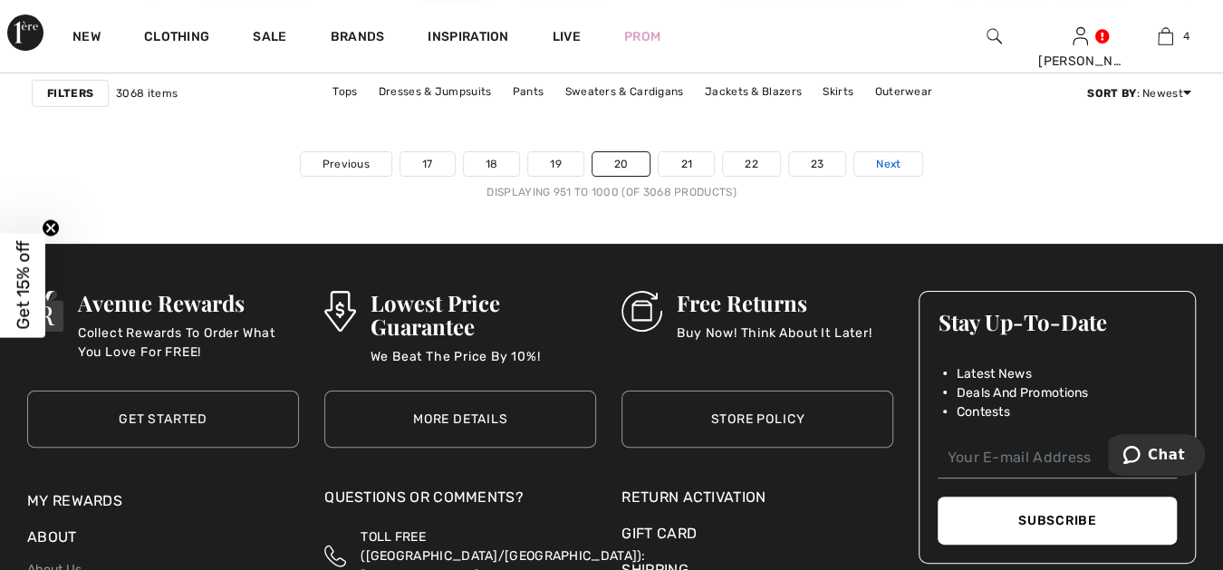
click at [880, 156] on span "Next" at bounding box center [888, 164] width 24 height 16
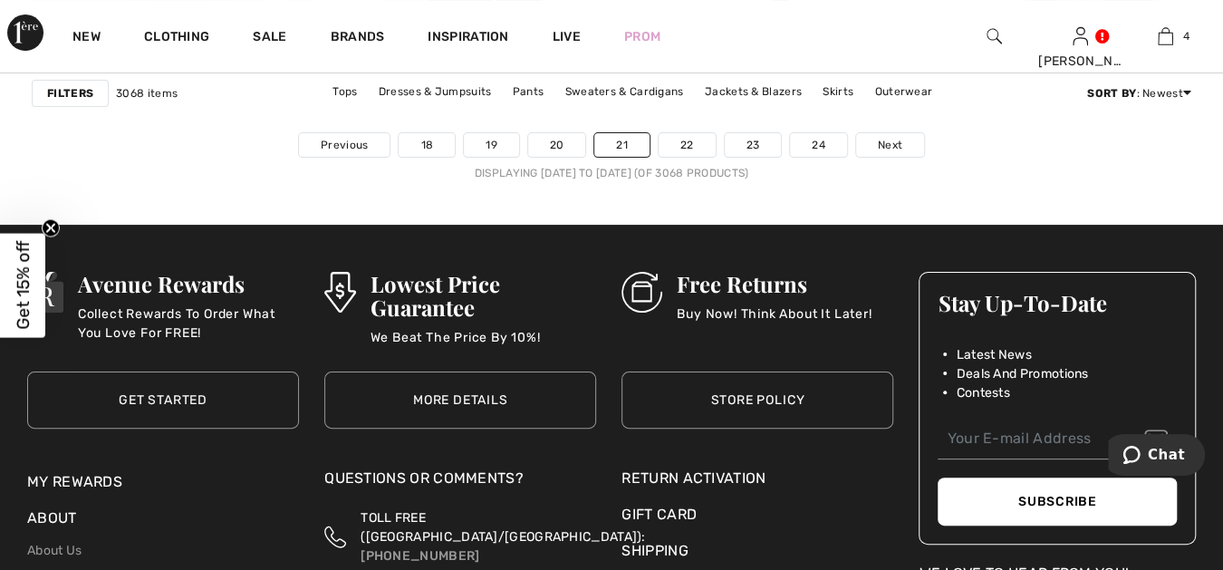
scroll to position [7850, 0]
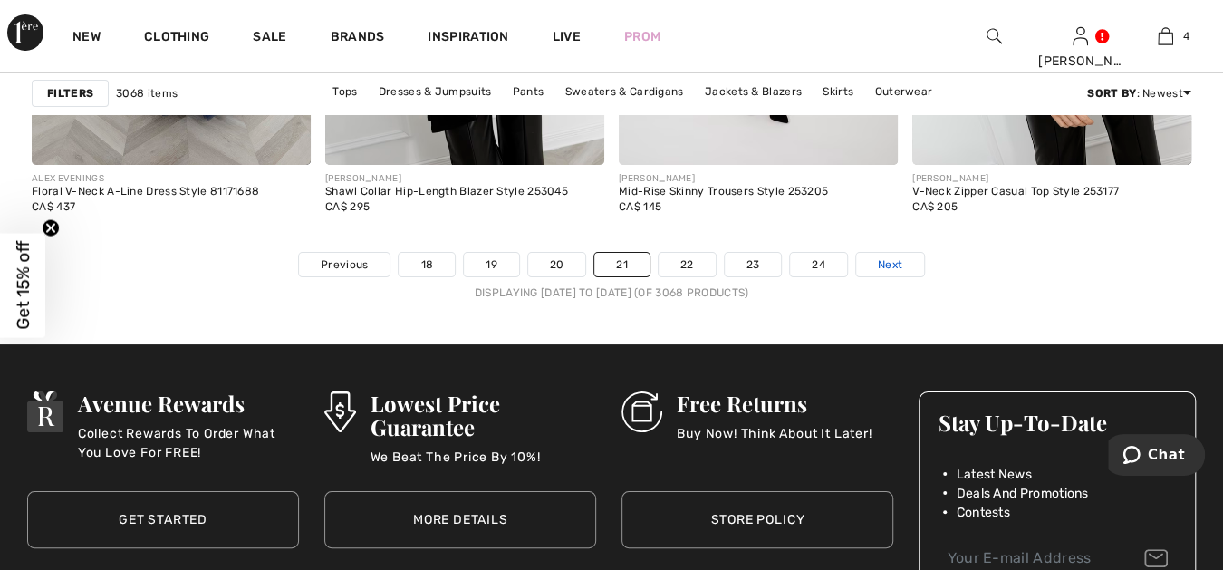
click at [883, 256] on span "Next" at bounding box center [890, 264] width 24 height 16
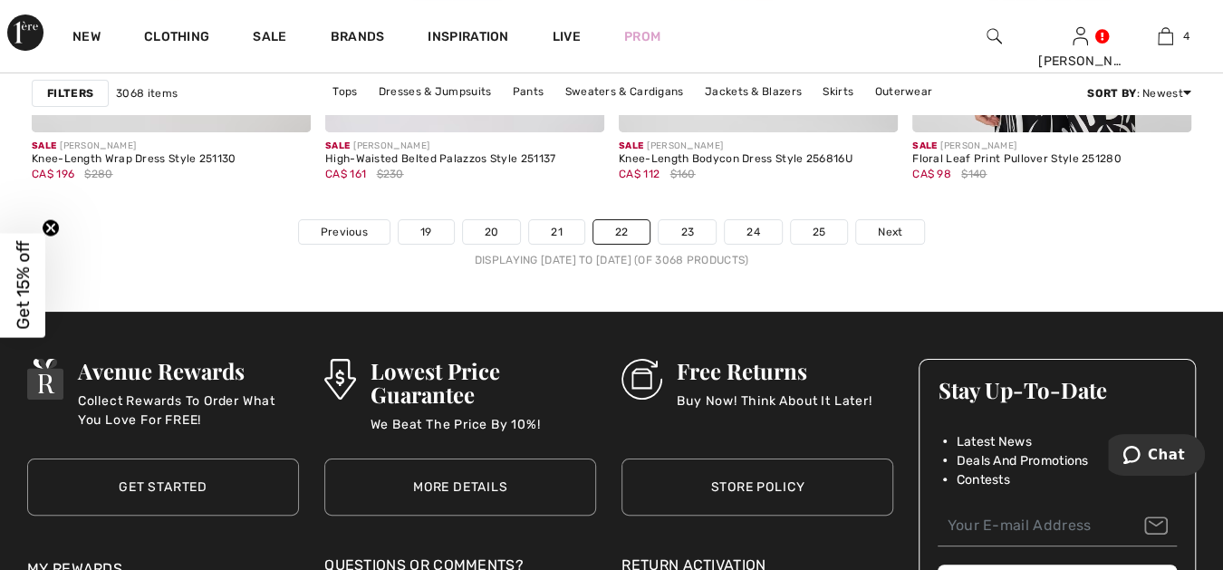
scroll to position [7884, 0]
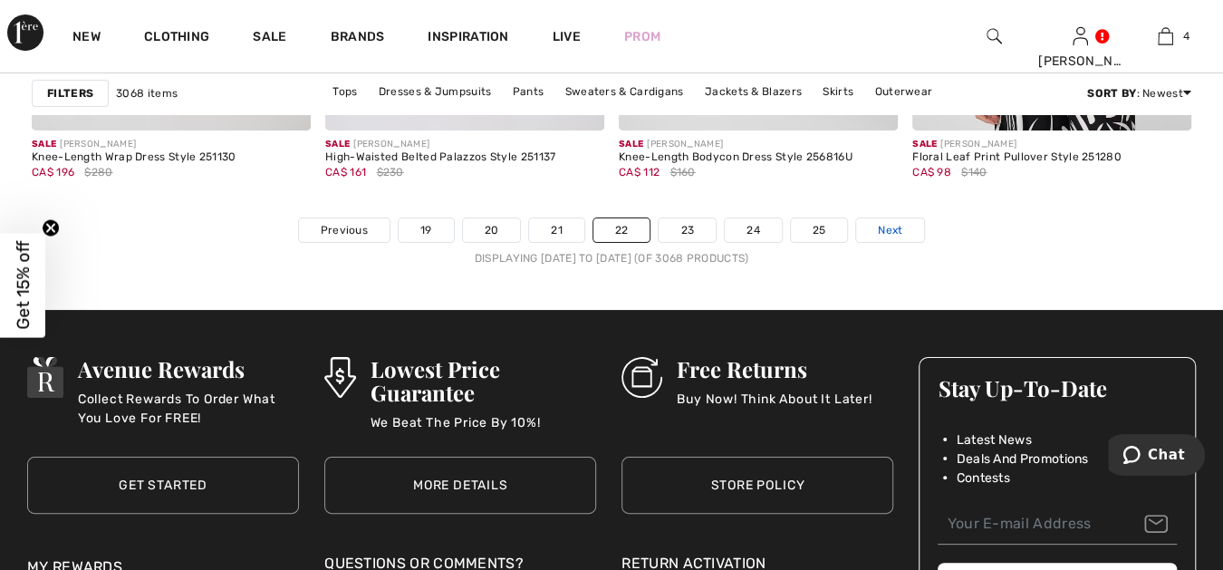
click at [891, 222] on span "Next" at bounding box center [890, 230] width 24 height 16
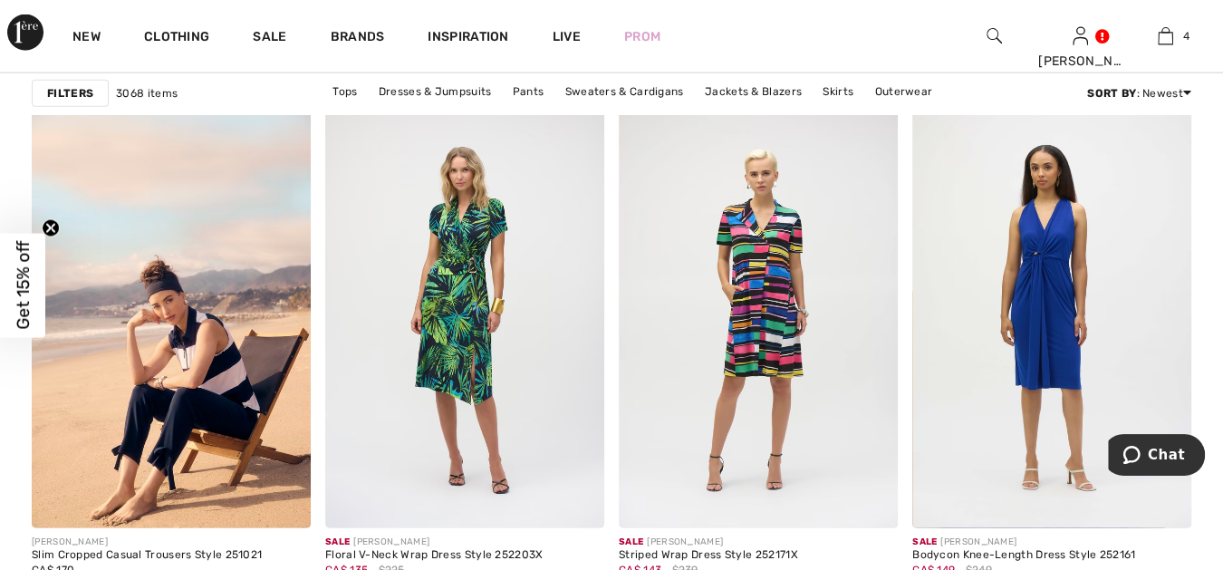
scroll to position [2381, 0]
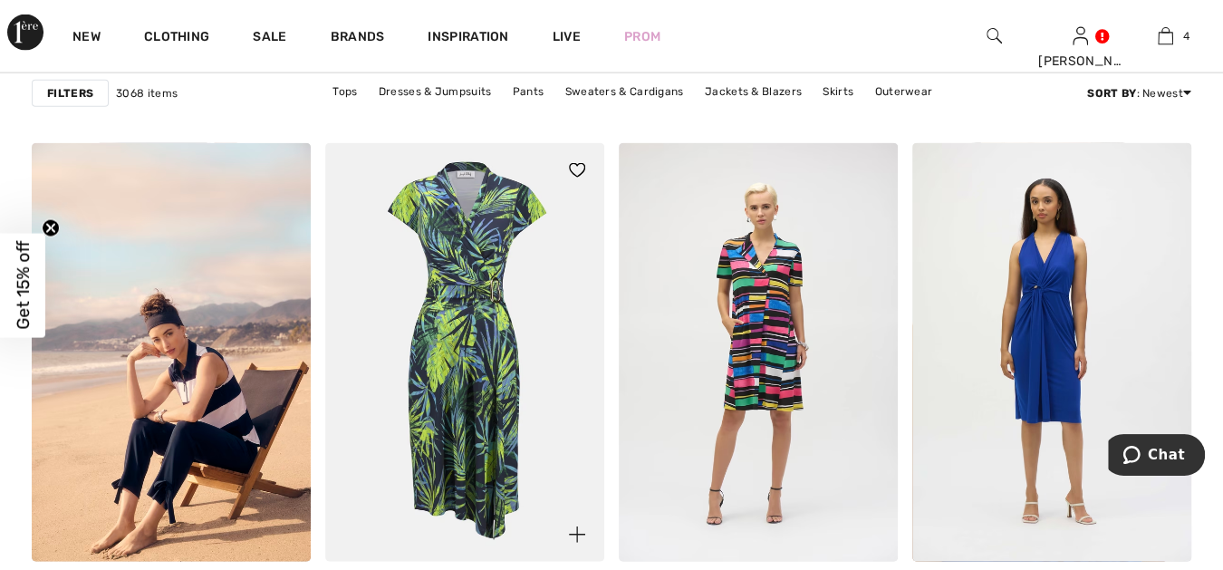
click at [472, 324] on img at bounding box center [464, 352] width 279 height 419
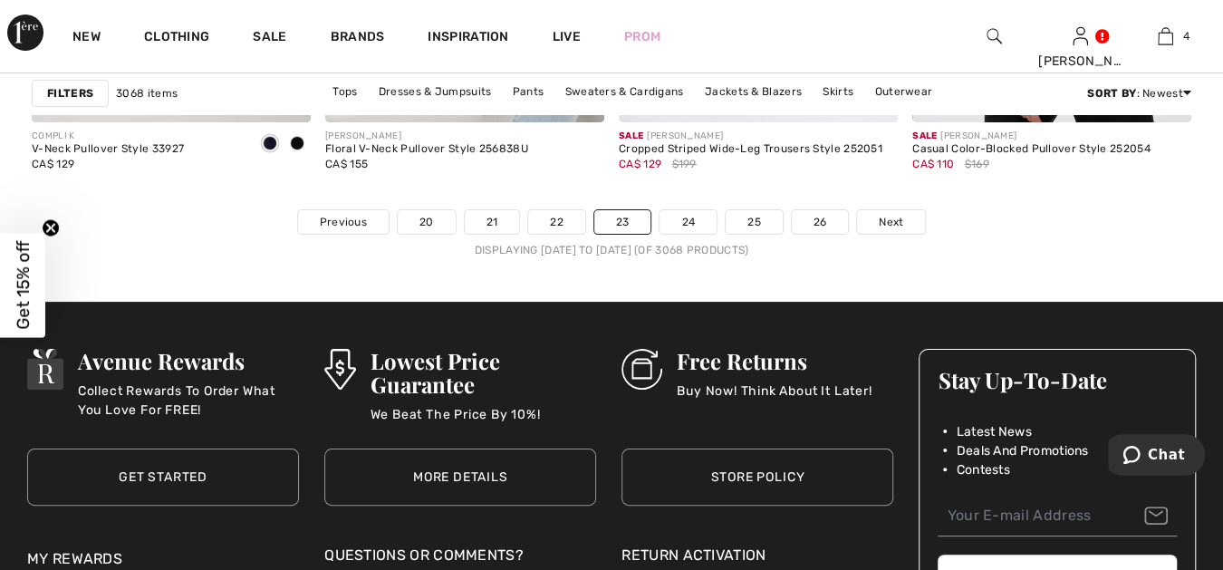
scroll to position [7884, 0]
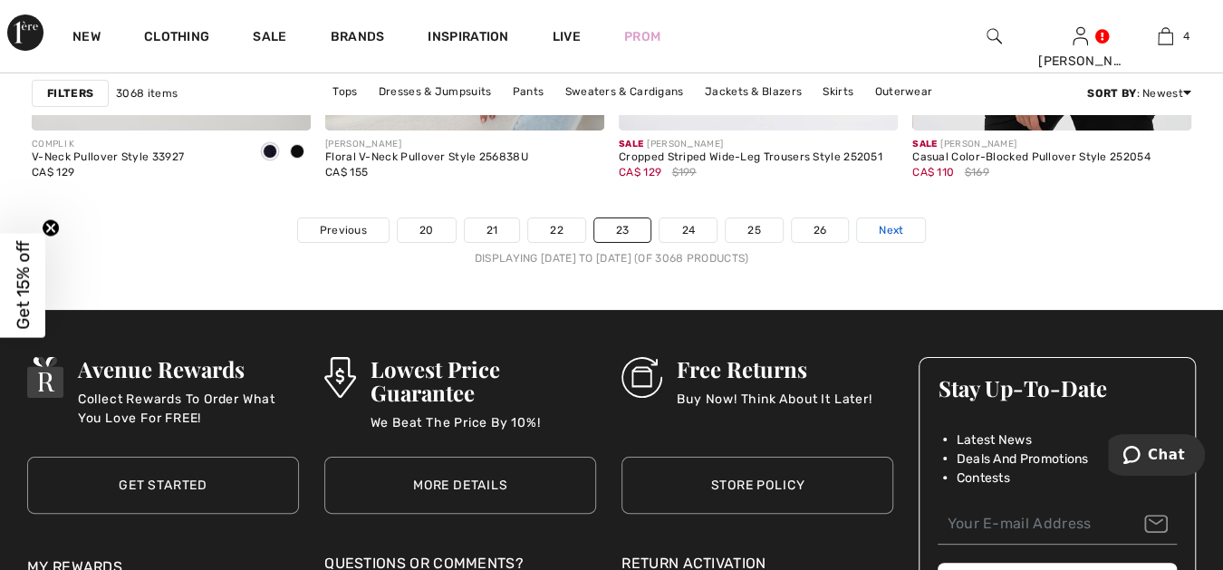
click at [882, 223] on span "Next" at bounding box center [891, 230] width 24 height 16
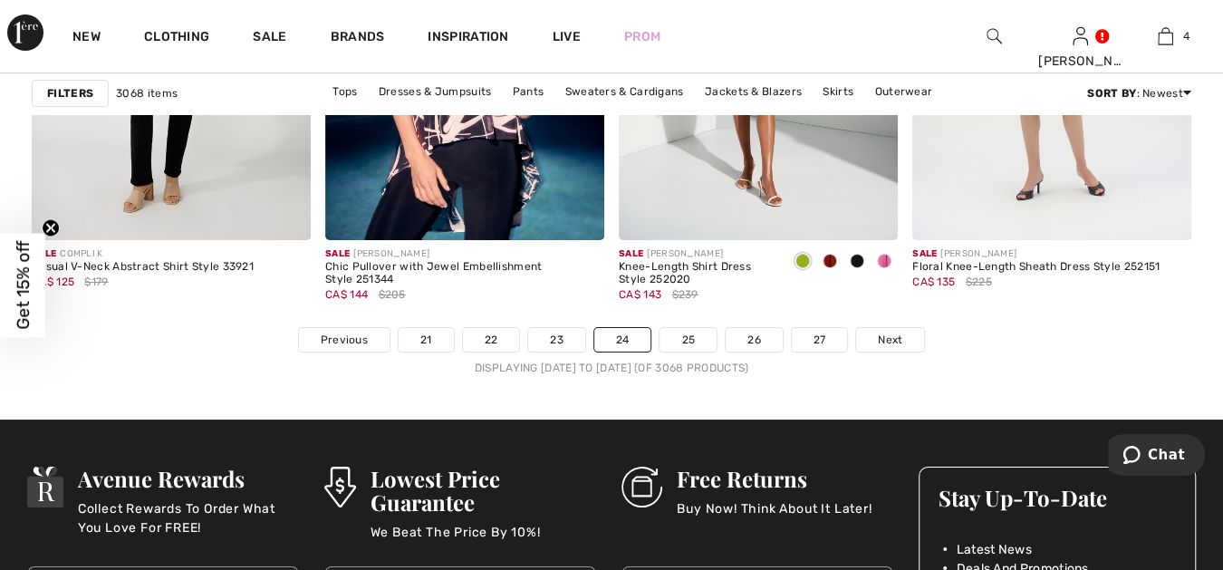
scroll to position [7917, 0]
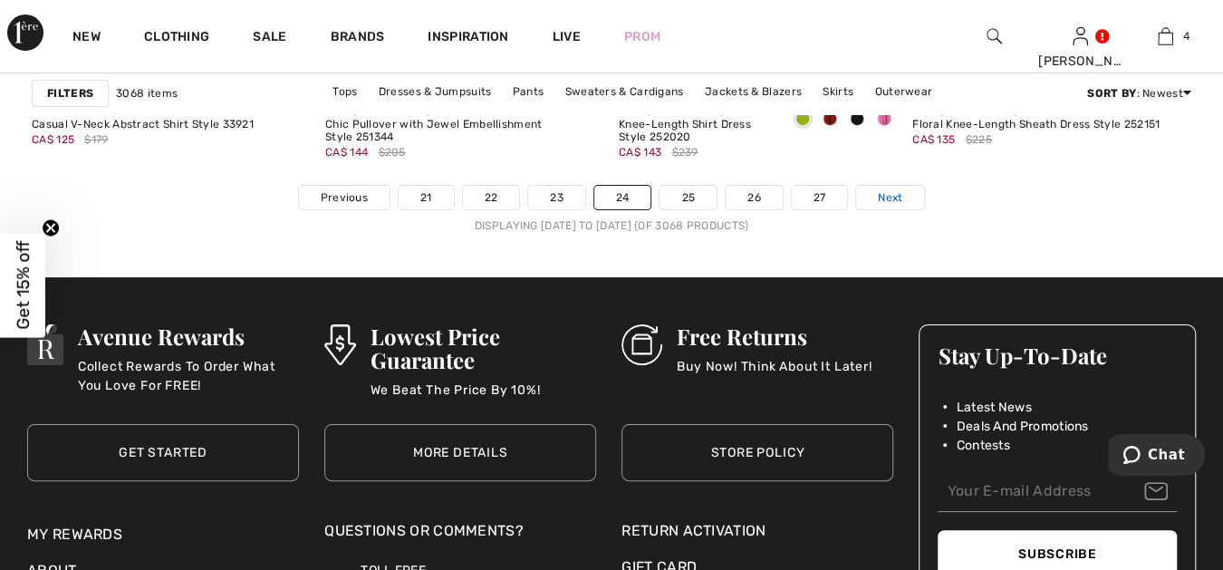
click at [883, 190] on span "Next" at bounding box center [890, 197] width 24 height 16
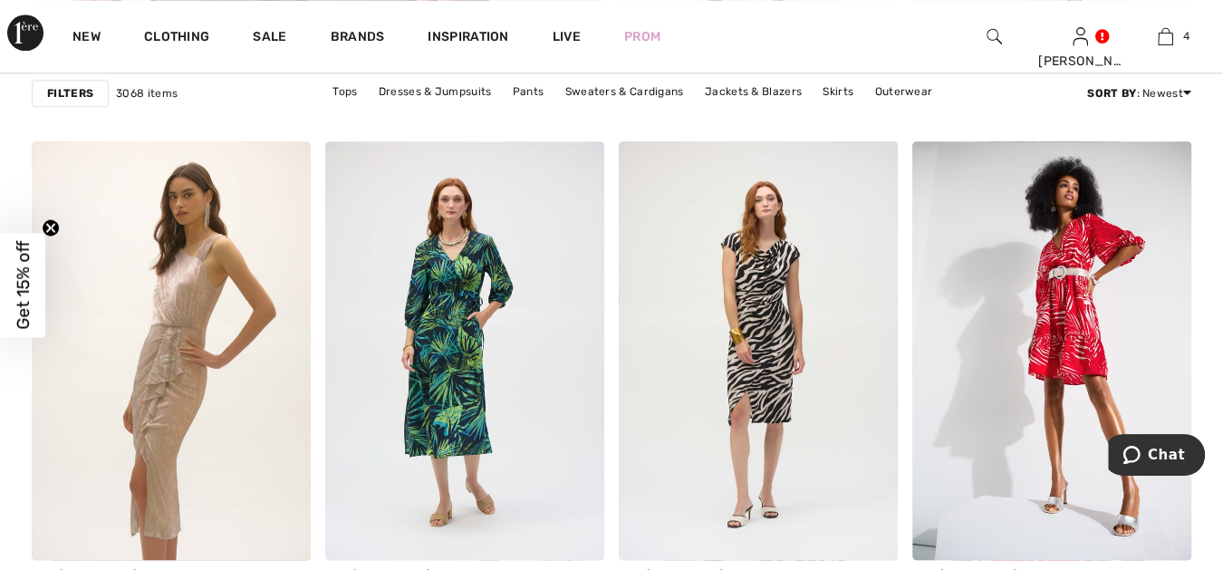
scroll to position [5267, 0]
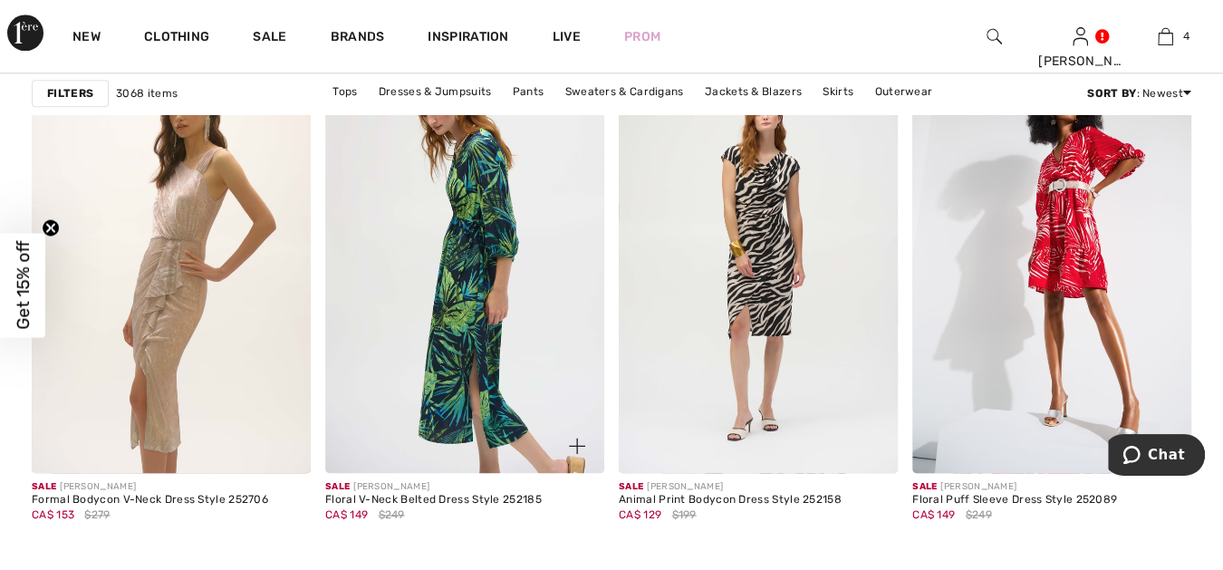
click at [467, 216] on img at bounding box center [464, 263] width 279 height 419
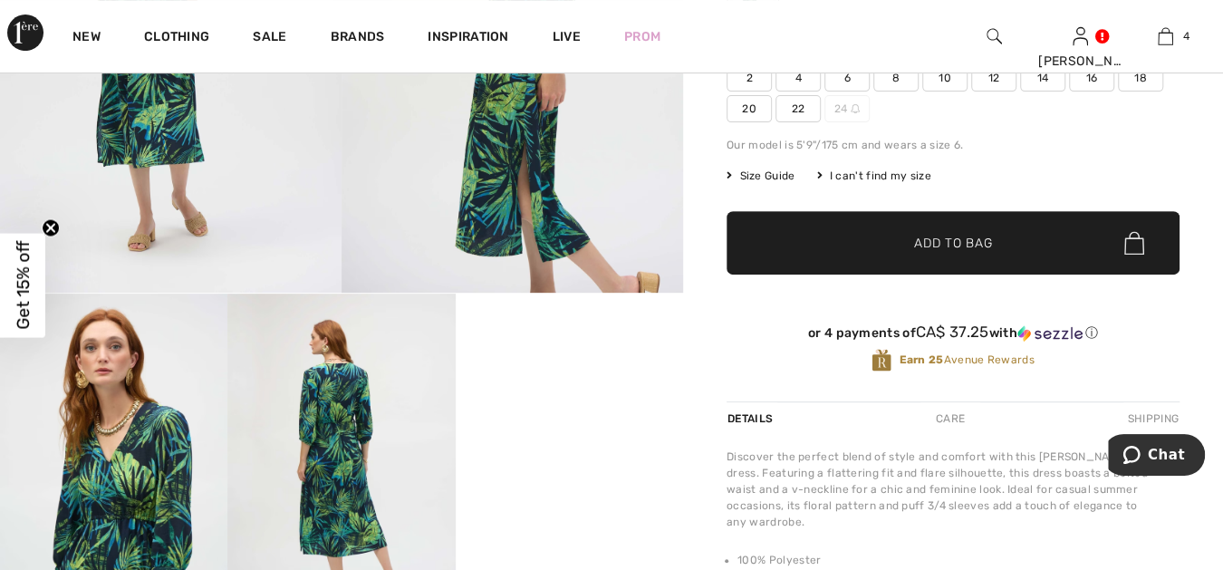
scroll to position [503, 0]
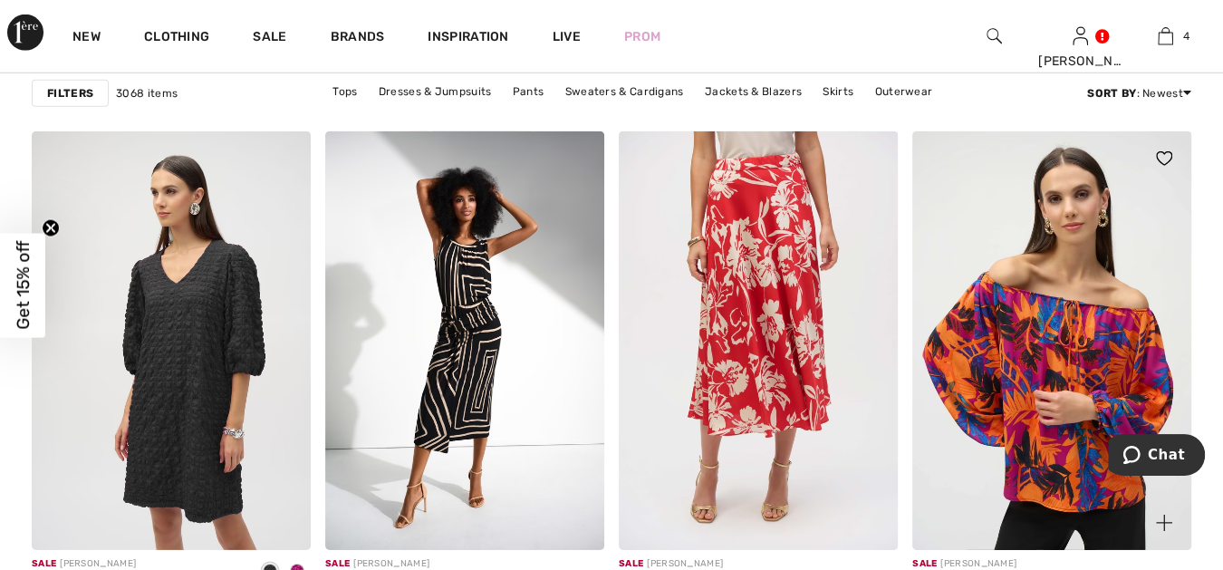
scroll to position [6944, 0]
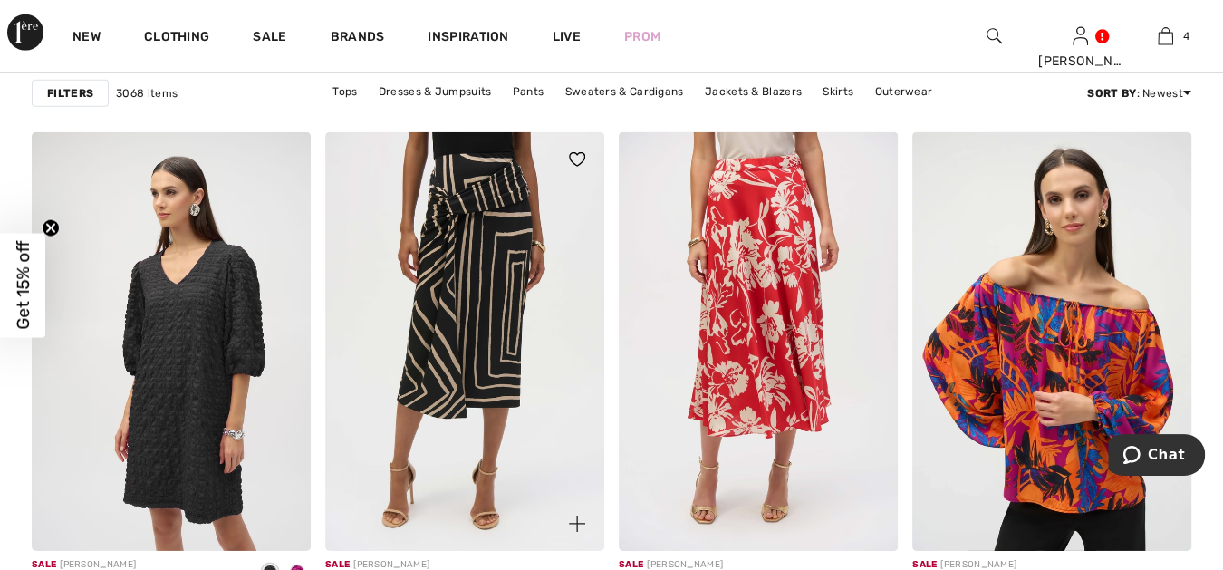
click at [483, 374] on img at bounding box center [464, 341] width 279 height 419
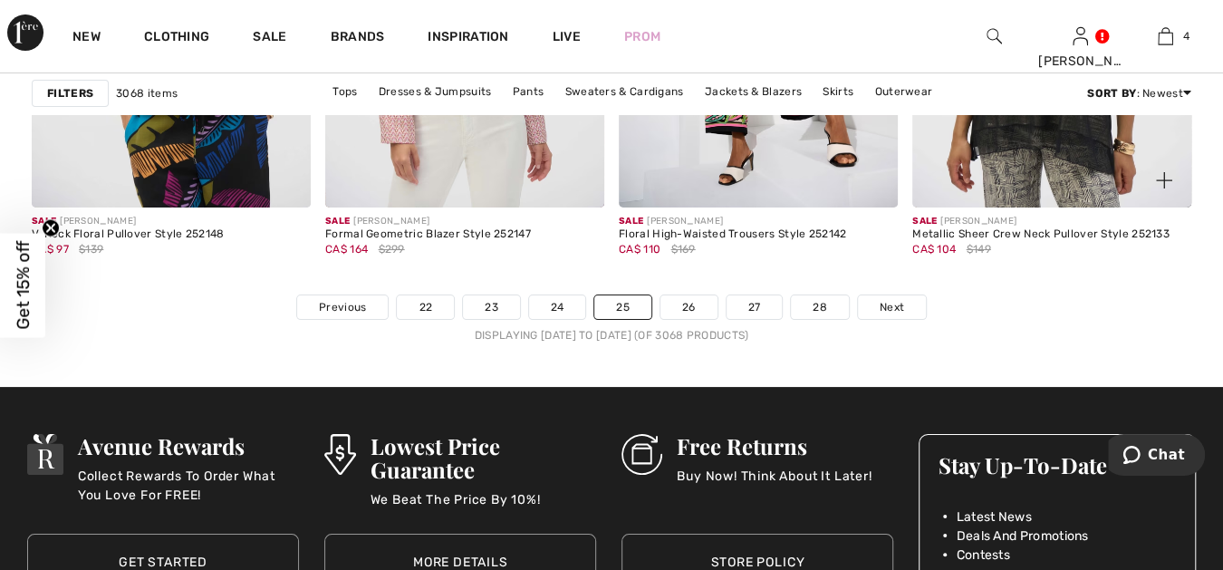
scroll to position [7817, 0]
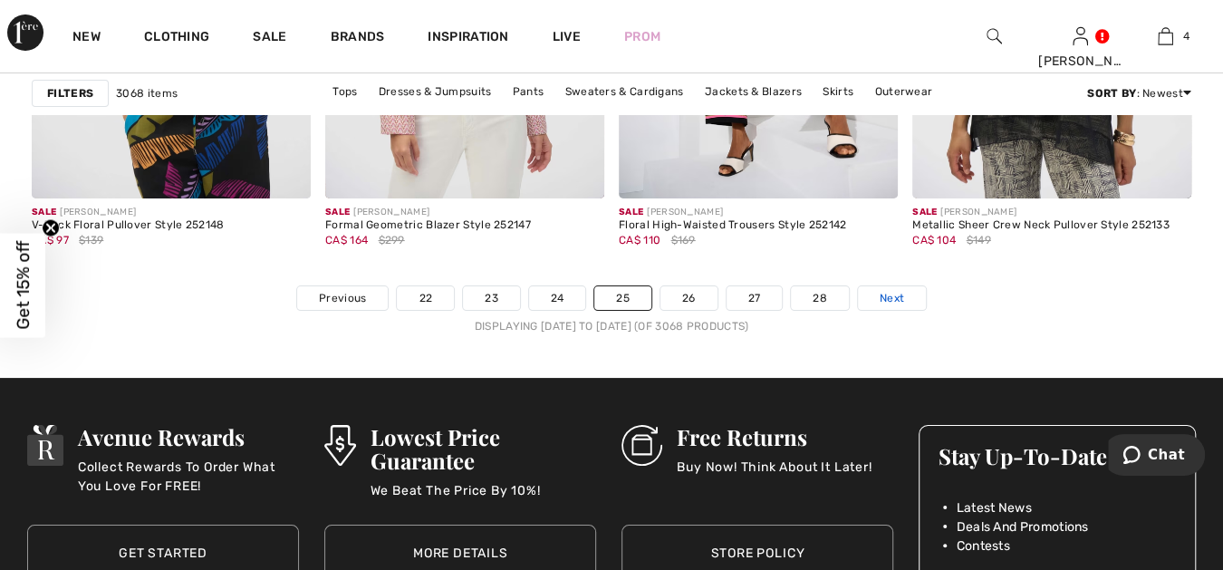
click at [890, 290] on span "Next" at bounding box center [892, 298] width 24 height 16
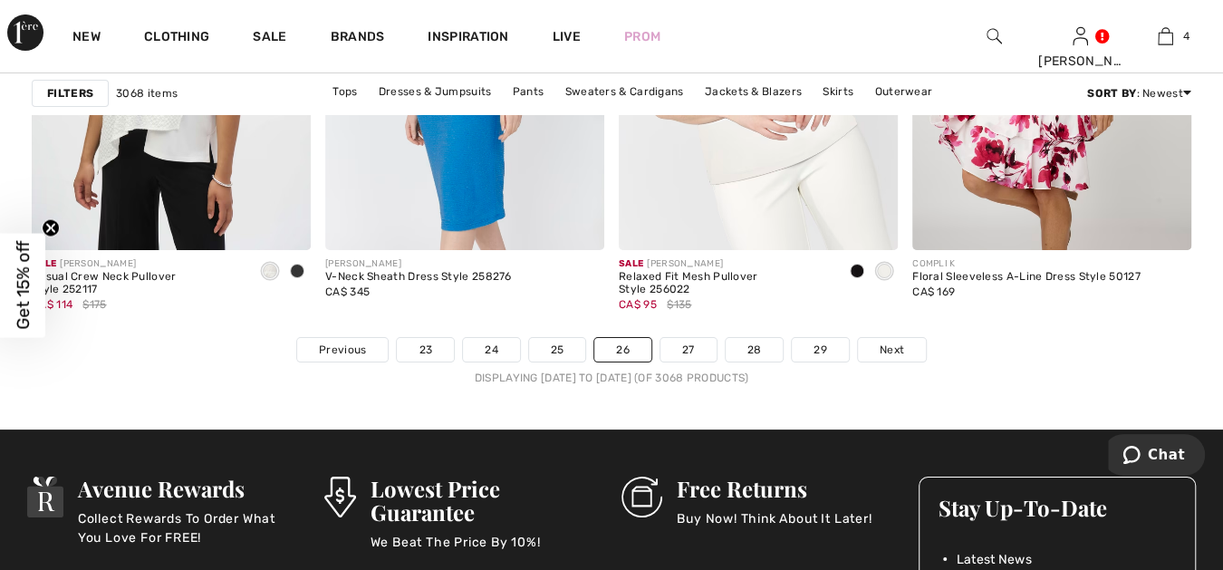
scroll to position [7850, 0]
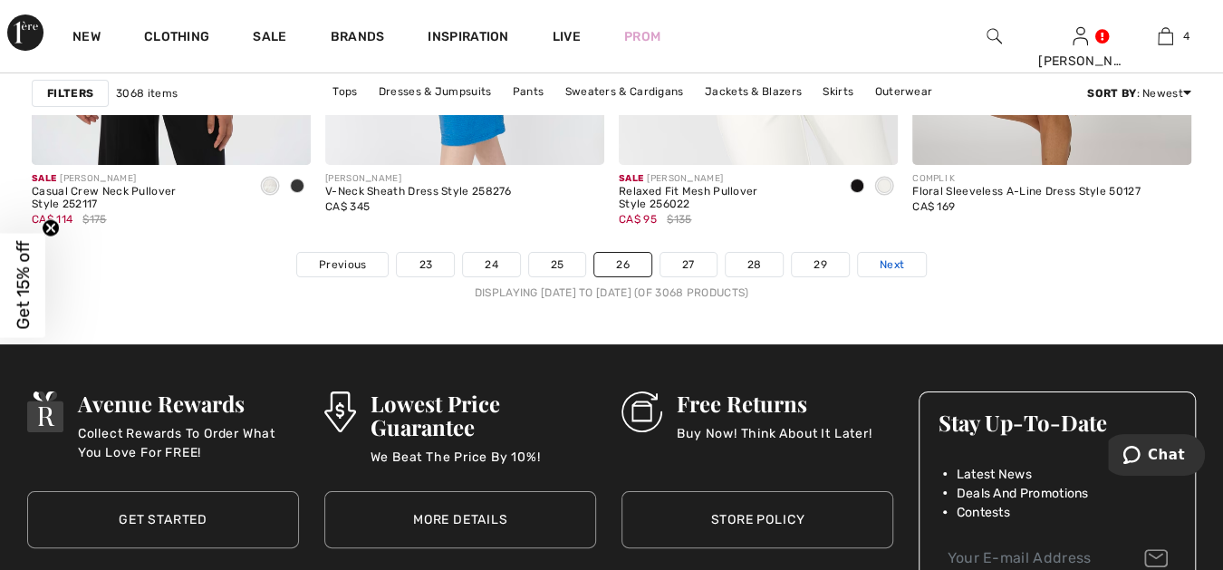
click at [887, 256] on span "Next" at bounding box center [892, 264] width 24 height 16
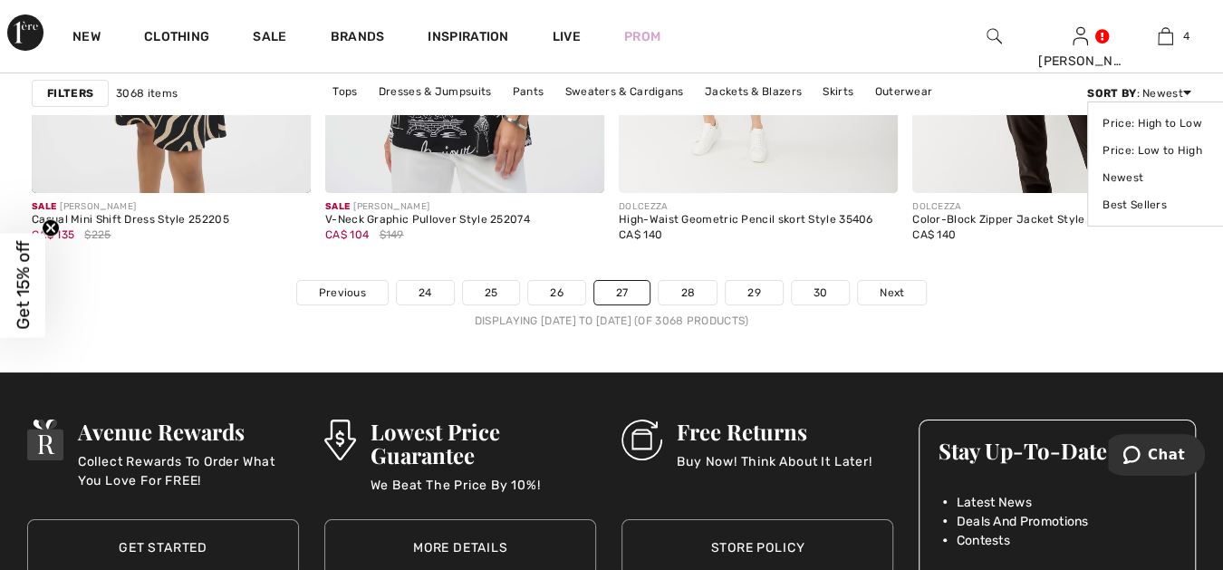
scroll to position [7716, 0]
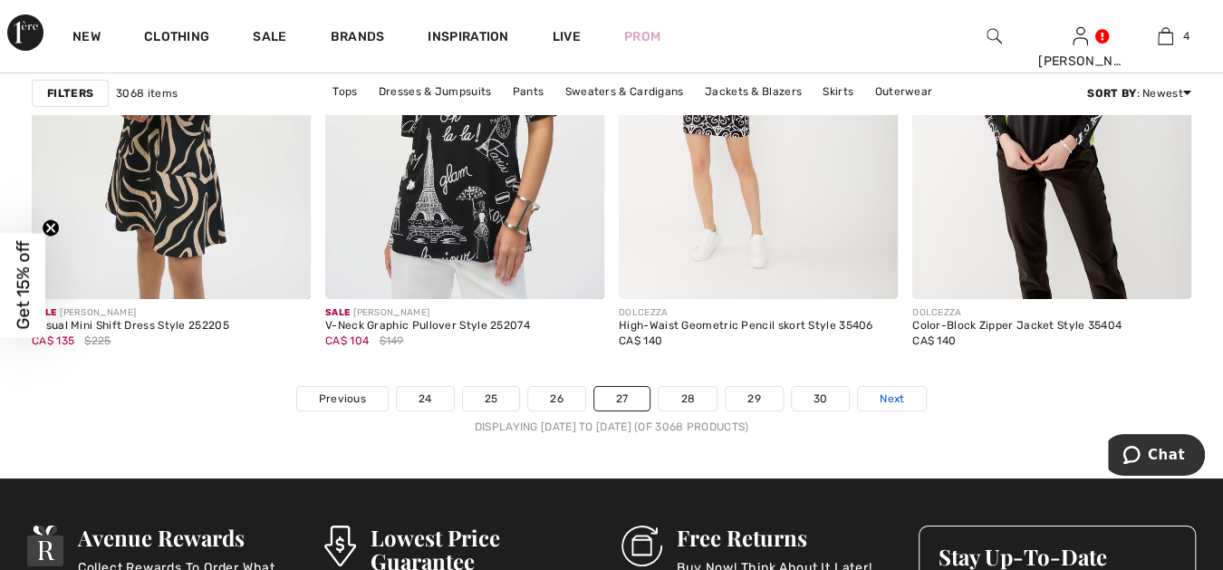
click at [885, 391] on span "Next" at bounding box center [892, 398] width 24 height 16
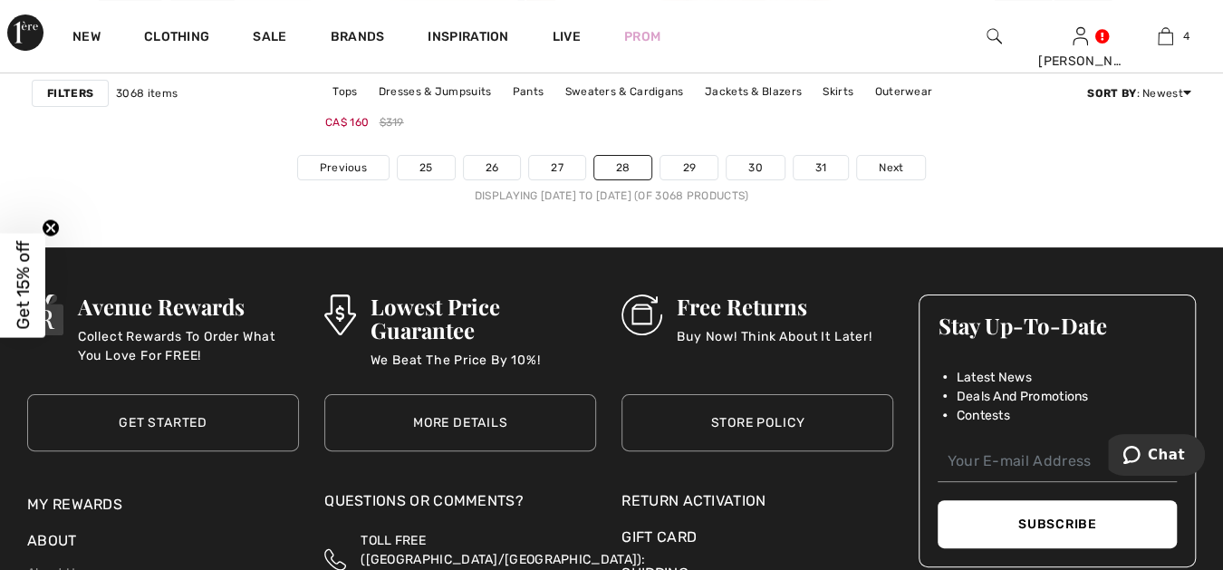
scroll to position [7984, 0]
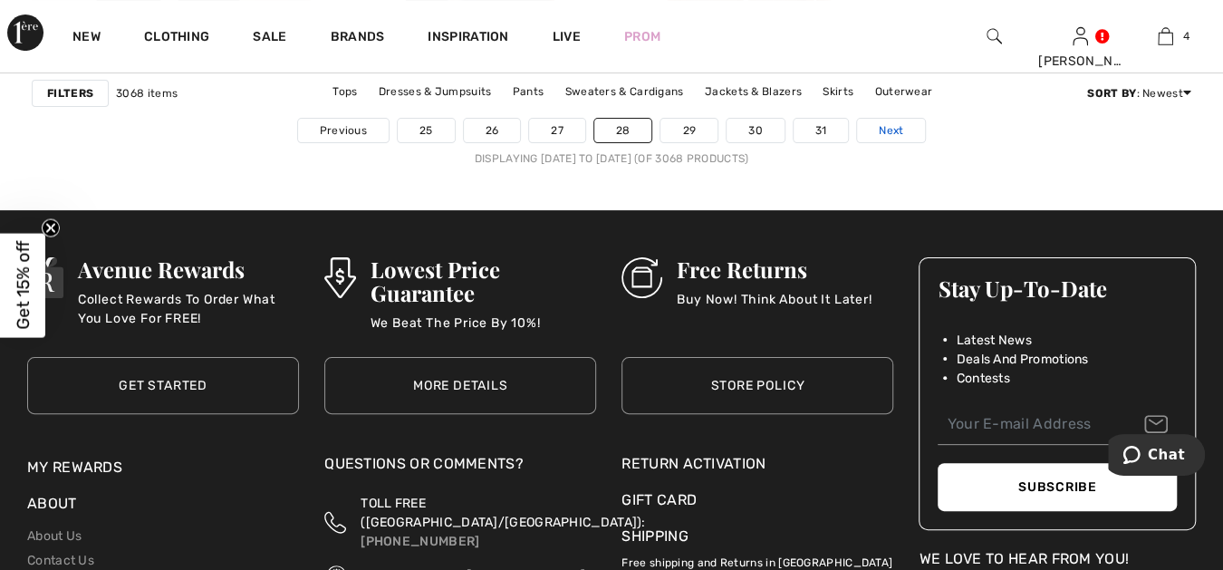
click at [890, 122] on span "Next" at bounding box center [891, 130] width 24 height 16
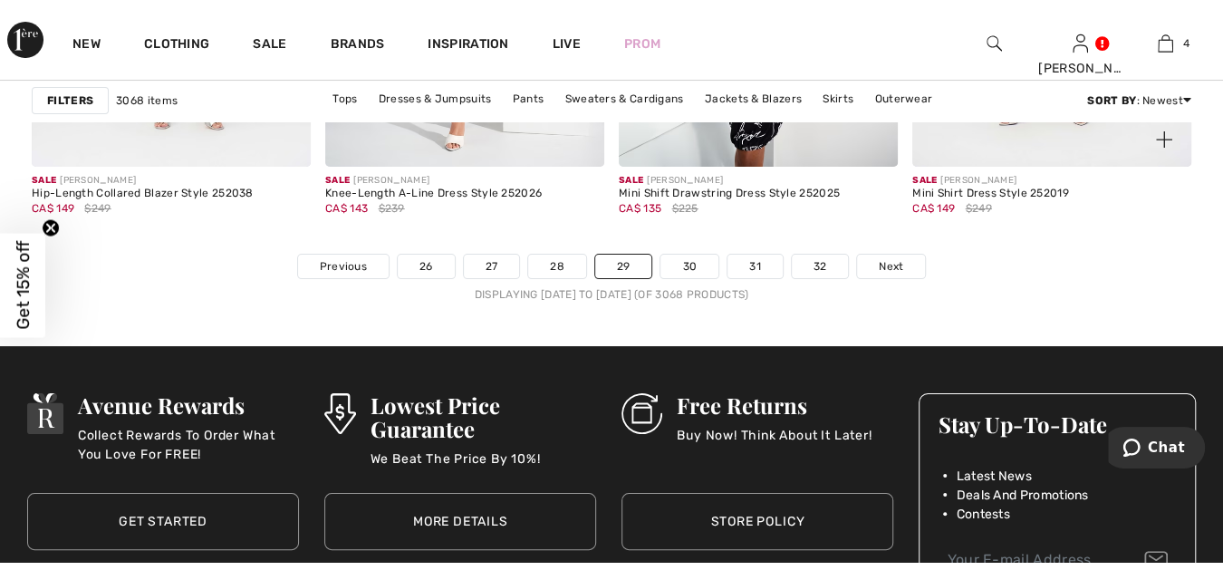
scroll to position [7850, 0]
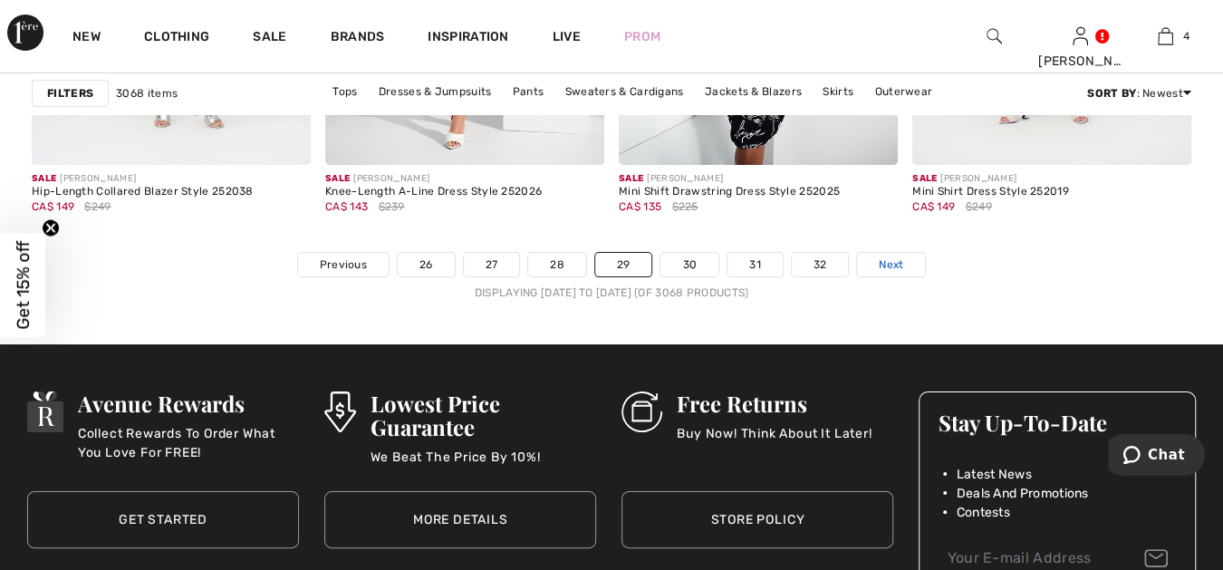
click at [891, 256] on span "Next" at bounding box center [891, 264] width 24 height 16
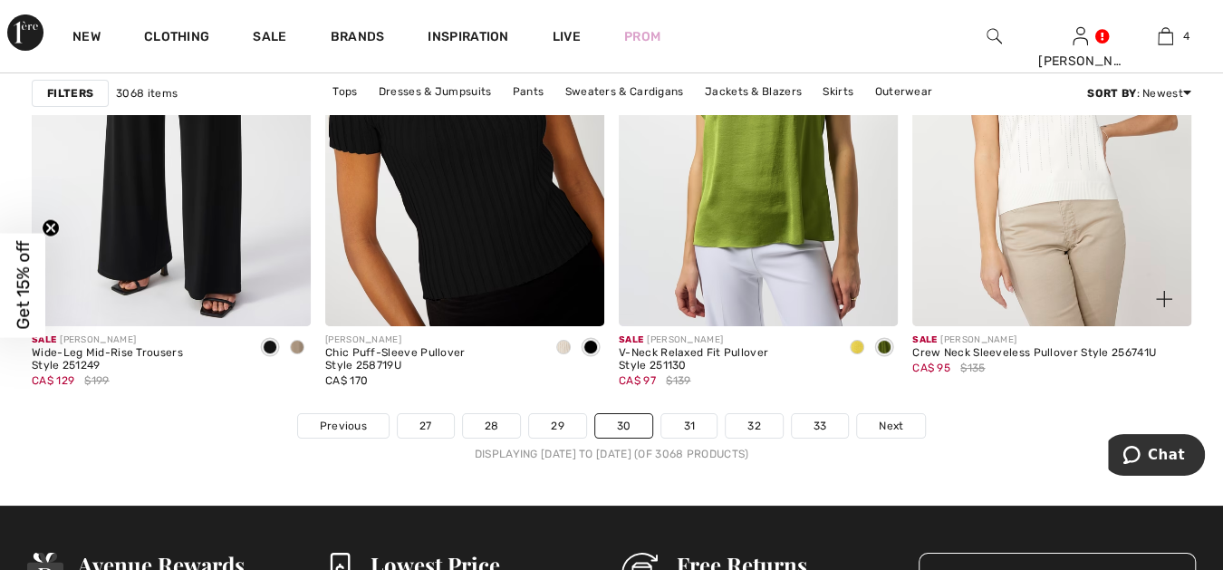
scroll to position [7682, 0]
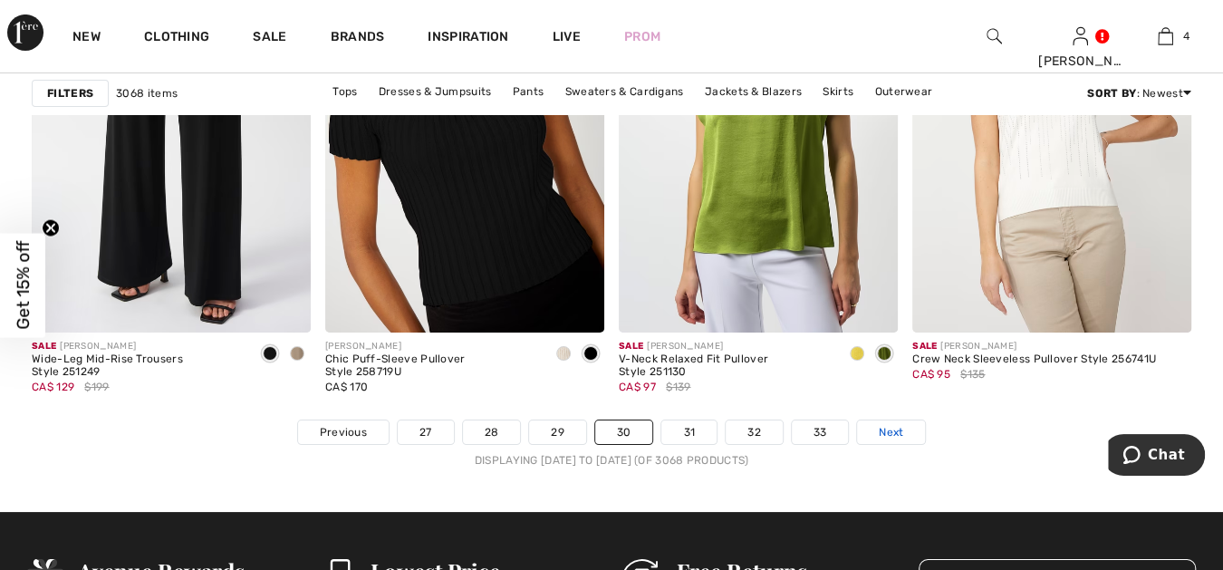
click at [887, 426] on span "Next" at bounding box center [891, 432] width 24 height 16
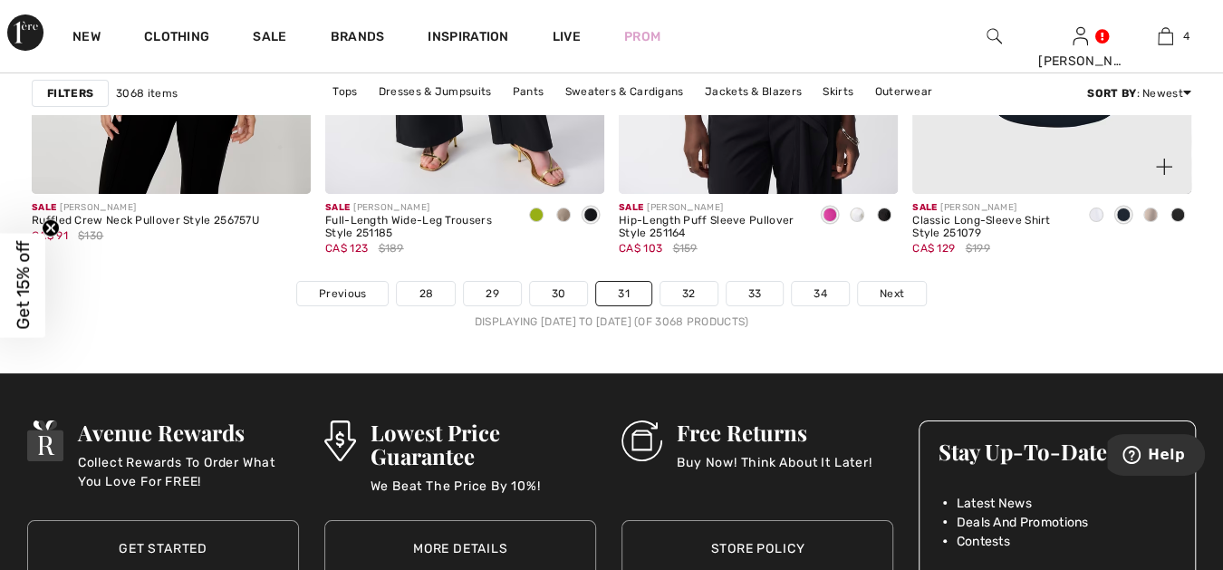
scroll to position [7817, 0]
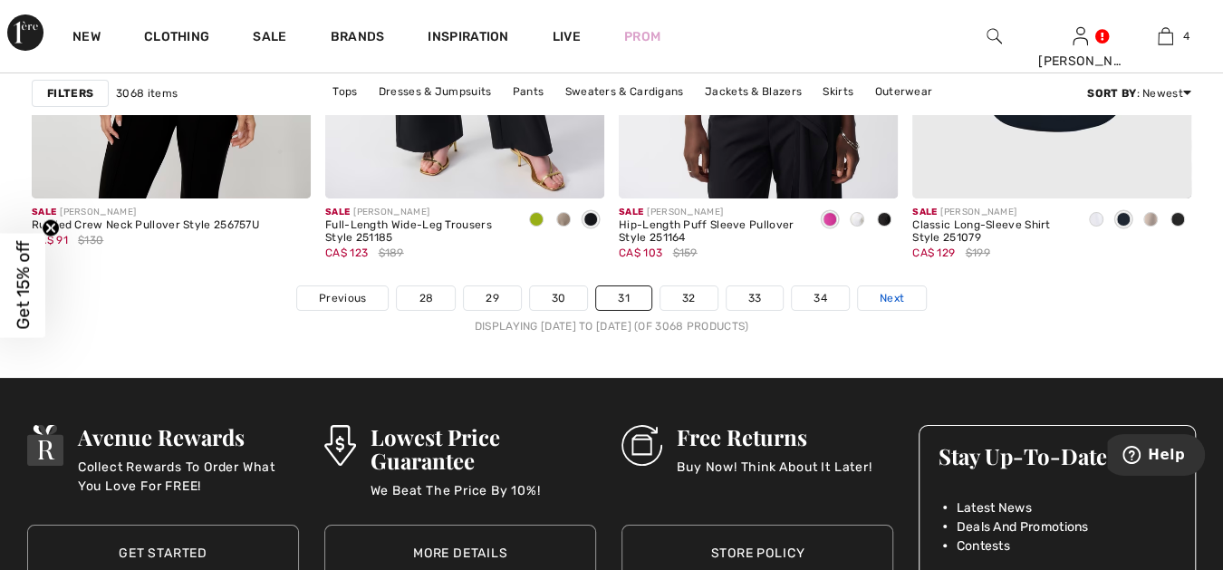
click at [889, 286] on link "Next" at bounding box center [892, 298] width 68 height 24
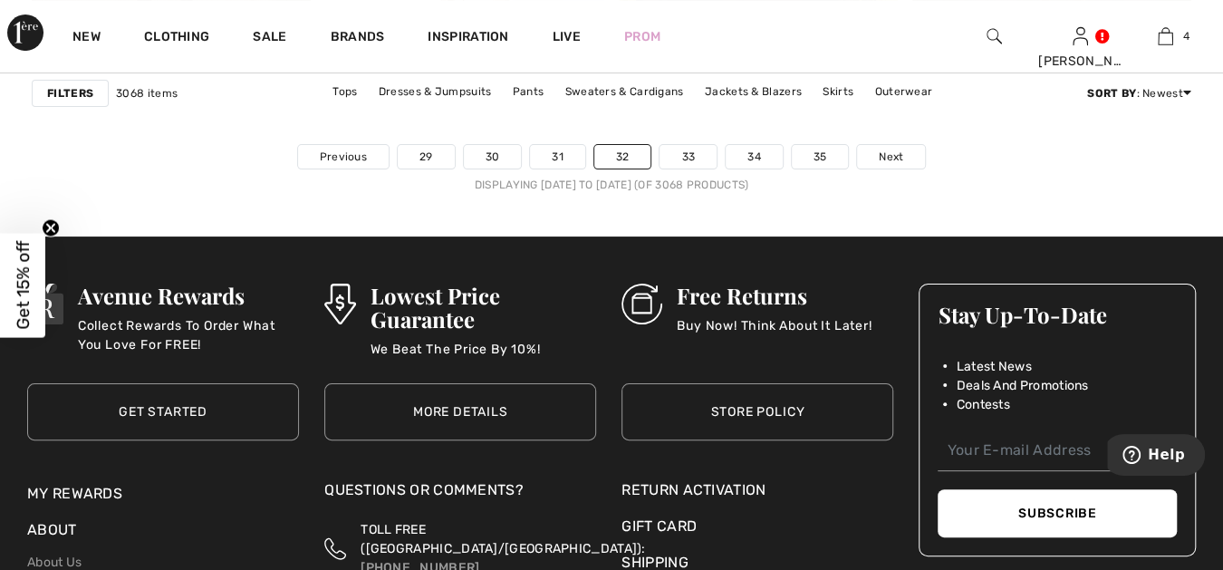
scroll to position [7884, 0]
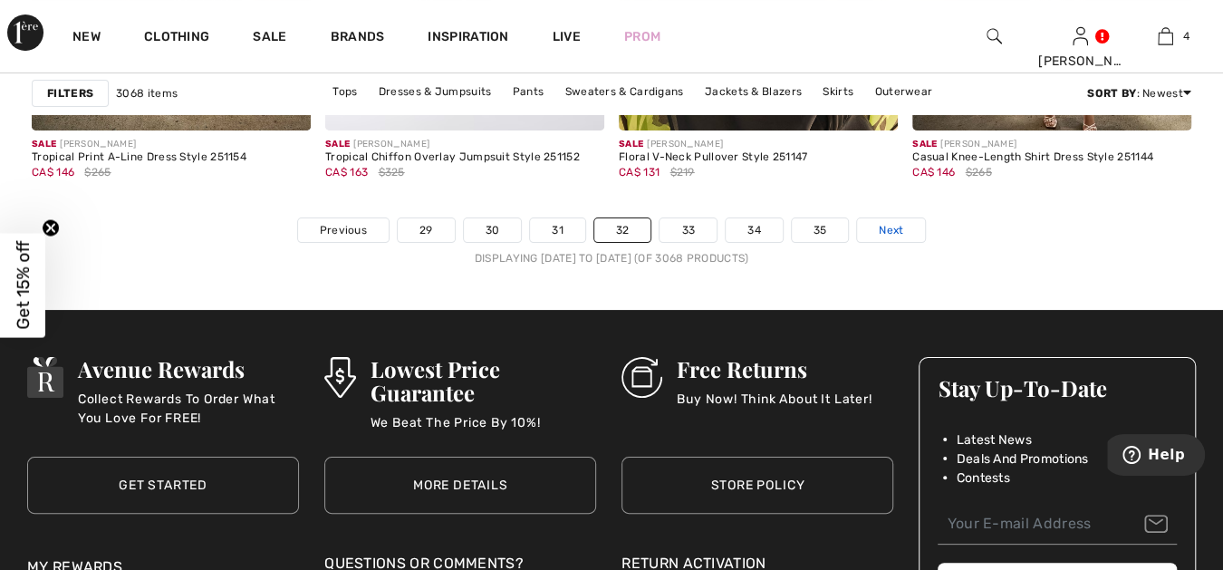
click at [882, 223] on span "Next" at bounding box center [891, 230] width 24 height 16
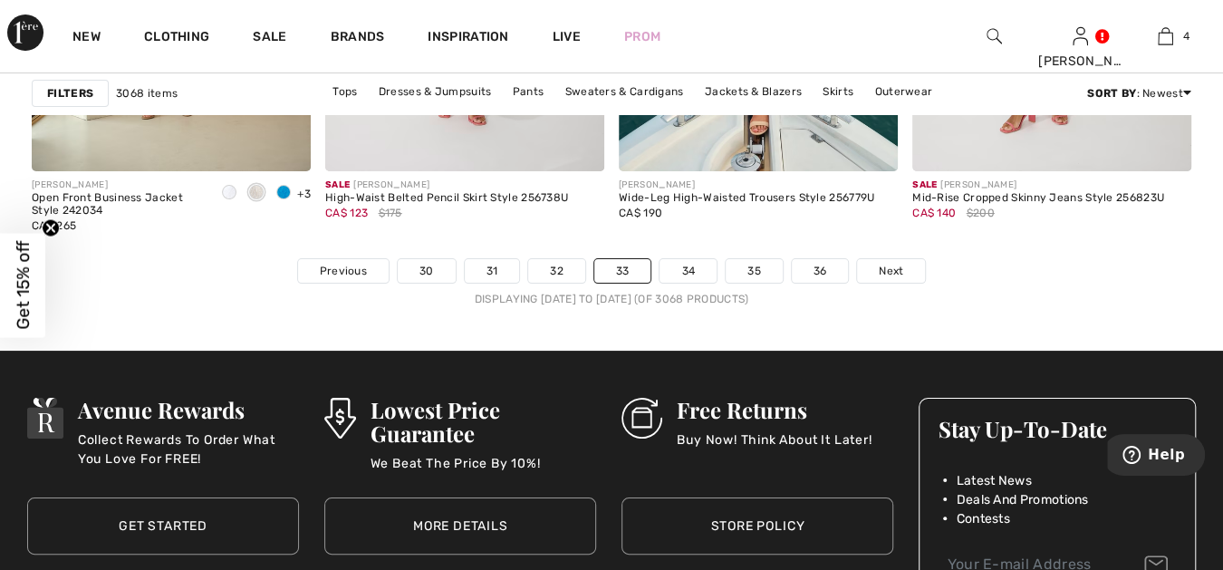
scroll to position [7850, 0]
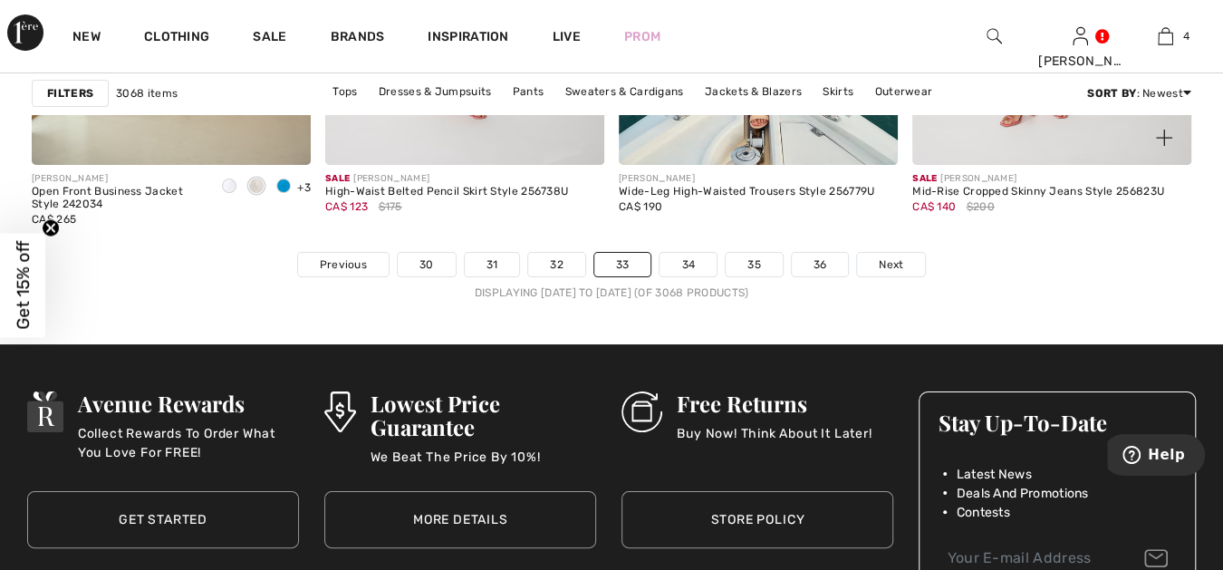
drag, startPoint x: 892, startPoint y: 256, endPoint x: 951, endPoint y: 230, distance: 64.5
click at [893, 256] on span "Next" at bounding box center [891, 264] width 24 height 16
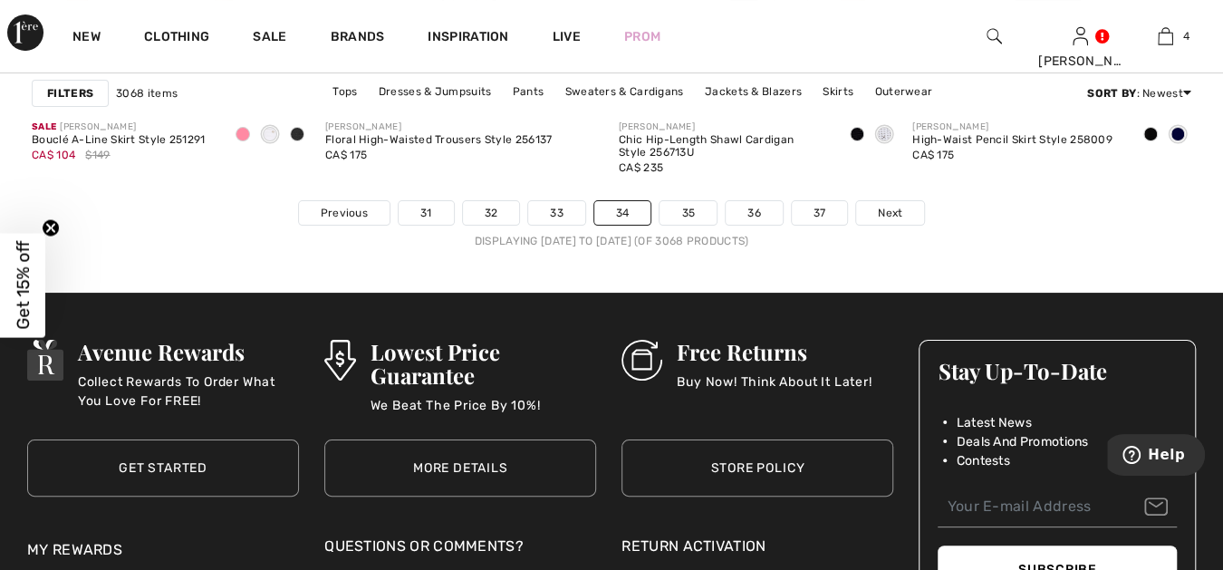
scroll to position [8018, 0]
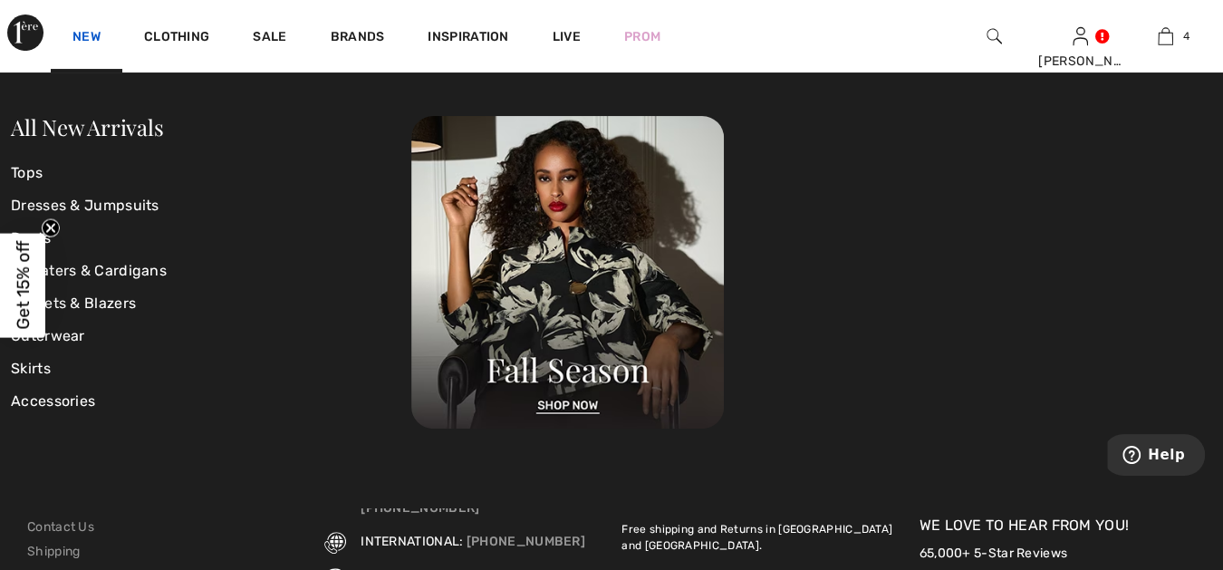
click at [84, 31] on link "New" at bounding box center [86, 38] width 28 height 19
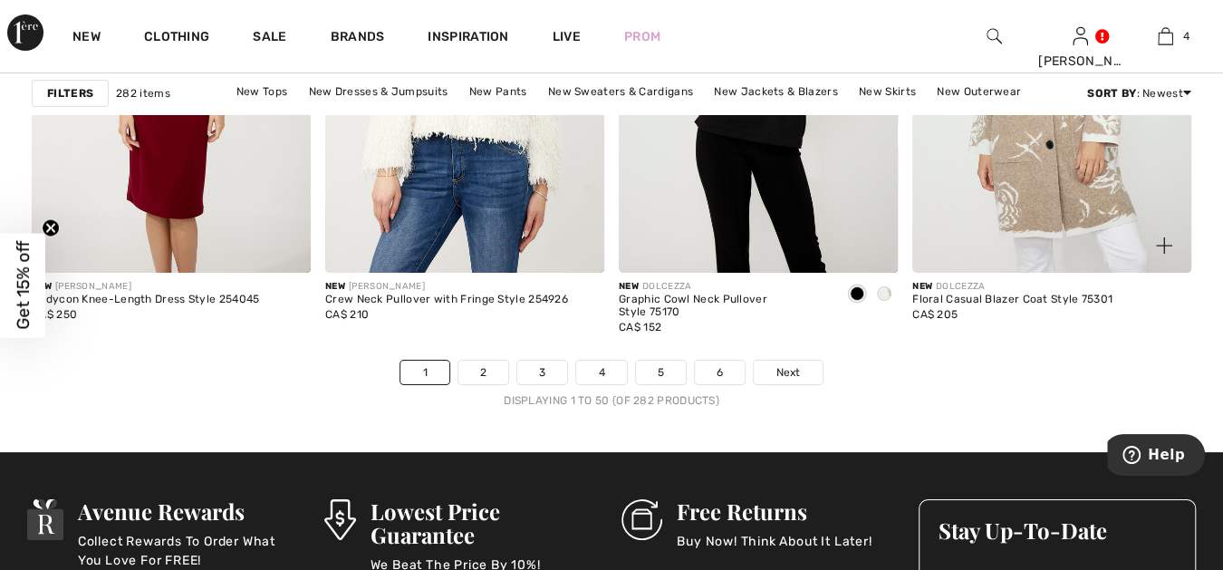
scroll to position [7783, 0]
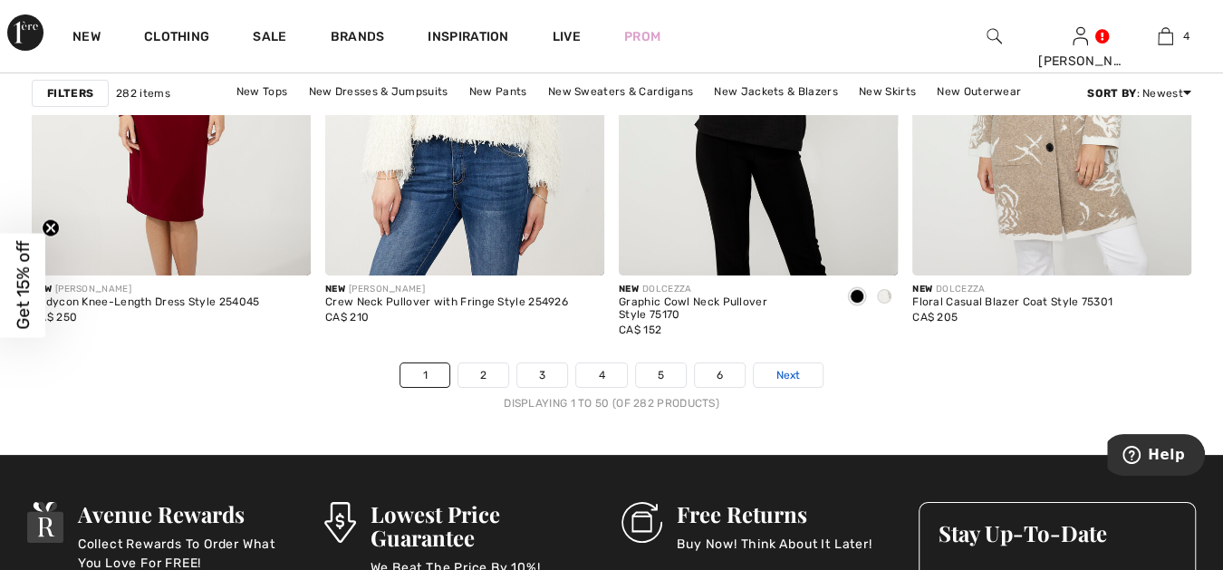
click at [786, 370] on span "Next" at bounding box center [787, 375] width 24 height 16
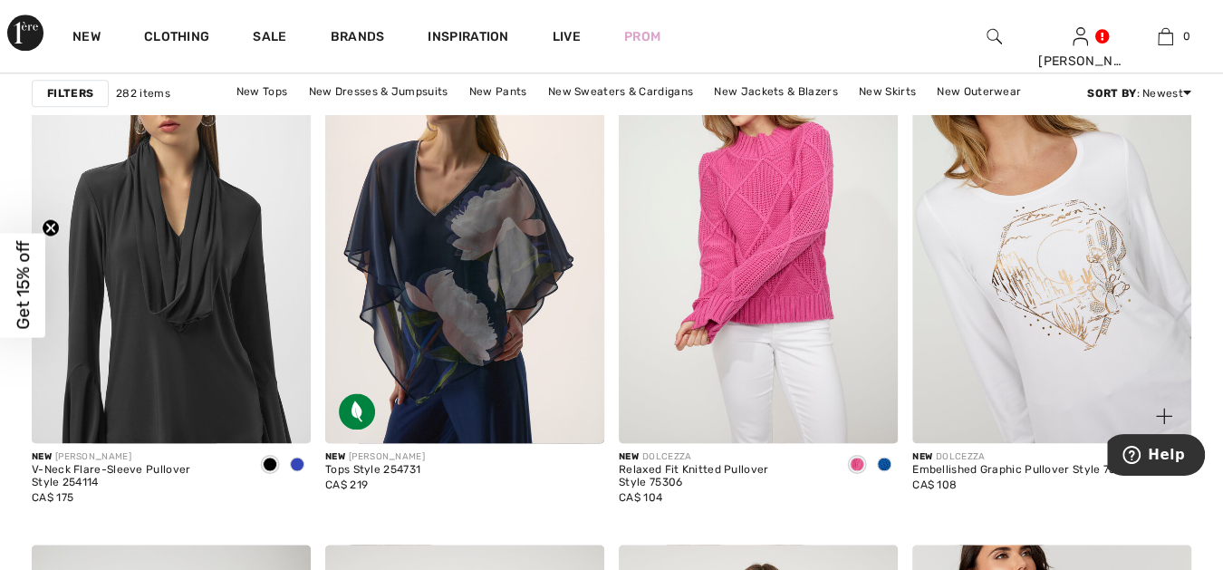
scroll to position [1342, 0]
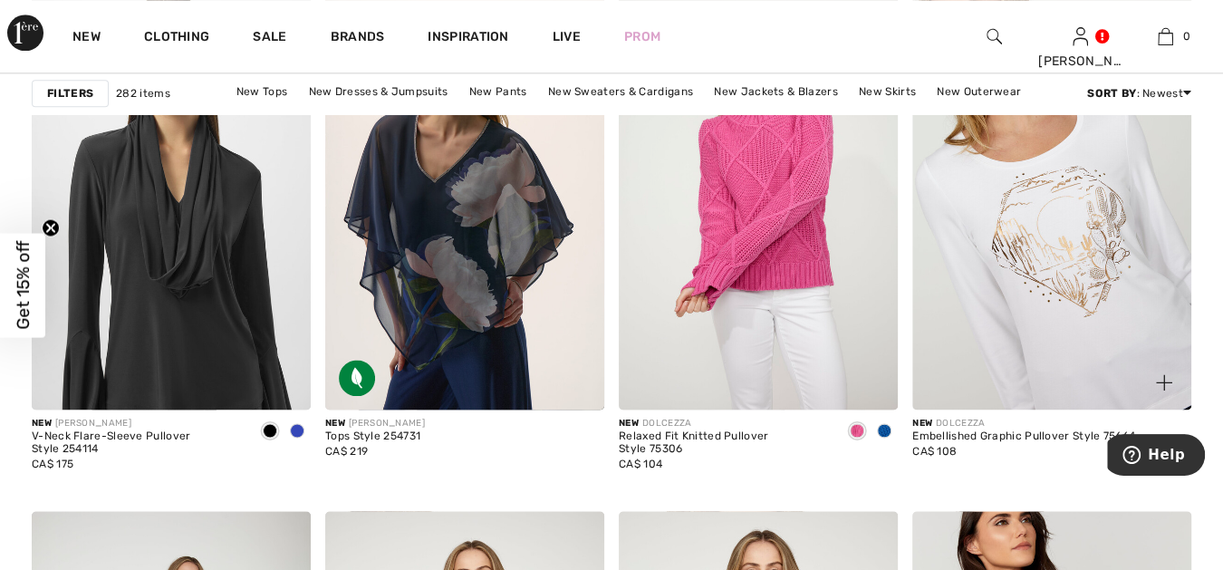
click at [1027, 315] on img at bounding box center [1051, 200] width 279 height 419
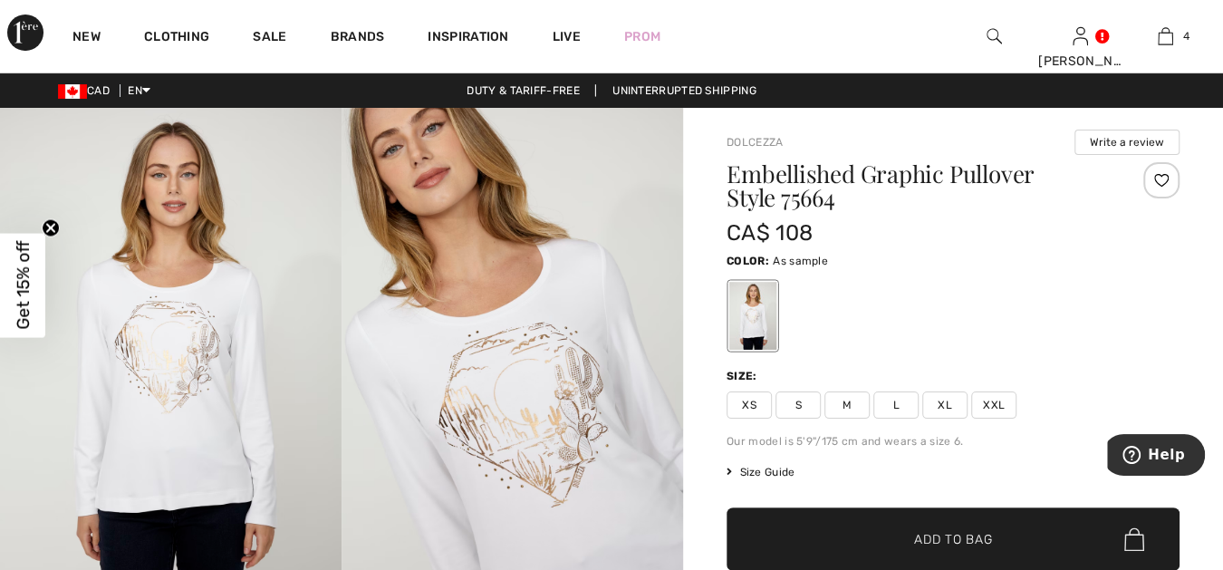
checkbox input "true"
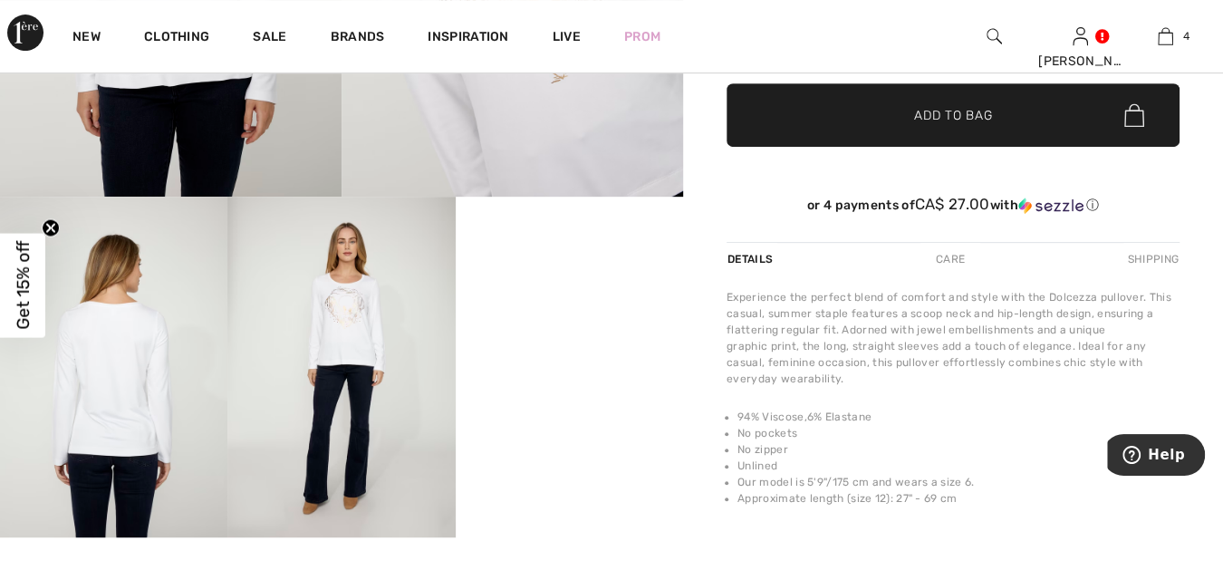
scroll to position [469, 0]
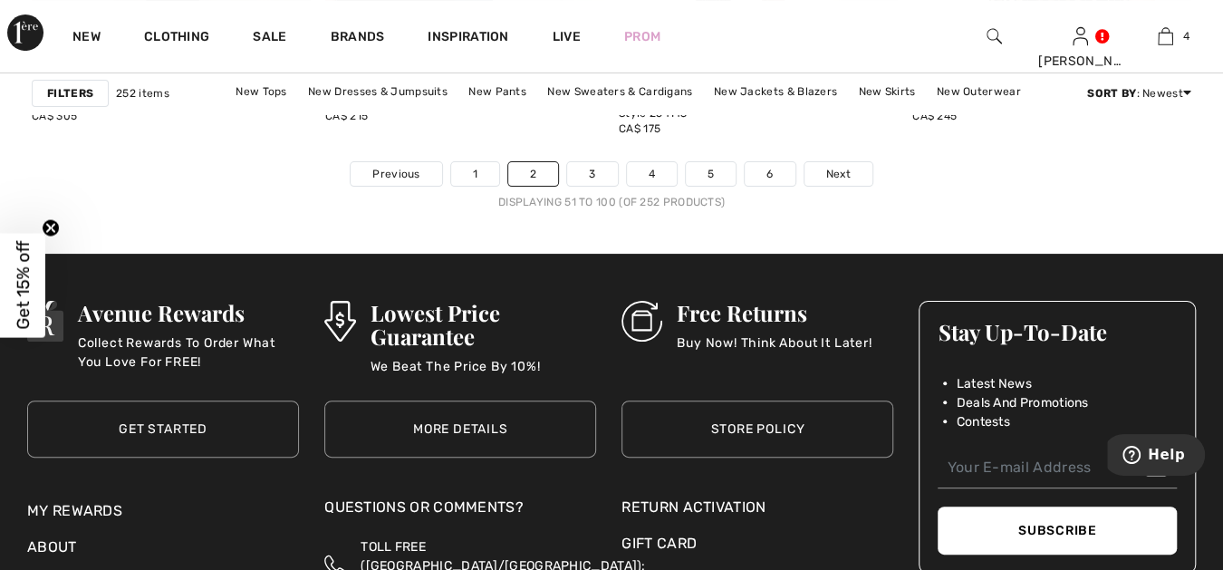
scroll to position [7850, 0]
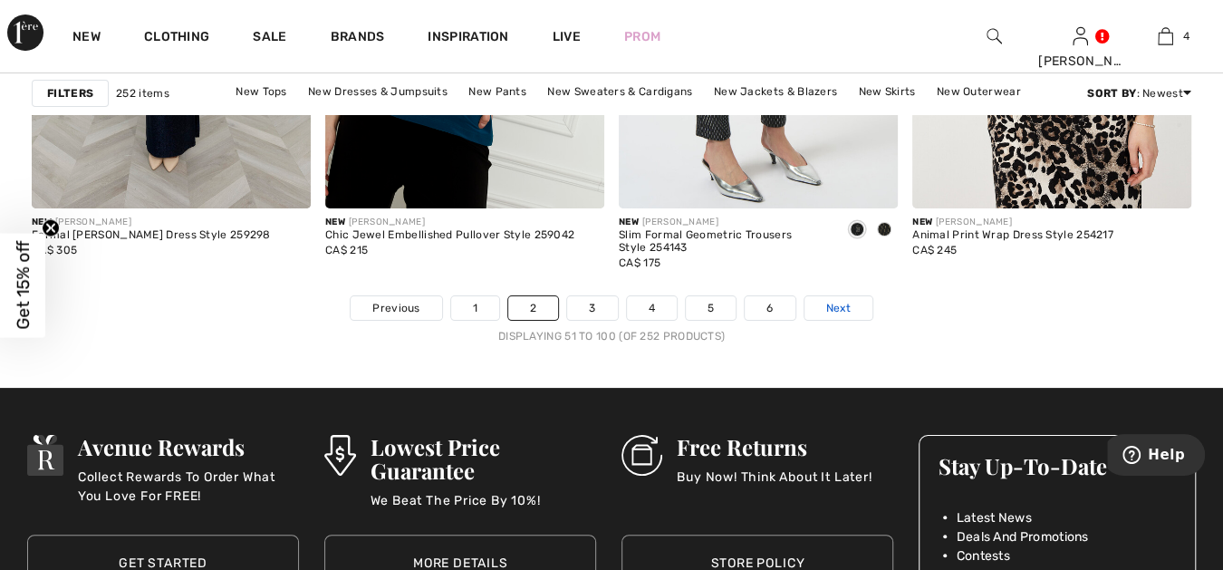
click at [835, 300] on span "Next" at bounding box center [838, 308] width 24 height 16
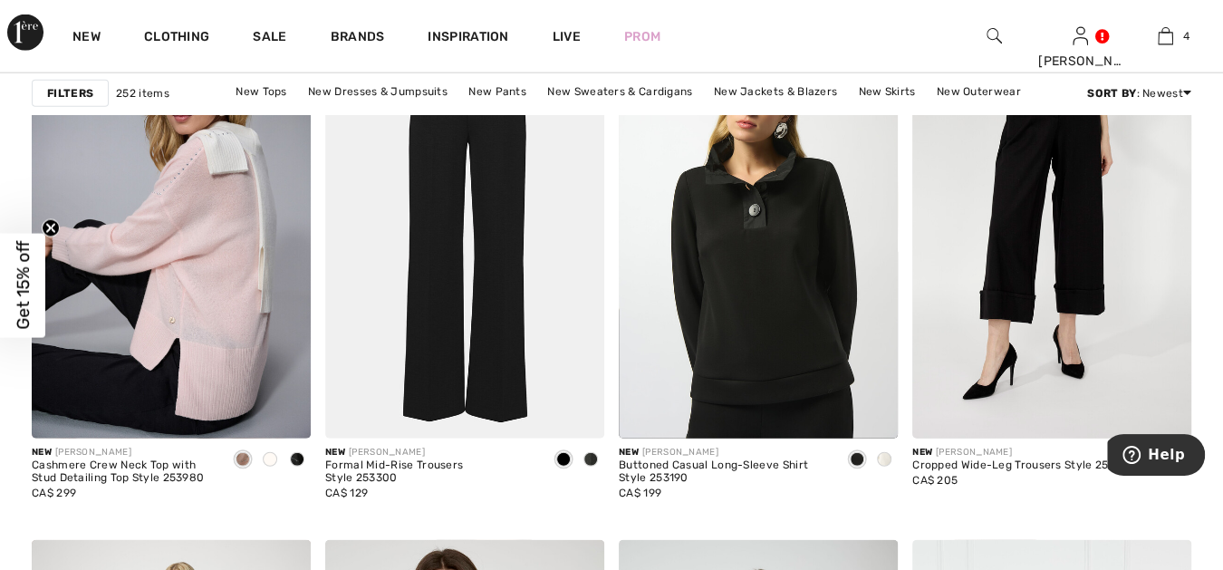
scroll to position [2549, 0]
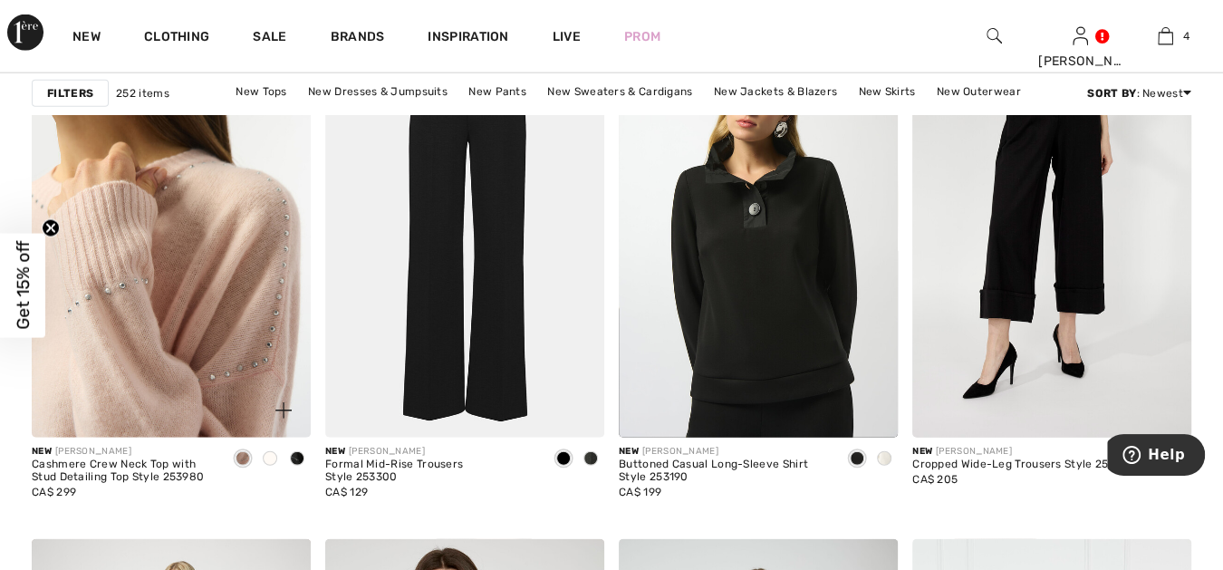
click at [203, 265] on img at bounding box center [171, 228] width 279 height 419
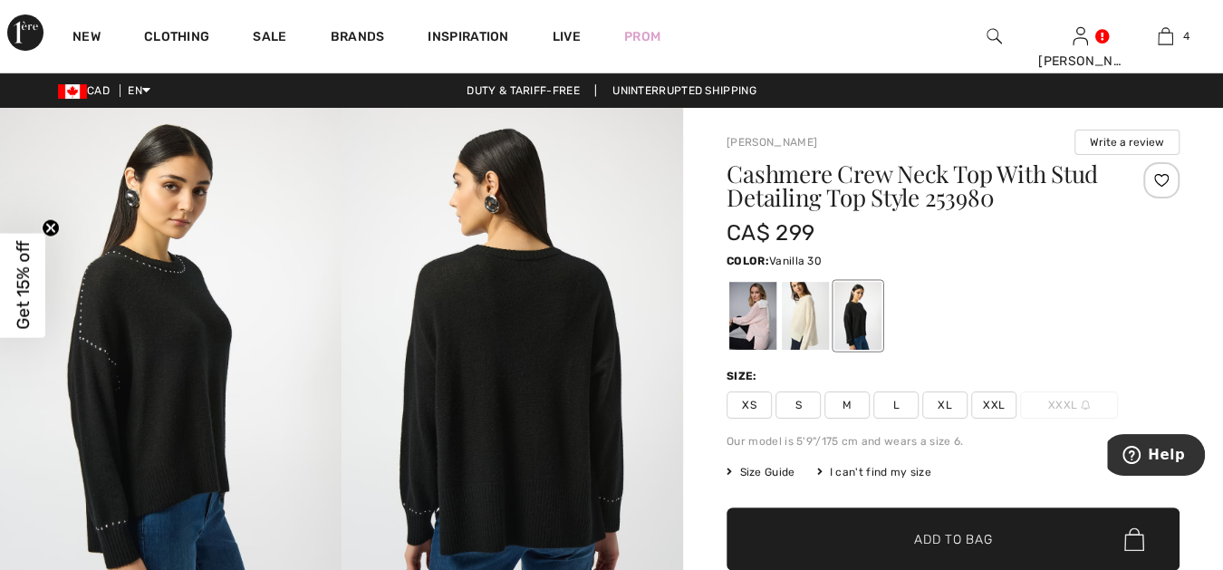
click at [806, 309] on div at bounding box center [805, 316] width 47 height 68
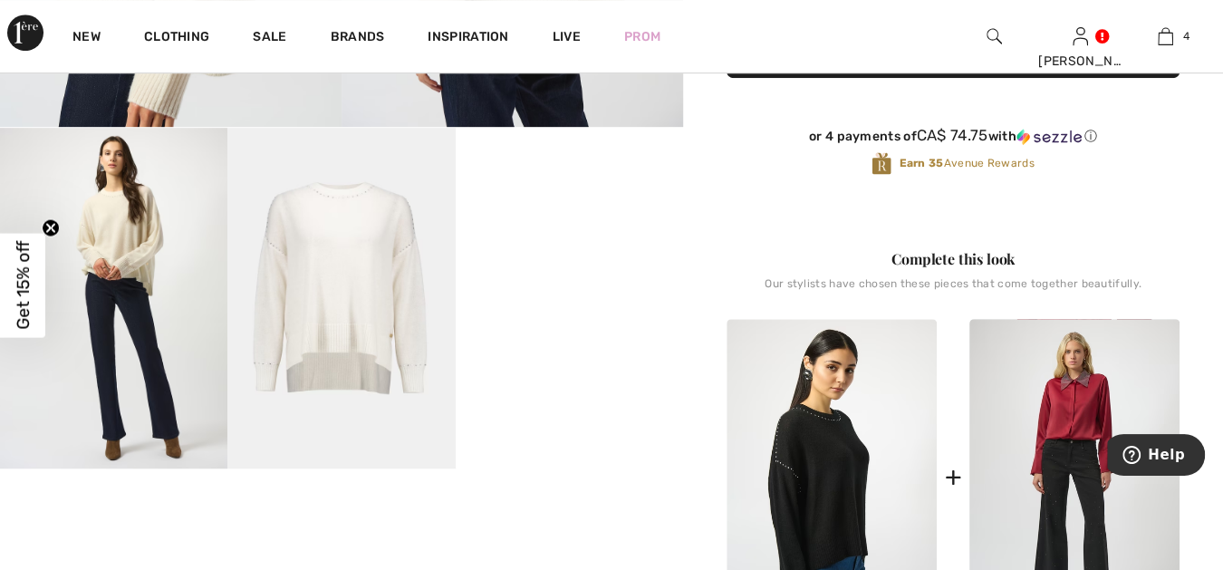
scroll to position [503, 0]
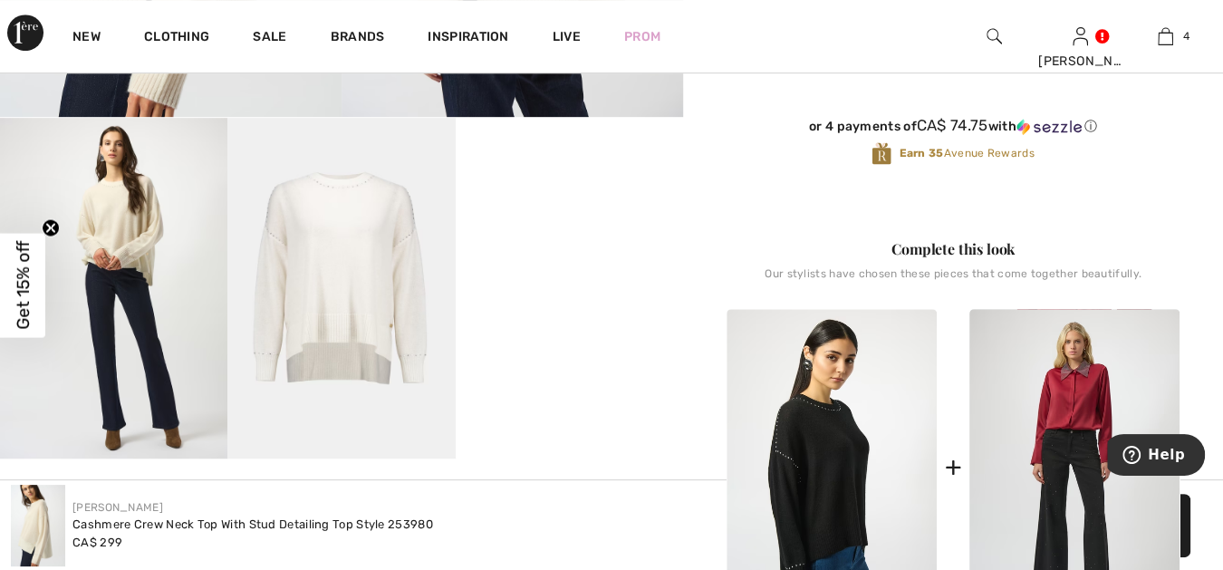
click at [520, 232] on video "Your browser does not support the video tag." at bounding box center [569, 175] width 227 height 114
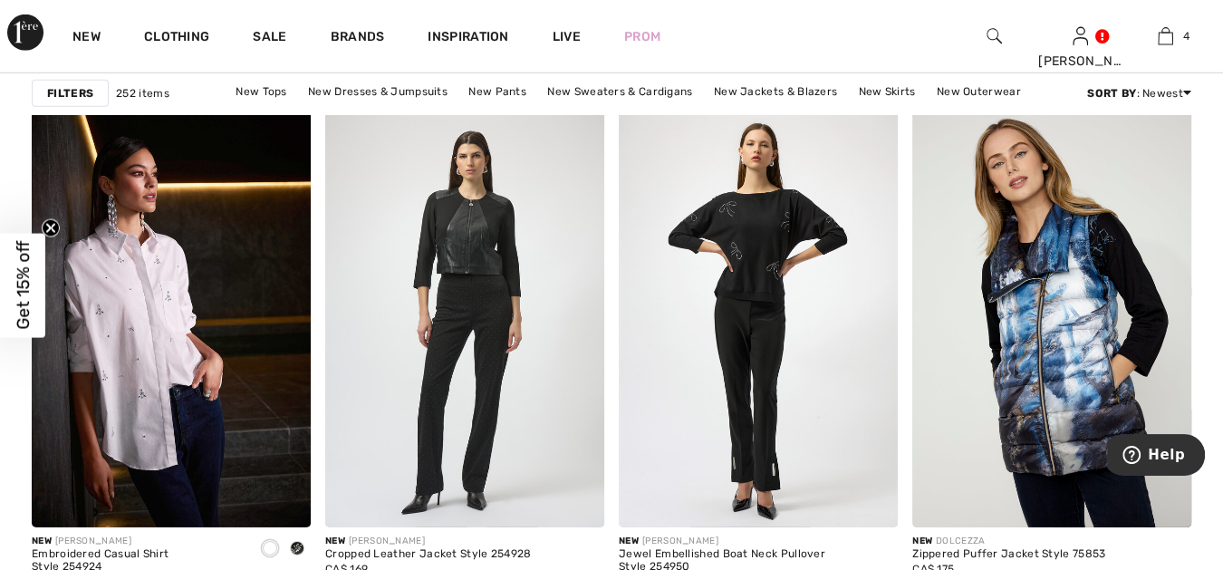
scroll to position [7045, 0]
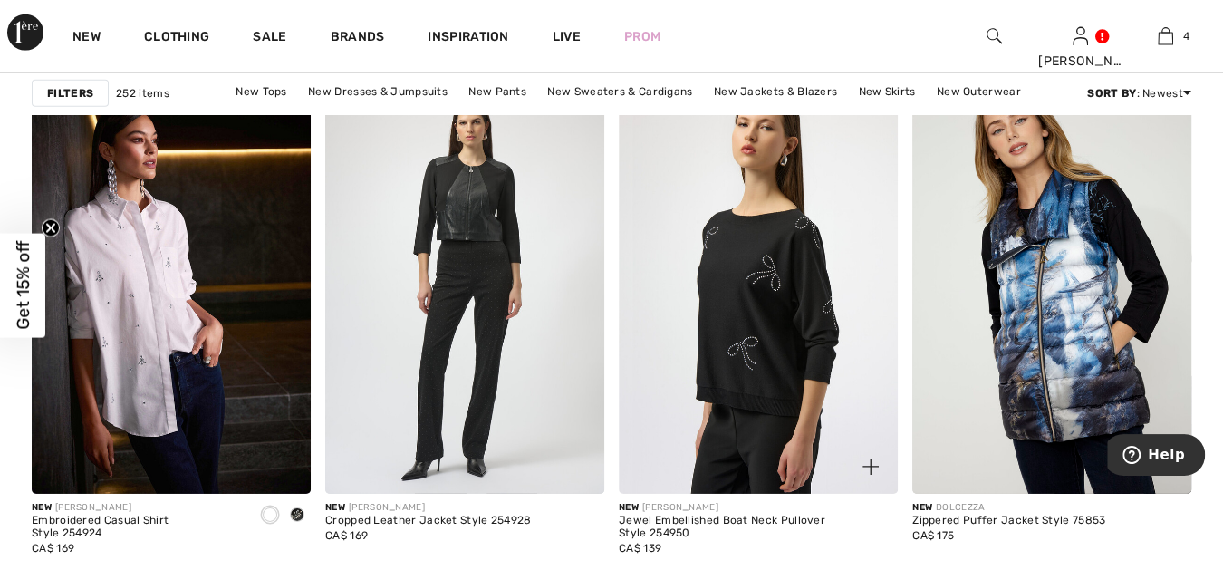
click at [757, 281] on img at bounding box center [758, 284] width 279 height 419
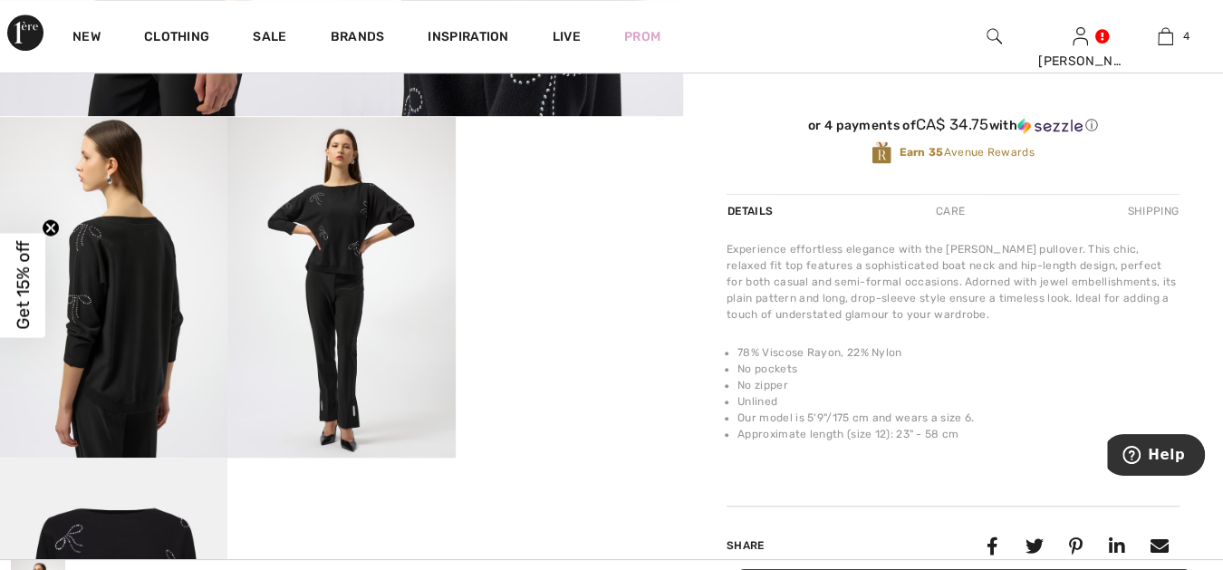
scroll to position [536, 0]
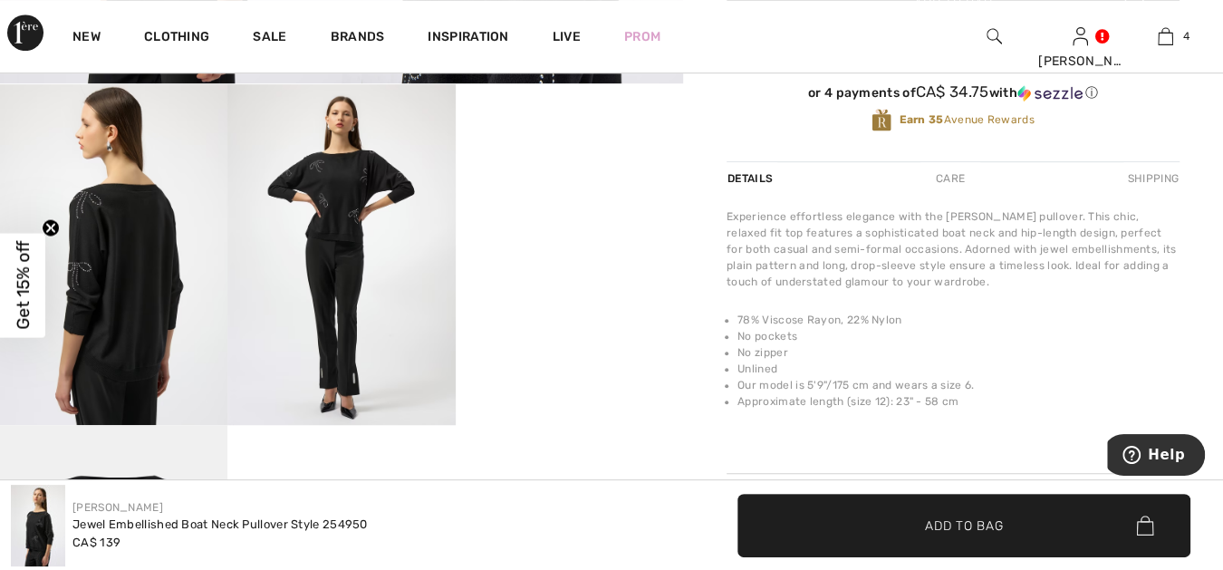
click at [553, 198] on video "Your browser does not support the video tag." at bounding box center [569, 141] width 227 height 114
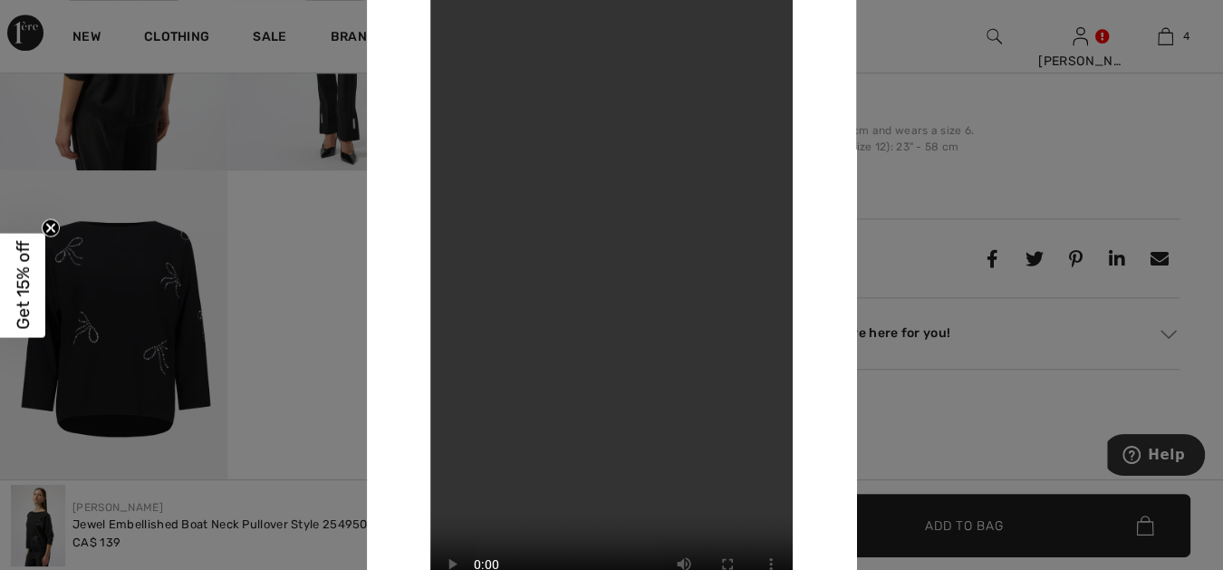
scroll to position [938, 0]
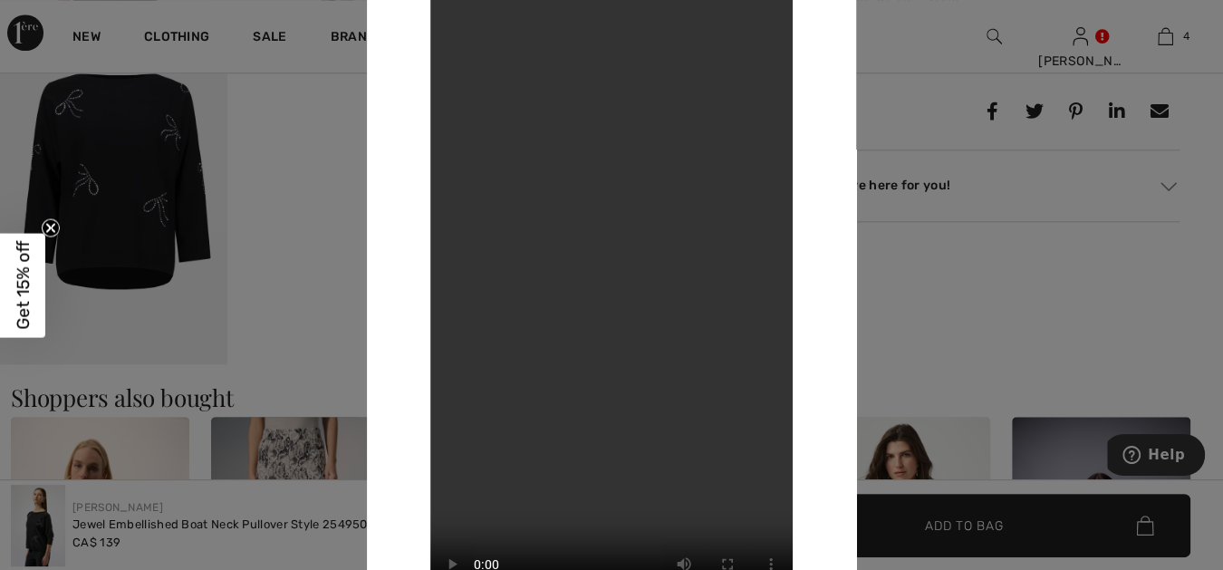
click at [228, 271] on div at bounding box center [611, 285] width 1223 height 570
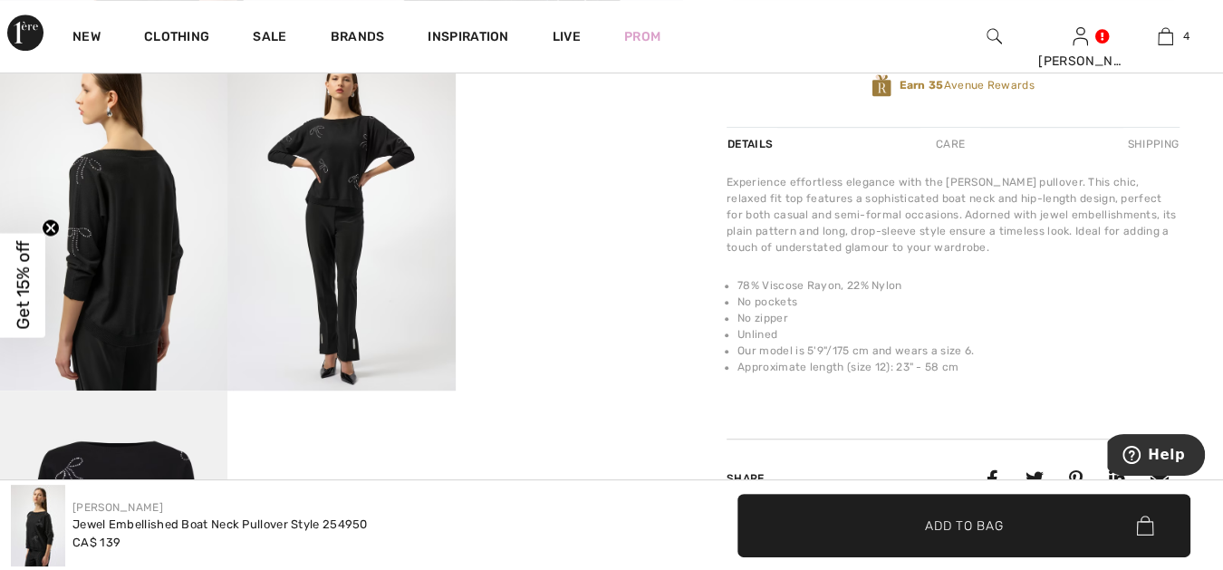
scroll to position [570, 0]
click at [149, 262] on img at bounding box center [113, 222] width 227 height 342
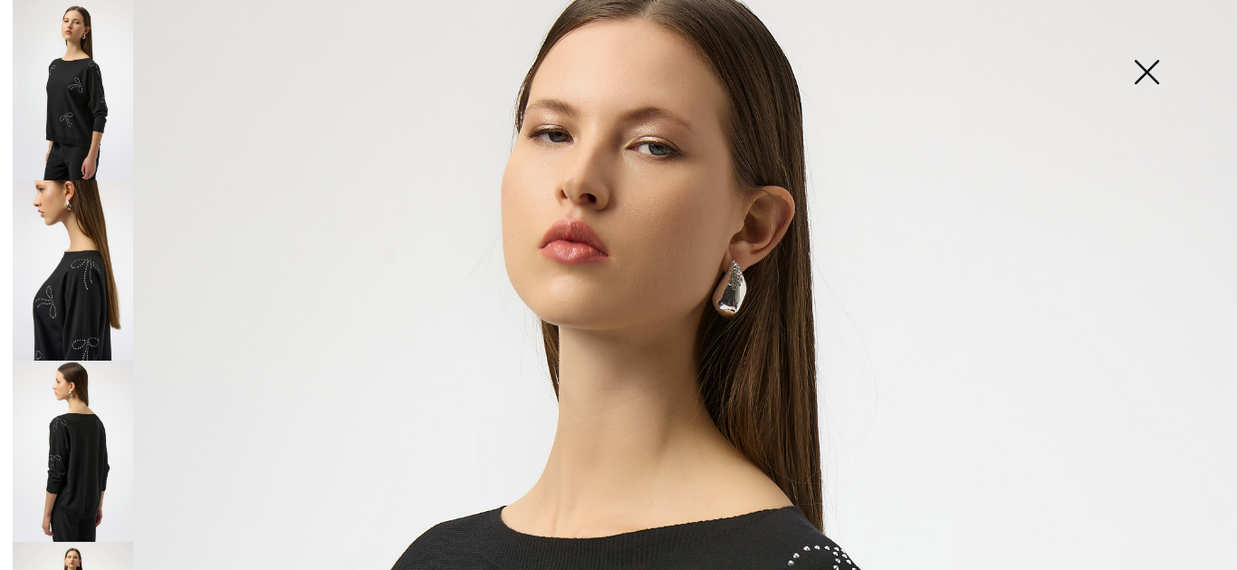
scroll to position [235, 0]
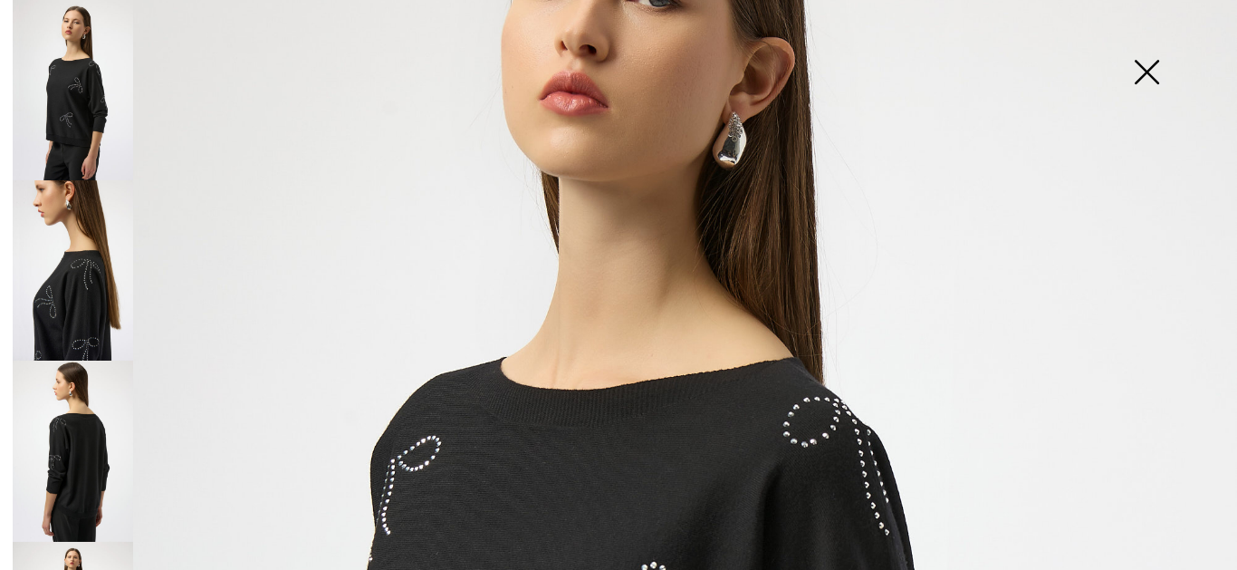
drag, startPoint x: 88, startPoint y: 446, endPoint x: 147, endPoint y: 415, distance: 66.4
click at [89, 446] on img at bounding box center [73, 451] width 120 height 180
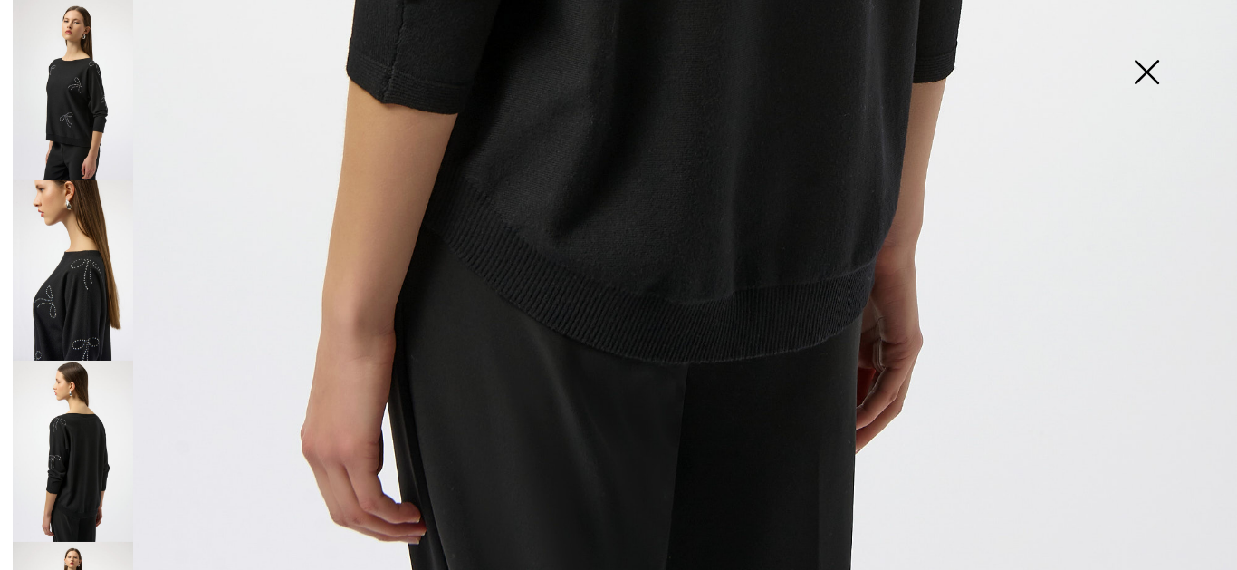
scroll to position [1262, 0]
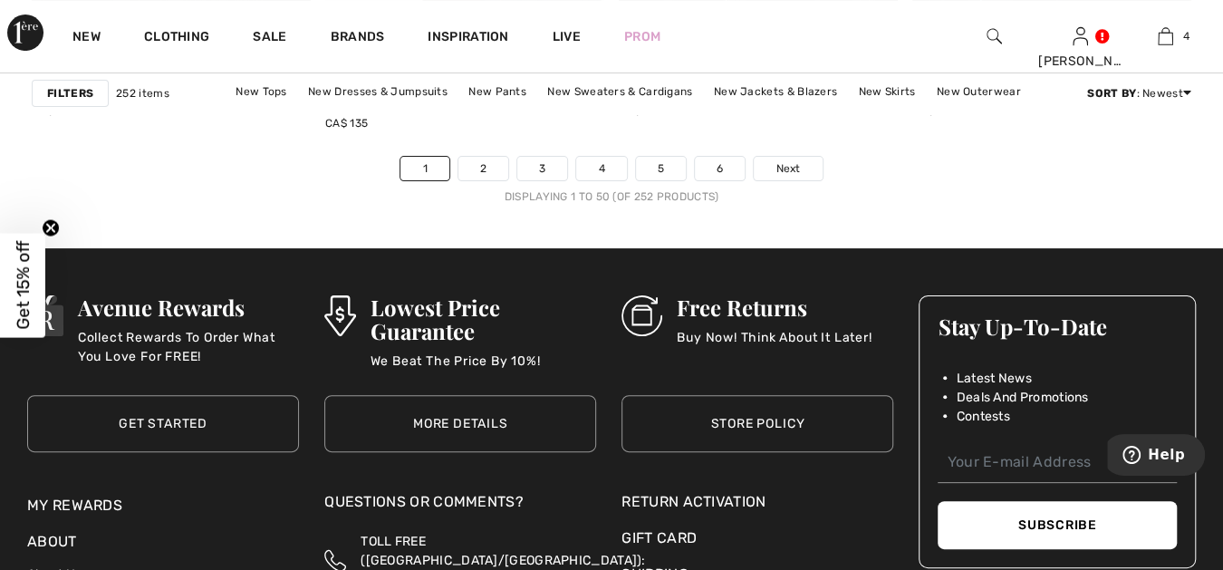
scroll to position [7917, 0]
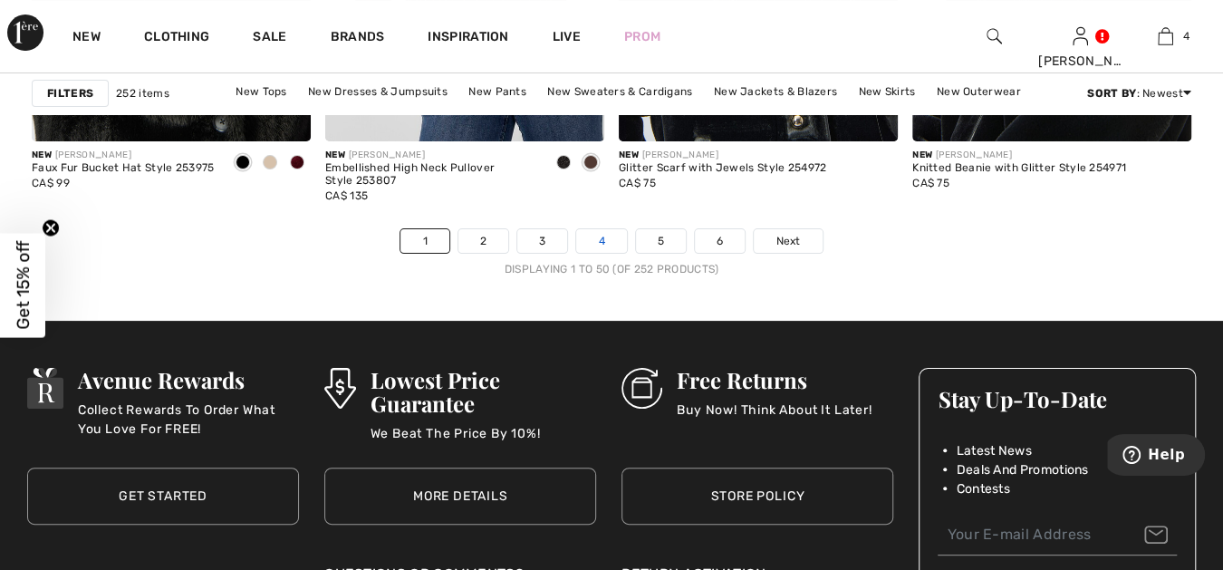
click at [601, 236] on link "4" at bounding box center [601, 241] width 50 height 24
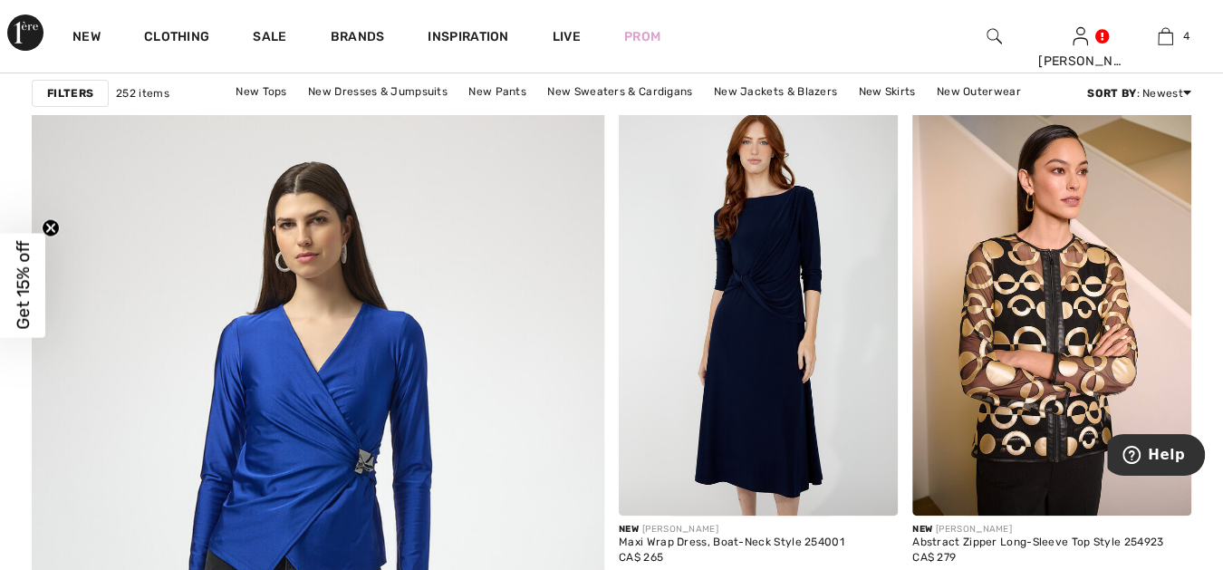
scroll to position [4160, 0]
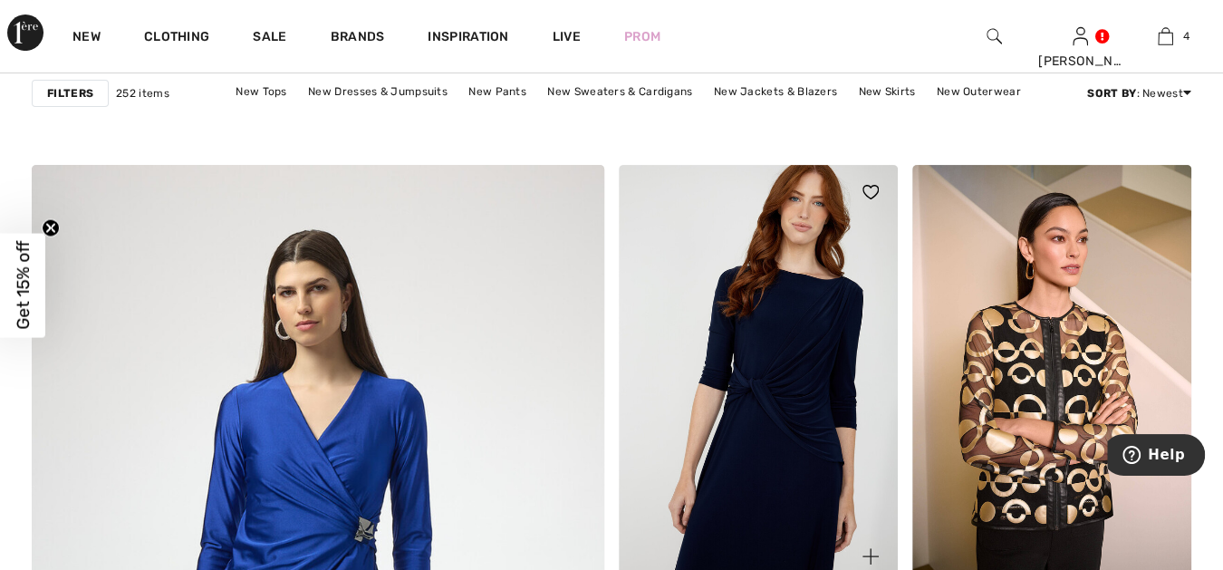
click at [766, 356] on img at bounding box center [758, 374] width 279 height 419
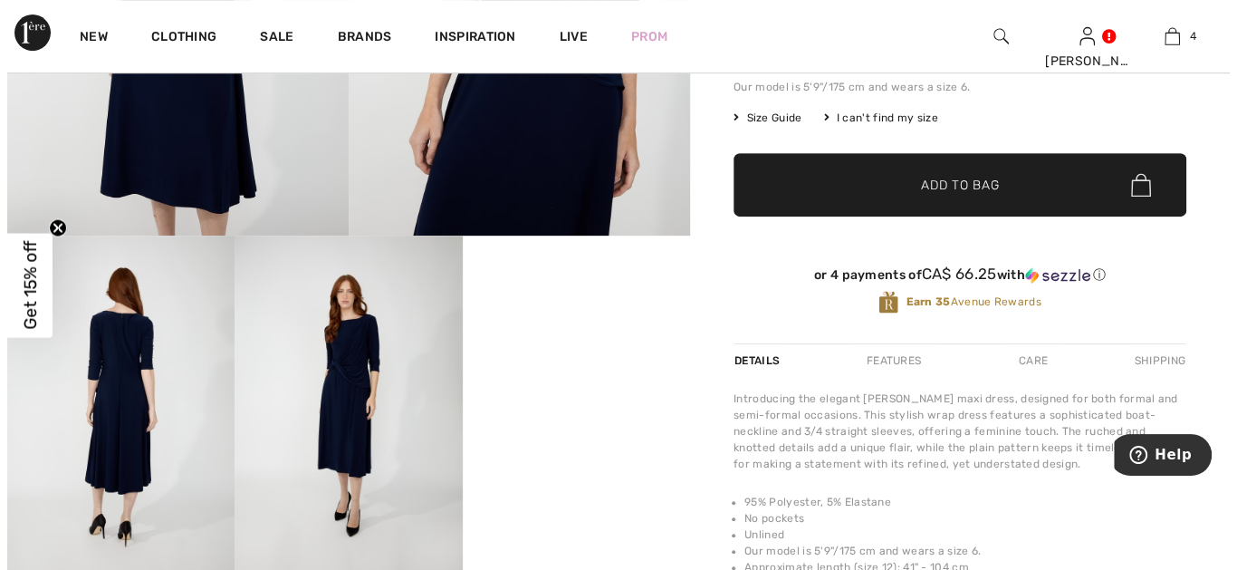
scroll to position [402, 0]
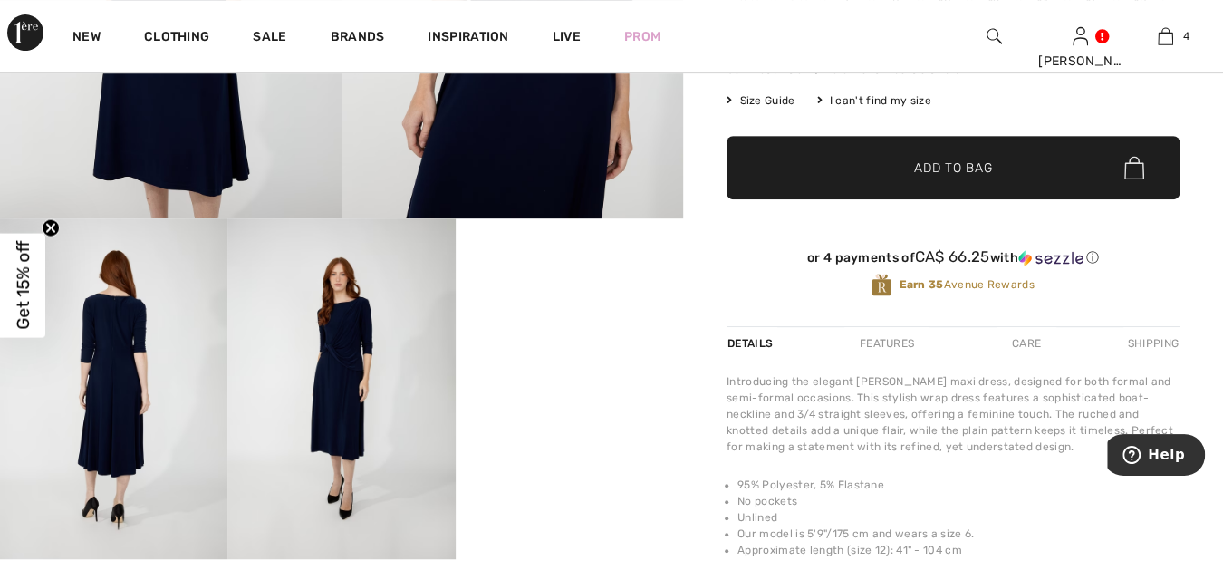
click at [102, 410] on img at bounding box center [113, 389] width 227 height 342
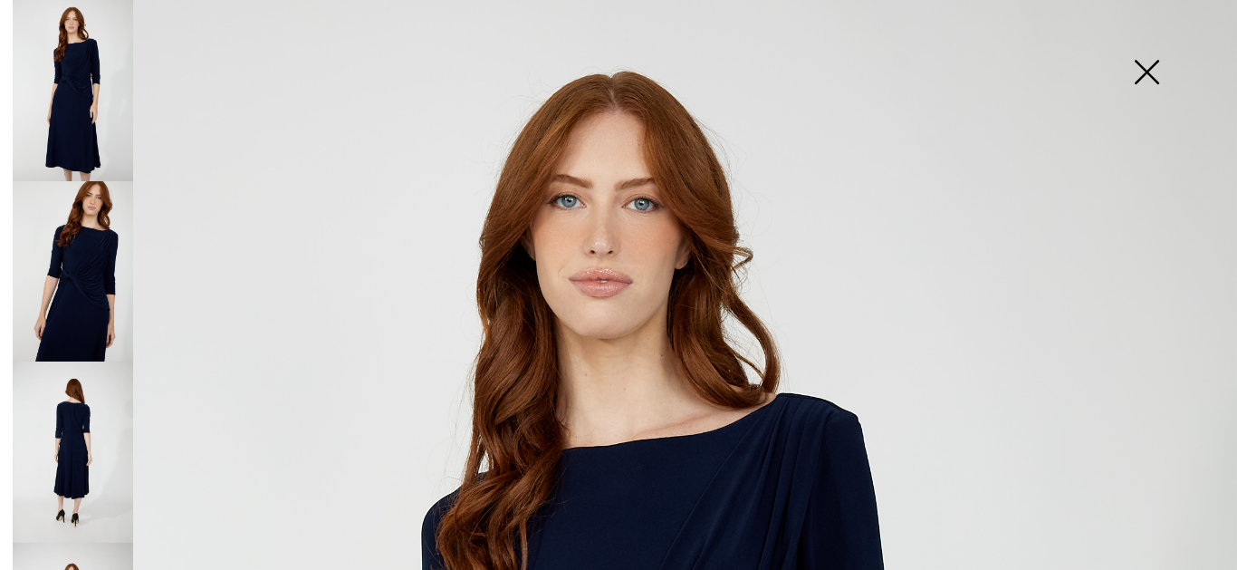
drag, startPoint x: 77, startPoint y: 419, endPoint x: 169, endPoint y: 393, distance: 96.1
click at [77, 419] on img at bounding box center [73, 451] width 120 height 181
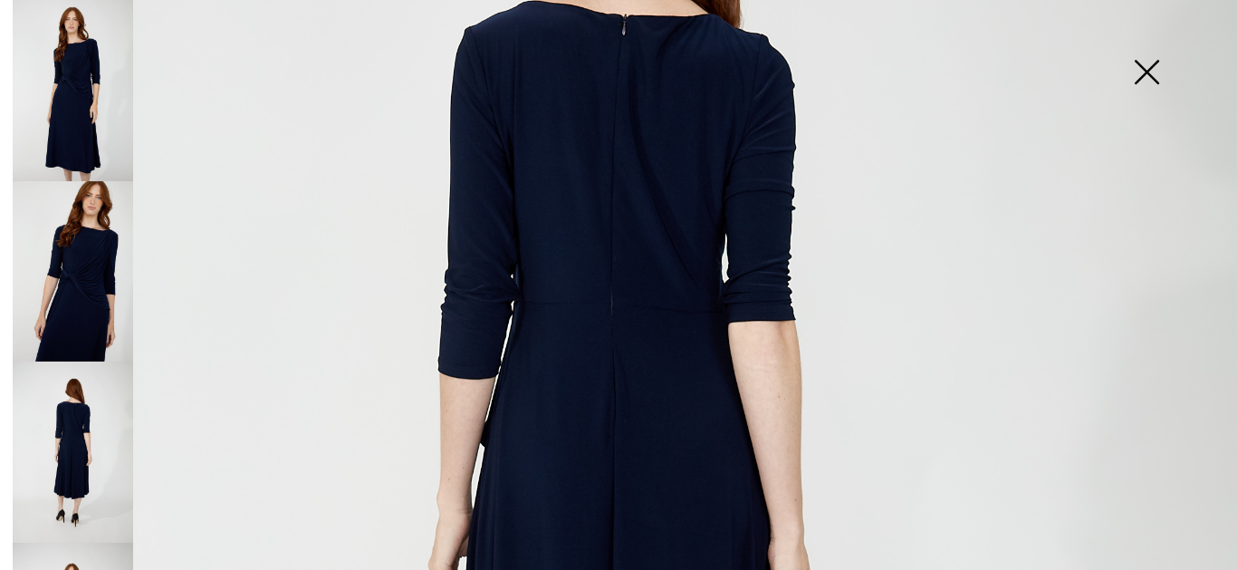
scroll to position [436, 0]
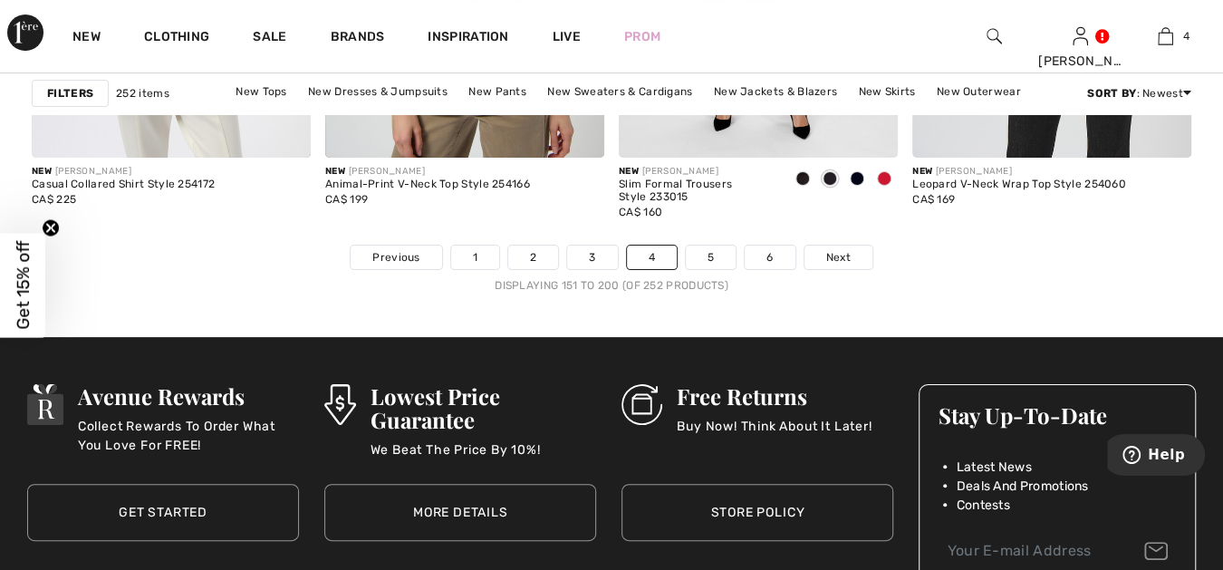
scroll to position [7884, 0]
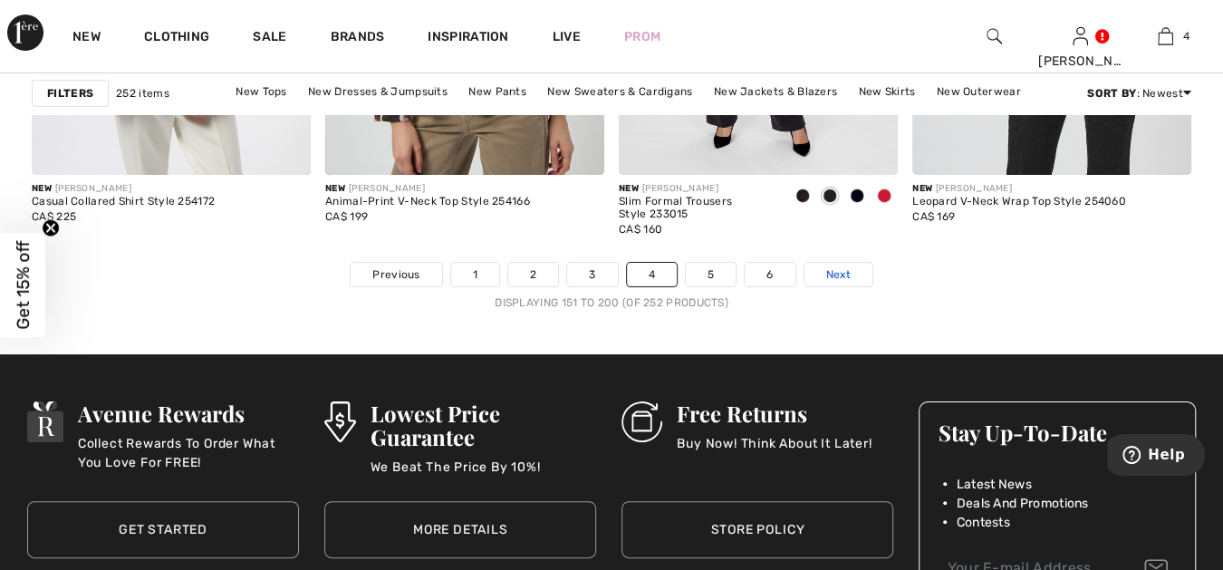
click at [838, 266] on span "Next" at bounding box center [838, 274] width 24 height 16
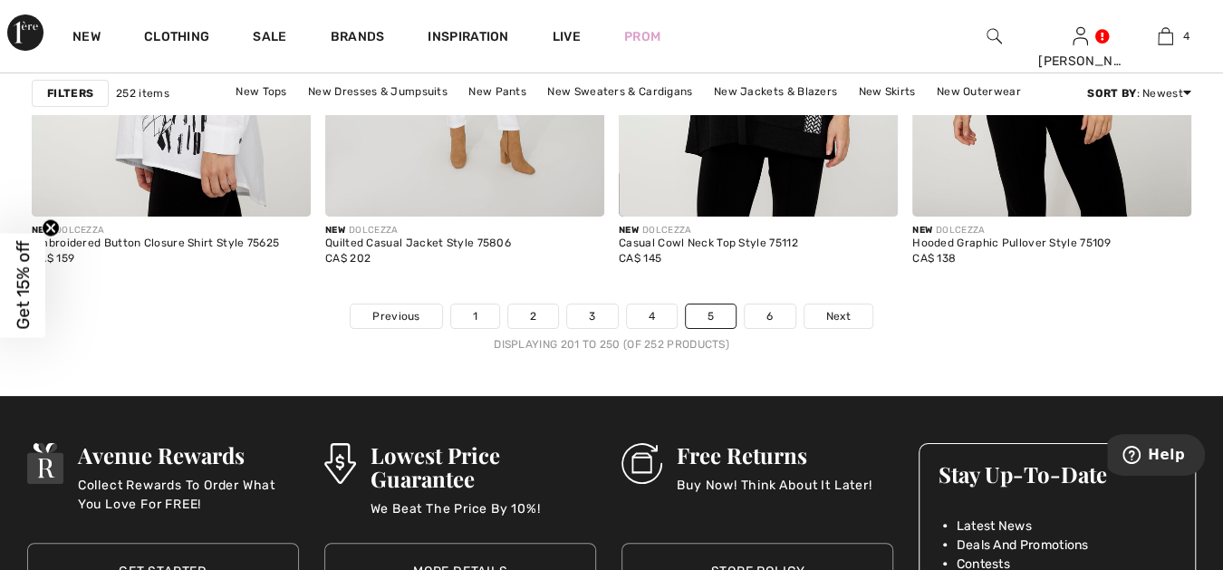
scroll to position [7951, 0]
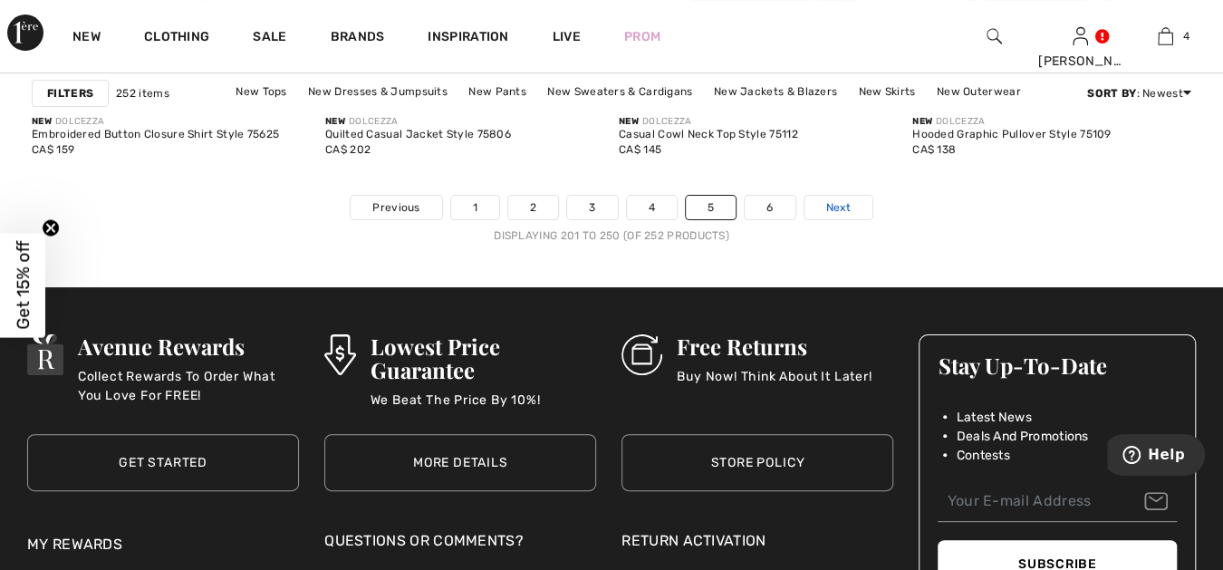
click at [838, 199] on span "Next" at bounding box center [838, 207] width 24 height 16
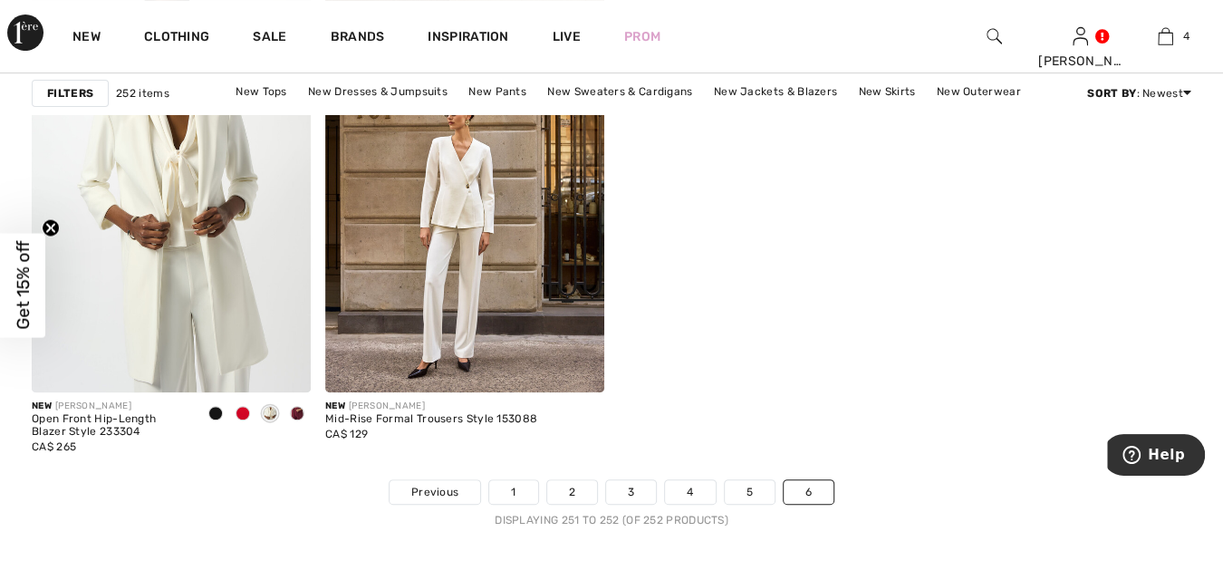
scroll to position [201, 0]
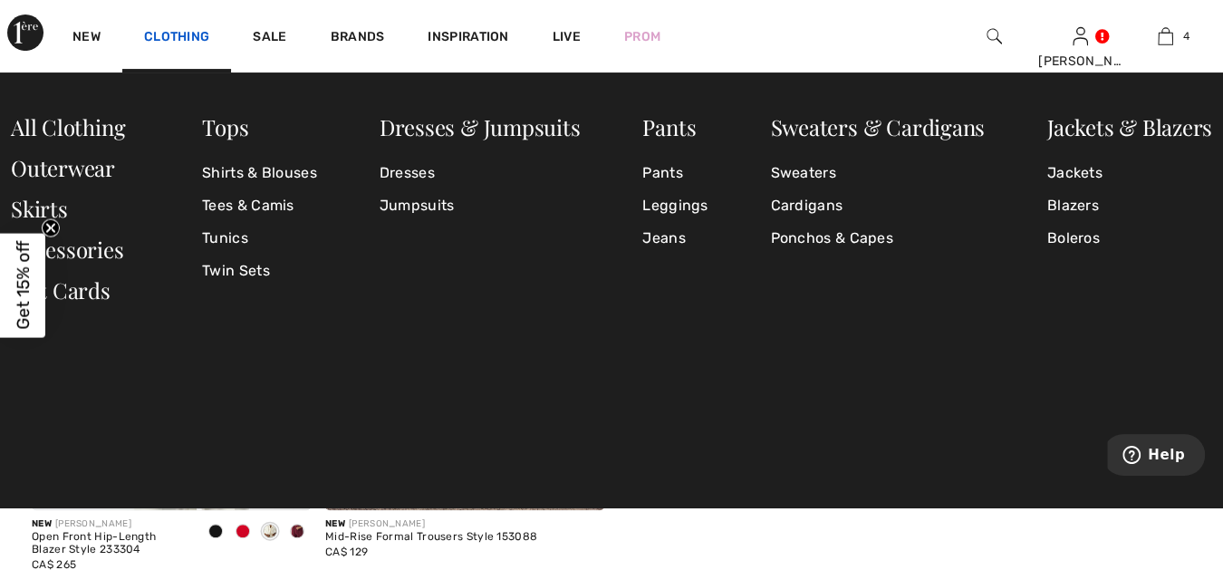
click at [202, 34] on link "Clothing" at bounding box center [176, 38] width 65 height 19
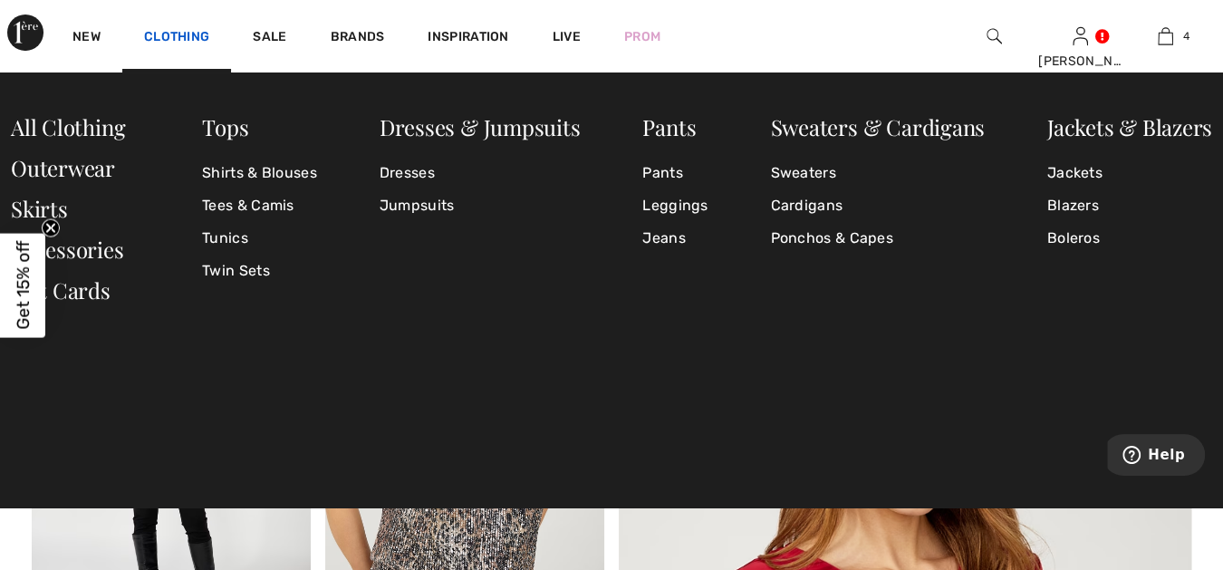
click at [183, 32] on link "Clothing" at bounding box center [176, 38] width 65 height 19
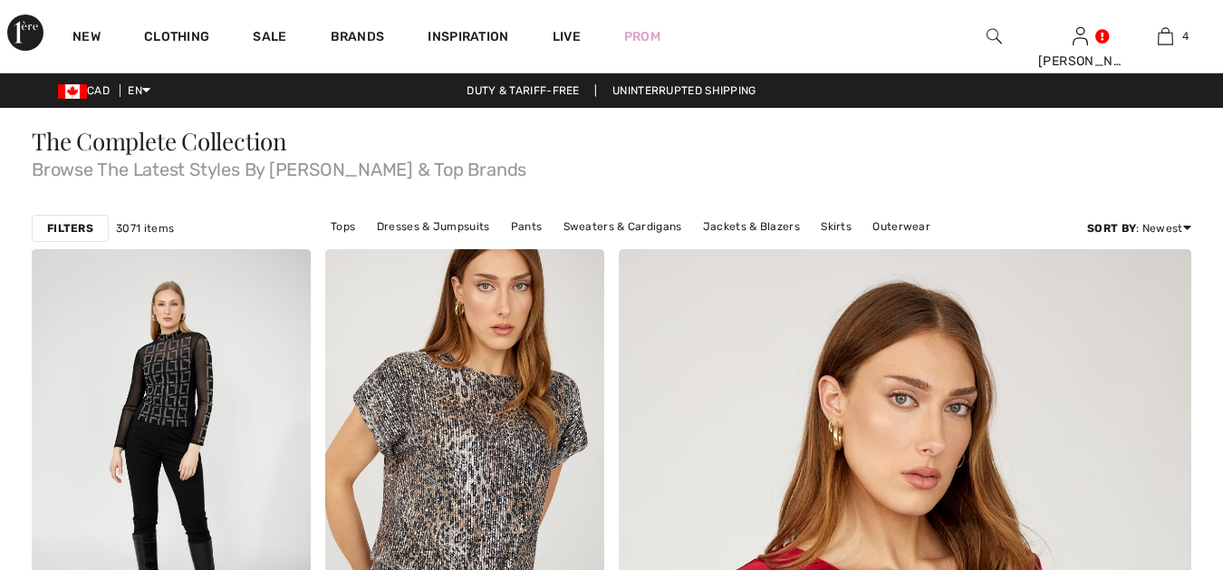
click at [183, 30] on link "Clothing" at bounding box center [176, 38] width 65 height 19
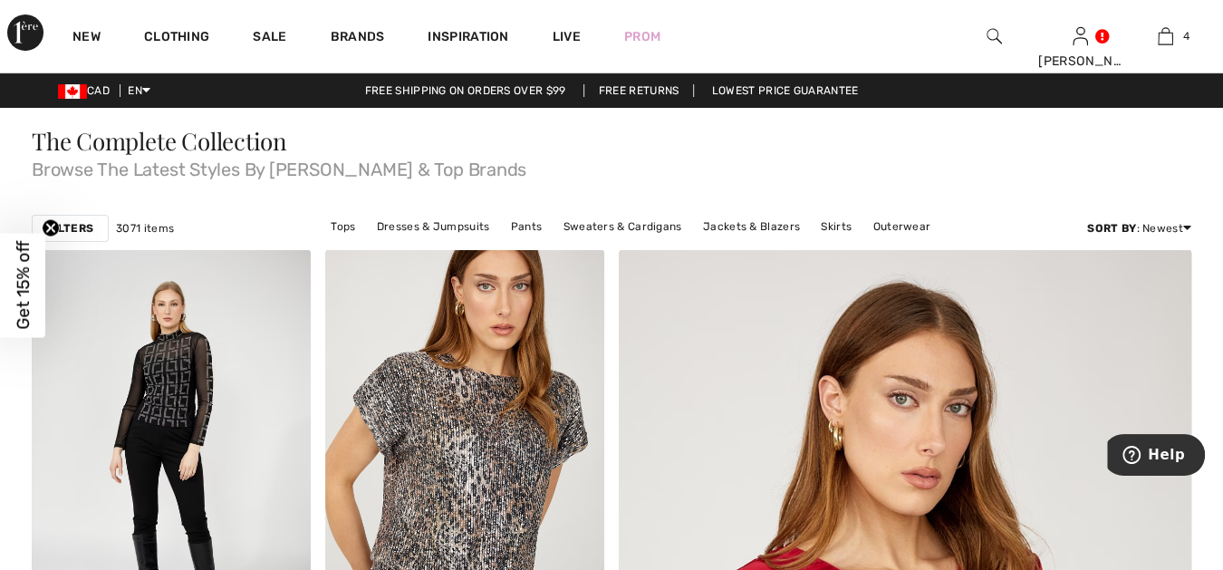
click at [991, 31] on img at bounding box center [993, 36] width 15 height 22
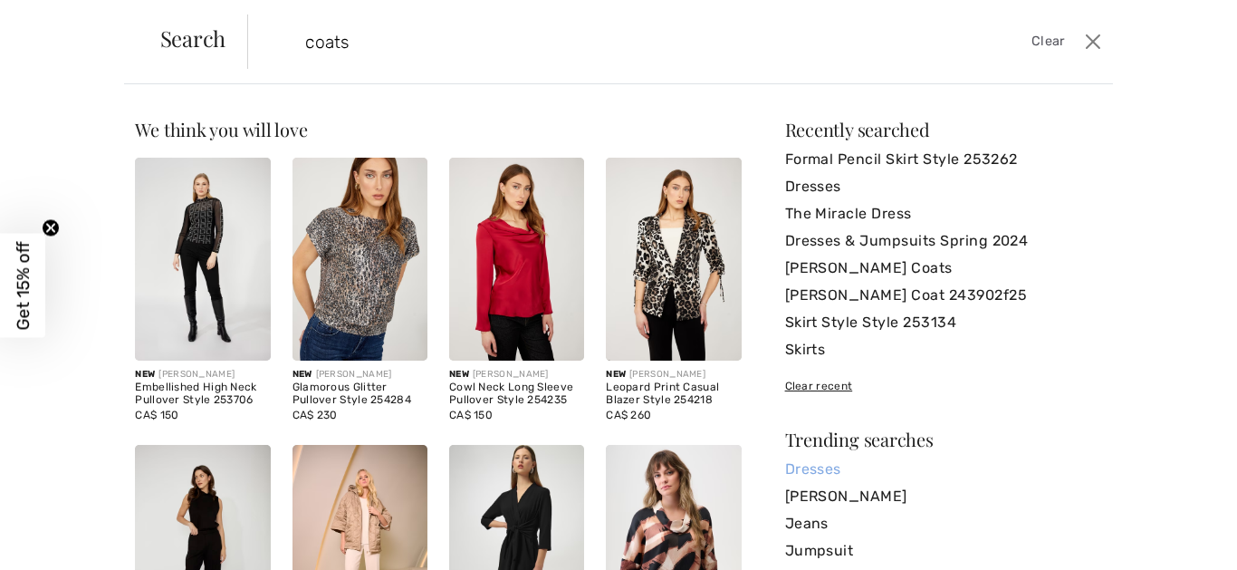
type input "coats"
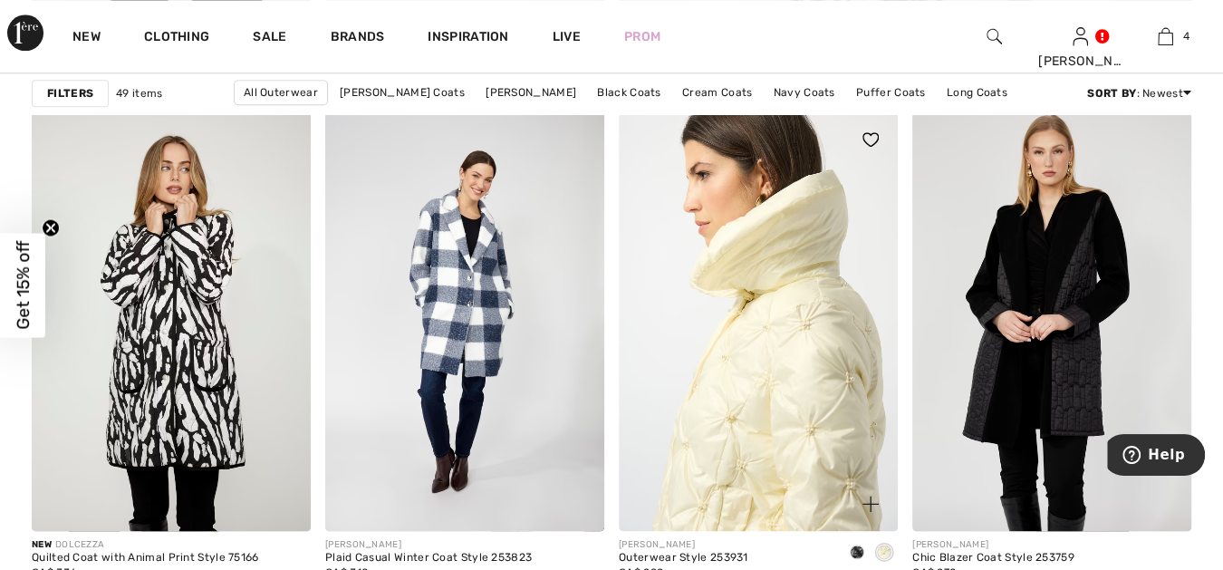
scroll to position [1308, 0]
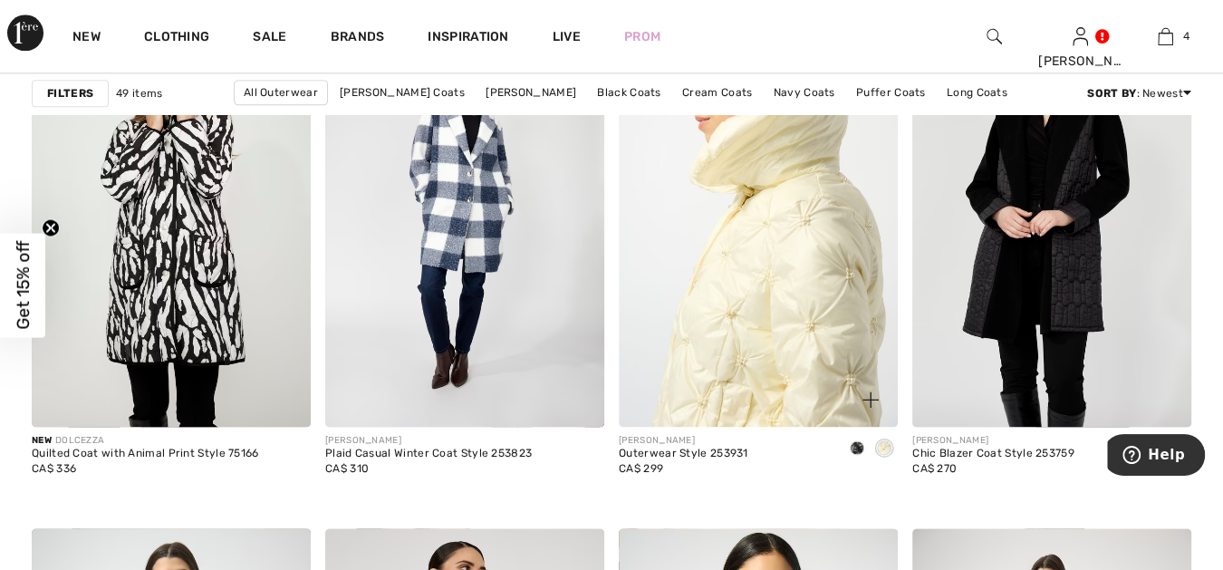
click at [760, 300] on img at bounding box center [758, 217] width 279 height 419
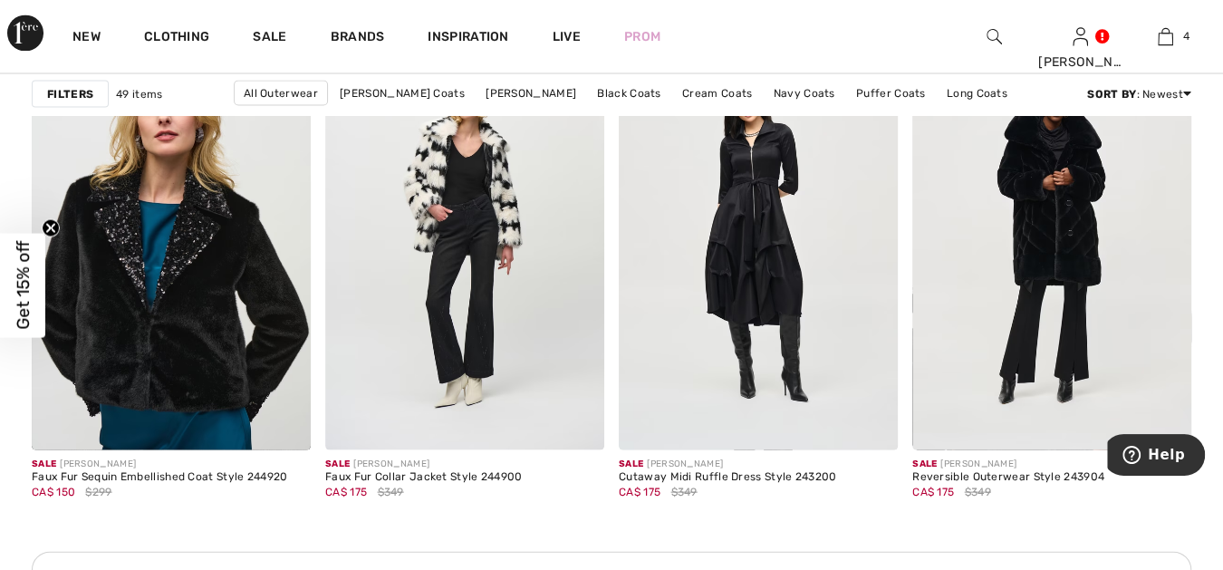
scroll to position [5737, 0]
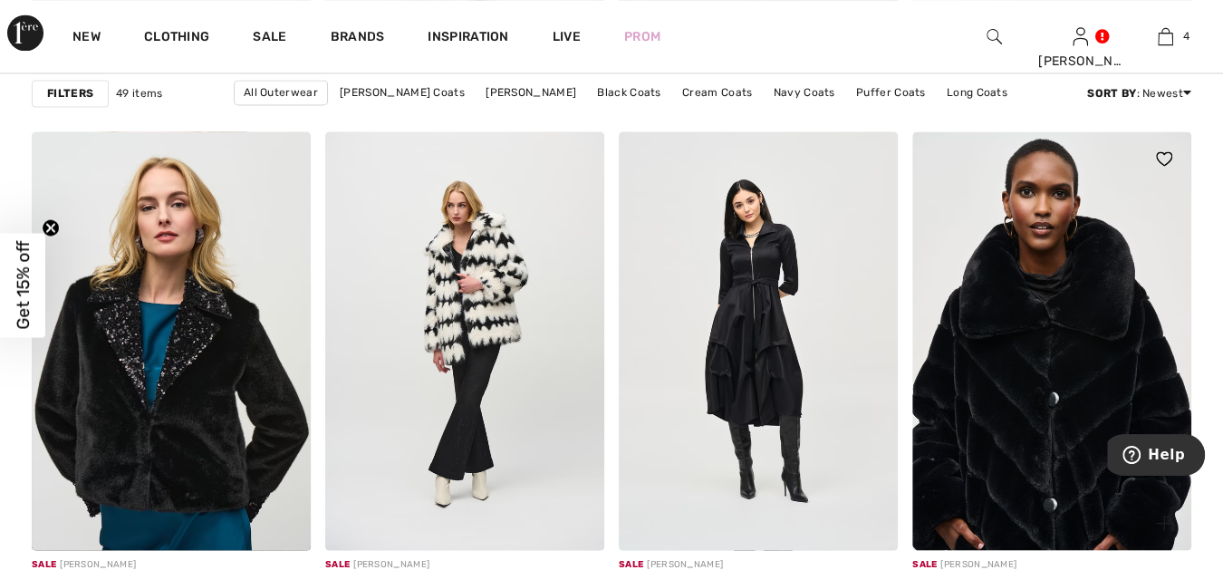
click at [1013, 351] on img at bounding box center [1051, 340] width 279 height 419
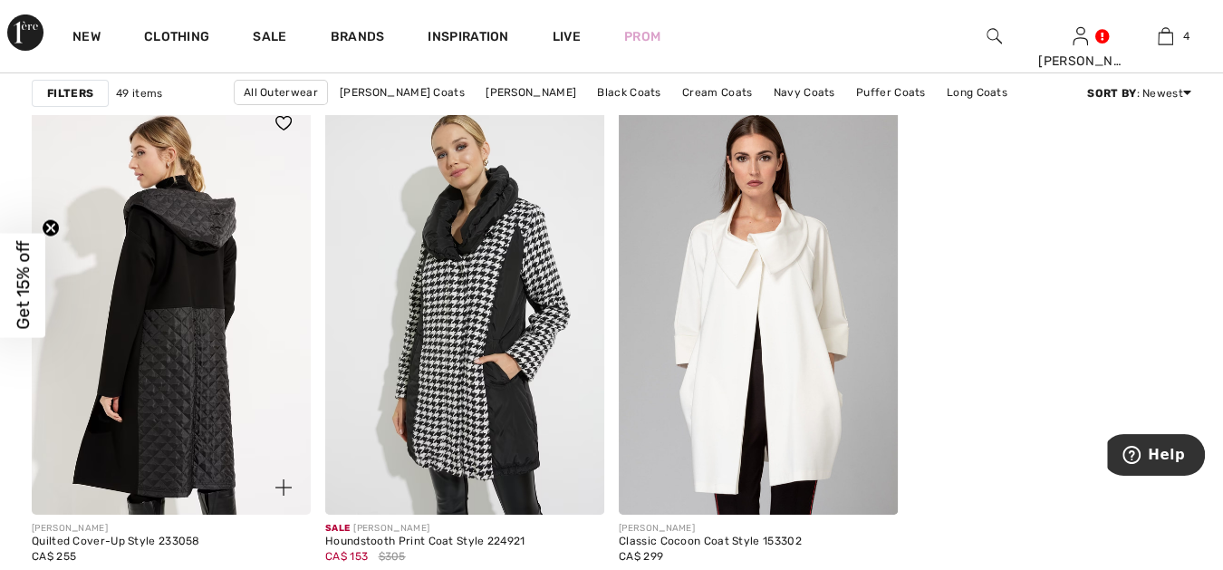
scroll to position [7514, 0]
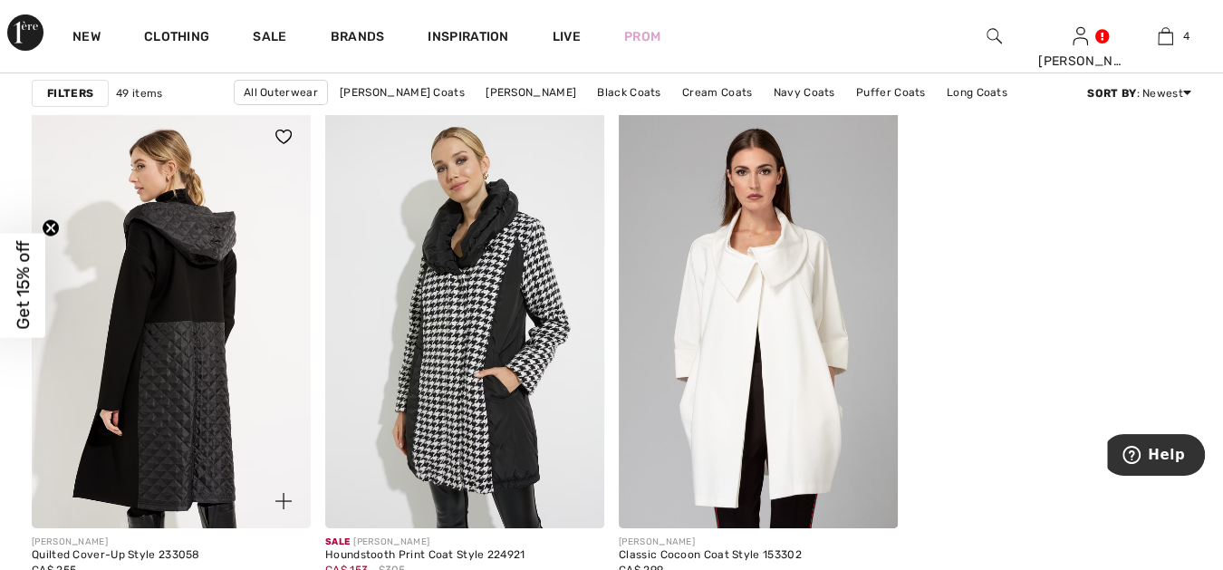
click at [173, 275] on img at bounding box center [171, 319] width 279 height 419
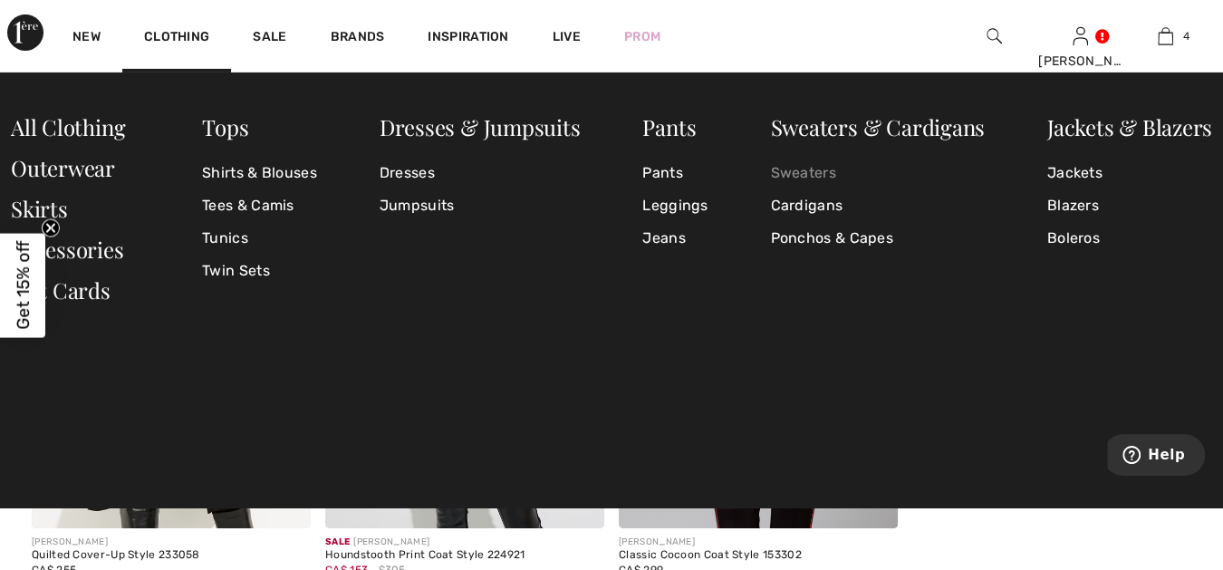
click at [823, 168] on link "Sweaters" at bounding box center [877, 173] width 215 height 33
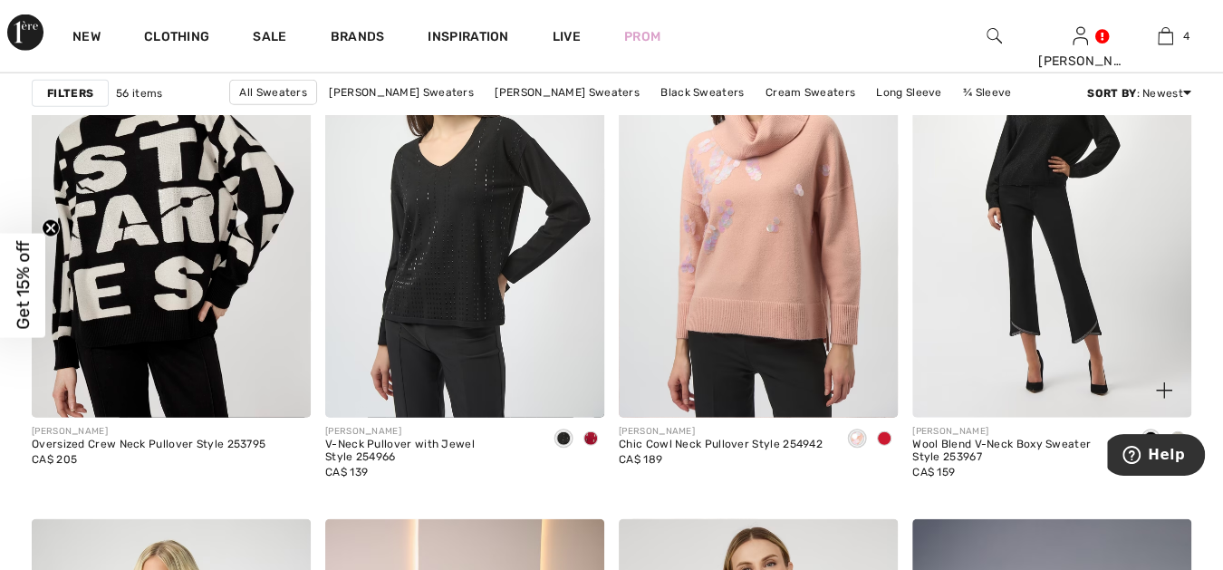
scroll to position [2583, 0]
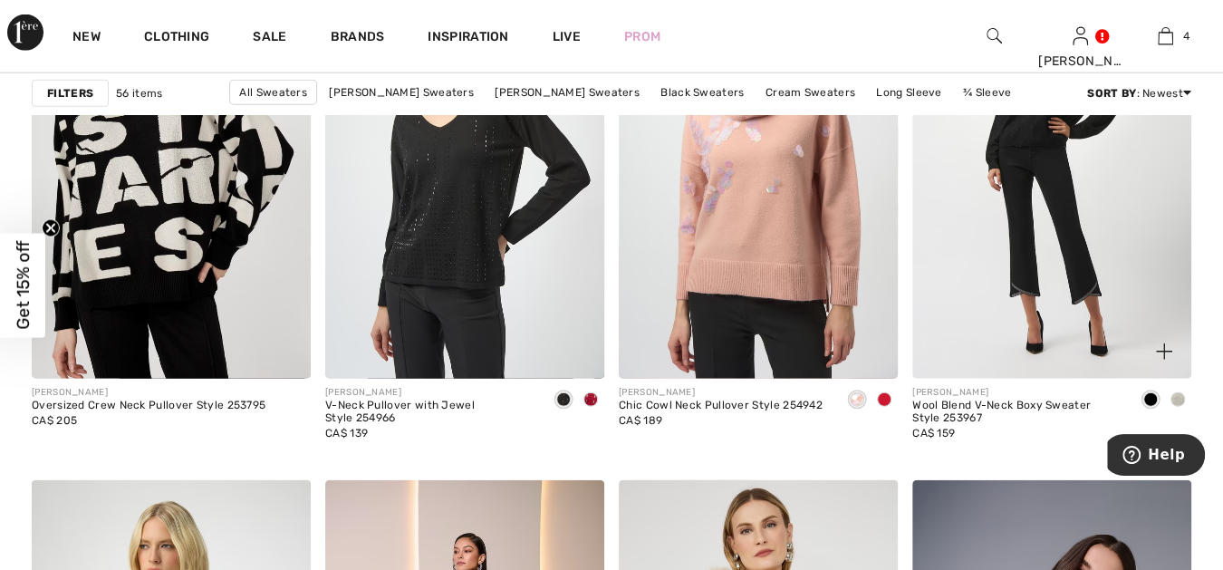
click at [1042, 176] on img at bounding box center [1051, 169] width 279 height 419
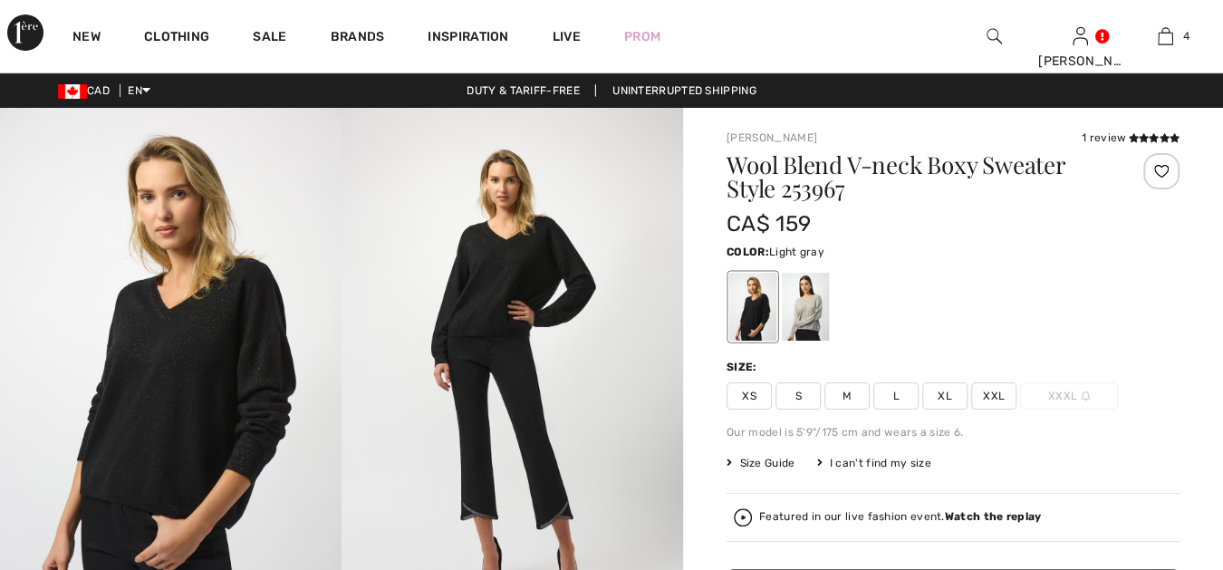
click at [807, 303] on div at bounding box center [805, 307] width 47 height 68
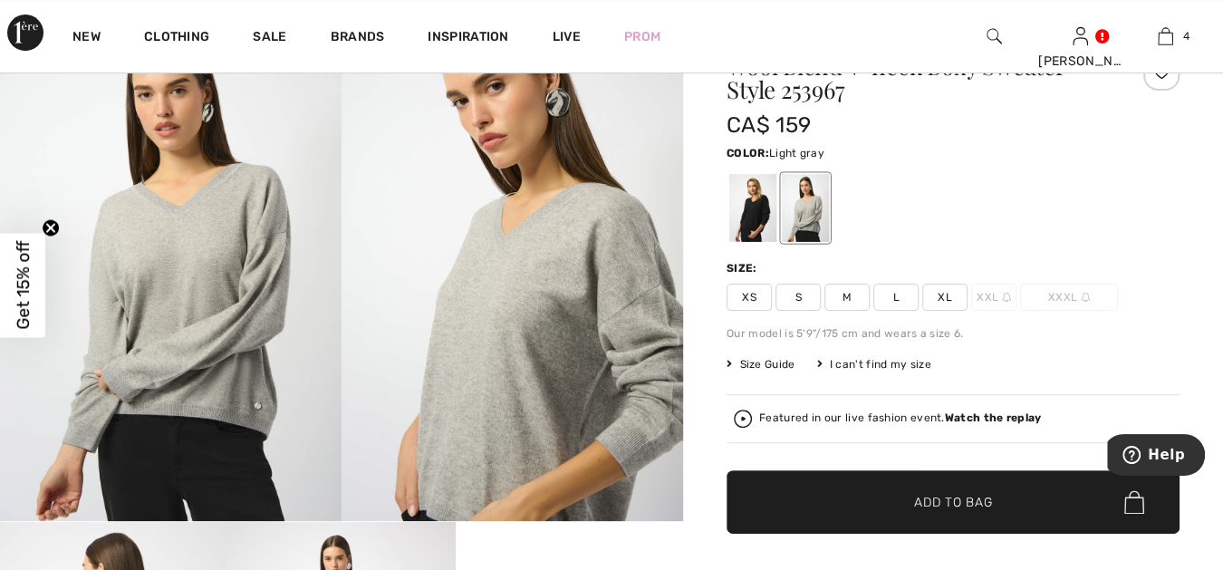
scroll to position [167, 0]
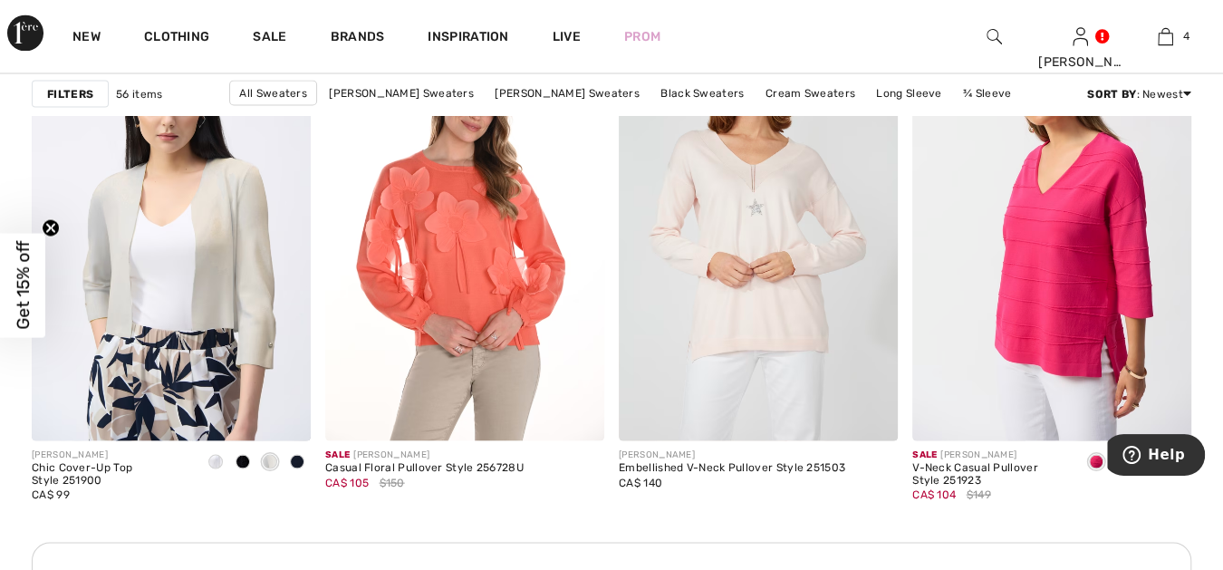
scroll to position [5871, 0]
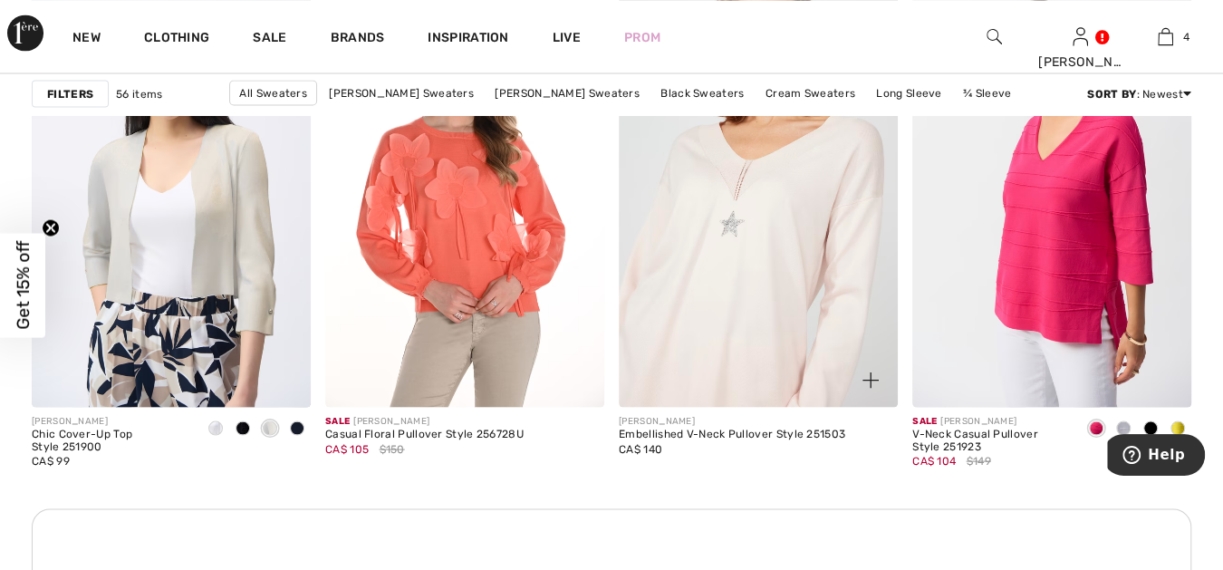
click at [740, 215] on img at bounding box center [758, 197] width 279 height 419
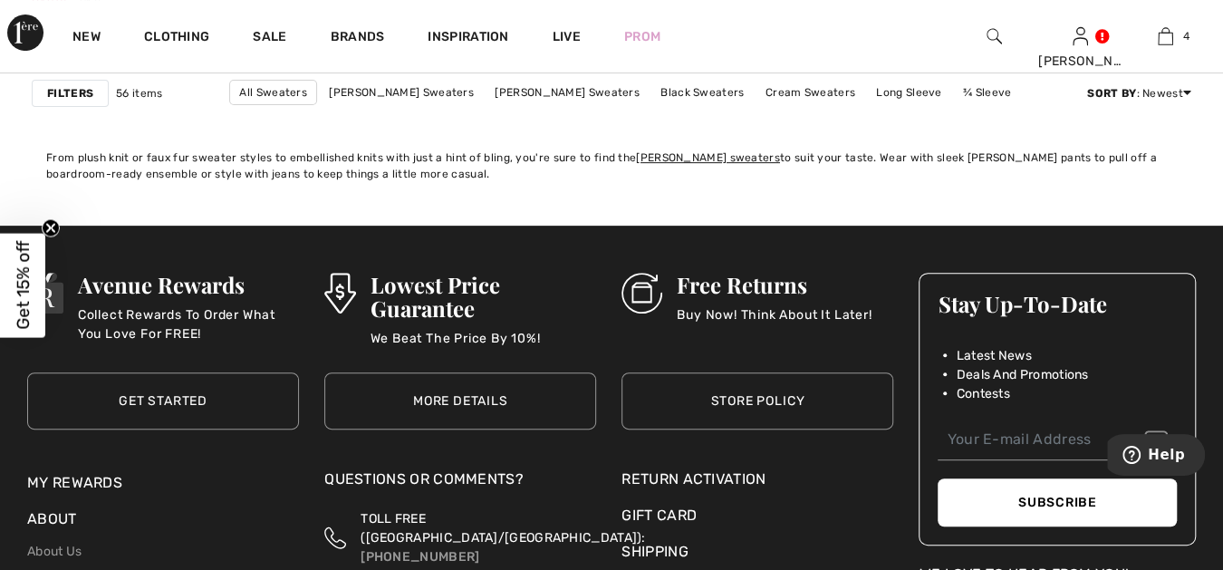
scroll to position [7850, 0]
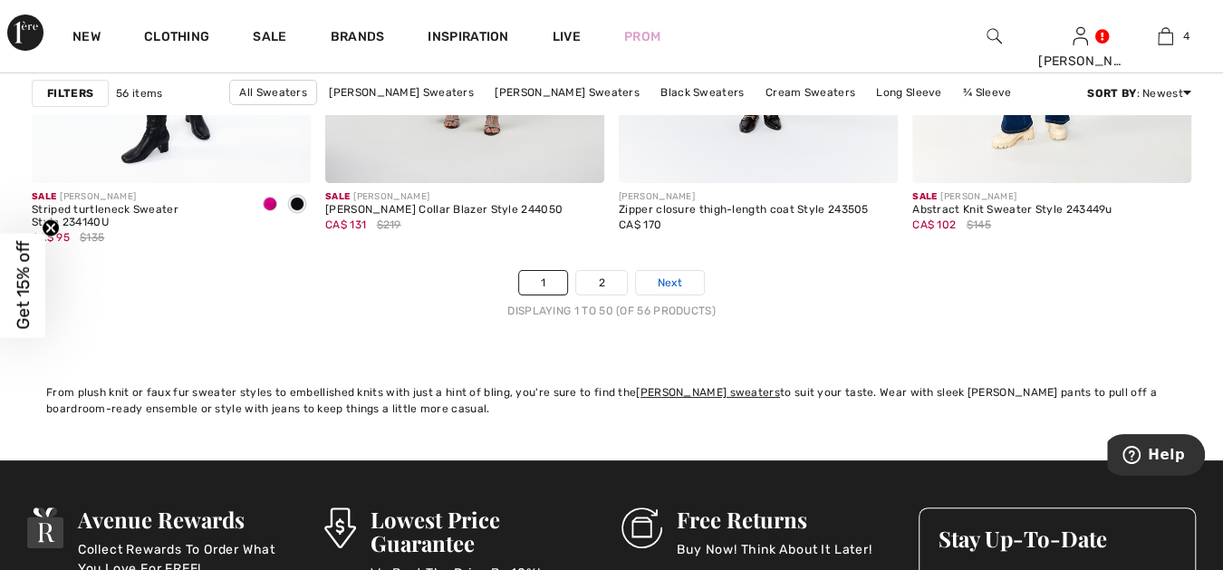
click at [669, 274] on span "Next" at bounding box center [670, 282] width 24 height 16
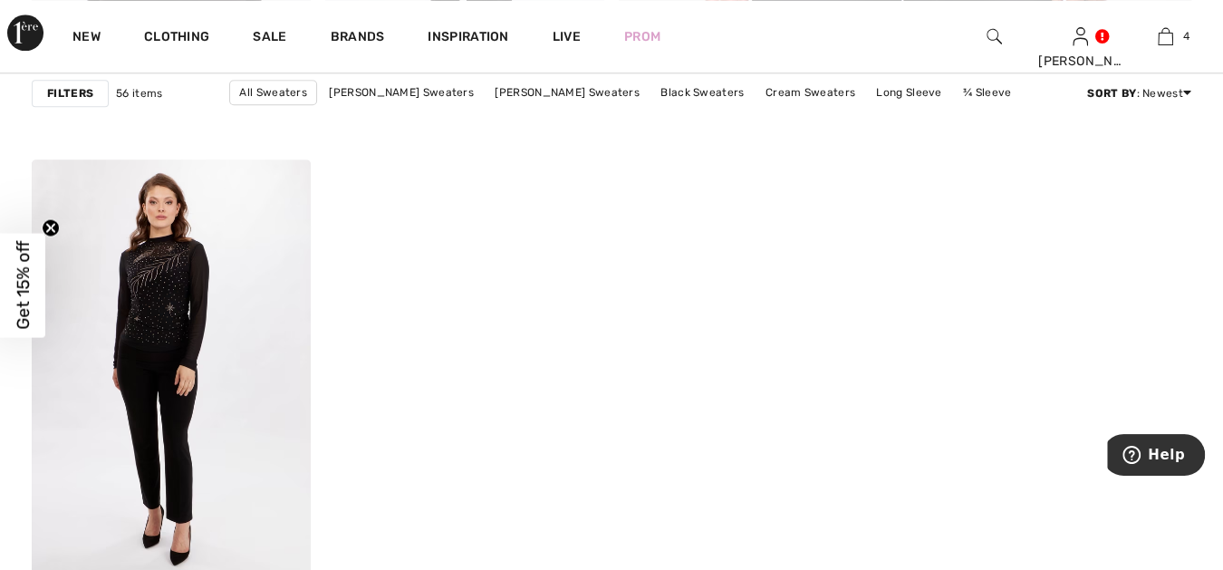
scroll to position [1107, 0]
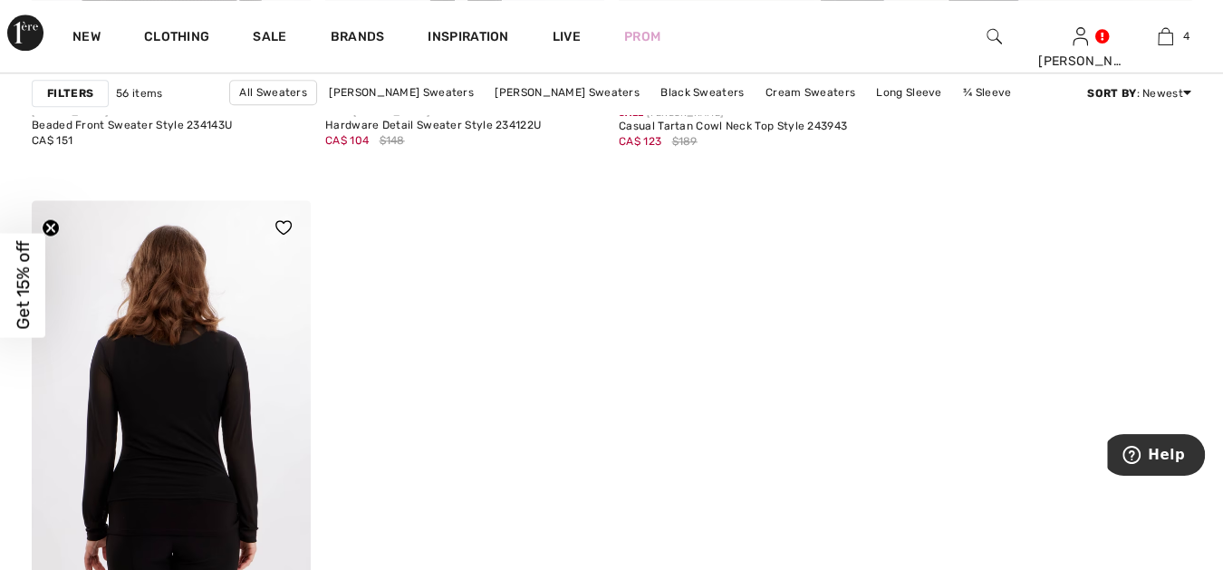
click at [175, 358] on img at bounding box center [171, 409] width 279 height 419
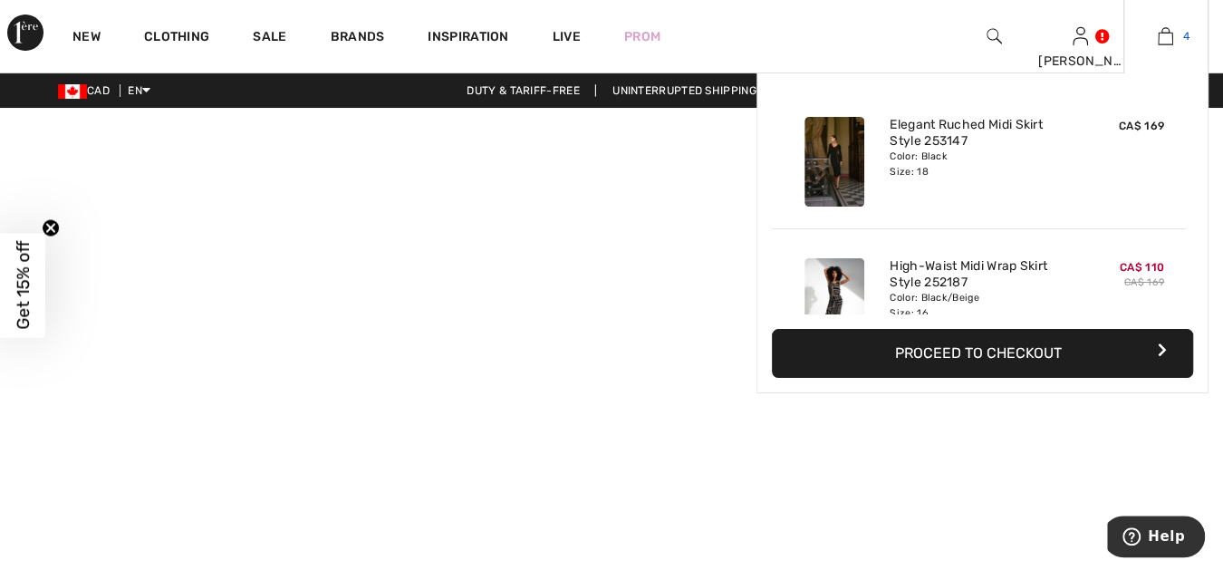
click at [1165, 34] on img at bounding box center [1165, 36] width 15 height 22
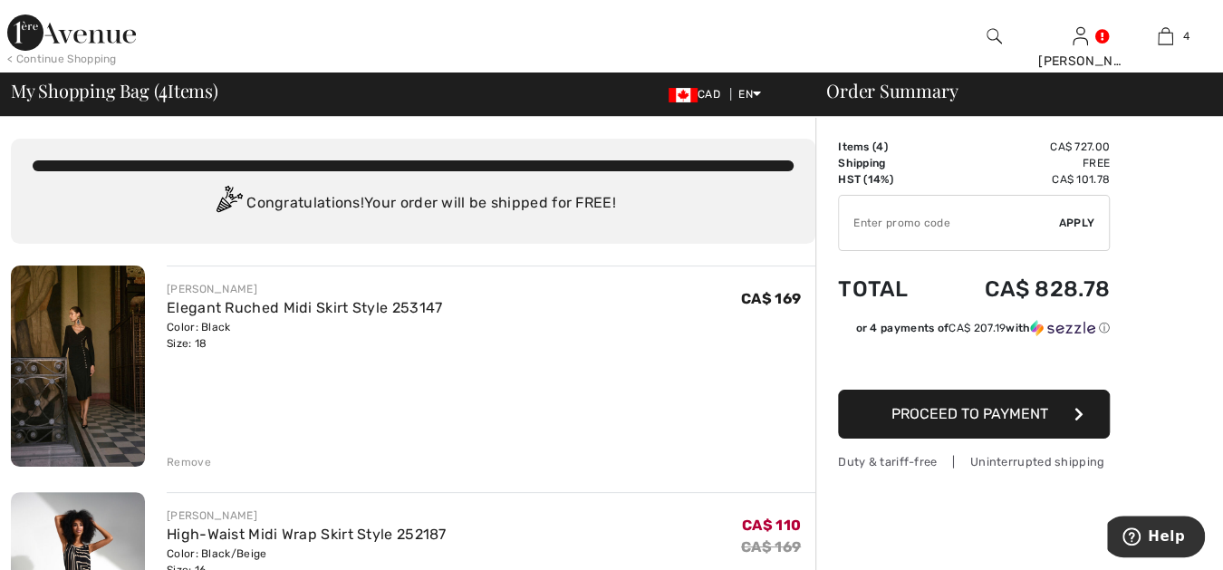
click at [853, 222] on input "TEXT" at bounding box center [949, 223] width 220 height 54
type input "GC005072117"
click at [1065, 217] on span "Apply" at bounding box center [1077, 223] width 36 height 16
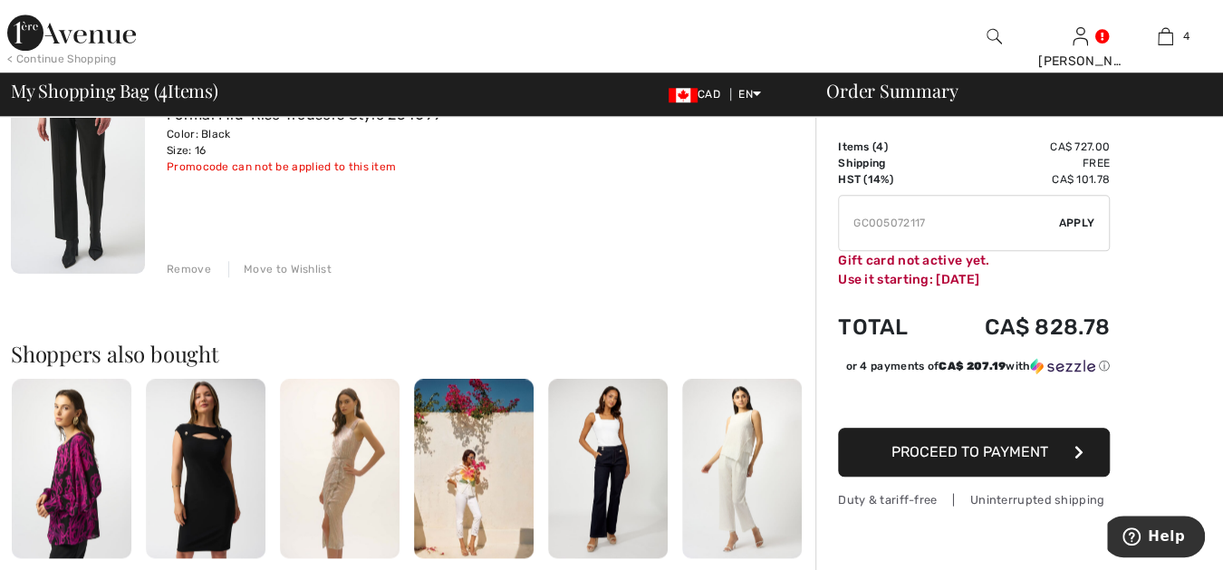
scroll to position [972, 0]
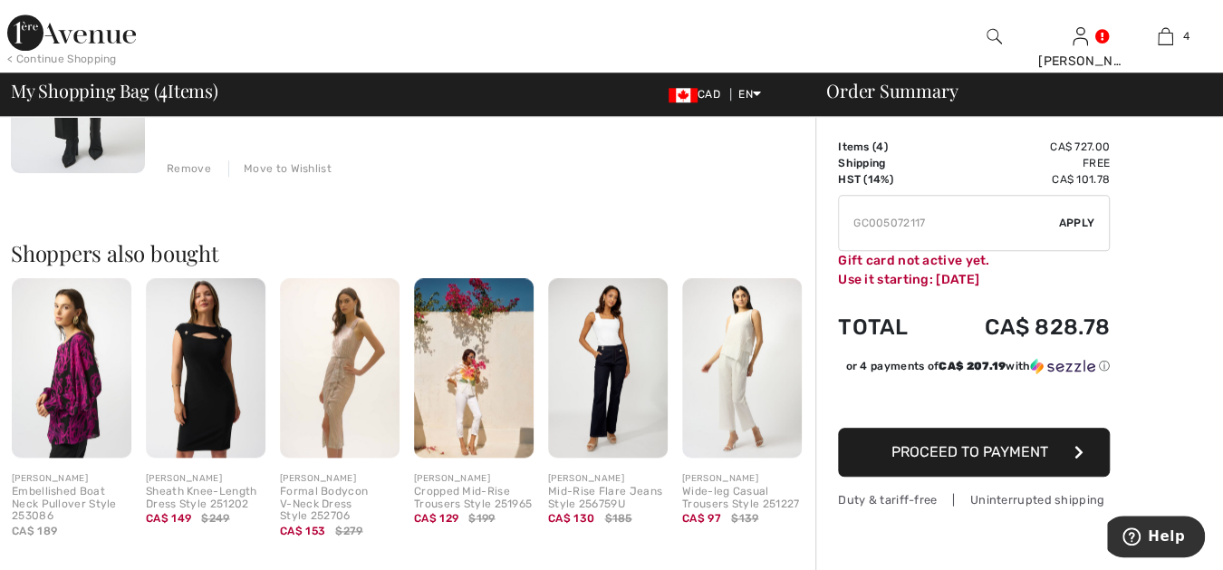
click at [82, 388] on img at bounding box center [72, 367] width 120 height 179
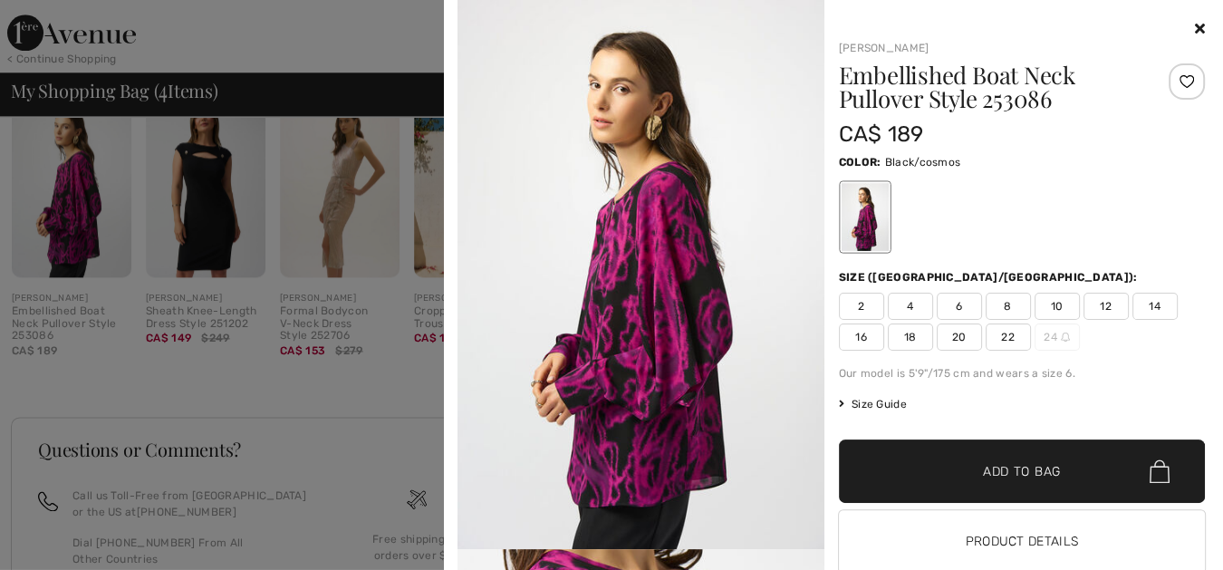
scroll to position [1140, 0]
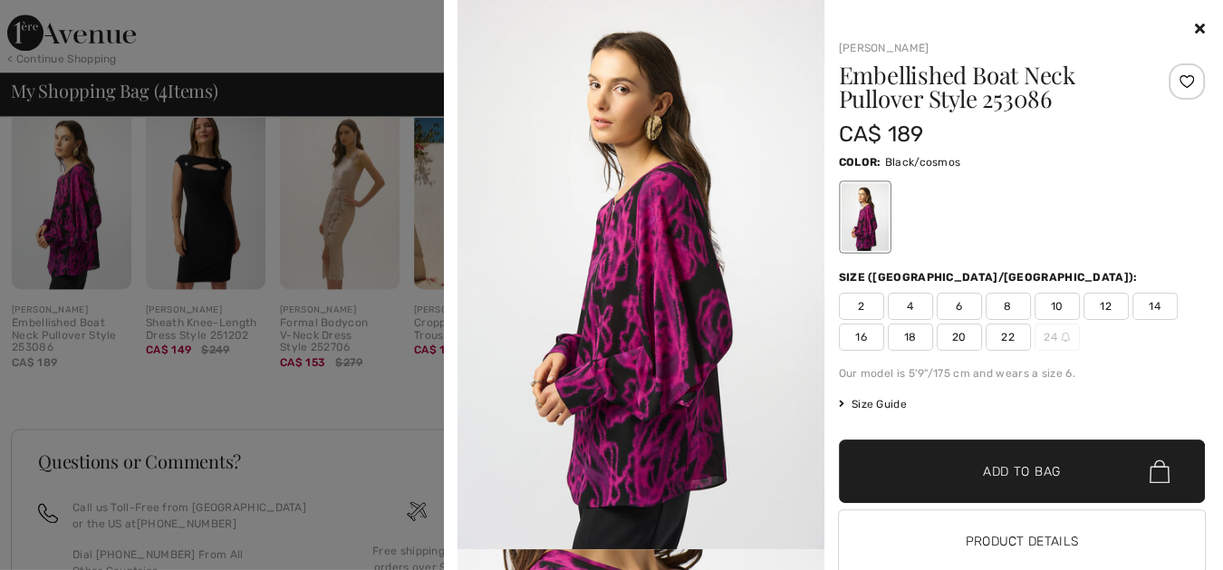
click at [1195, 24] on icon at bounding box center [1200, 28] width 10 height 14
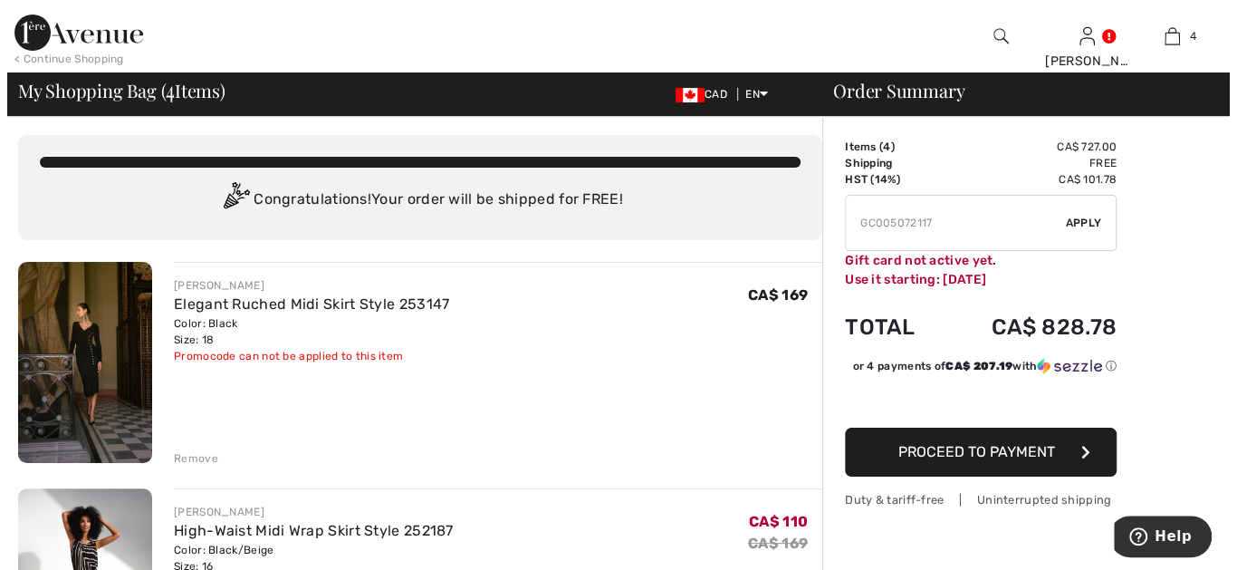
scroll to position [0, 0]
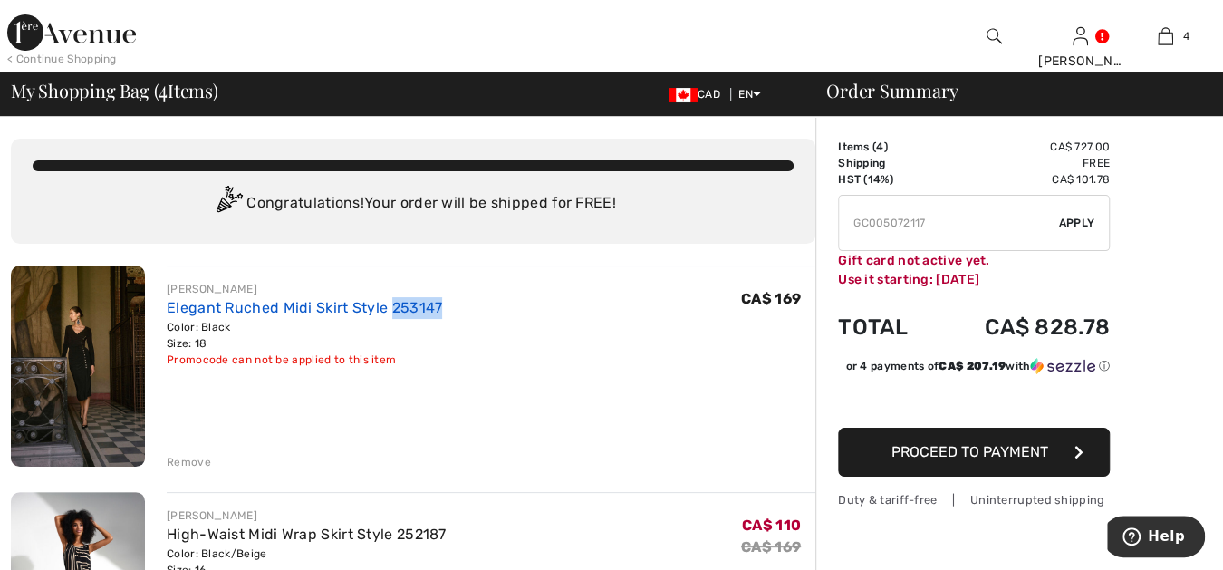
drag, startPoint x: 438, startPoint y: 301, endPoint x: 392, endPoint y: 303, distance: 46.3
click at [392, 303] on div "JOSEPH RIBKOFF Elegant Ruched Midi Skirt Style 253147 Color: Black Size: 18 Fin…" at bounding box center [491, 324] width 649 height 87
copy link "253147"
click at [992, 31] on img at bounding box center [993, 36] width 15 height 22
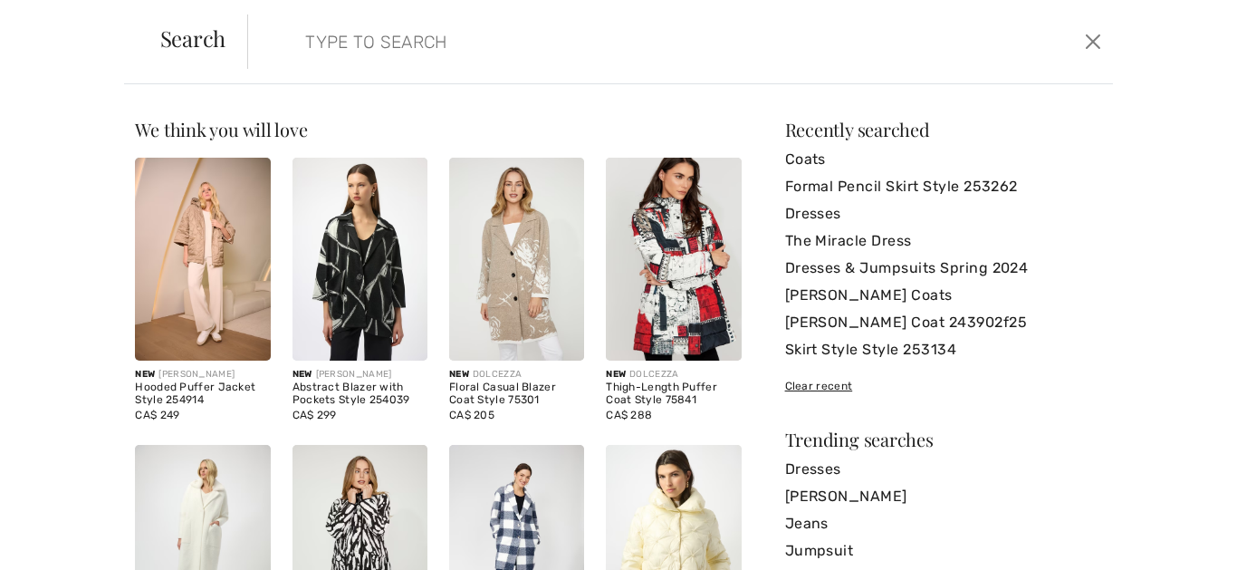
paste input "253147"
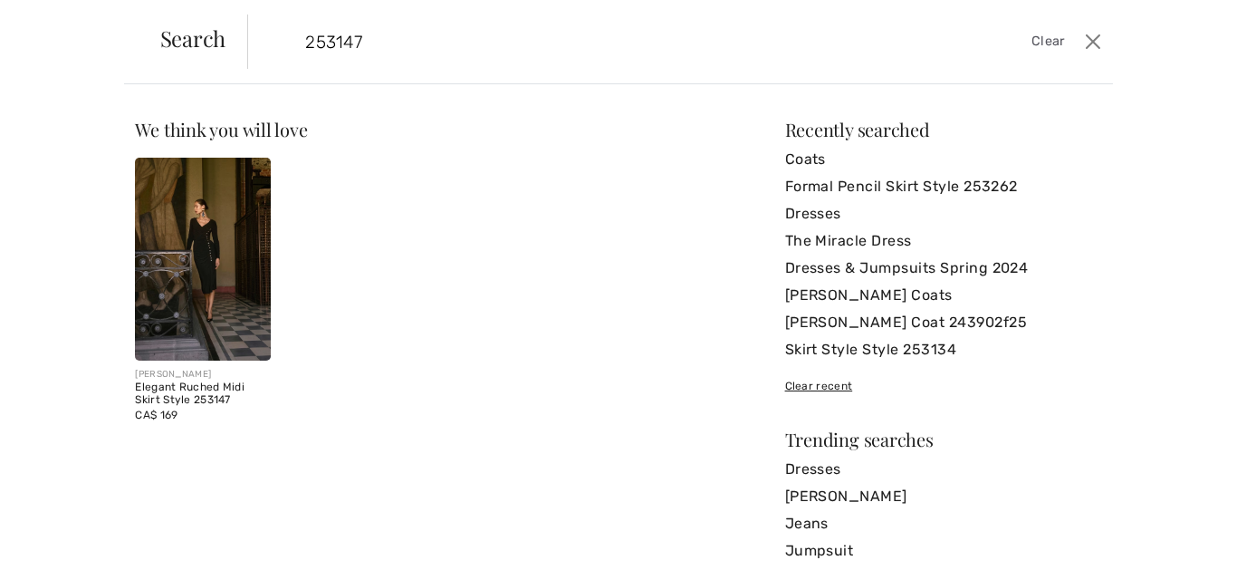
type input "253147"
click at [206, 230] on img at bounding box center [202, 259] width 135 height 203
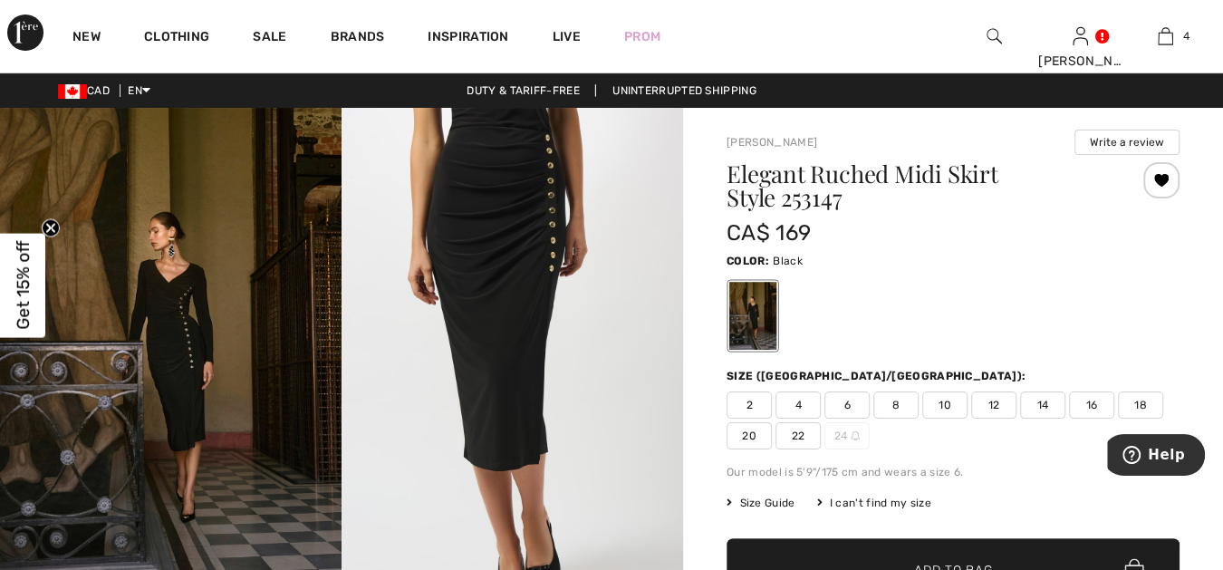
click at [505, 256] on img at bounding box center [513, 364] width 342 height 512
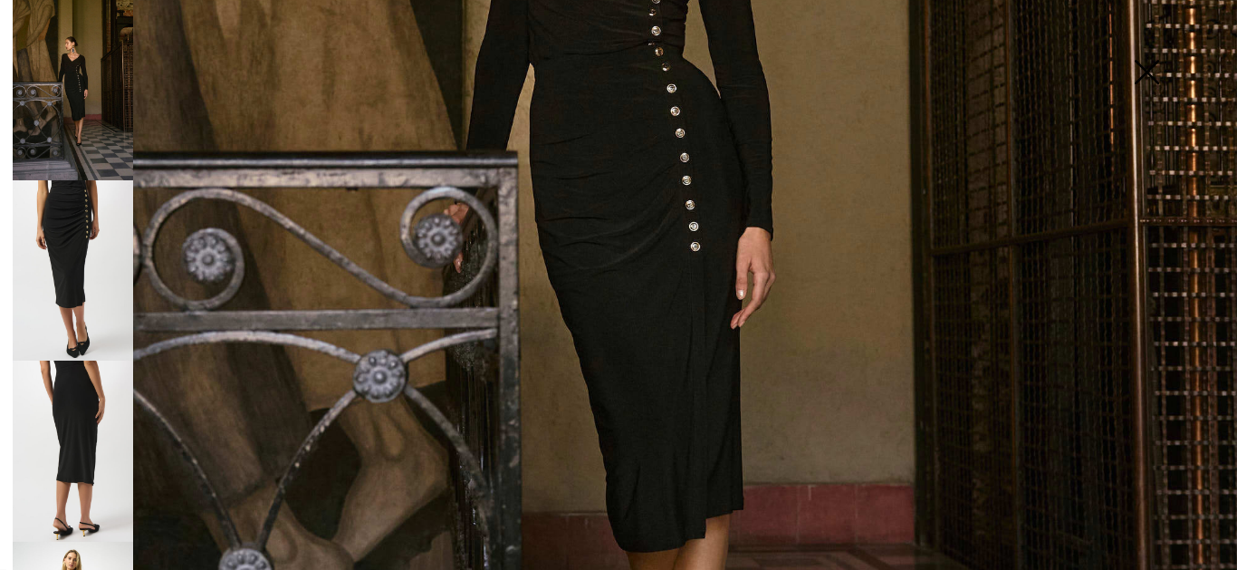
scroll to position [737, 0]
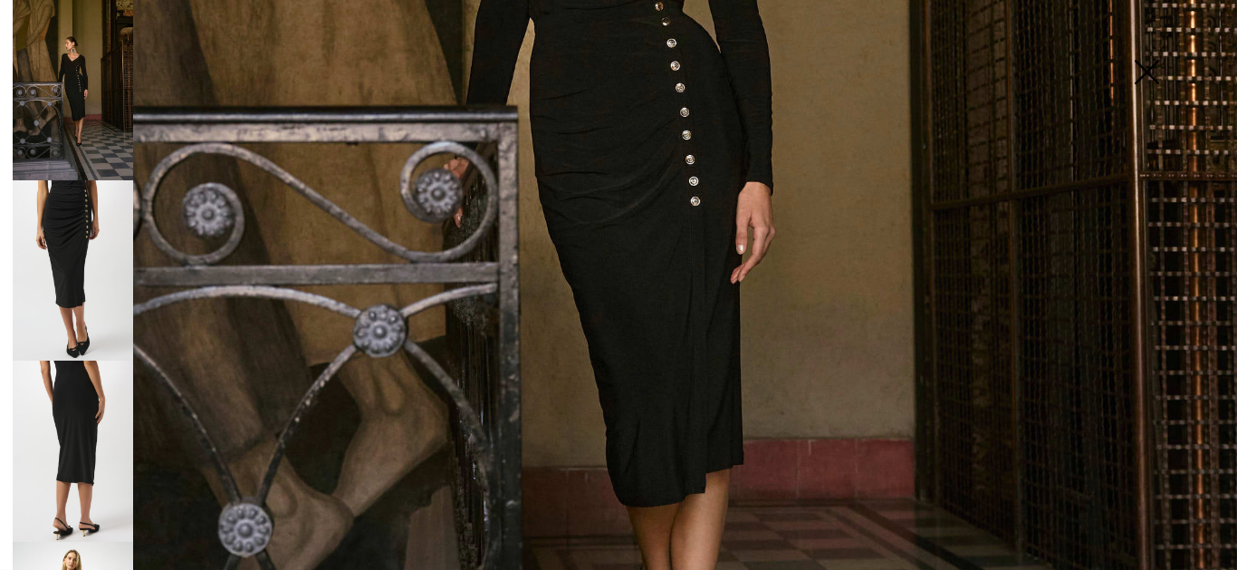
click at [59, 409] on img at bounding box center [73, 451] width 120 height 180
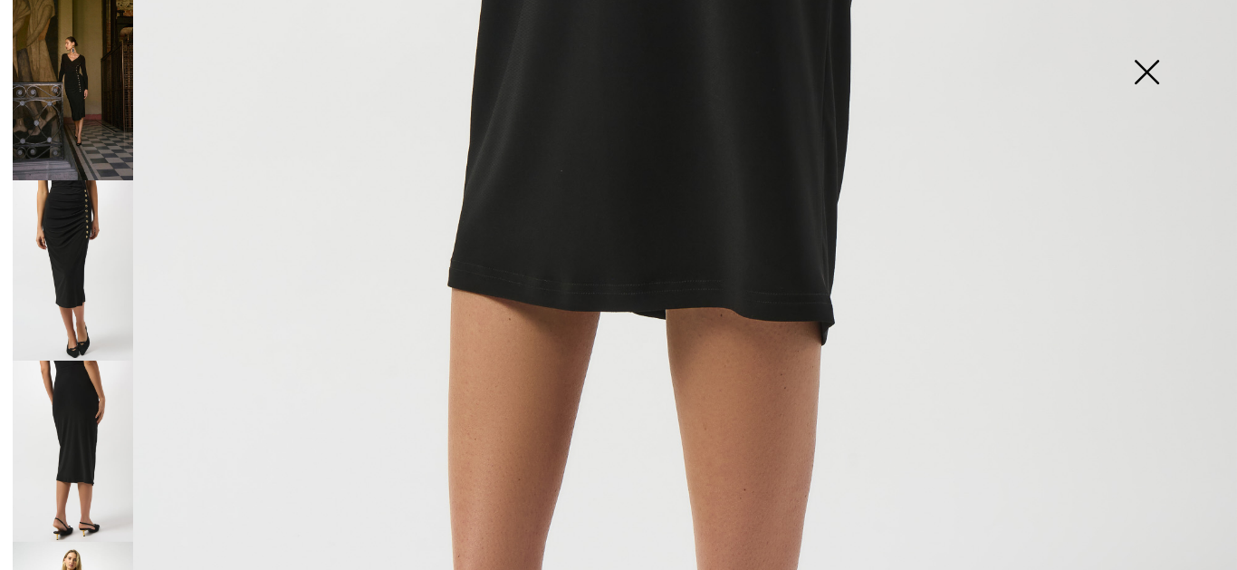
scroll to position [938, 0]
click at [101, 299] on img at bounding box center [73, 270] width 120 height 180
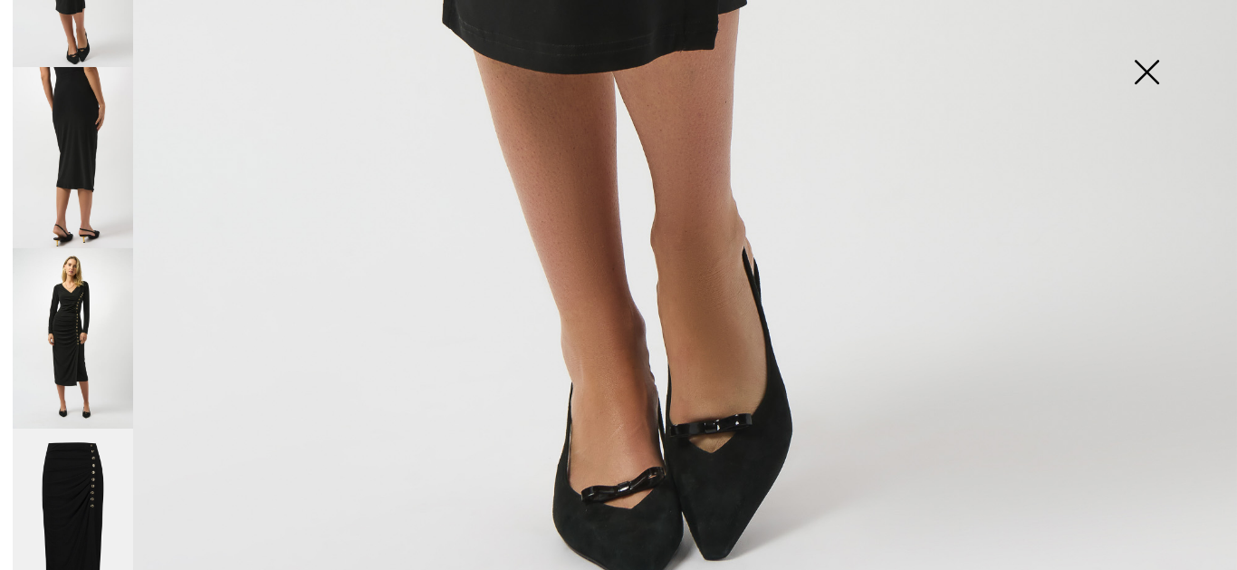
scroll to position [298, 0]
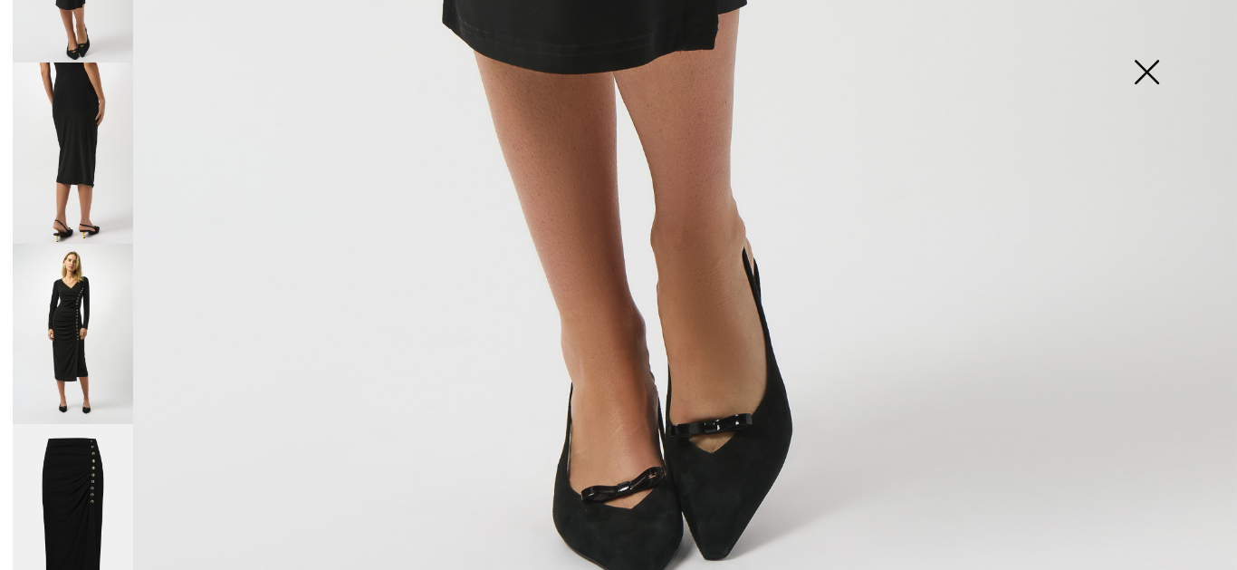
click at [84, 466] on img at bounding box center [73, 514] width 120 height 181
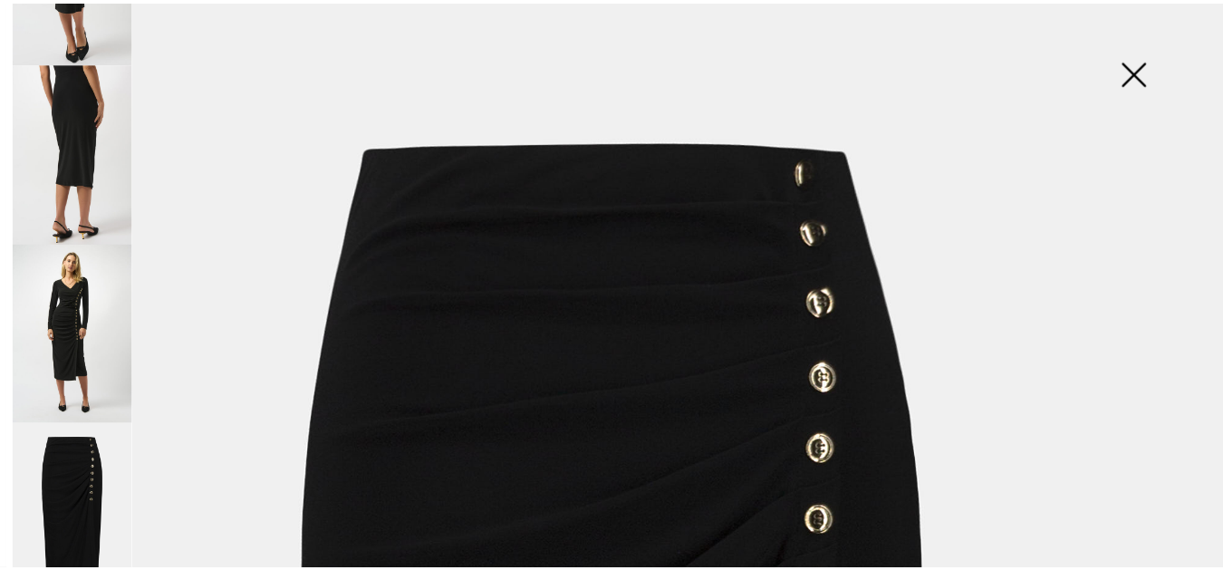
scroll to position [0, 0]
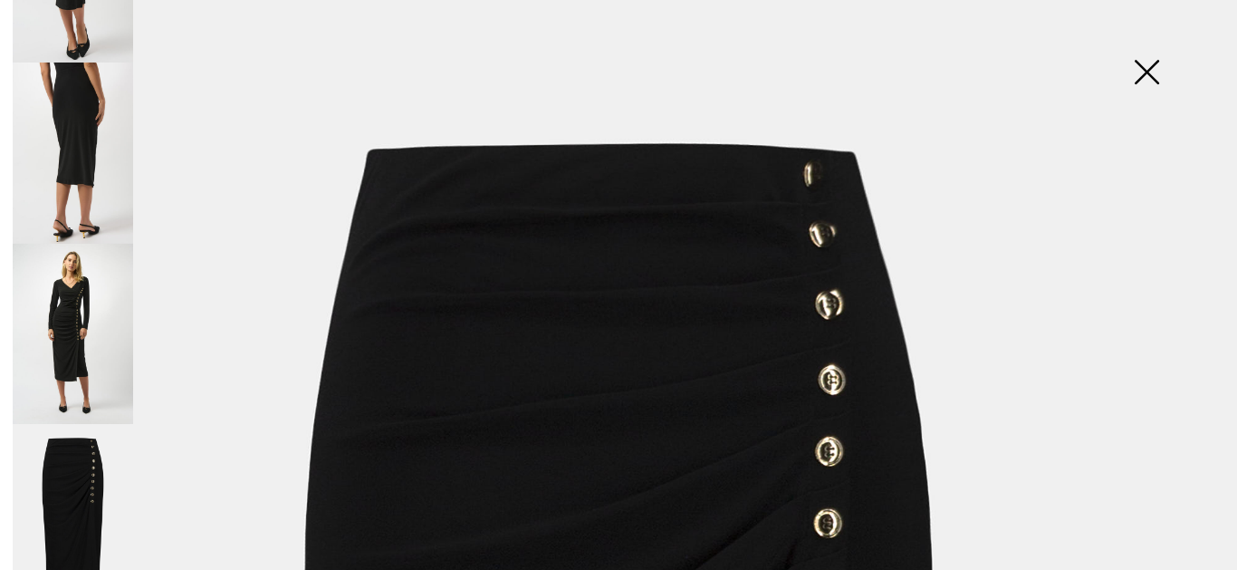
click at [1145, 68] on img at bounding box center [1147, 73] width 91 height 93
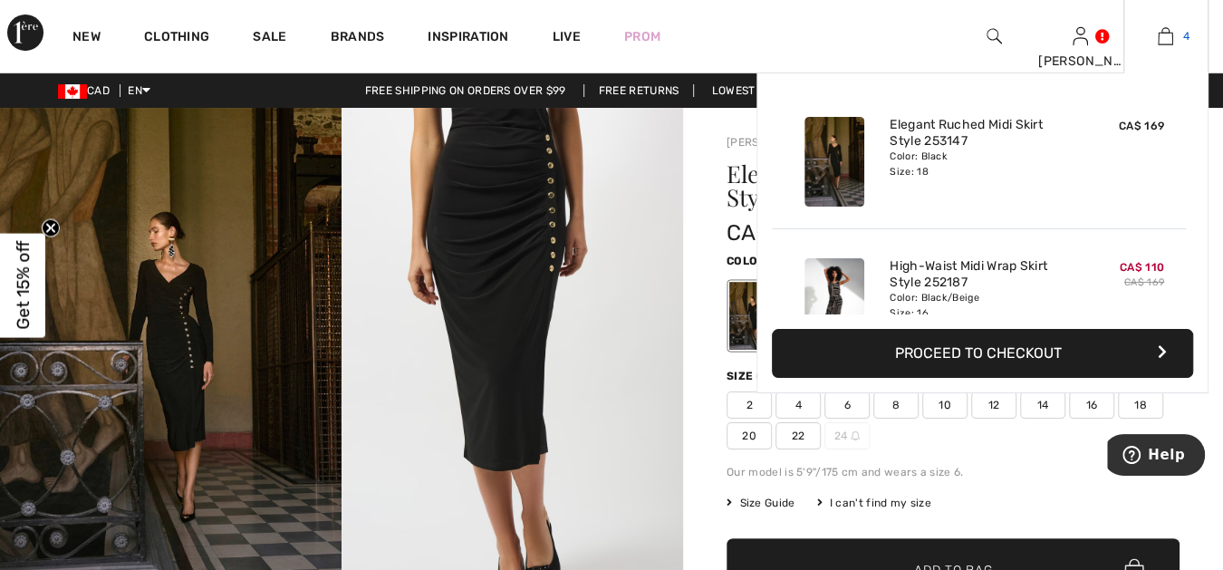
click at [1165, 35] on img at bounding box center [1165, 36] width 15 height 22
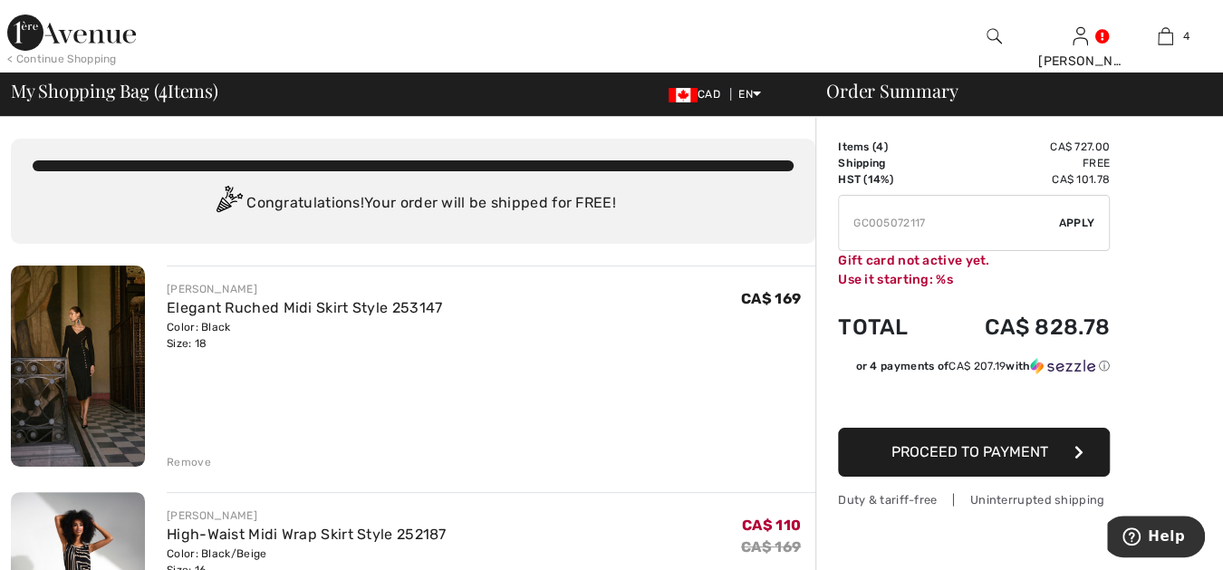
click at [992, 35] on img at bounding box center [993, 36] width 15 height 22
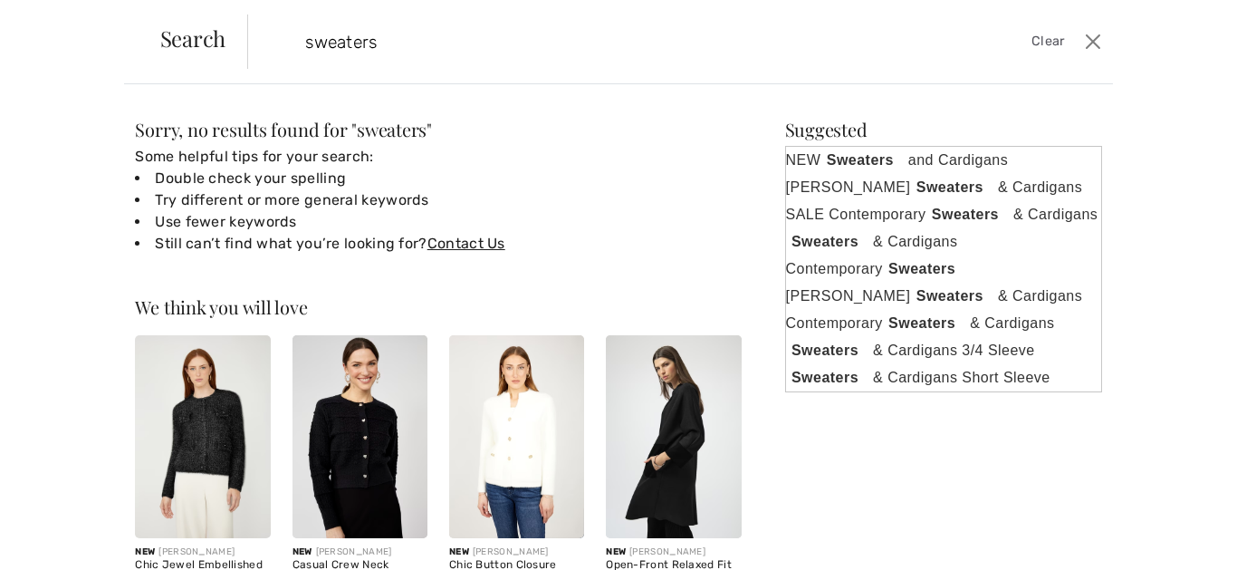
type input "sweaters"
click at [842, 157] on strong "Sweaters" at bounding box center [863, 160] width 86 height 23
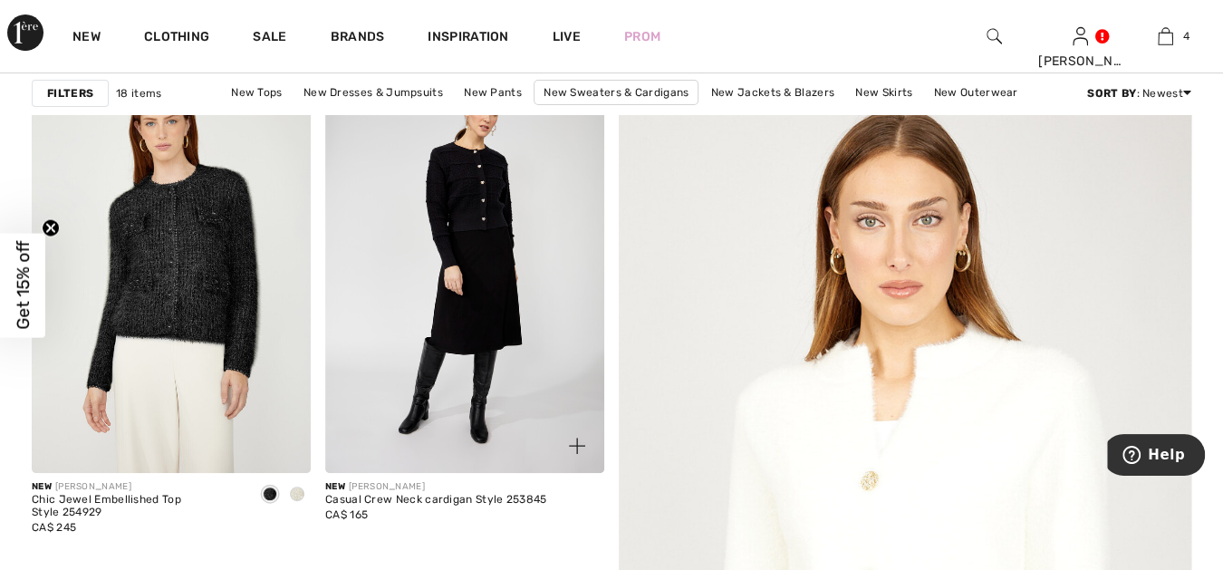
scroll to position [201, 0]
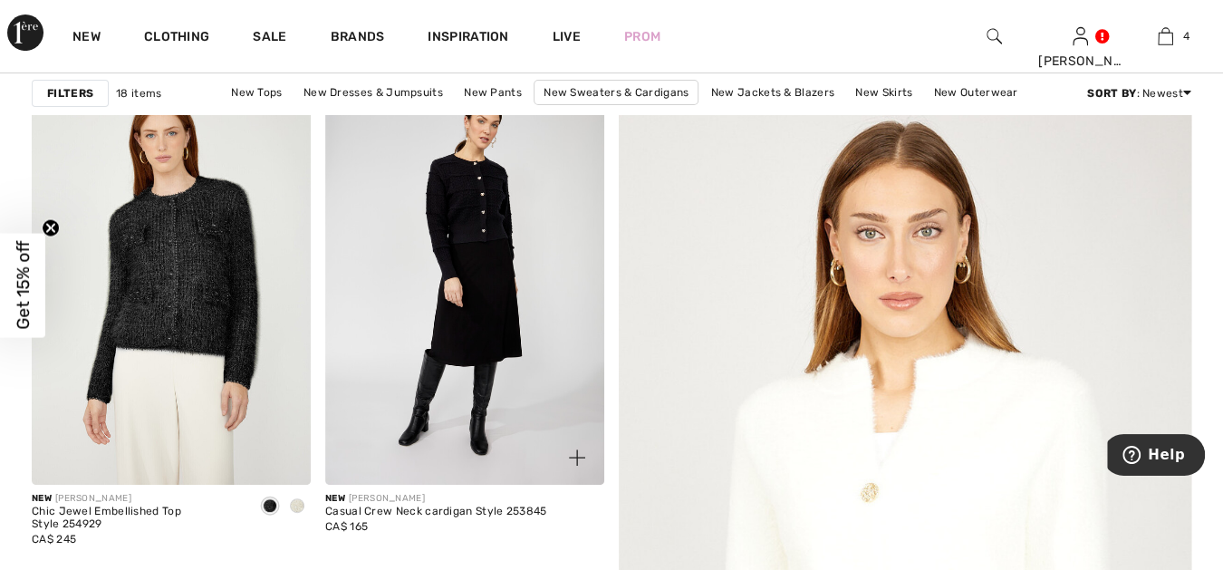
click at [339, 207] on img at bounding box center [464, 275] width 279 height 419
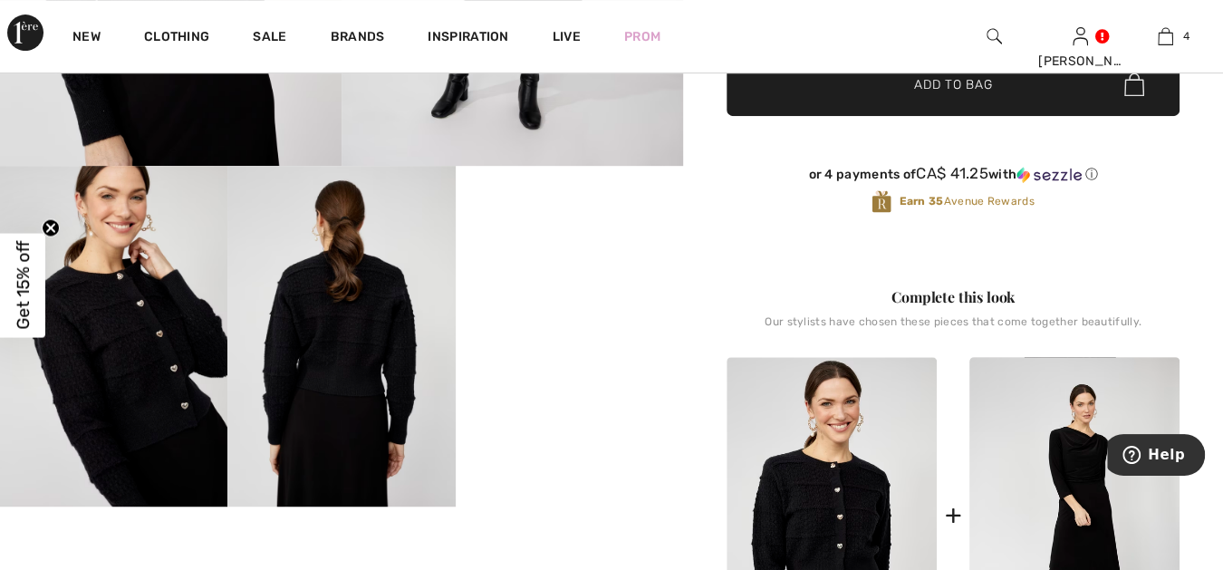
scroll to position [469, 0]
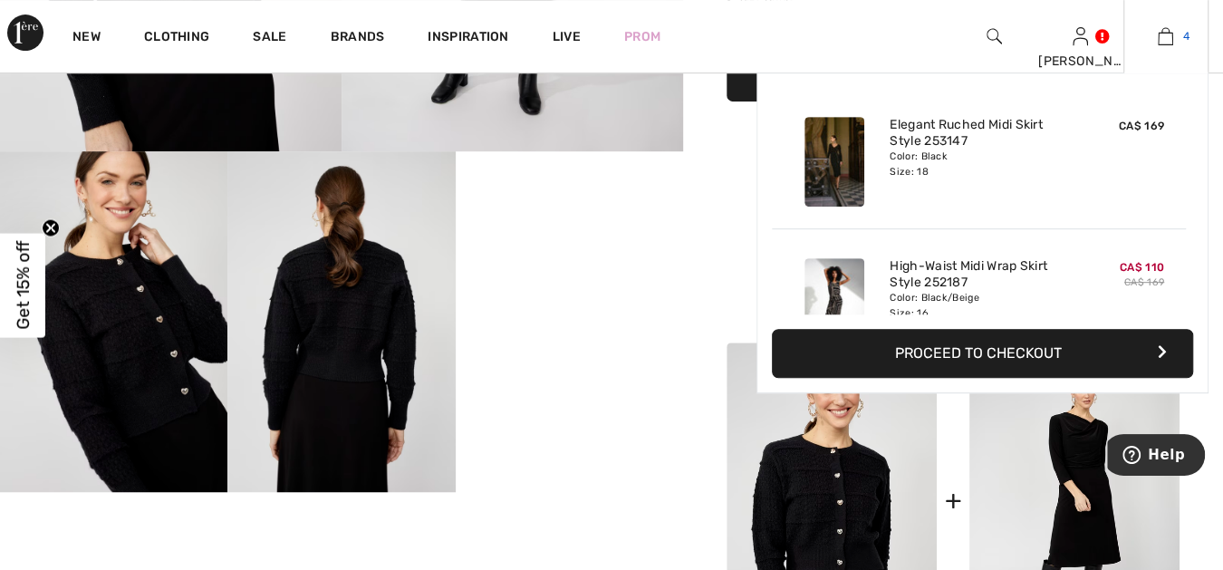
click at [1164, 34] on img at bounding box center [1165, 36] width 15 height 22
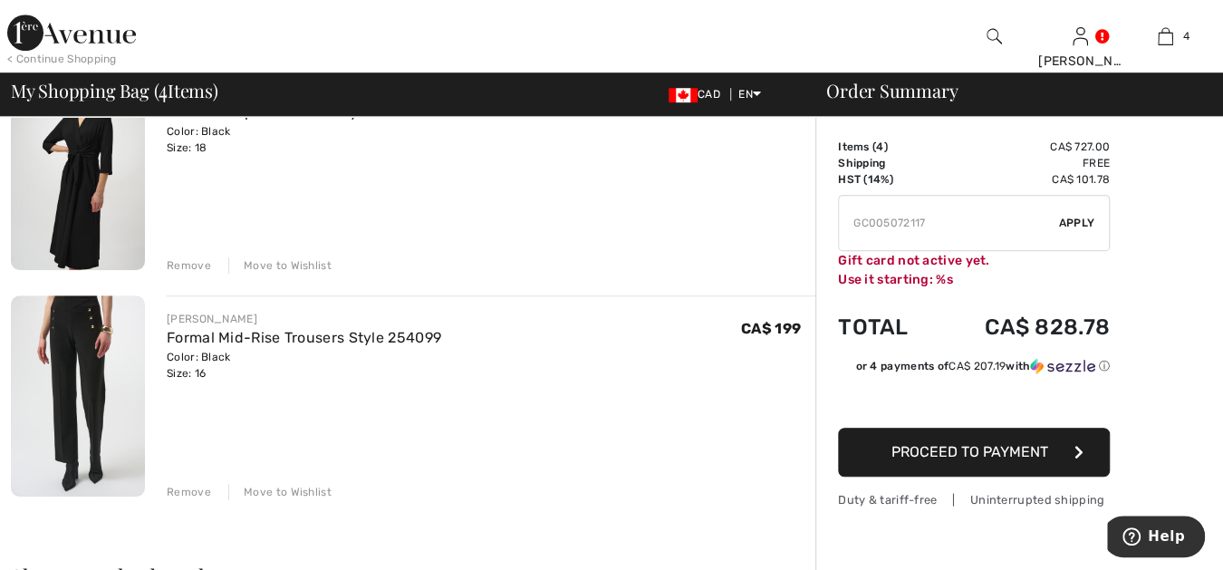
scroll to position [503, 0]
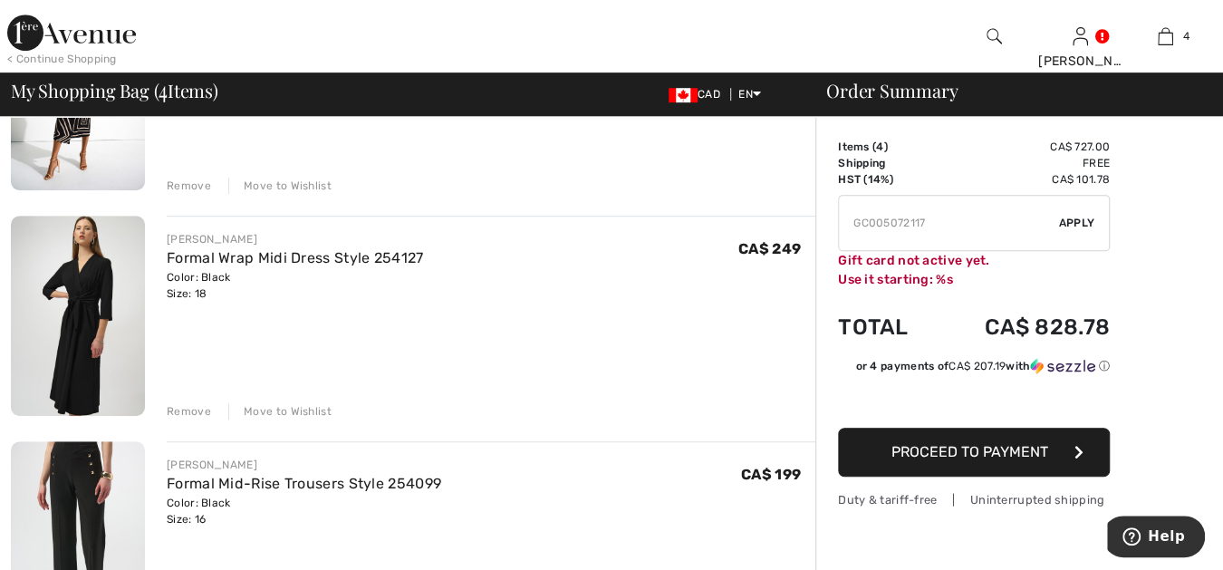
click at [917, 446] on span "Proceed to Payment" at bounding box center [969, 451] width 157 height 17
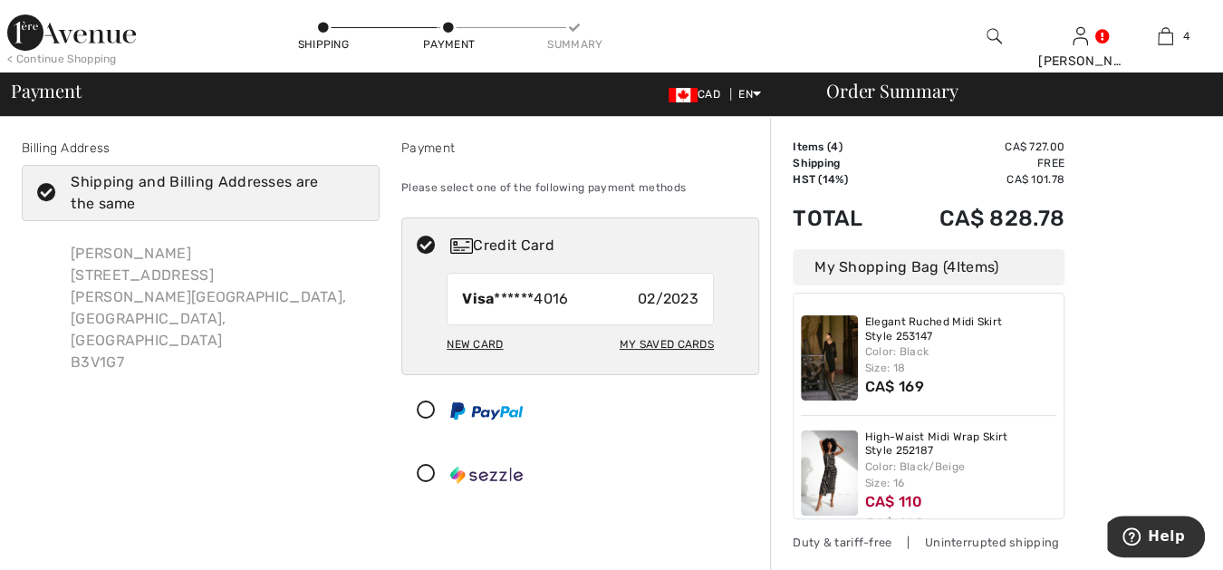
click at [646, 336] on div "My Saved Cards" at bounding box center [667, 344] width 94 height 31
radio input "true"
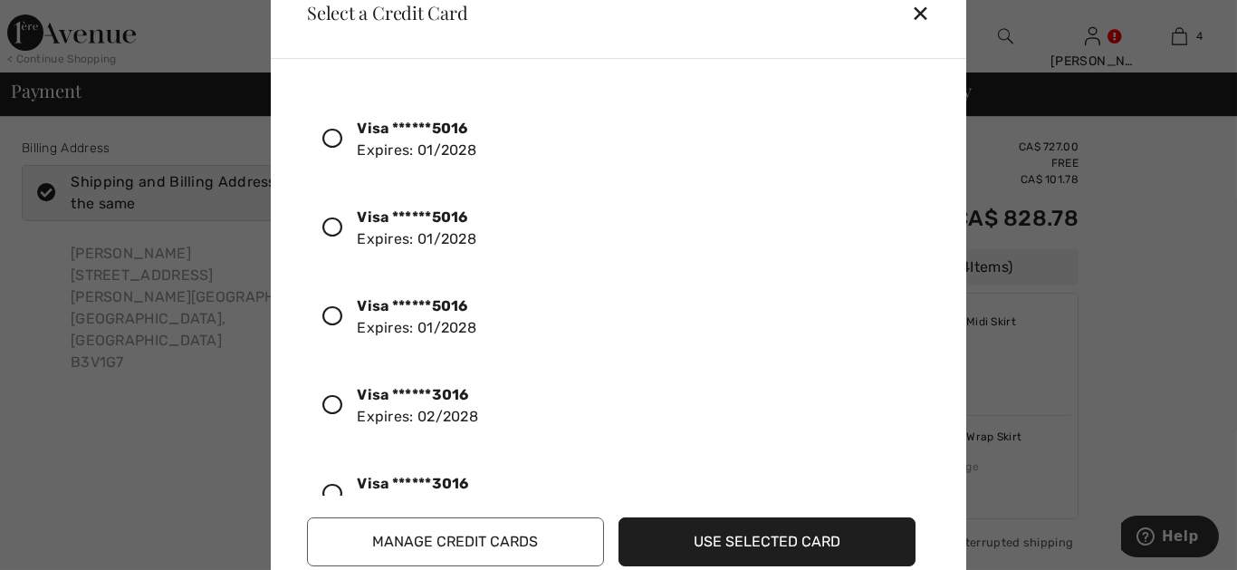
click at [330, 399] on icon at bounding box center [332, 405] width 20 height 20
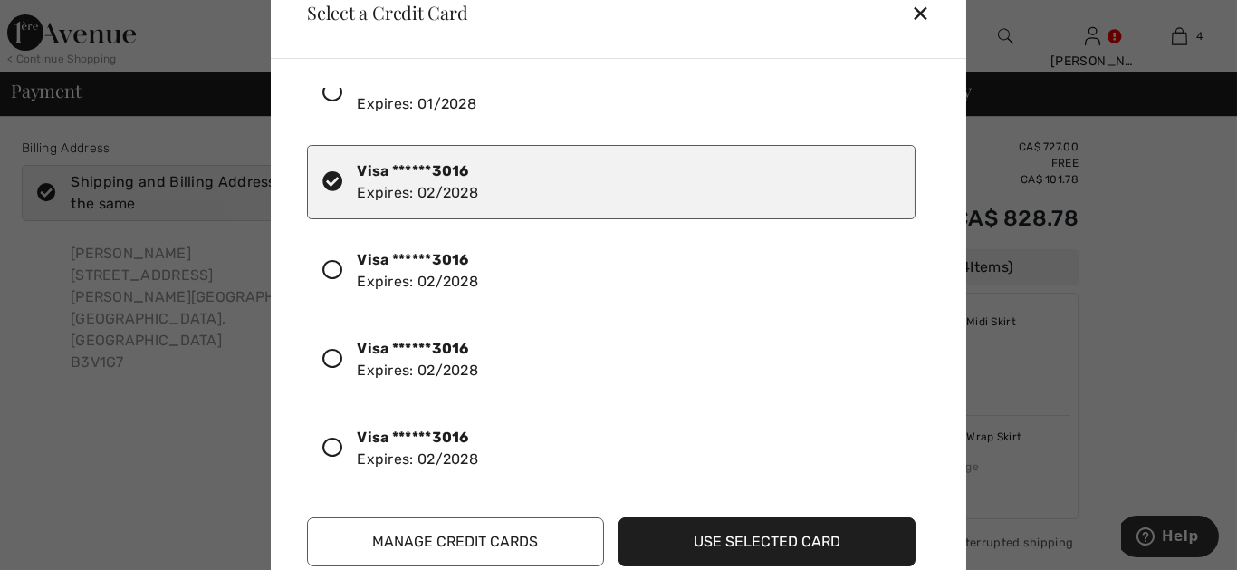
scroll to position [225, 0]
click at [722, 535] on button "Use Selected Card" at bounding box center [767, 541] width 297 height 49
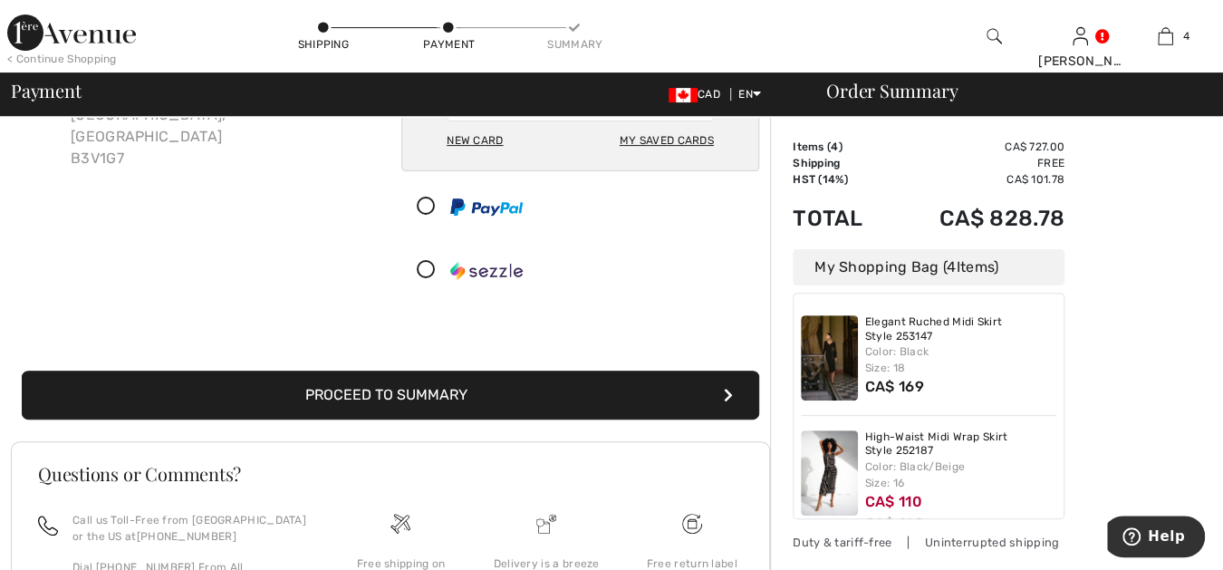
scroll to position [235, 0]
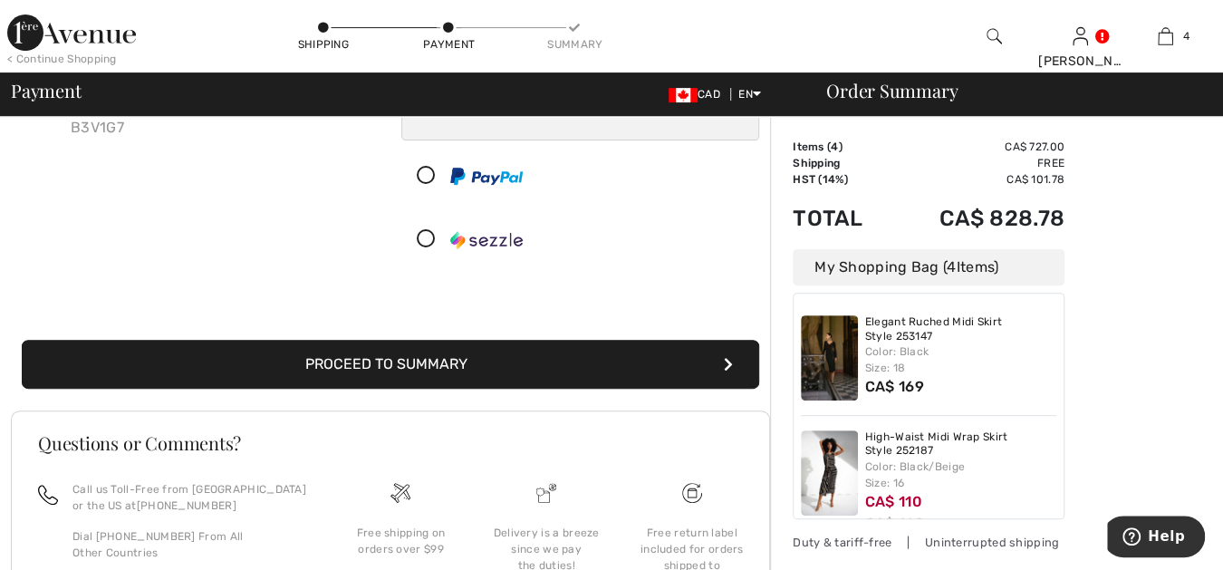
click at [647, 350] on button "Proceed to Summary" at bounding box center [390, 364] width 737 height 49
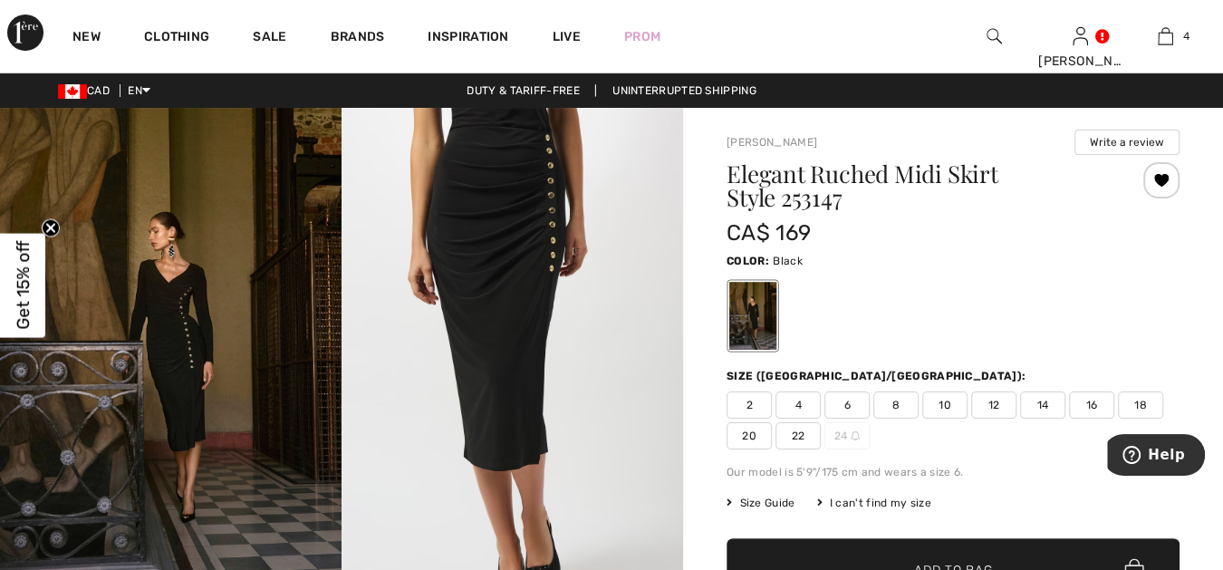
click at [1092, 399] on span "16" at bounding box center [1091, 404] width 45 height 27
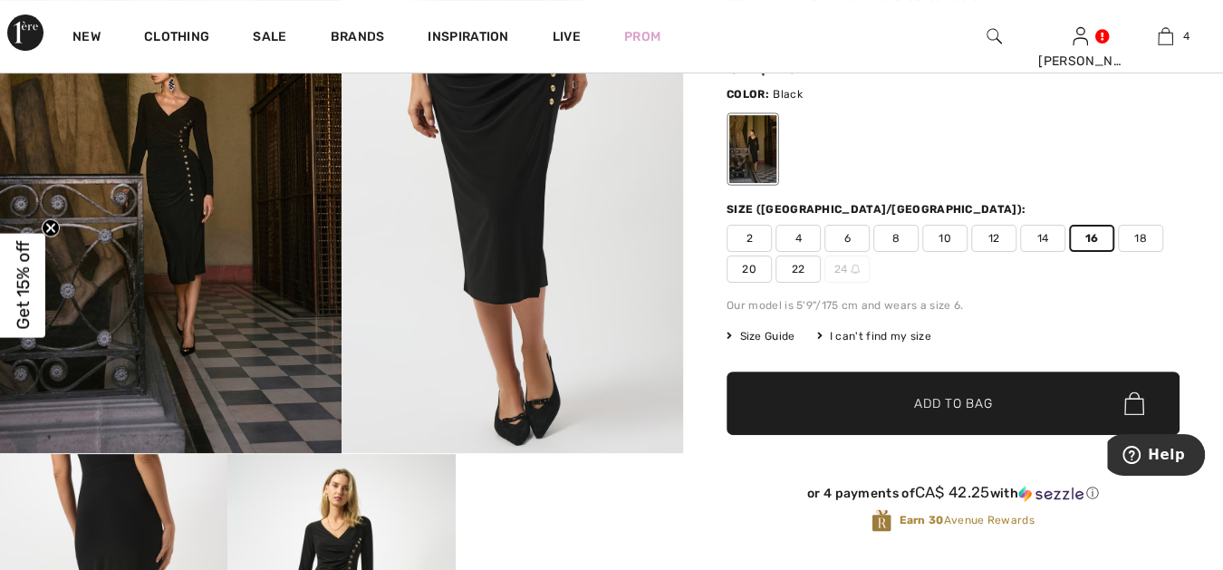
scroll to position [167, 0]
click at [967, 397] on span "Add to Bag" at bounding box center [953, 403] width 78 height 19
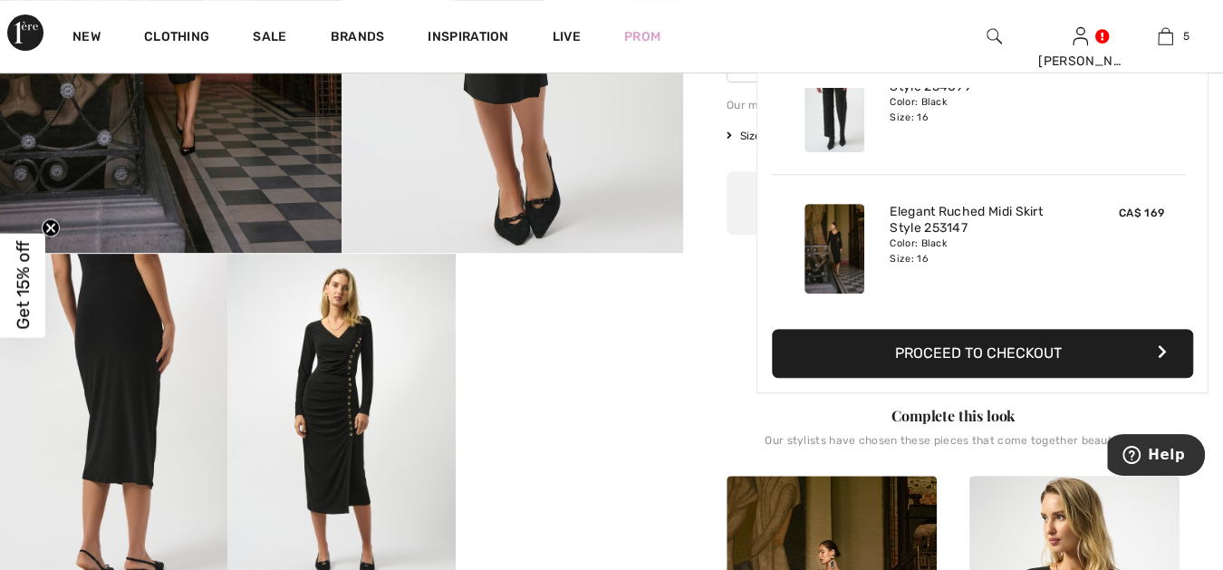
scroll to position [369, 0]
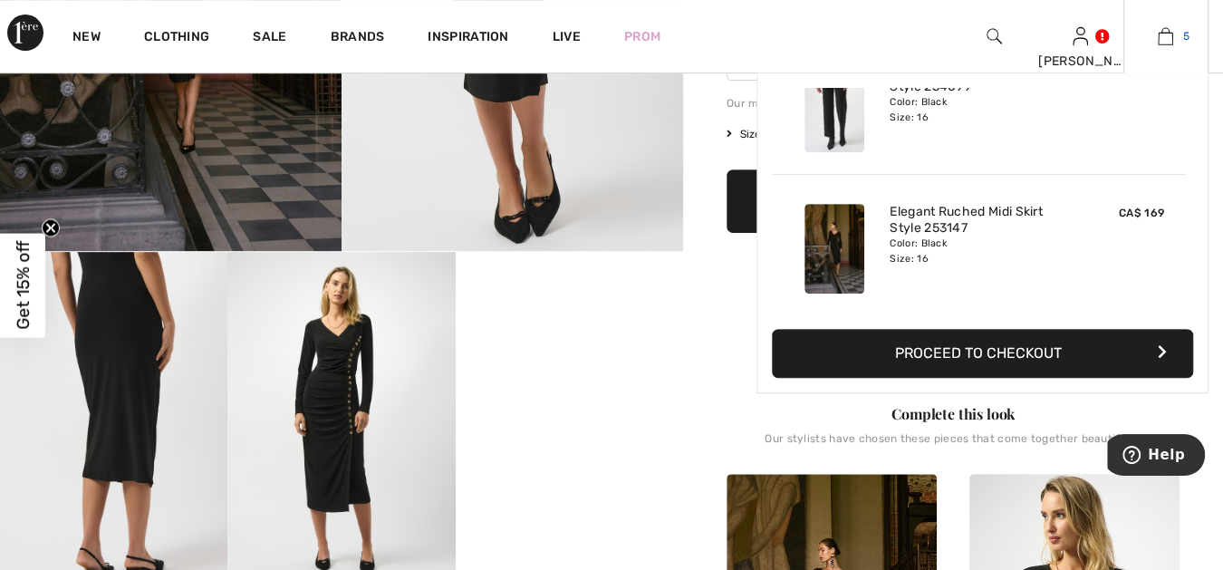
click at [1163, 37] on img at bounding box center [1165, 36] width 15 height 22
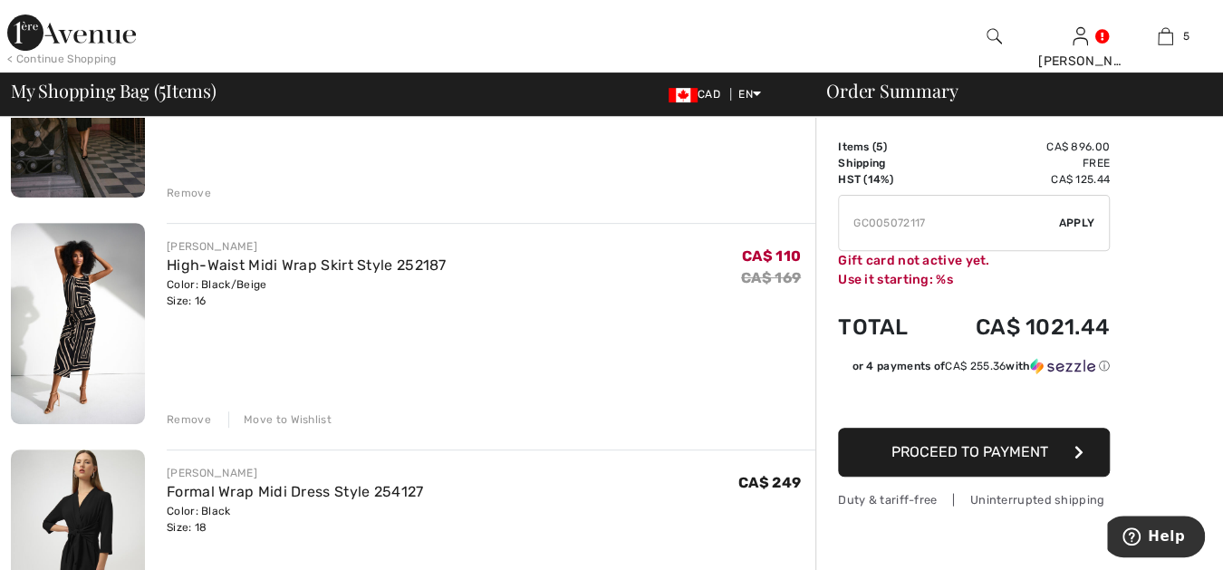
scroll to position [335, 0]
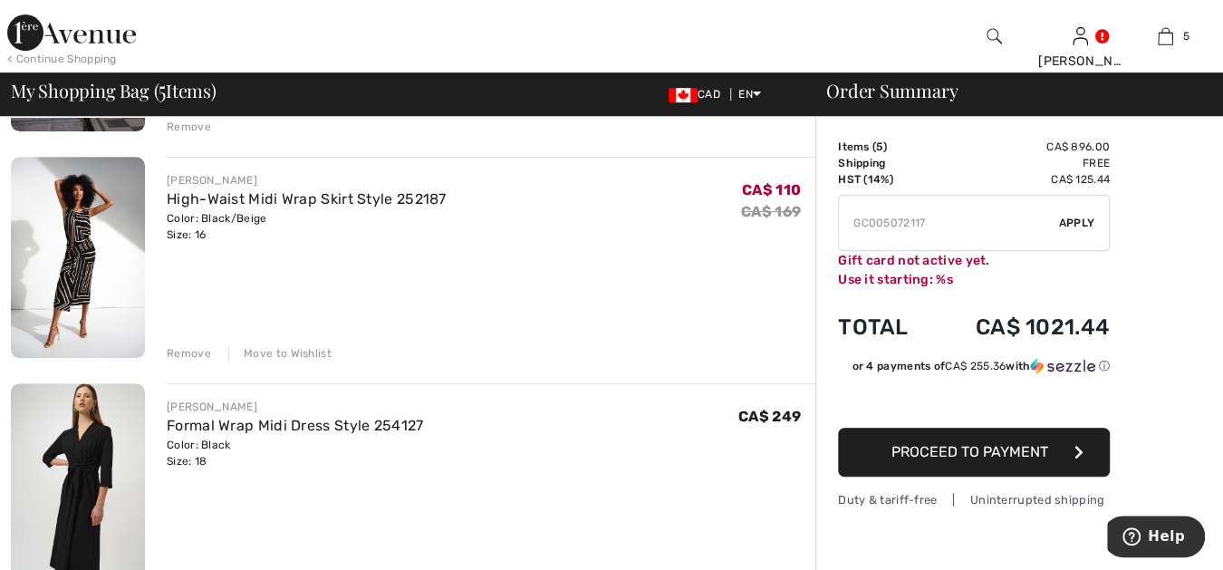
click at [1007, 447] on span "Proceed to Payment" at bounding box center [969, 451] width 157 height 17
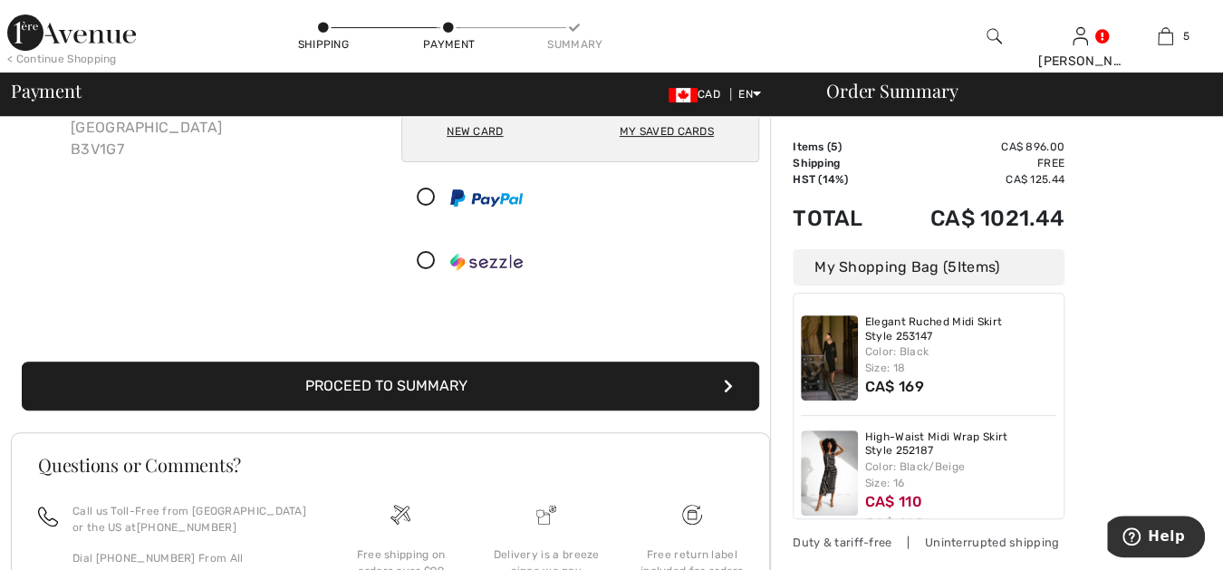
scroll to position [235, 0]
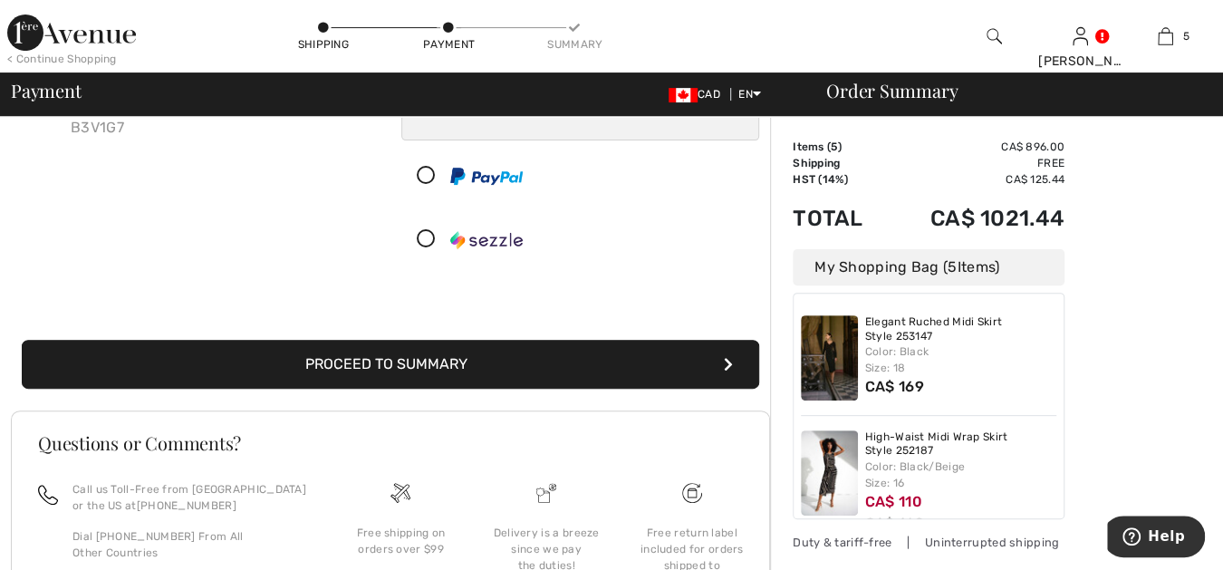
click at [446, 355] on button "Proceed to Summary" at bounding box center [390, 364] width 737 height 49
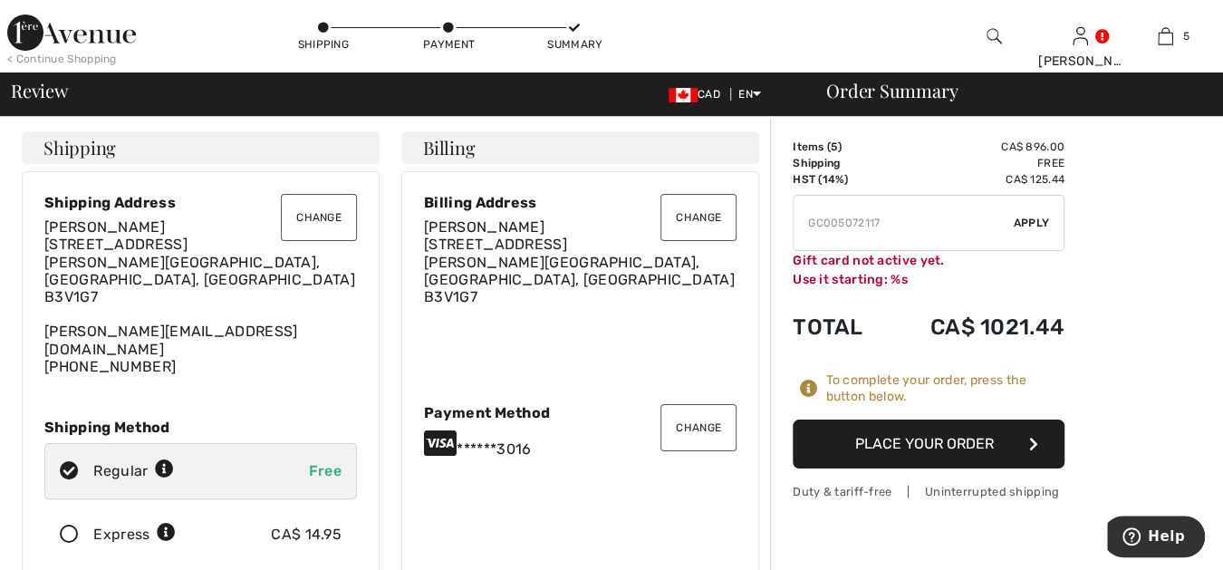
click at [979, 438] on button "Place Your Order" at bounding box center [929, 443] width 272 height 49
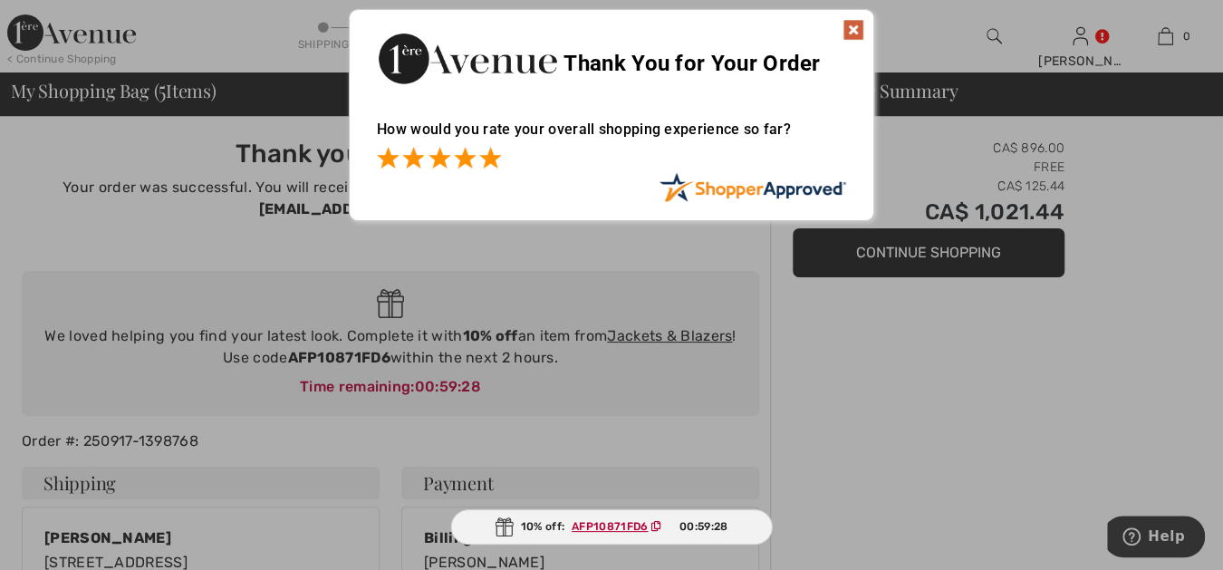
click at [490, 157] on span at bounding box center [490, 158] width 22 height 22
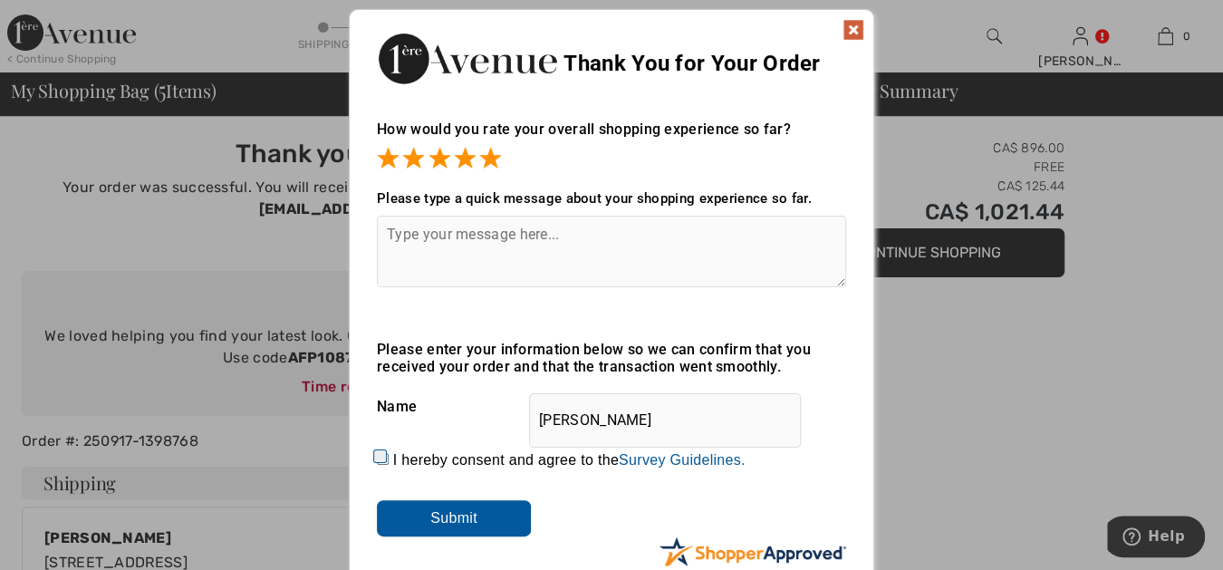
click at [851, 23] on img at bounding box center [853, 30] width 22 height 22
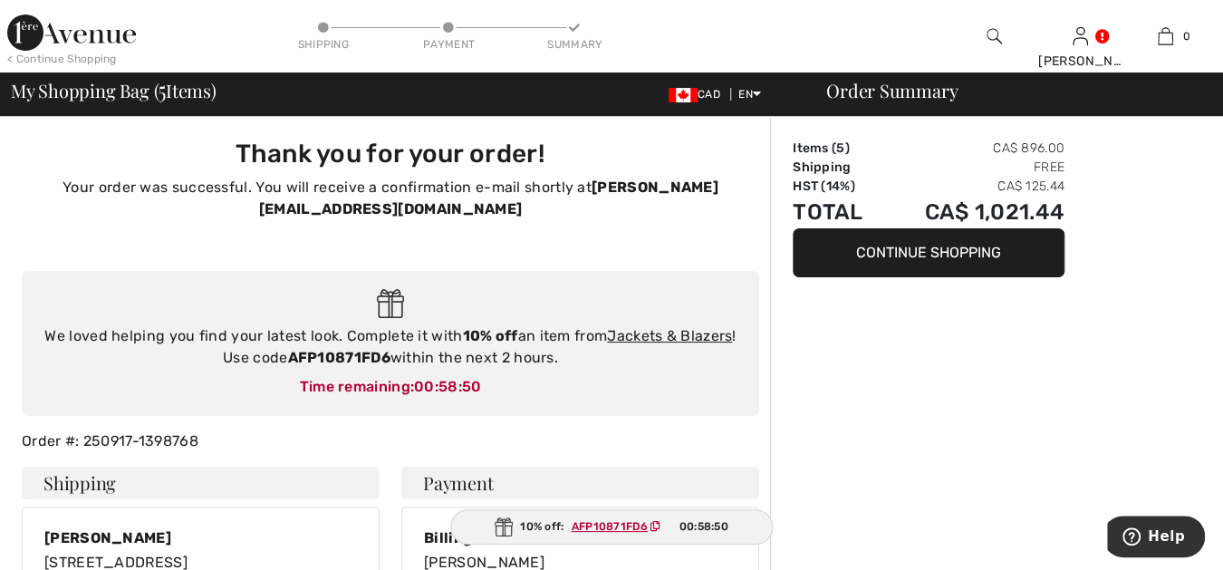
click at [992, 30] on img at bounding box center [993, 36] width 15 height 22
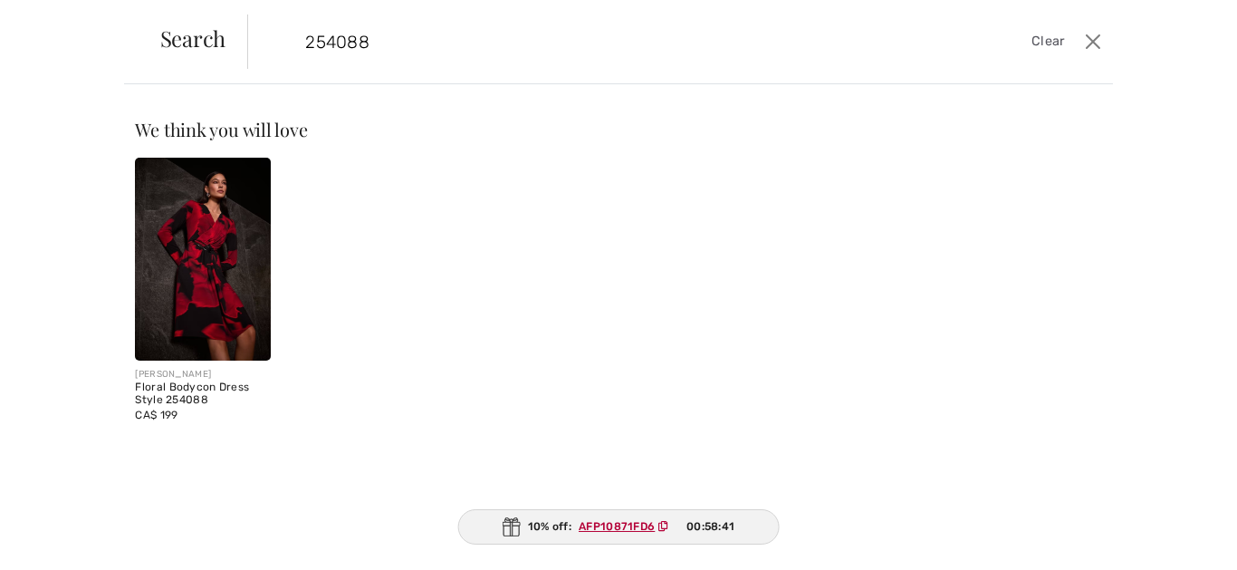
type input "254088"
click at [203, 221] on img at bounding box center [202, 259] width 135 height 203
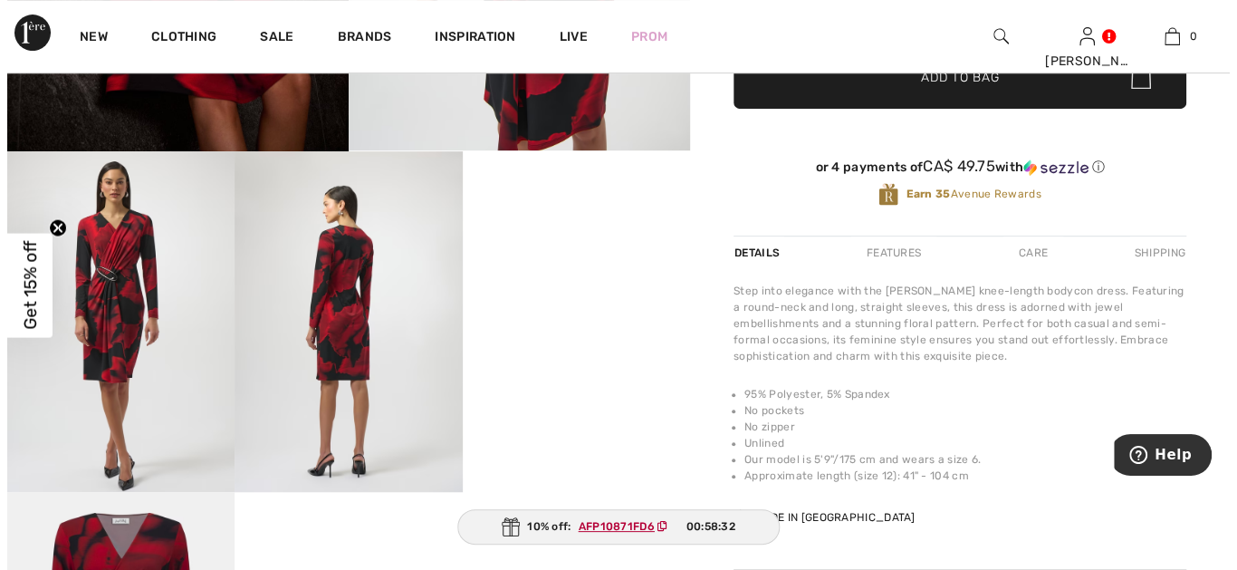
scroll to position [536, 0]
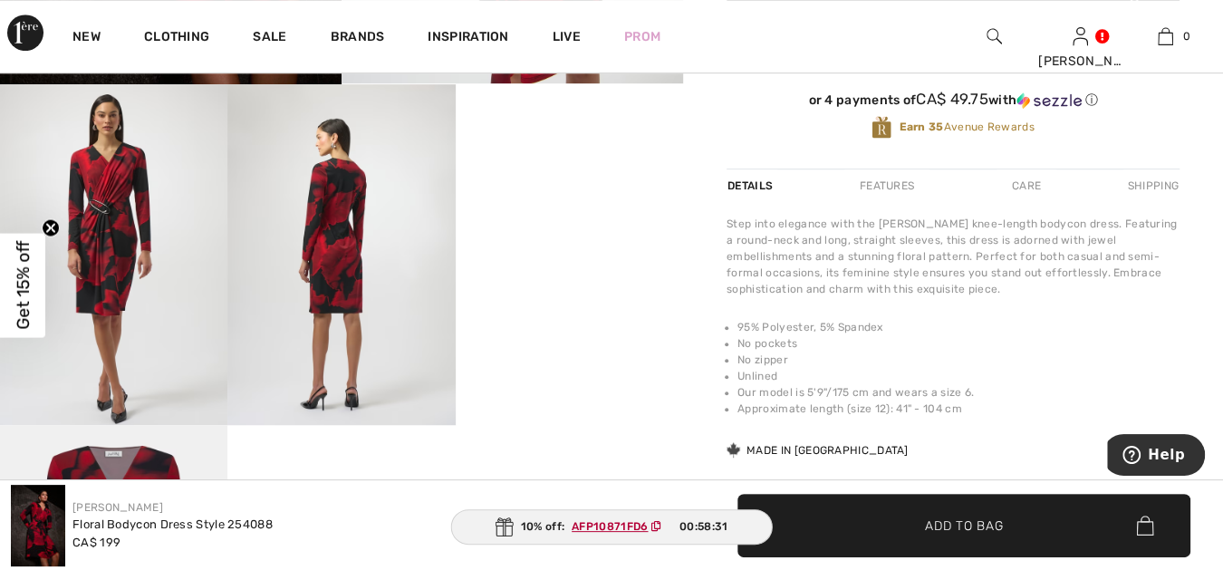
click at [539, 198] on video "Your browser does not support the video tag." at bounding box center [569, 141] width 227 height 114
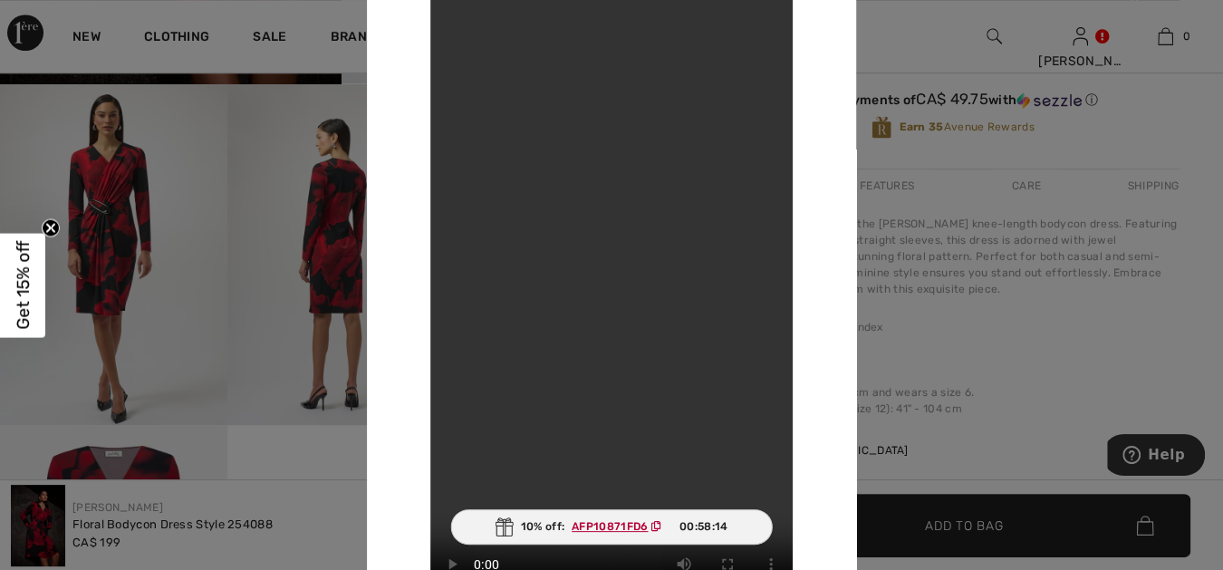
click at [896, 31] on div at bounding box center [611, 285] width 1223 height 570
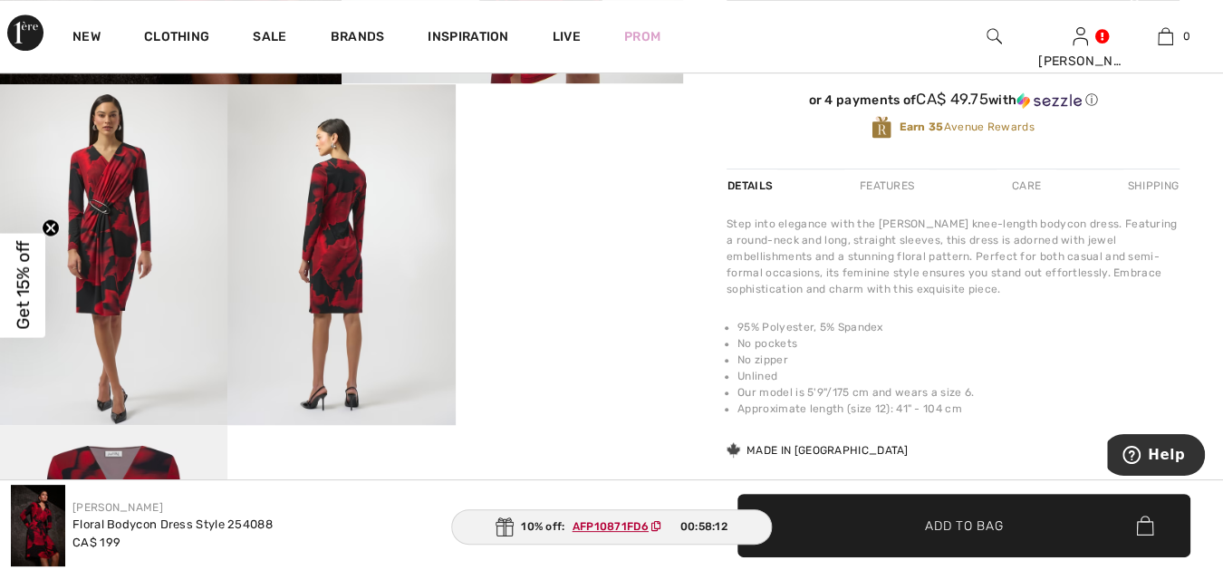
click at [993, 34] on img at bounding box center [993, 36] width 15 height 22
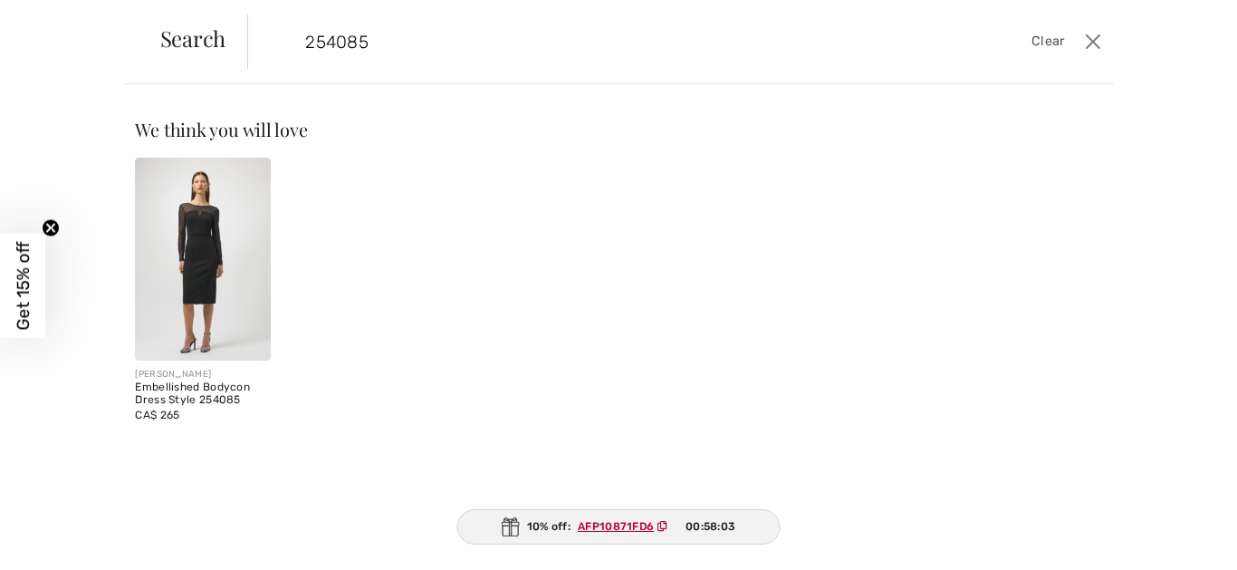
type input "254085"
click at [200, 254] on img at bounding box center [202, 259] width 135 height 203
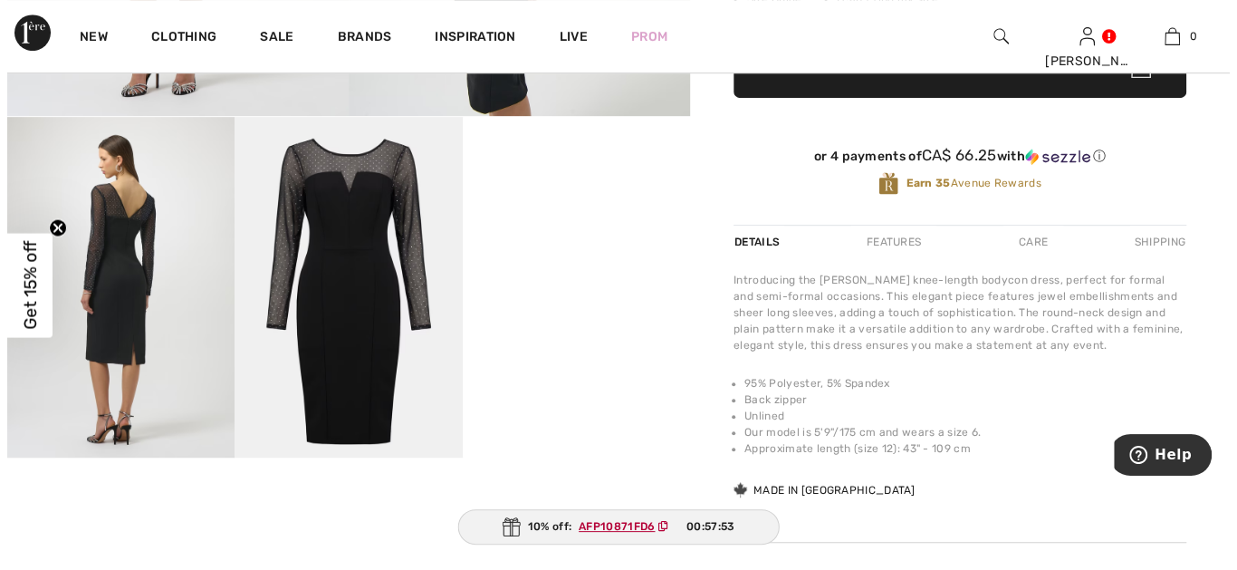
scroll to position [536, 0]
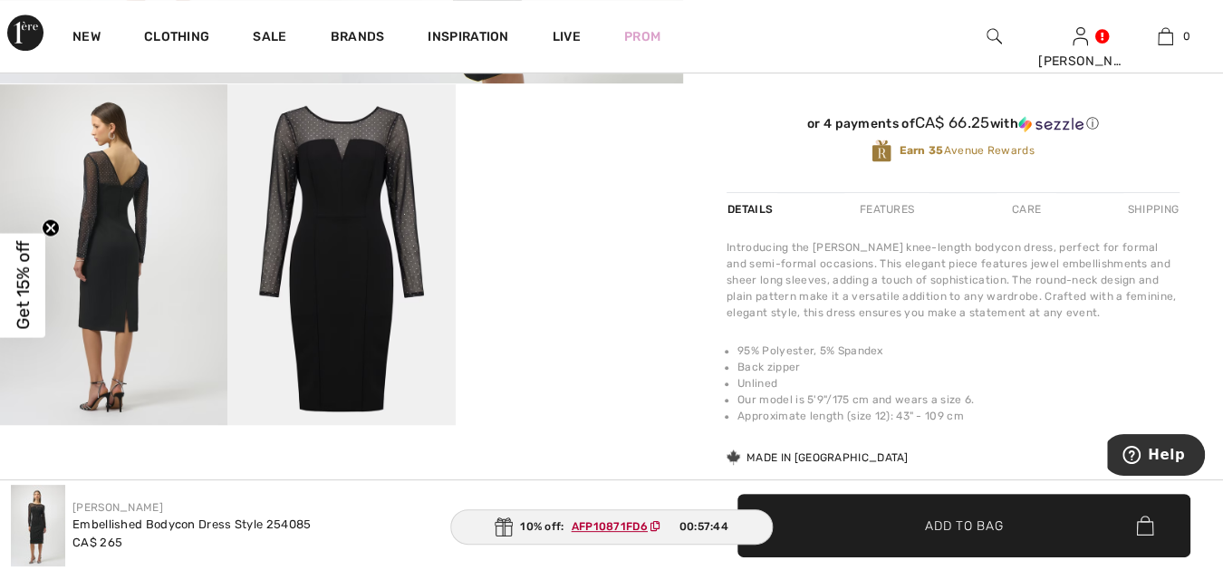
click at [994, 30] on img at bounding box center [993, 36] width 15 height 22
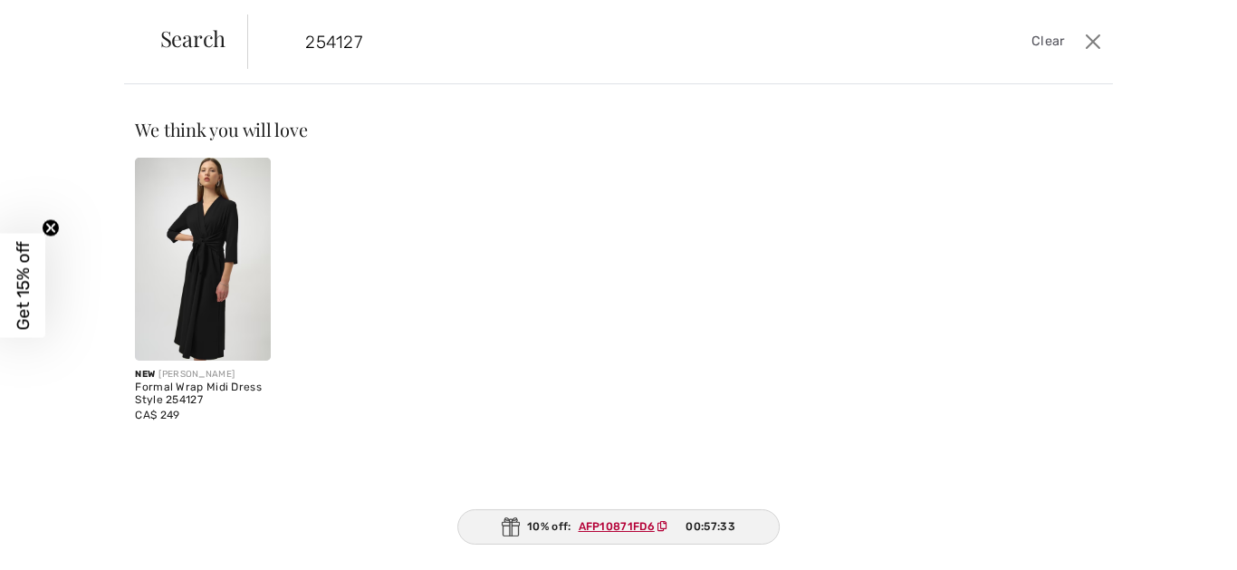
type input "254127"
click at [200, 241] on img at bounding box center [202, 259] width 135 height 203
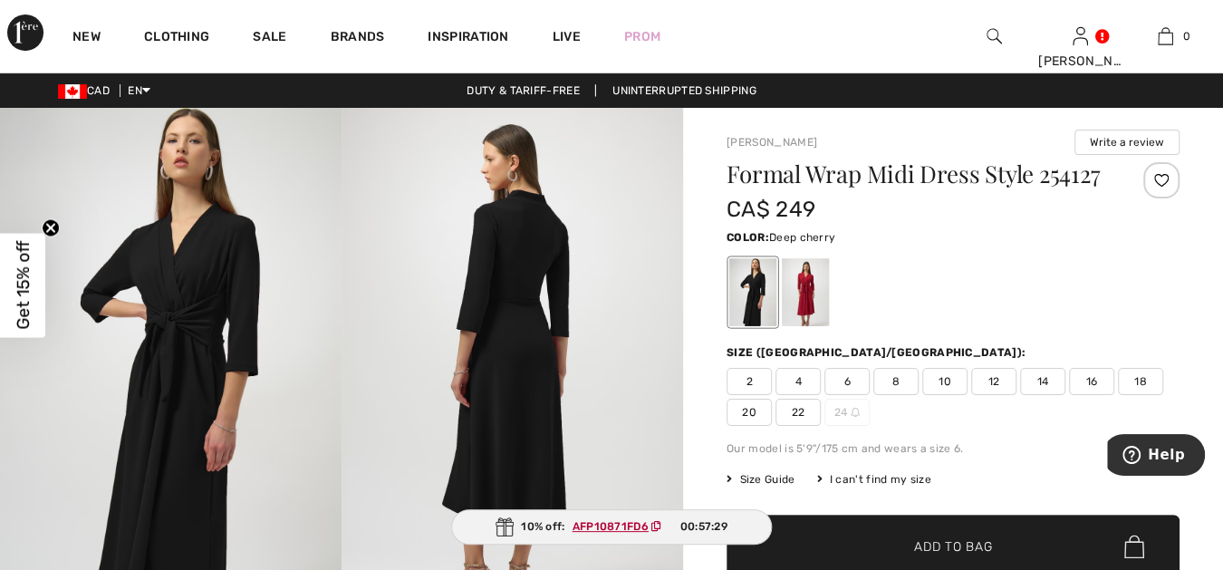
click at [807, 286] on div at bounding box center [805, 292] width 47 height 68
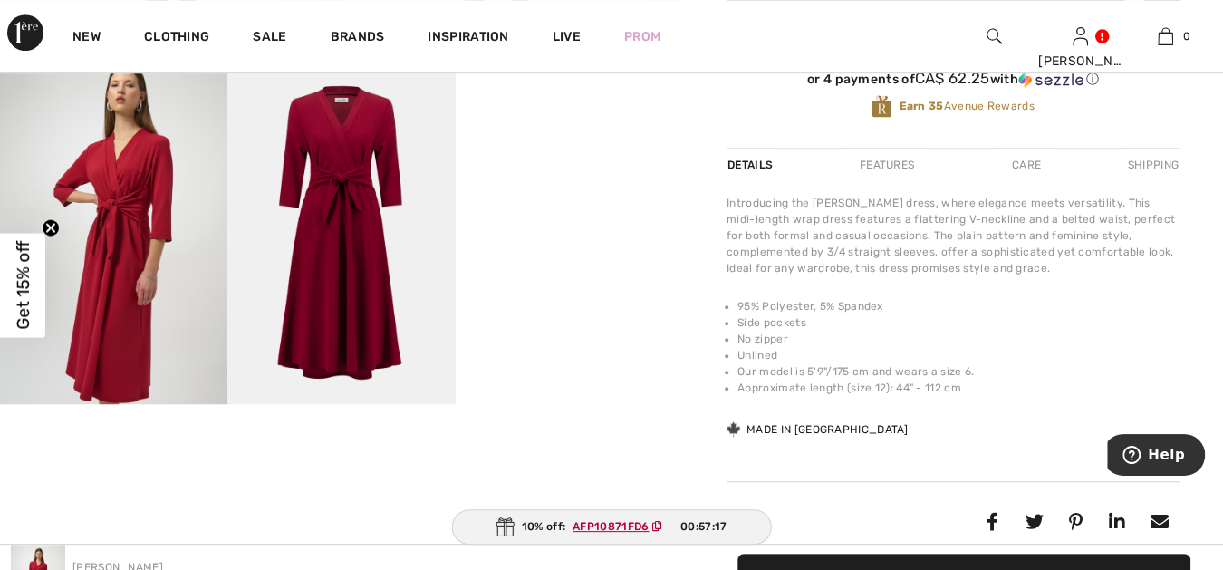
scroll to position [570, 0]
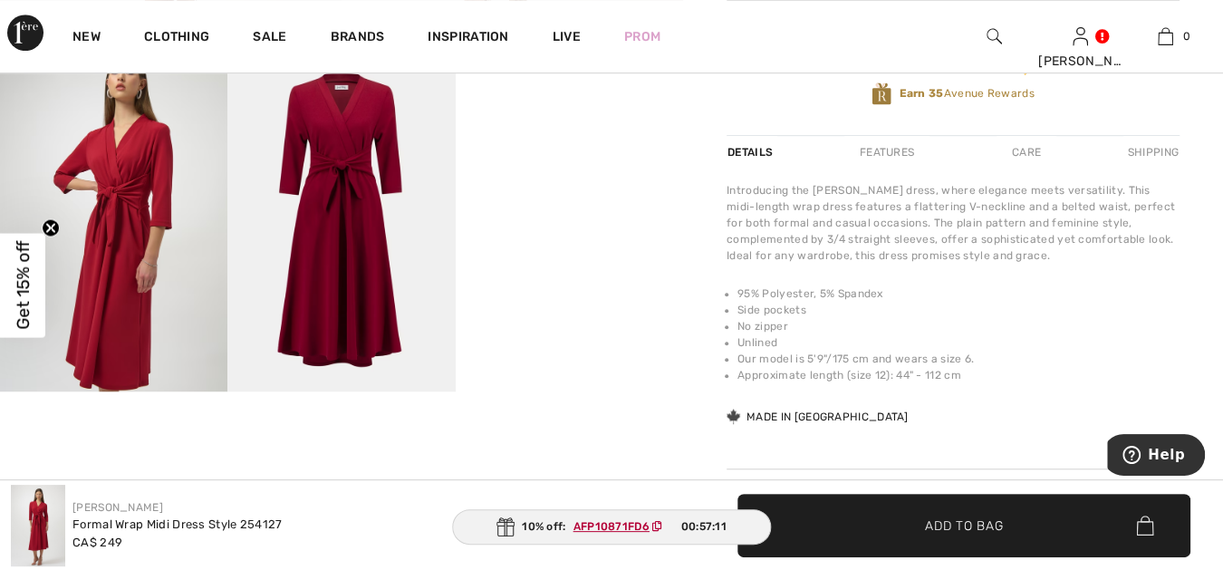
click at [568, 165] on video "Your browser does not support the video tag." at bounding box center [569, 108] width 227 height 114
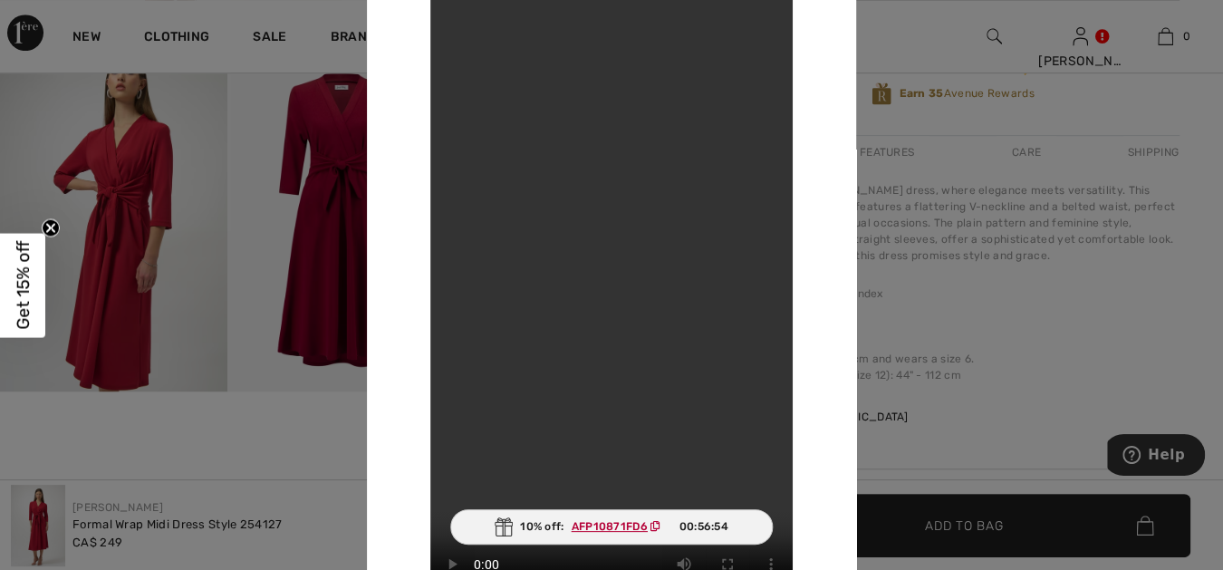
click at [992, 32] on div at bounding box center [611, 285] width 1223 height 570
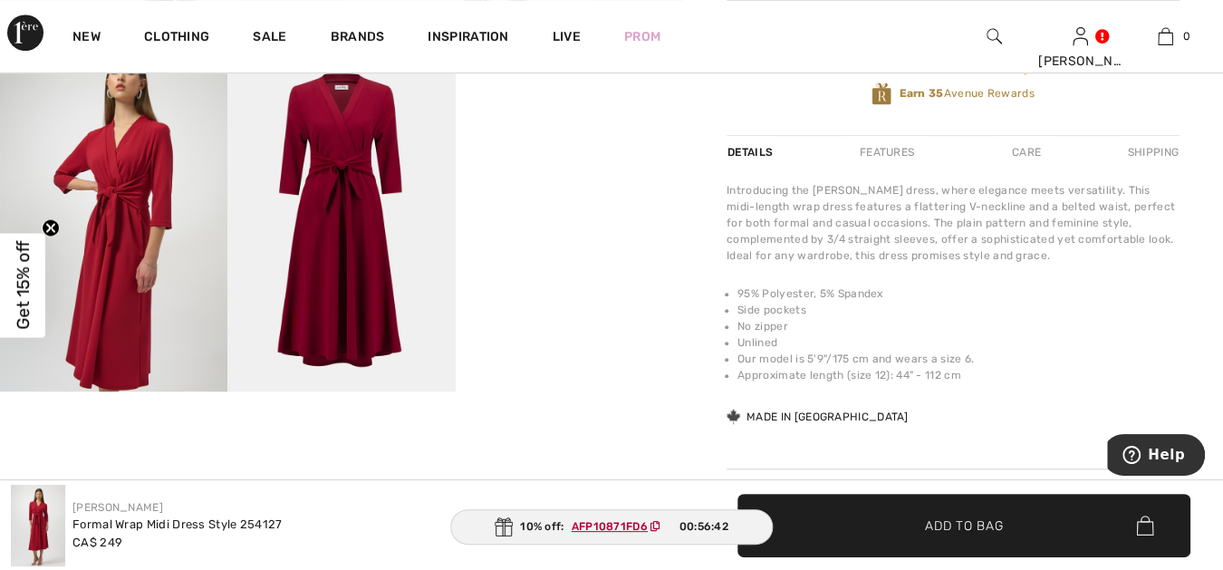
click at [994, 34] on img at bounding box center [993, 36] width 15 height 22
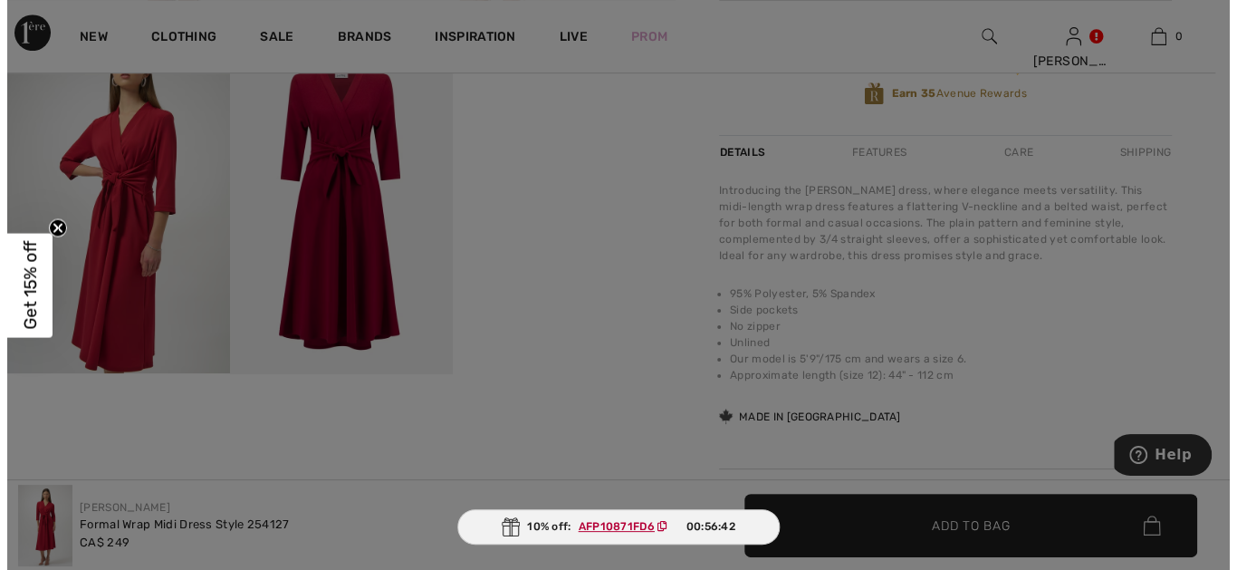
scroll to position [581, 0]
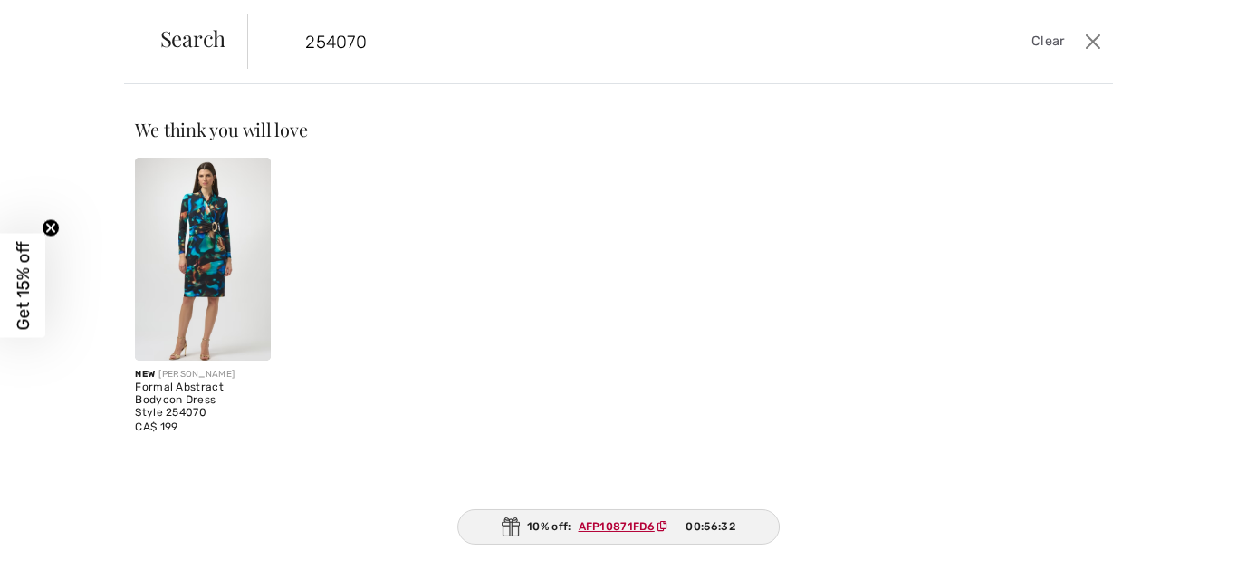
type input "254070"
click at [214, 261] on img at bounding box center [202, 259] width 135 height 203
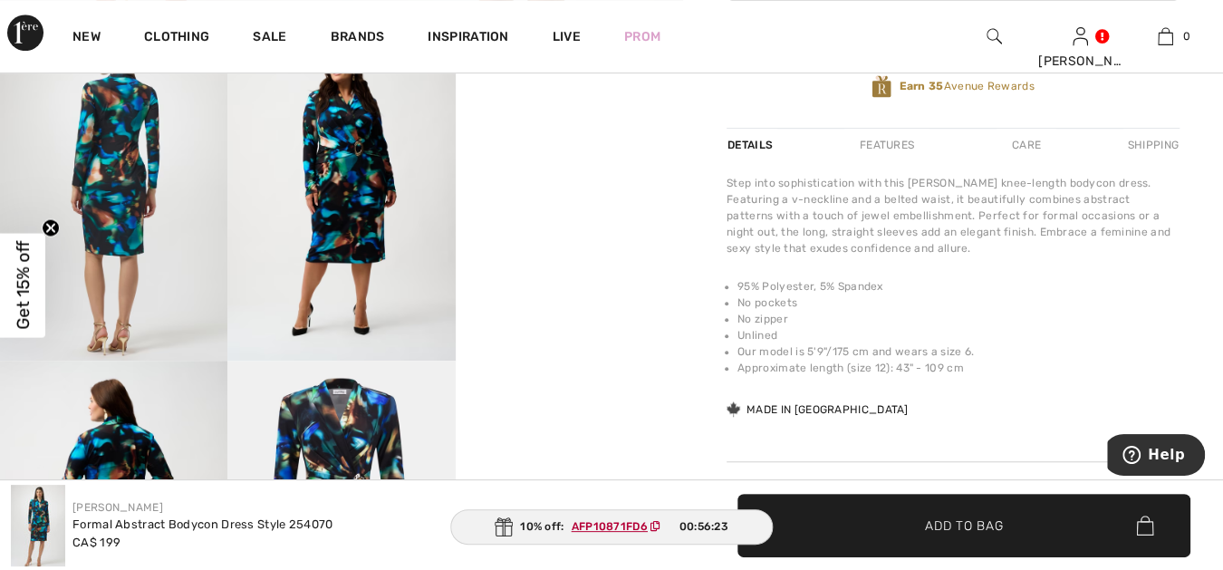
scroll to position [603, 0]
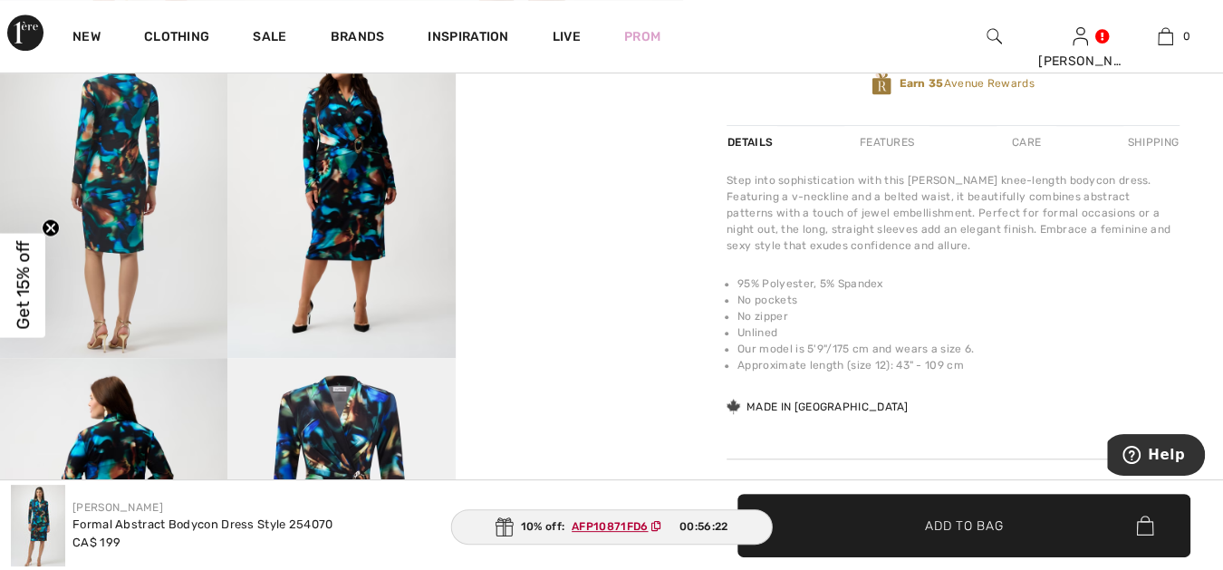
click at [608, 131] on video "Your browser does not support the video tag." at bounding box center [569, 74] width 227 height 114
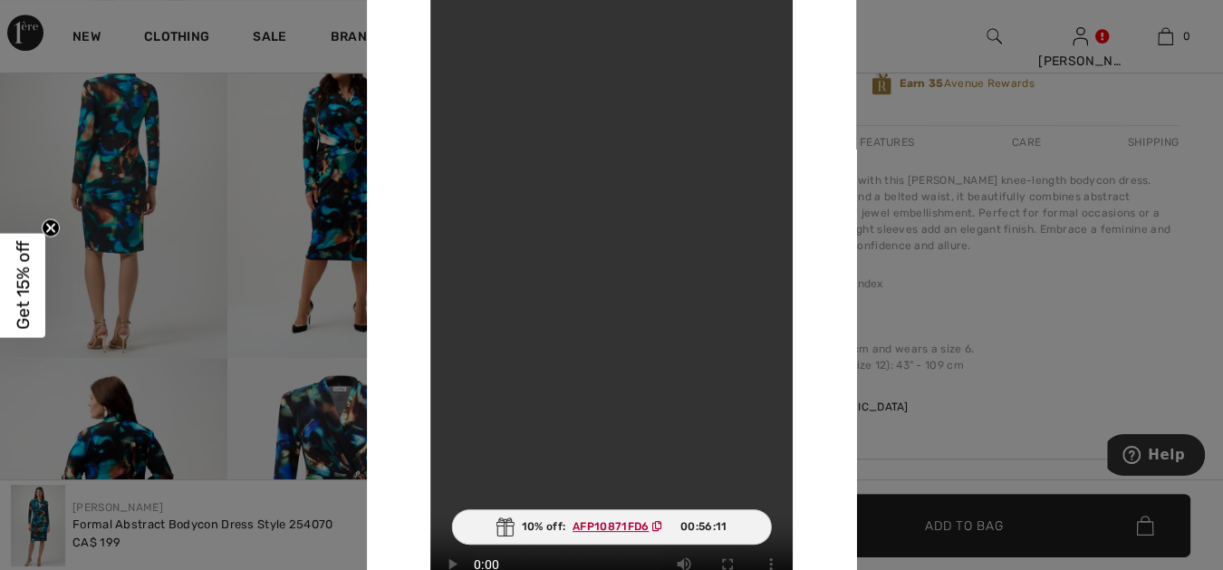
click at [992, 32] on div at bounding box center [611, 285] width 1223 height 570
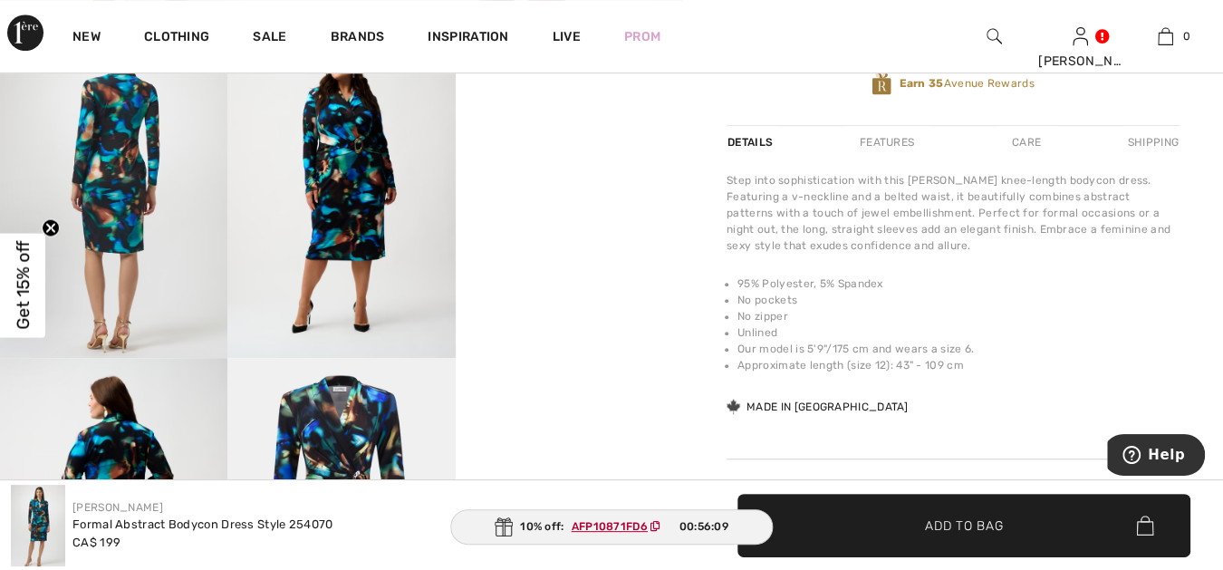
click at [991, 29] on img at bounding box center [993, 36] width 15 height 22
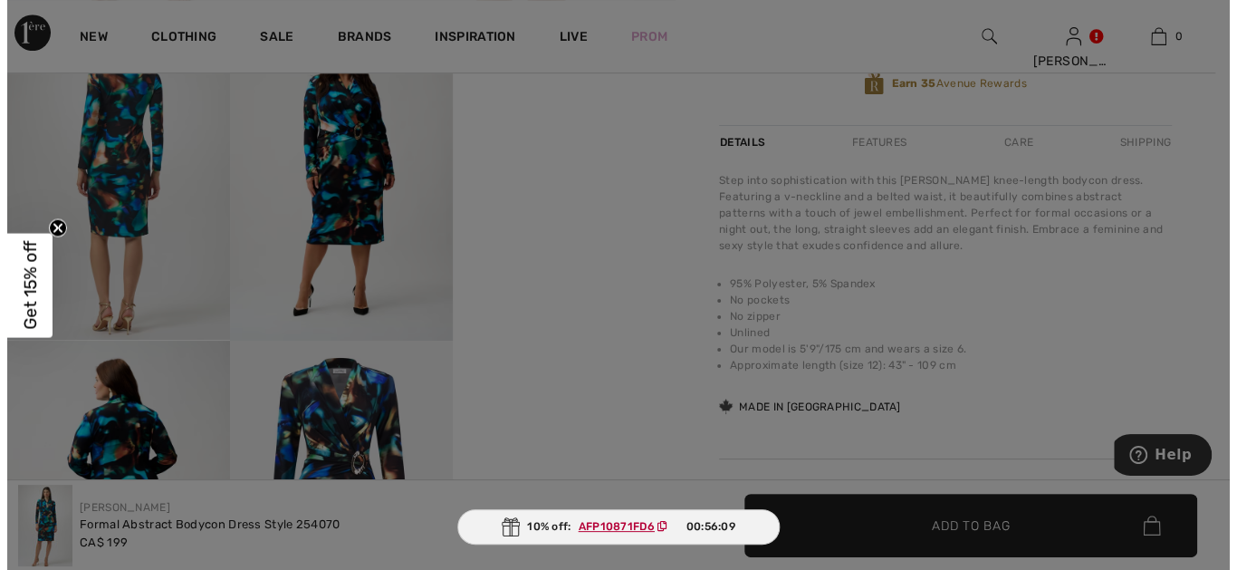
scroll to position [614, 0]
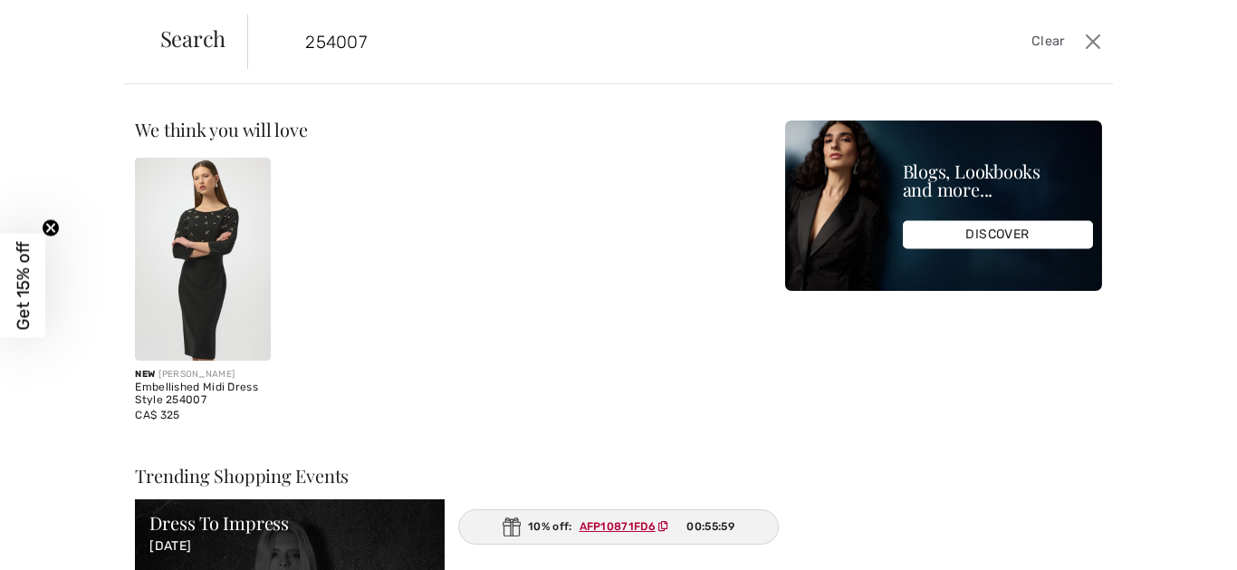
type input "254007"
click at [191, 233] on img at bounding box center [202, 259] width 135 height 203
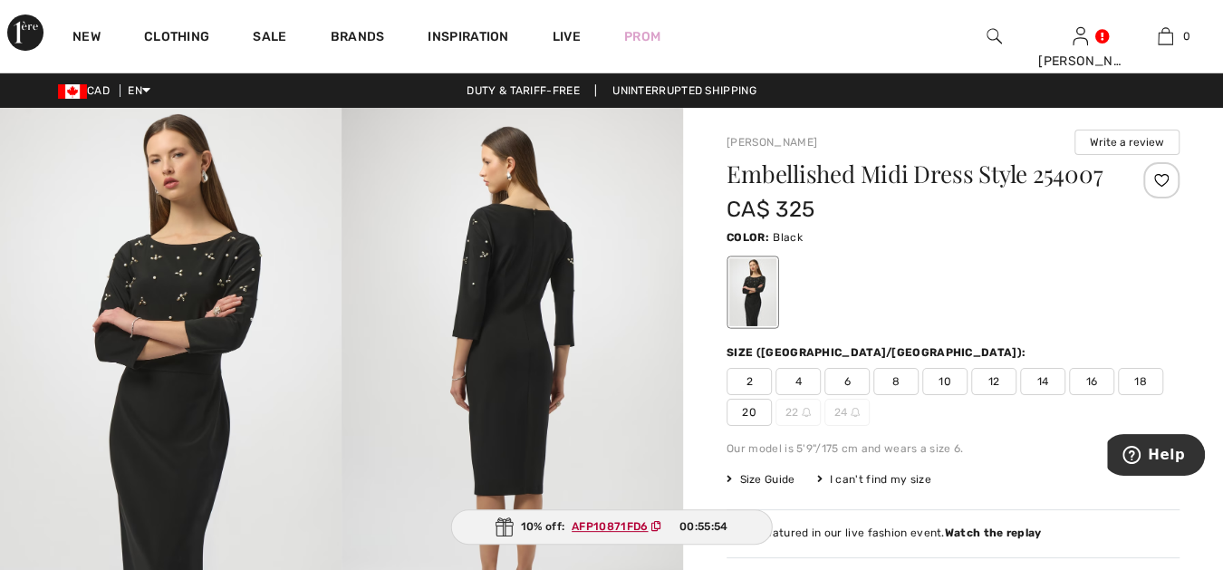
checkbox input "true"
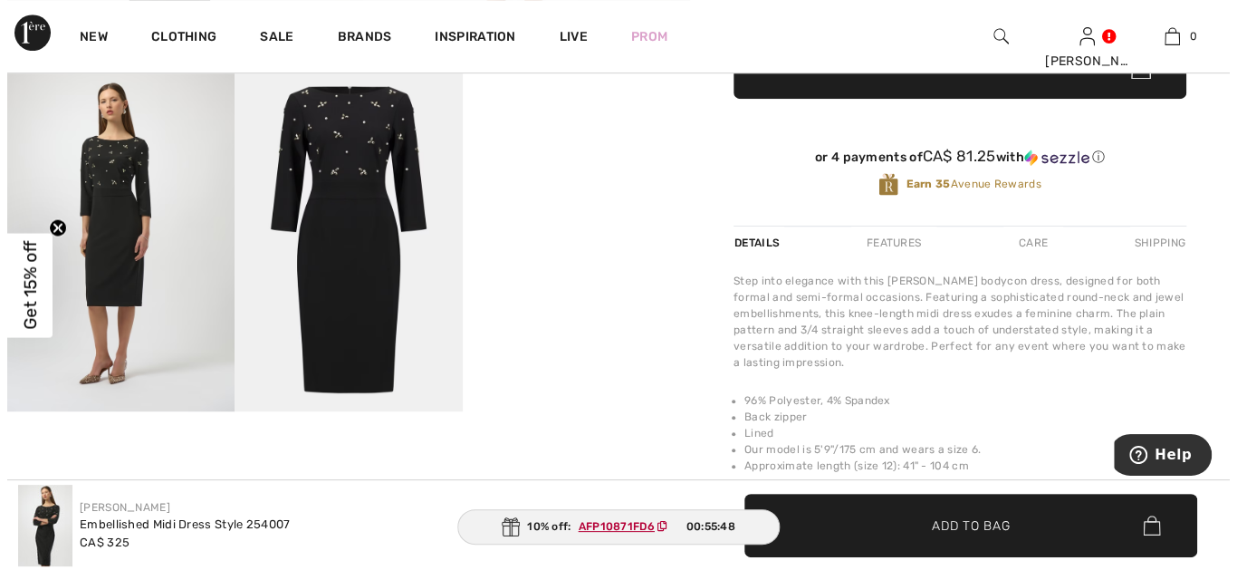
scroll to position [536, 0]
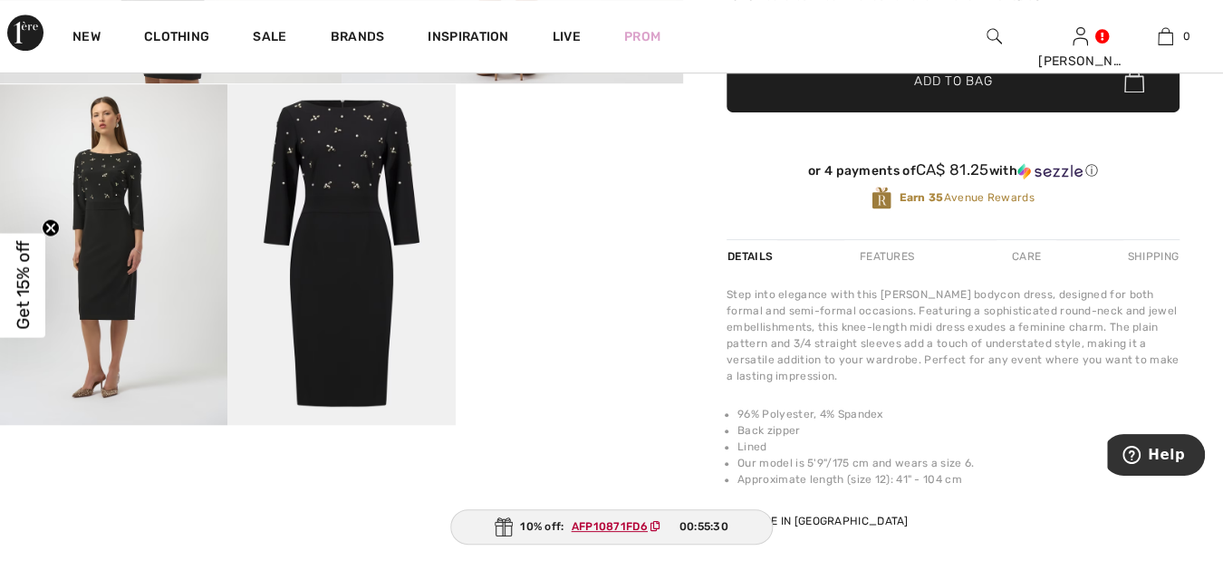
click at [992, 31] on img at bounding box center [993, 36] width 15 height 22
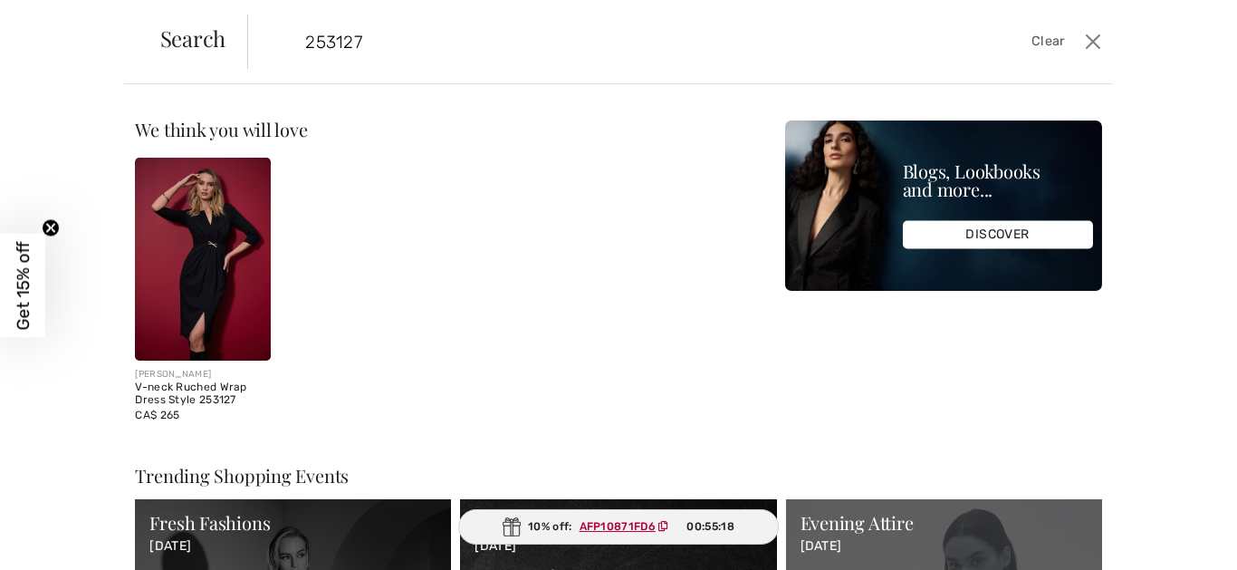
type input "253127"
click at [200, 274] on img at bounding box center [202, 259] width 135 height 203
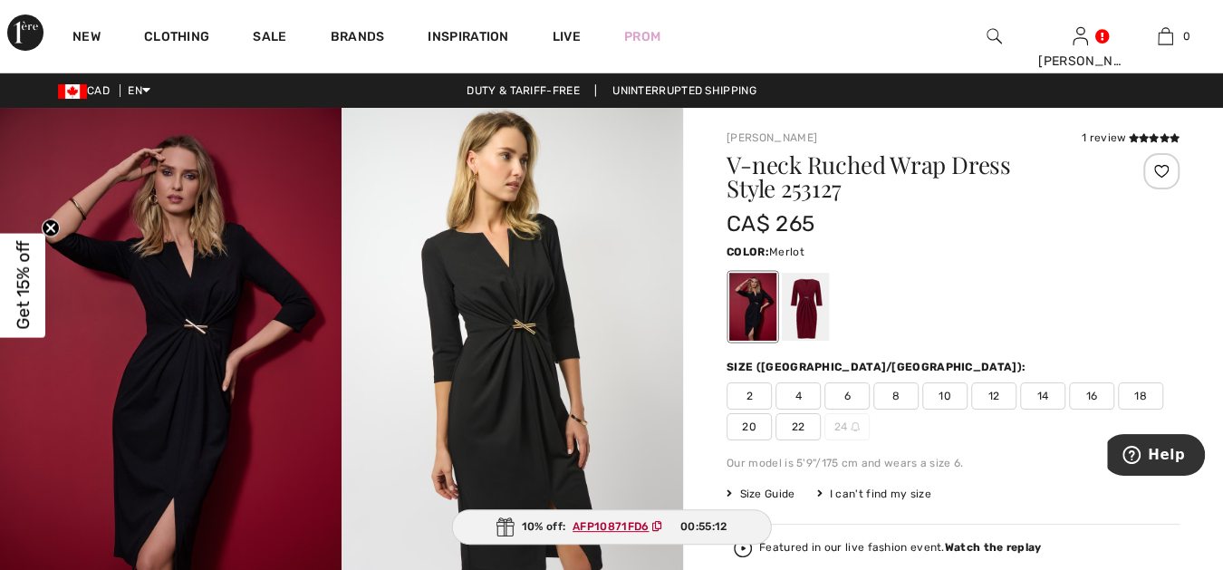
click at [810, 295] on div at bounding box center [805, 307] width 47 height 68
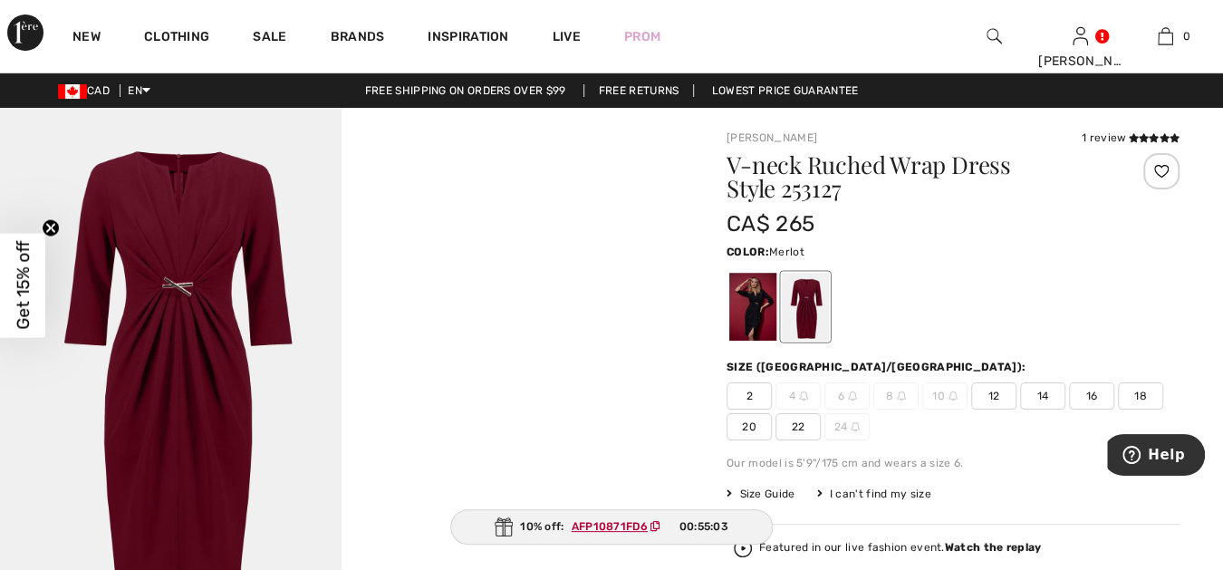
click at [994, 31] on img at bounding box center [993, 36] width 15 height 22
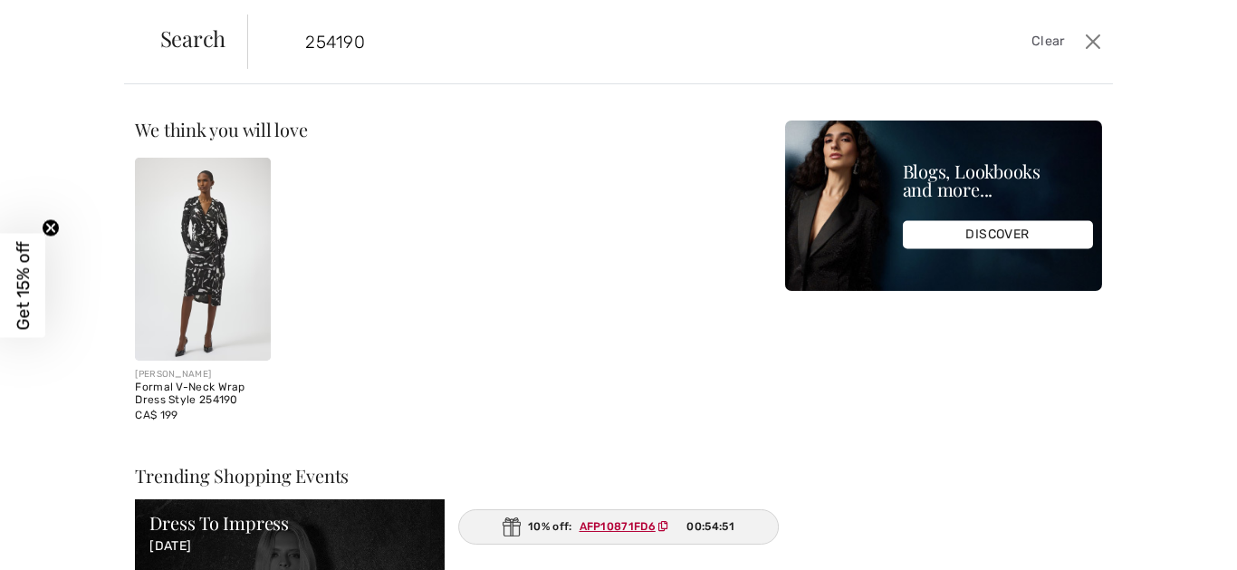
type input "254190"
click at [200, 231] on img at bounding box center [202, 259] width 135 height 203
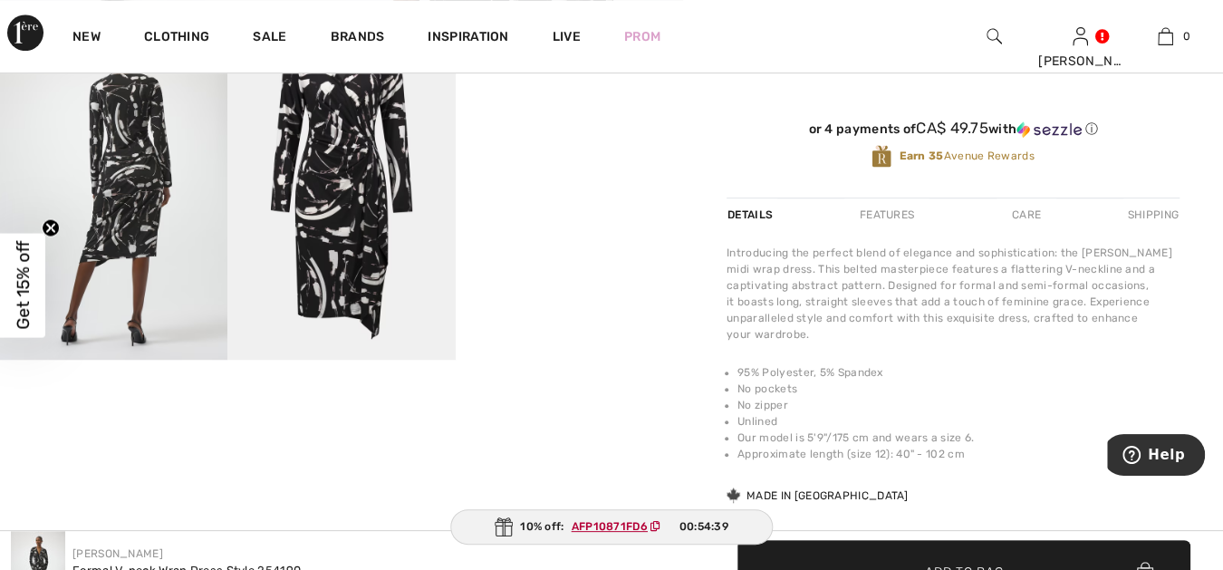
scroll to position [603, 0]
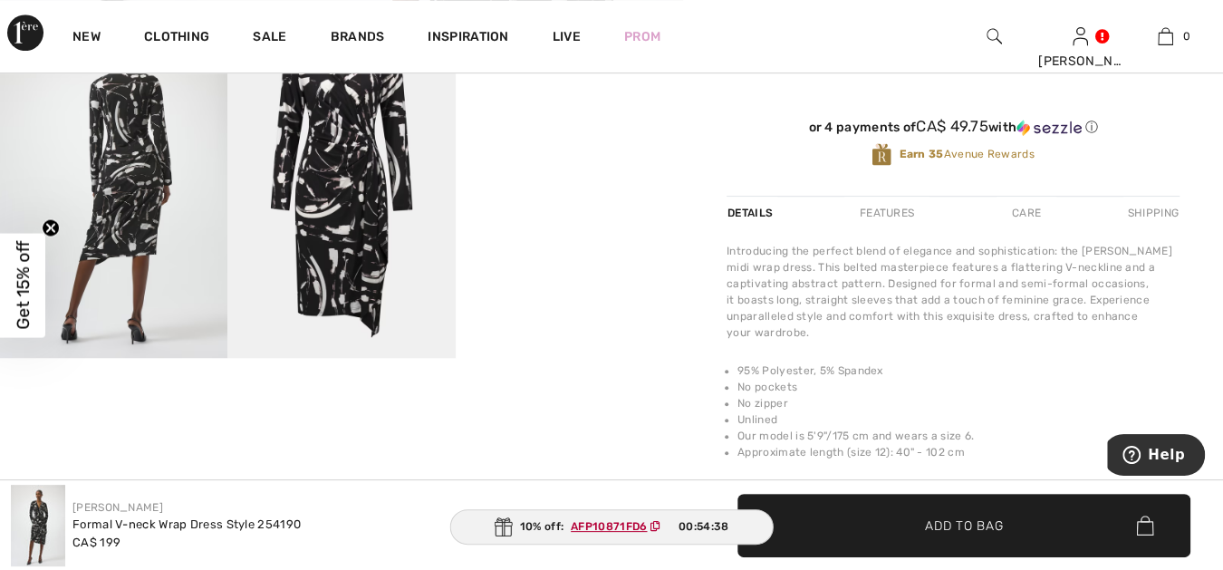
click at [577, 131] on video "Your browser does not support the video tag." at bounding box center [569, 74] width 227 height 114
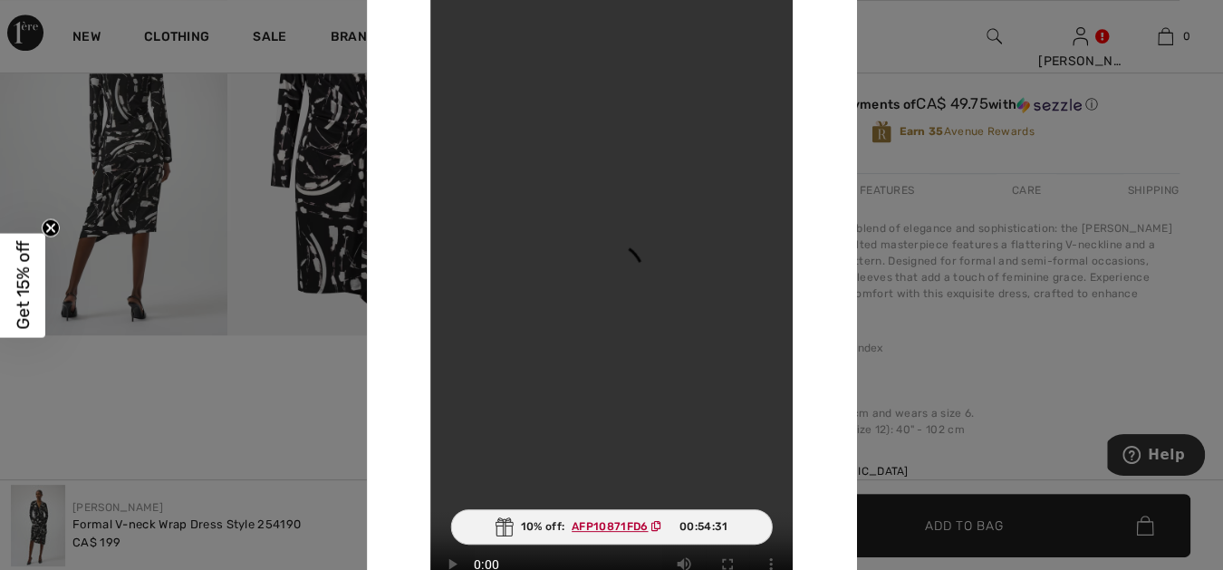
scroll to position [670, 0]
